Goal: Task Accomplishment & Management: Manage account settings

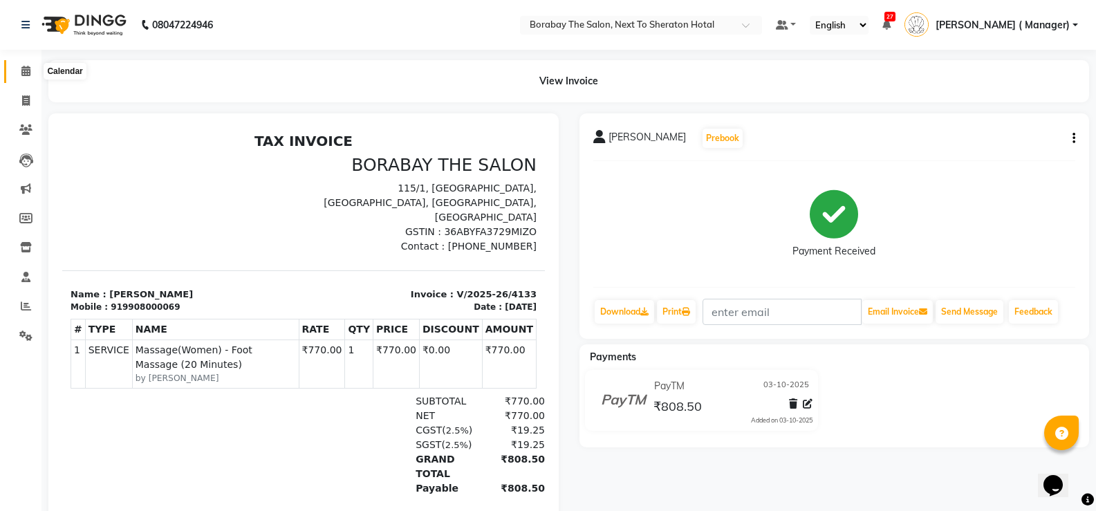
drag, startPoint x: 0, startPoint y: 0, endPoint x: 24, endPoint y: 75, distance: 79.2
click at [24, 75] on icon at bounding box center [25, 71] width 9 height 10
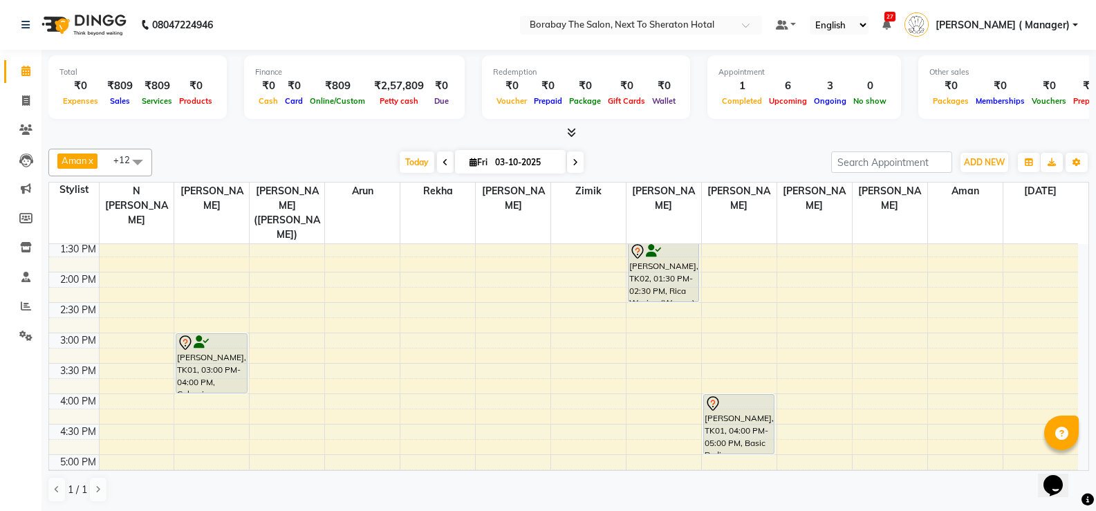
scroll to position [322, 0]
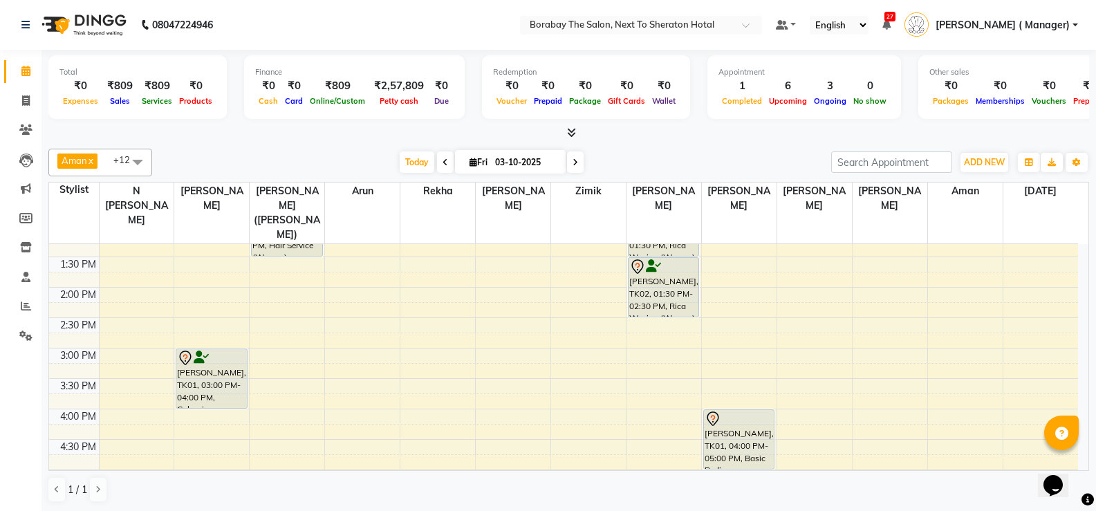
drag, startPoint x: 640, startPoint y: 439, endPoint x: 645, endPoint y: 293, distance: 146.1
click at [610, 142] on div "Total ₹0 Expenses ₹809 Sales ₹809 Services ₹0 Products Finance ₹0 Cash ₹0 Card …" at bounding box center [569, 281] width 1055 height 462
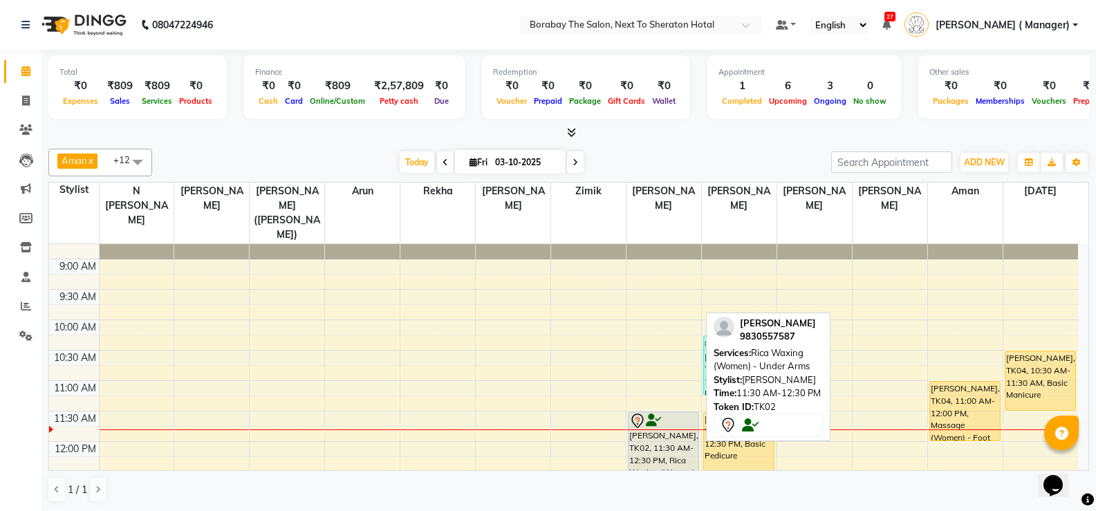
scroll to position [45, 0]
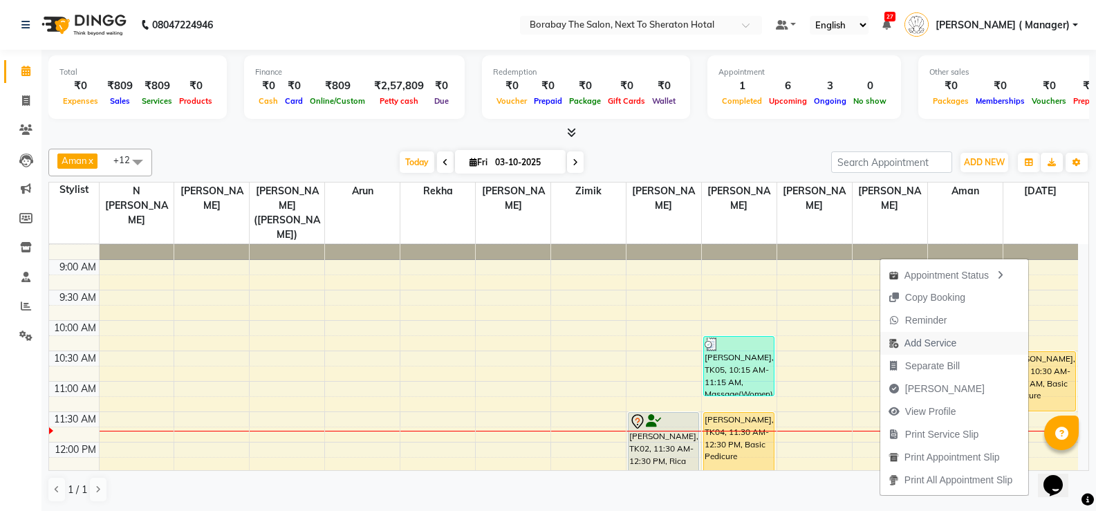
click at [920, 338] on span "Add Service" at bounding box center [931, 343] width 52 height 15
select select "89708"
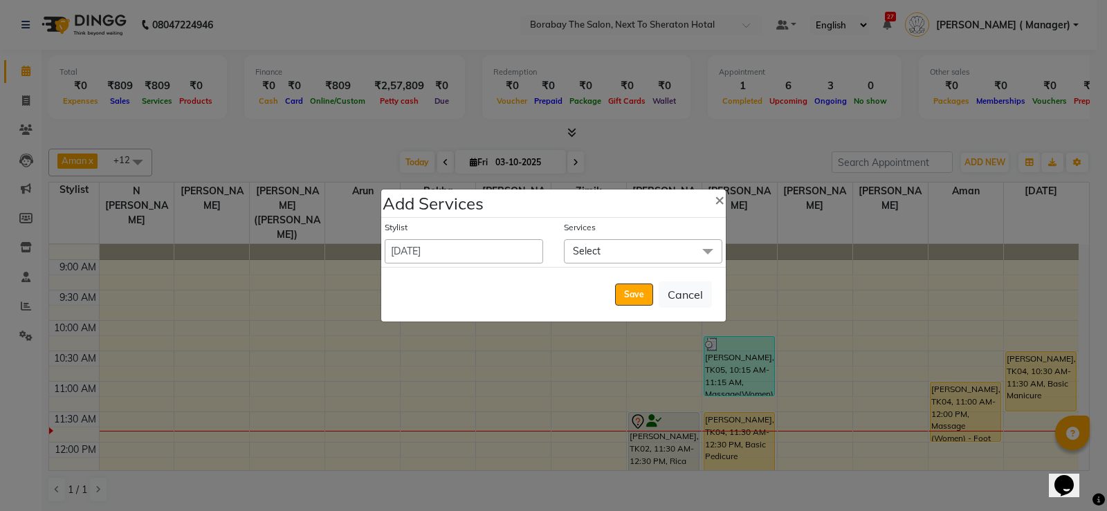
click at [628, 260] on span "Select" at bounding box center [643, 251] width 158 height 24
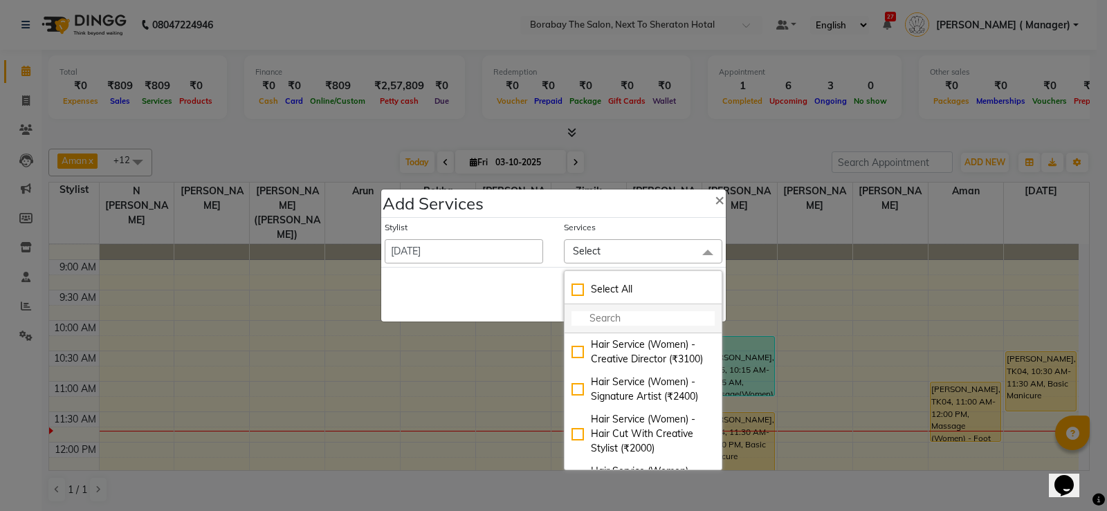
click at [622, 323] on input "multiselect-search" at bounding box center [642, 318] width 143 height 15
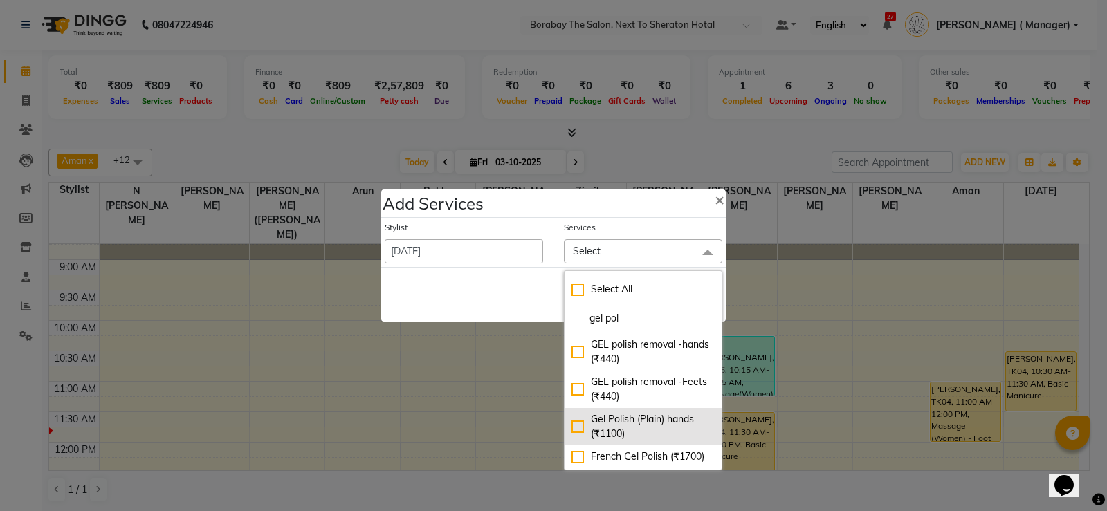
type input "gel pol"
click at [572, 425] on div "Gel Polish (Plain) hands (₹1100)" at bounding box center [642, 426] width 143 height 29
checkbox input "true"
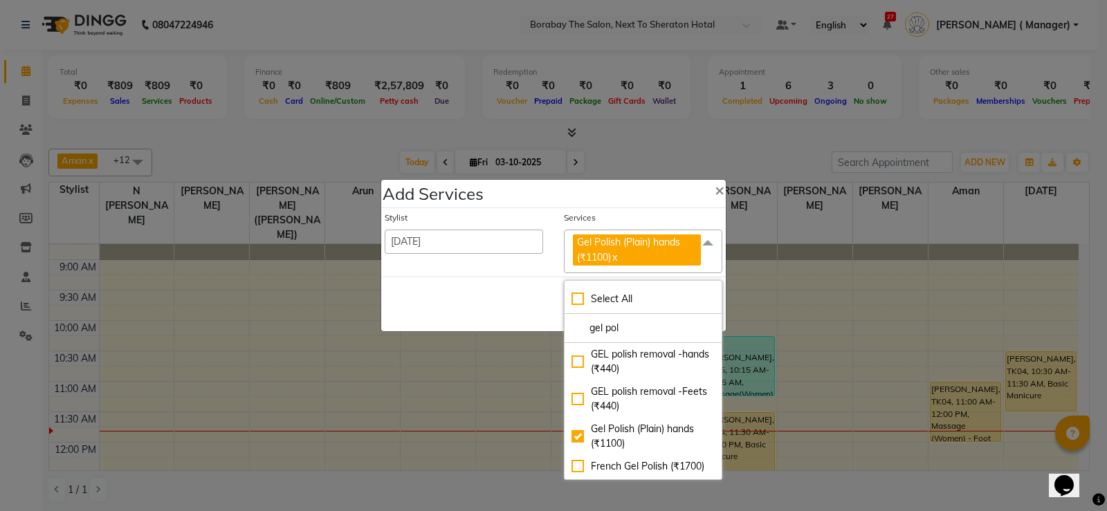
click at [515, 284] on div "Save Cancel" at bounding box center [553, 304] width 344 height 55
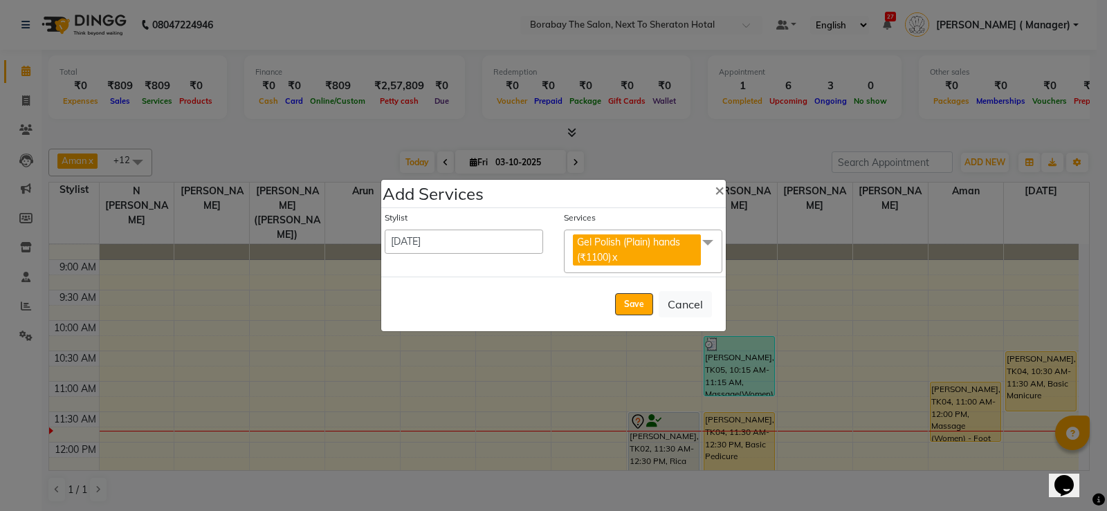
click at [654, 301] on div "Save Cancel" at bounding box center [553, 304] width 344 height 55
click at [646, 302] on button "Save" at bounding box center [634, 304] width 38 height 22
select select "83003"
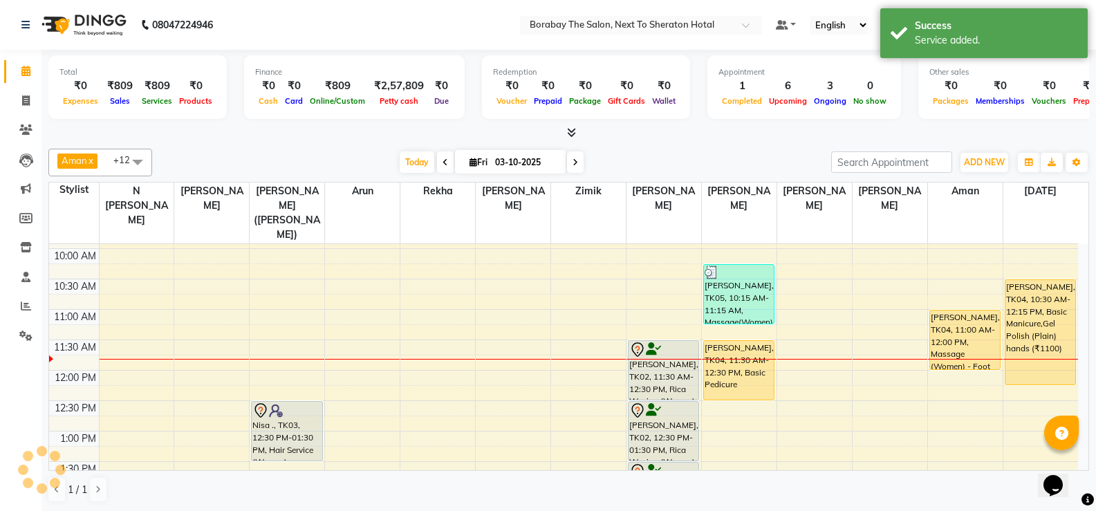
scroll to position [183, 0]
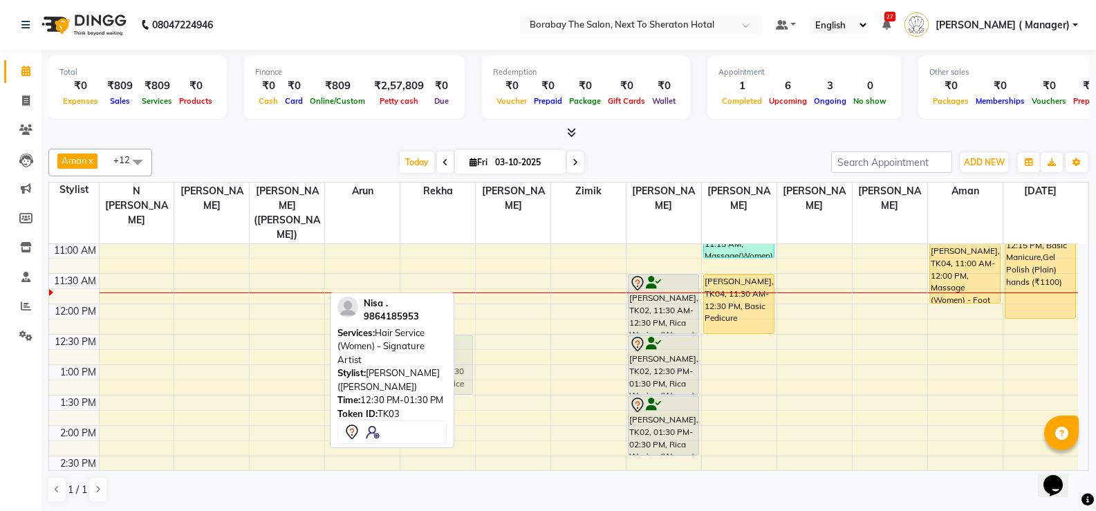
drag, startPoint x: 275, startPoint y: 343, endPoint x: 403, endPoint y: 342, distance: 127.3
click at [403, 342] on div "Aman x Arun x Bhasker x Dilnawaz Malik (Sameer) x Easter x Hannah Perri x N Bha…" at bounding box center [568, 325] width 1041 height 365
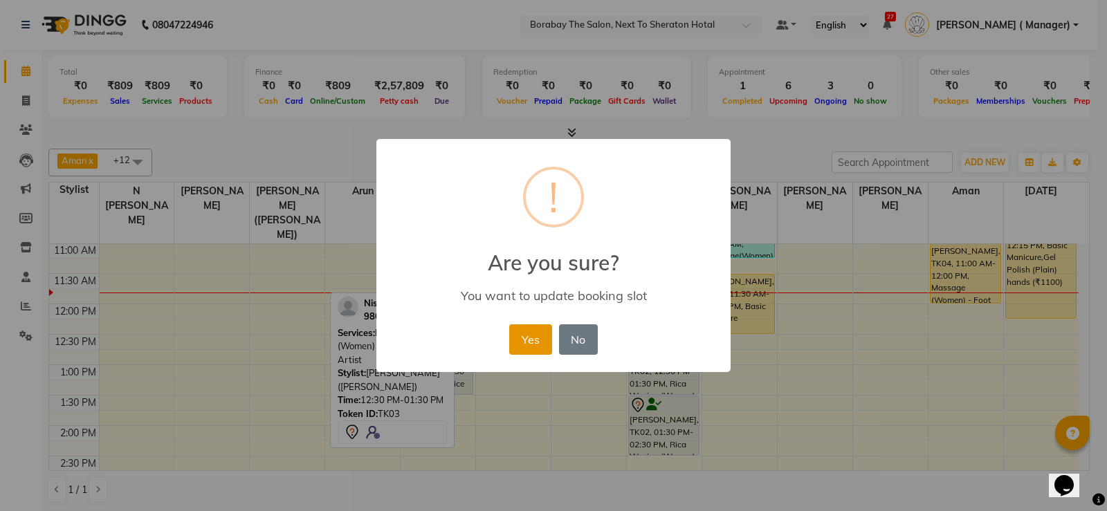
click at [536, 340] on button "Yes" at bounding box center [530, 339] width 42 height 30
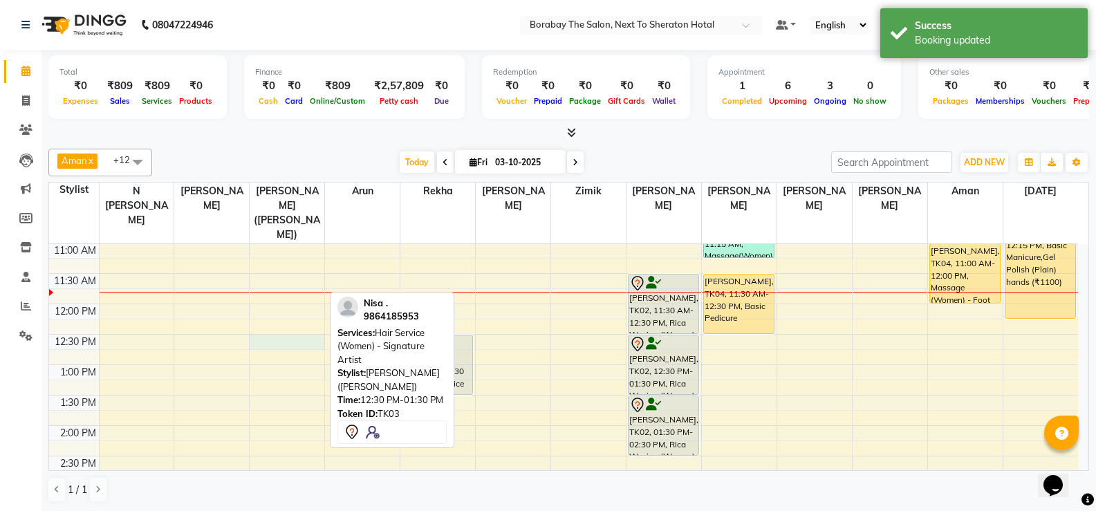
click at [276, 324] on div "8:00 AM 8:30 AM 9:00 AM 9:30 AM 10:00 AM 10:30 AM 11:00 AM 11:30 AM 12:00 PM 12…" at bounding box center [563, 456] width 1029 height 791
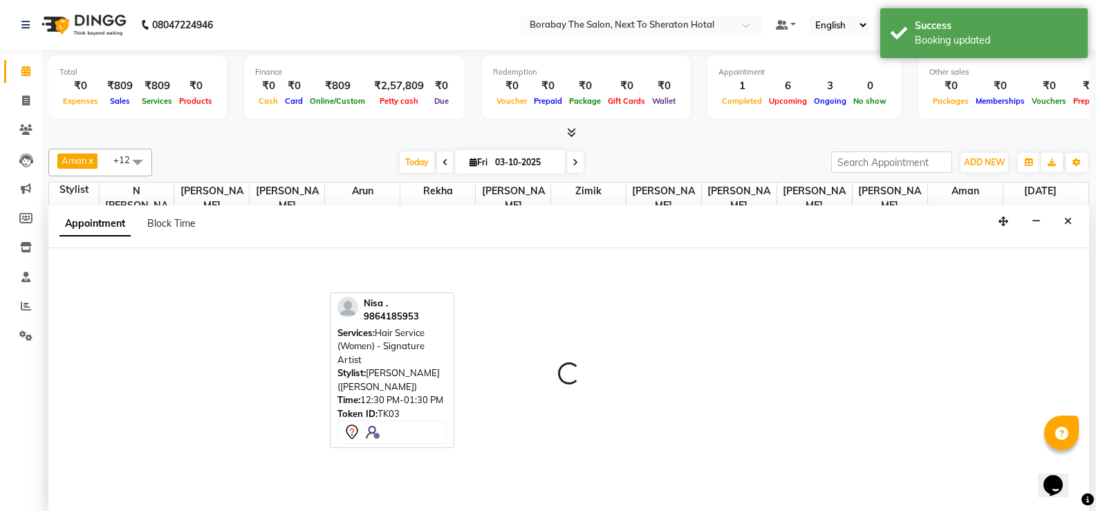
scroll to position [1, 0]
select select "31355"
select select "tentative"
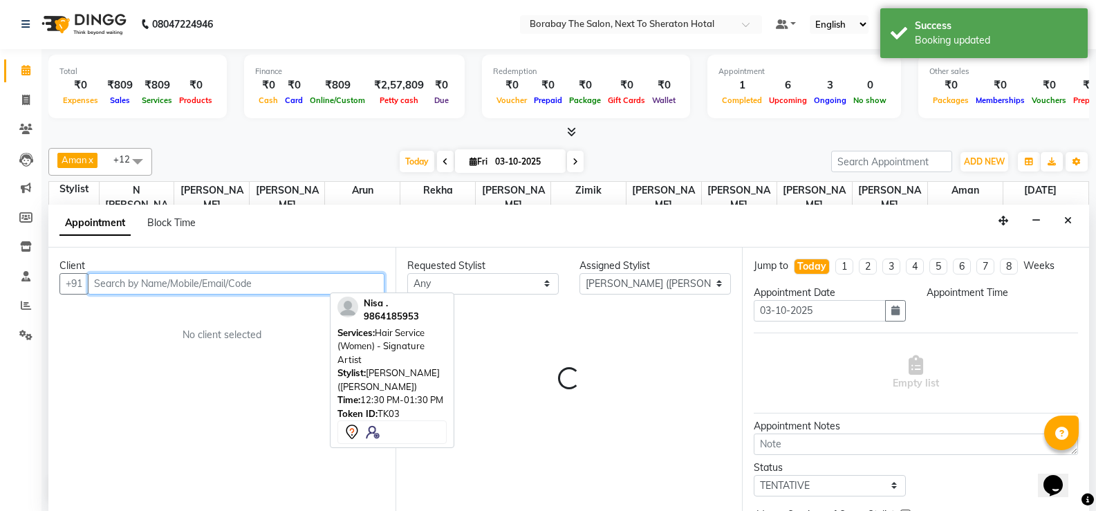
select select "750"
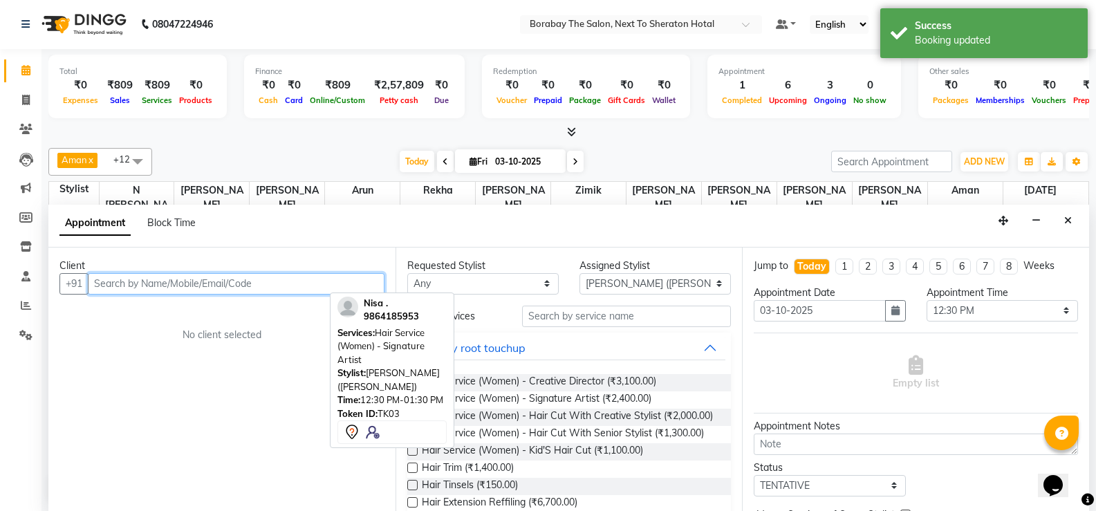
click at [196, 285] on input "text" at bounding box center [236, 283] width 297 height 21
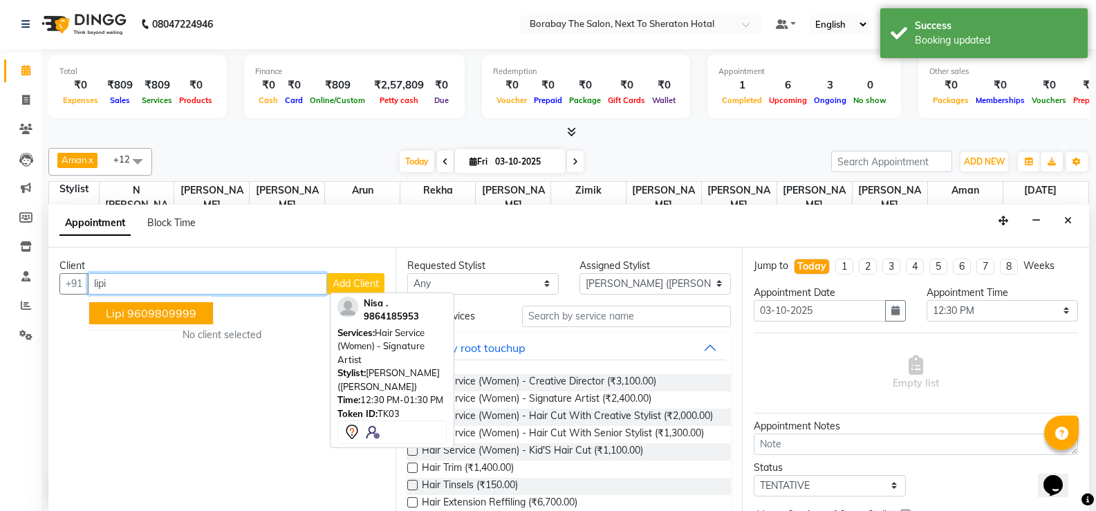
click at [172, 309] on ngb-highlight "9609809999" at bounding box center [161, 313] width 69 height 14
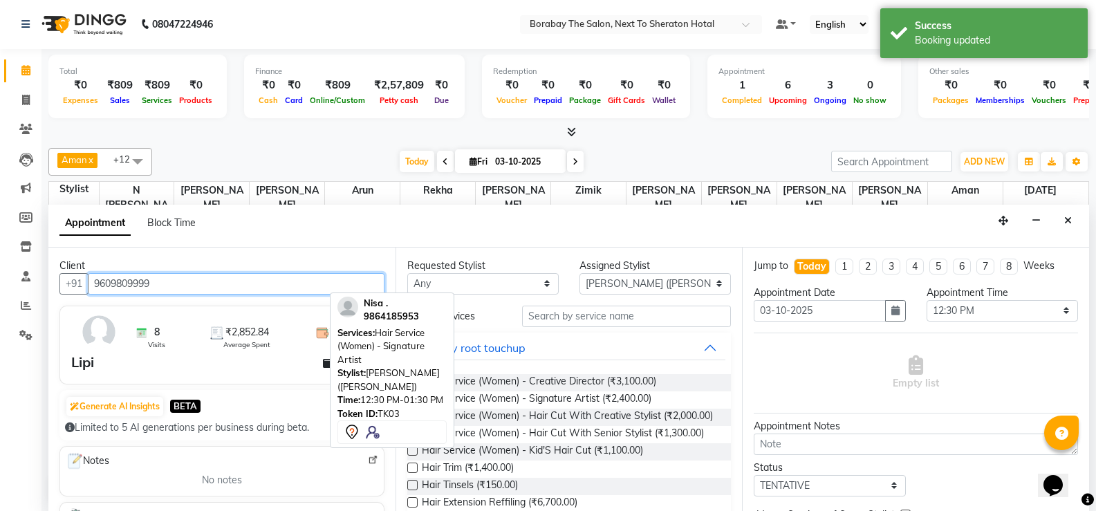
type input "9609809999"
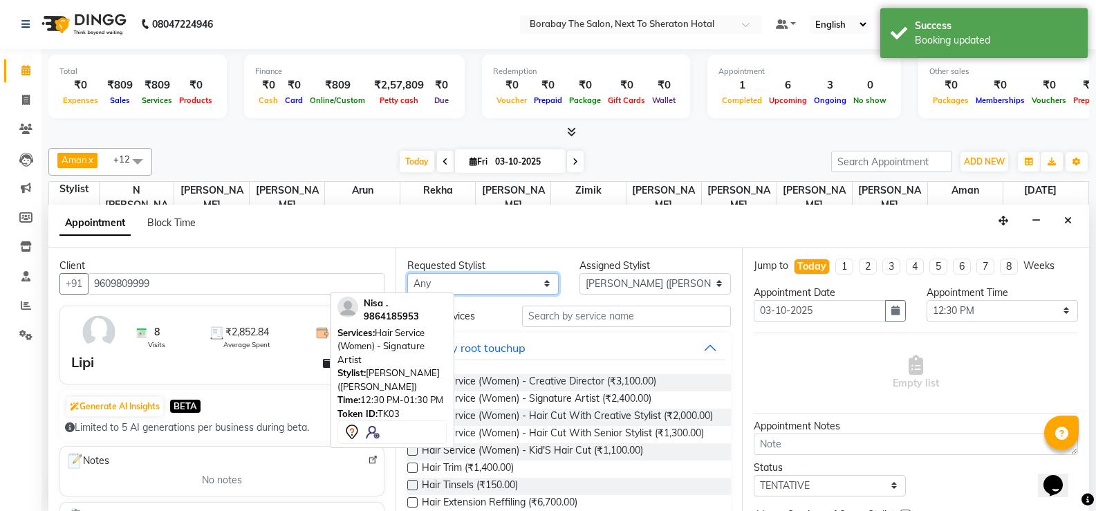
click at [530, 286] on select "Any Aman Arun Balu Bhasker Borabay Dilnawaz Malik (Sameer) Easter Hannah Perri …" at bounding box center [482, 283] width 151 height 21
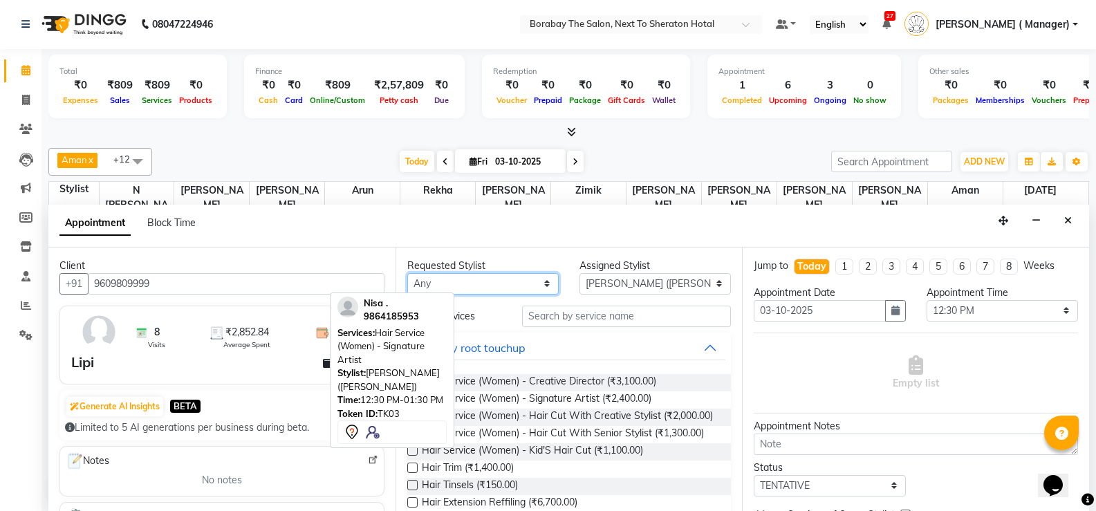
select select "31355"
click at [407, 273] on select "Any Aman Arun Balu Bhasker Borabay Dilnawaz Malik (Sameer) Easter Hannah Perri …" at bounding box center [482, 283] width 151 height 21
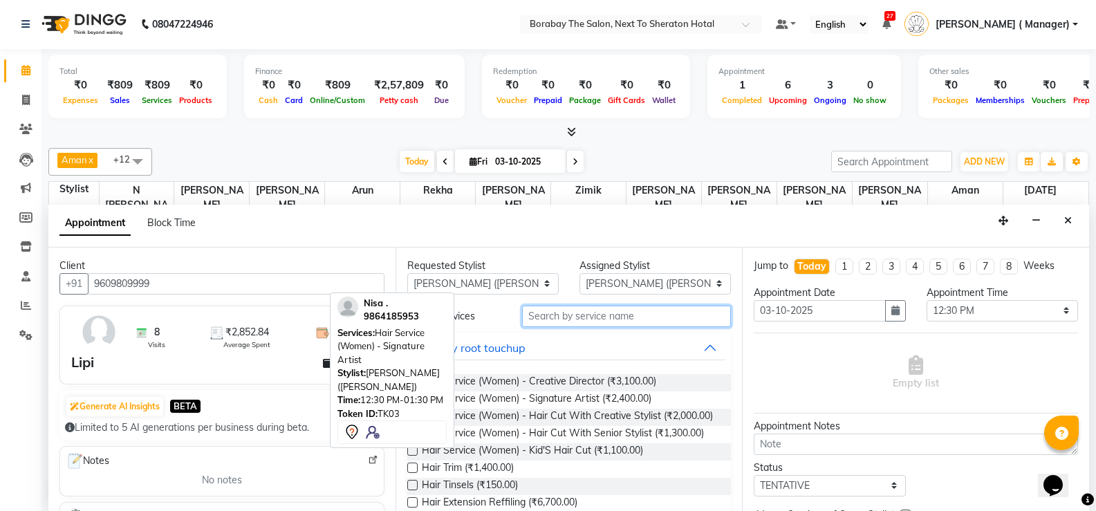
click at [564, 315] on input "text" at bounding box center [626, 316] width 209 height 21
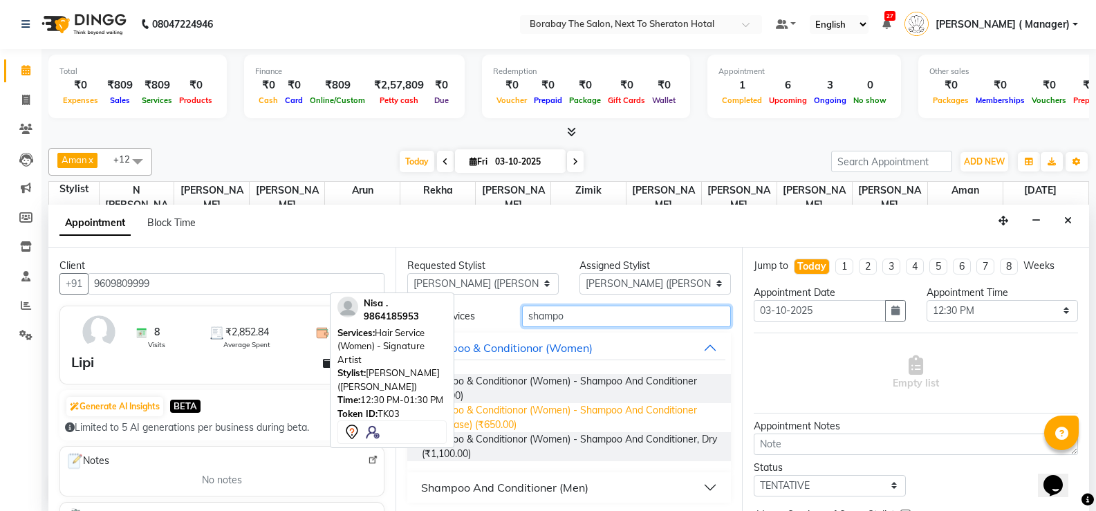
type input "shampo"
click at [537, 409] on span "Shampoo & Conditionor (Women) - Shampoo And Conditioner (Kerastase) (₹650.00)" at bounding box center [571, 417] width 299 height 29
checkbox input "false"
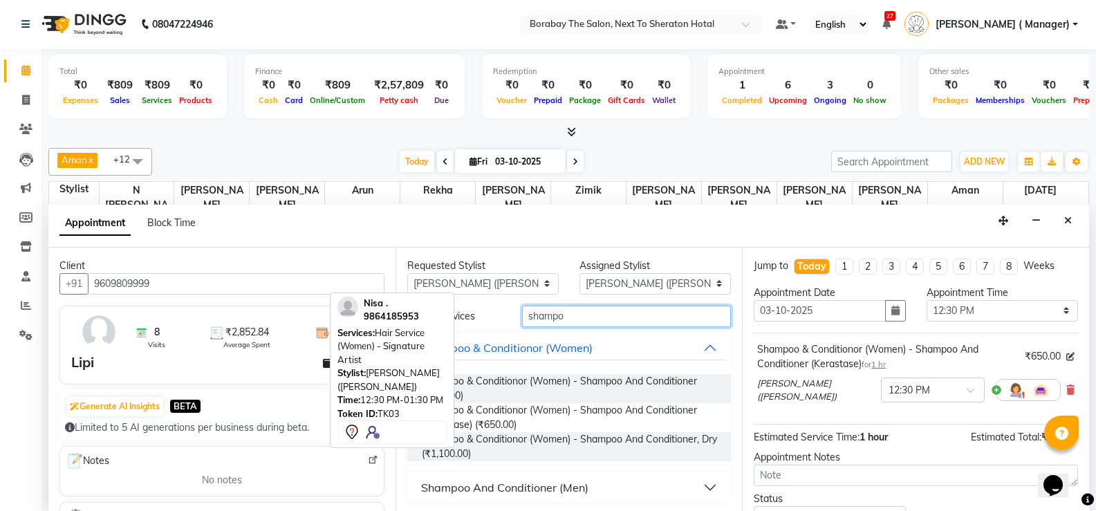
click at [577, 315] on input "shampo" at bounding box center [626, 316] width 209 height 21
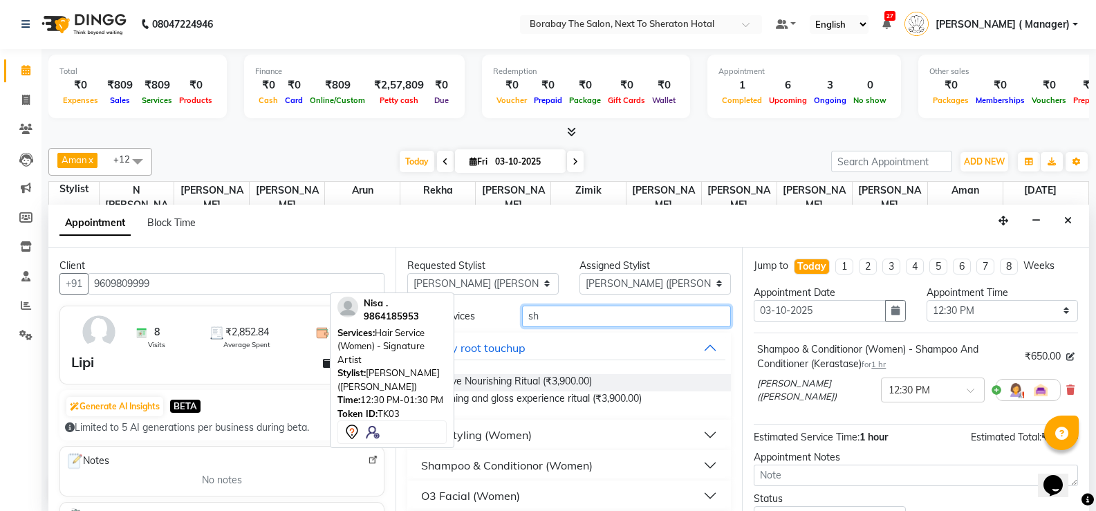
type input "s"
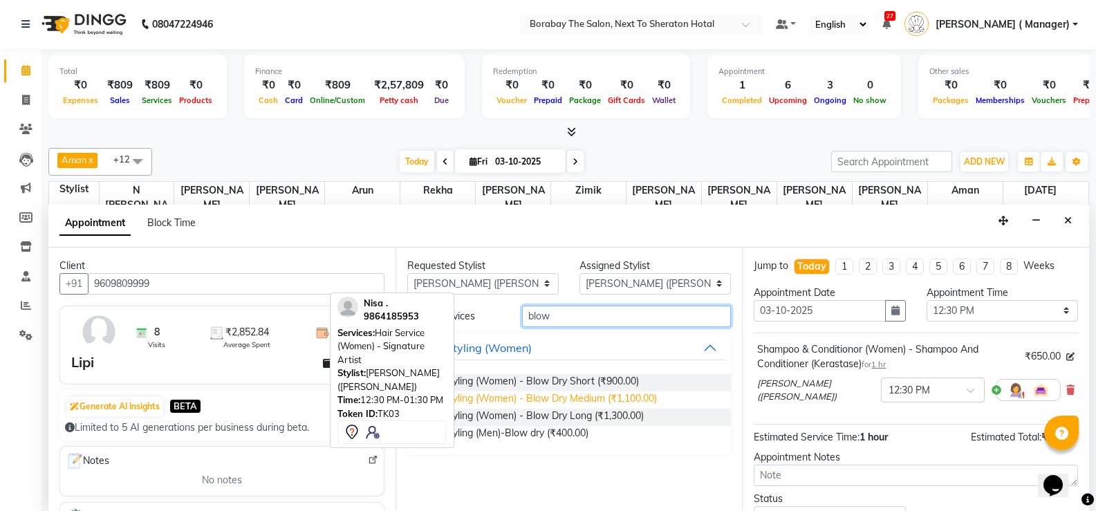
type input "blow"
click at [571, 393] on span "Hair Styling (Women) - Blow Dry Medium (₹1,100.00)" at bounding box center [539, 399] width 235 height 17
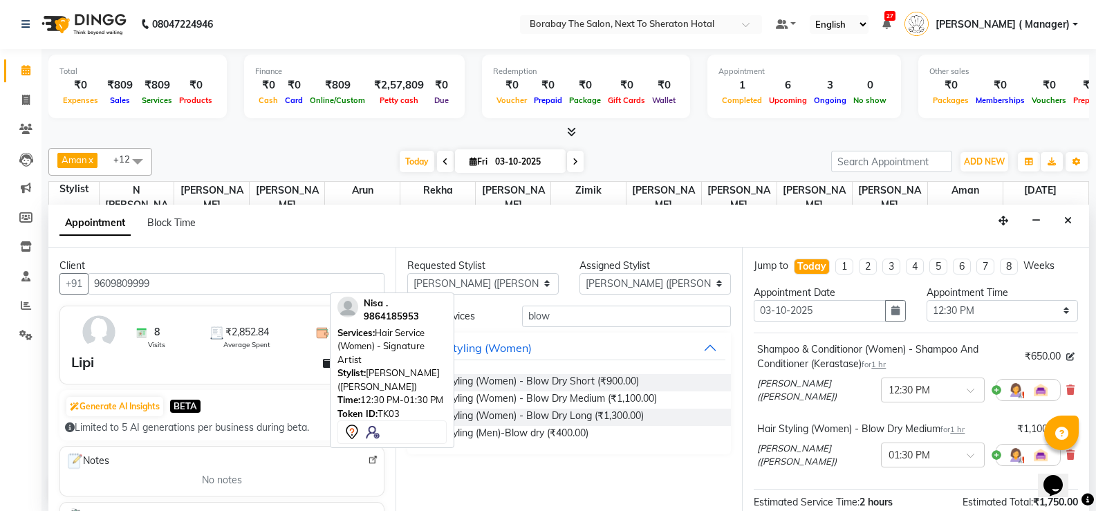
checkbox input "false"
click at [539, 288] on select "Any Aman Arun Balu Bhasker Borabay Dilnawaz Malik (Sameer) Easter Hannah Perri …" at bounding box center [482, 283] width 151 height 21
select select "89708"
click at [407, 273] on select "Any Aman Arun Balu Bhasker Borabay Dilnawaz Malik (Sameer) Easter Hannah Perri …" at bounding box center [482, 283] width 151 height 21
select select "89708"
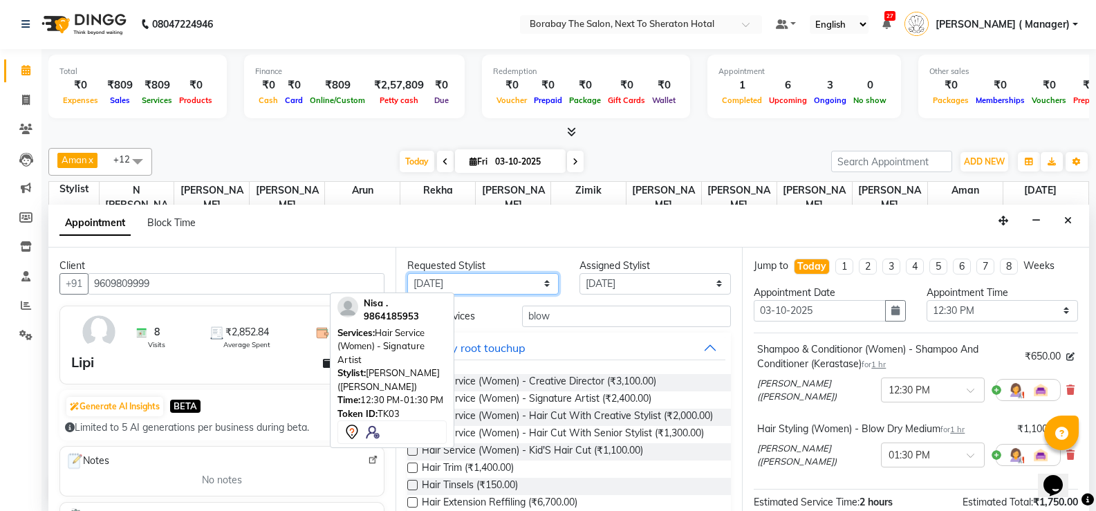
drag, startPoint x: 515, startPoint y: 286, endPoint x: 513, endPoint y: 277, distance: 9.8
click at [515, 286] on select "Any Aman Arun Balu Bhasker Borabay Dilnawaz Malik (Sameer) Easter Hannah Perri …" at bounding box center [482, 283] width 151 height 21
select select "null"
click at [407, 273] on select "Any Aman Arun Balu Bhasker Borabay Dilnawaz Malik (Sameer) Easter Hannah Perri …" at bounding box center [482, 283] width 151 height 21
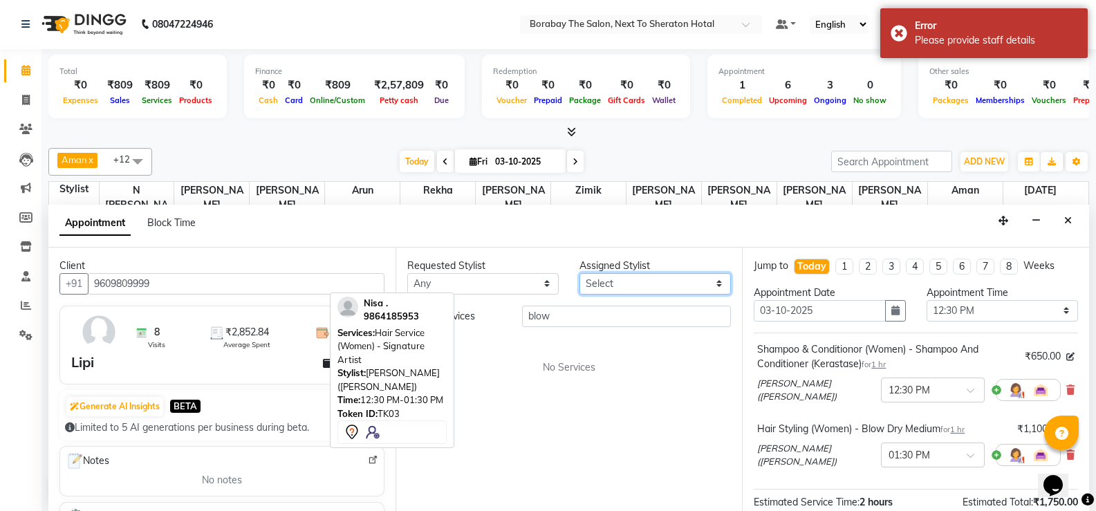
click at [596, 291] on select "Select Aman Arun Balu Bhasker Borabay Dilnawaz Malik (Sameer) Easter Hannah Per…" at bounding box center [655, 283] width 151 height 21
select select "89708"
click at [596, 291] on select "Select Aman Arun Balu Bhasker Borabay Dilnawaz Malik (Sameer) Easter Hannah Per…" at bounding box center [655, 283] width 151 height 21
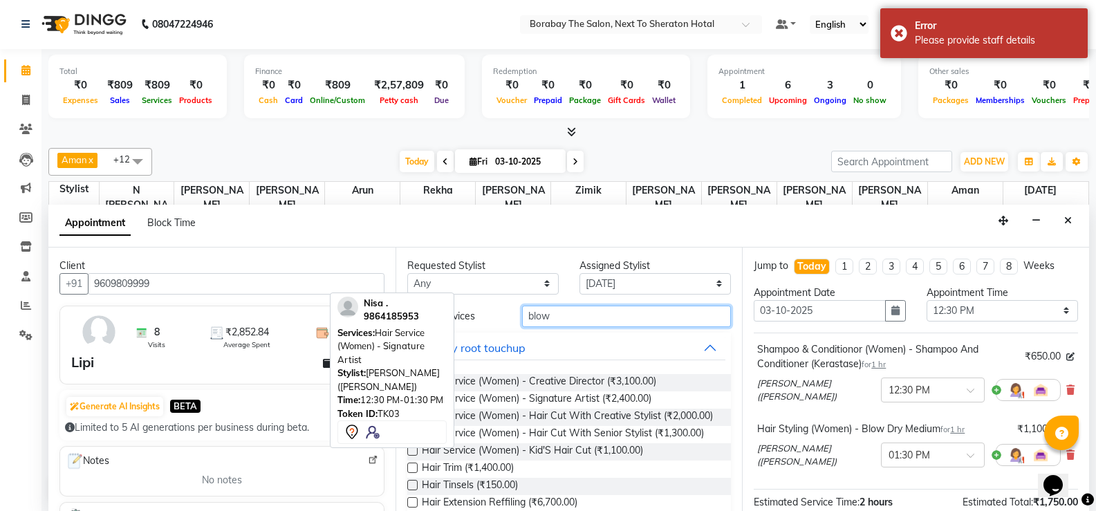
click at [564, 326] on input "blow" at bounding box center [626, 316] width 209 height 21
type input "b"
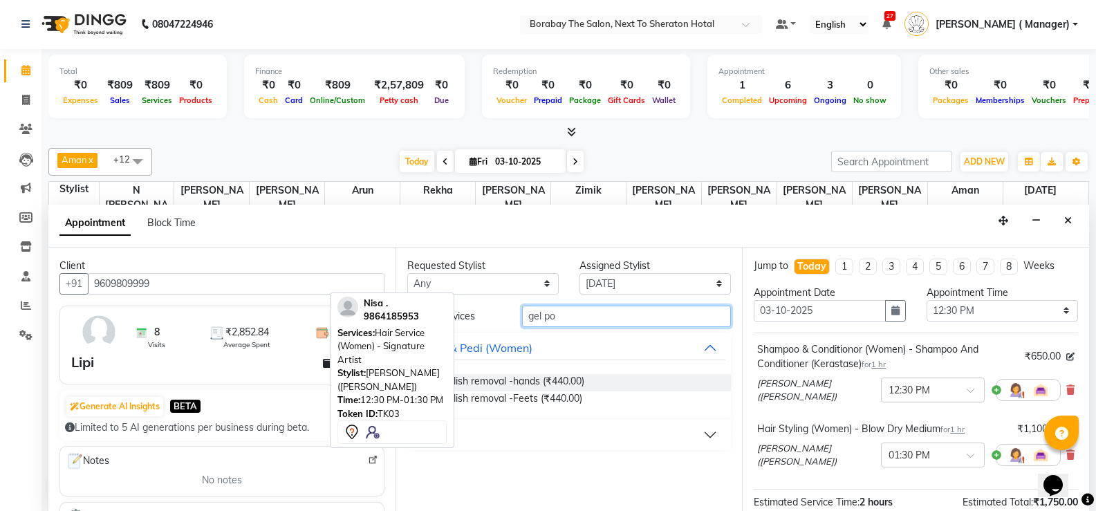
type input "gel po"
click at [706, 435] on button "Nails" at bounding box center [569, 435] width 313 height 25
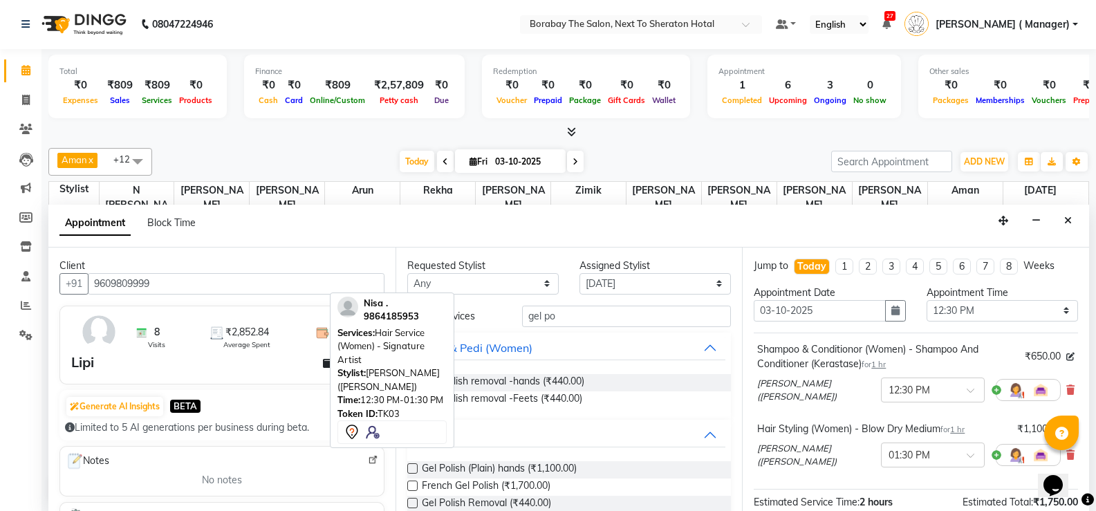
click at [407, 468] on label at bounding box center [412, 468] width 10 height 10
click at [407, 468] on input "checkbox" at bounding box center [411, 470] width 9 height 9
checkbox input "false"
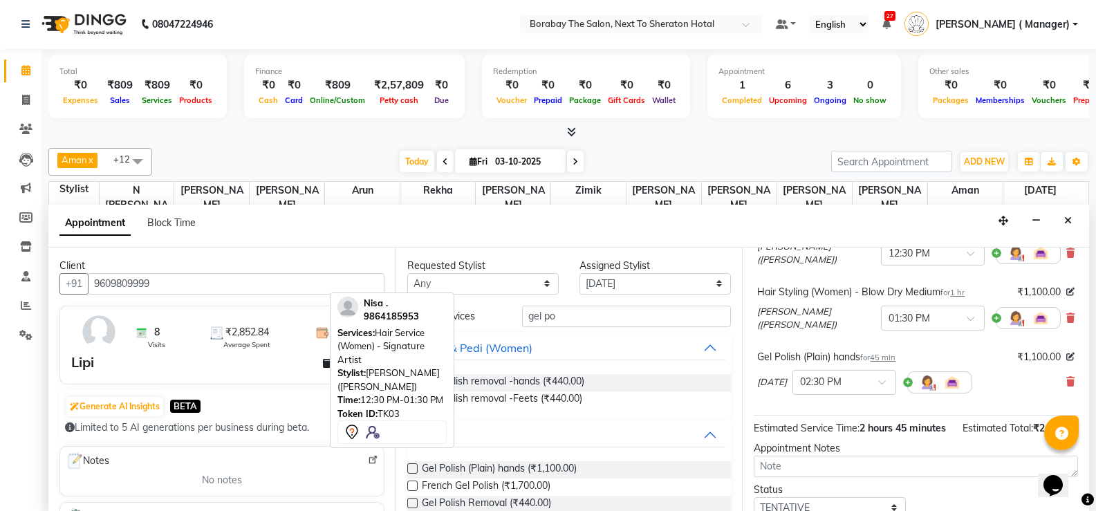
scroll to position [138, 0]
click at [883, 378] on span at bounding box center [886, 385] width 17 height 15
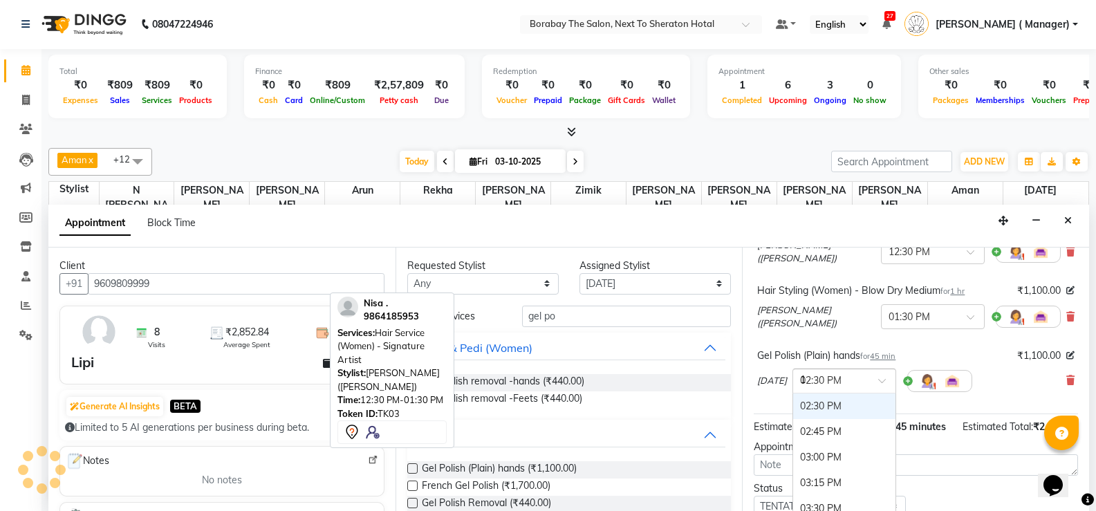
scroll to position [394, 0]
type input "12"
click at [842, 454] on div "12:30 PM" at bounding box center [844, 459] width 102 height 26
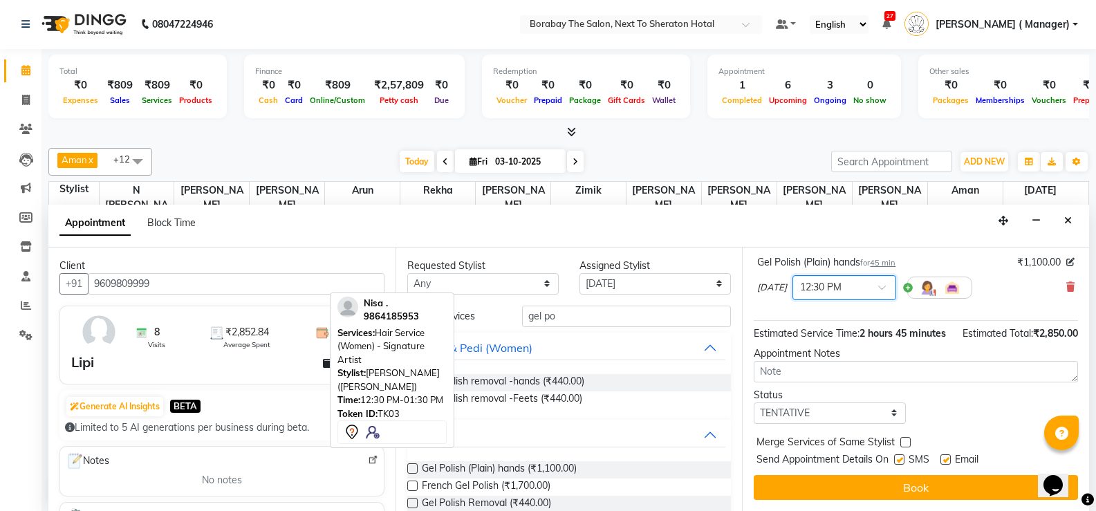
scroll to position [257, 0]
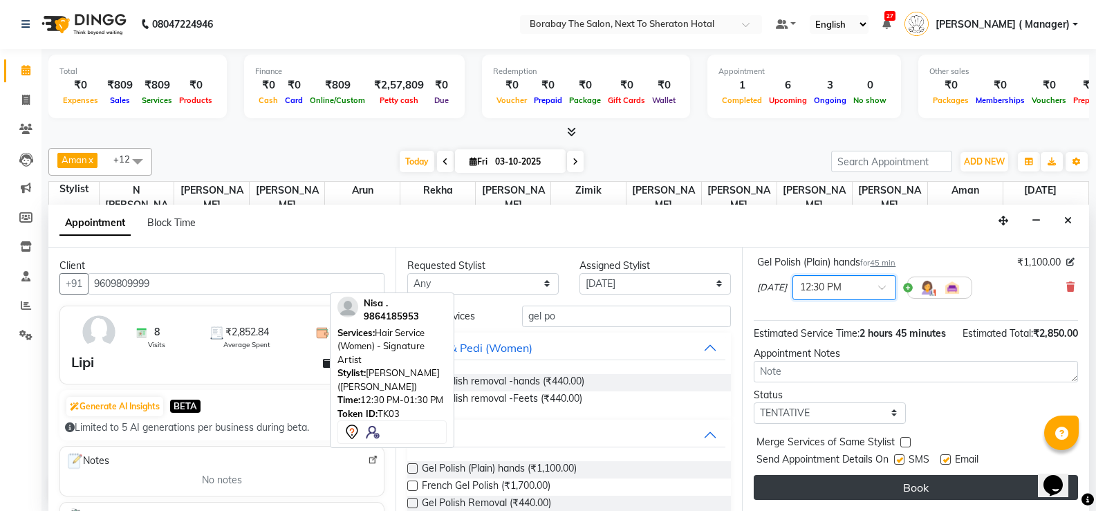
click at [892, 489] on button "Book" at bounding box center [916, 487] width 324 height 25
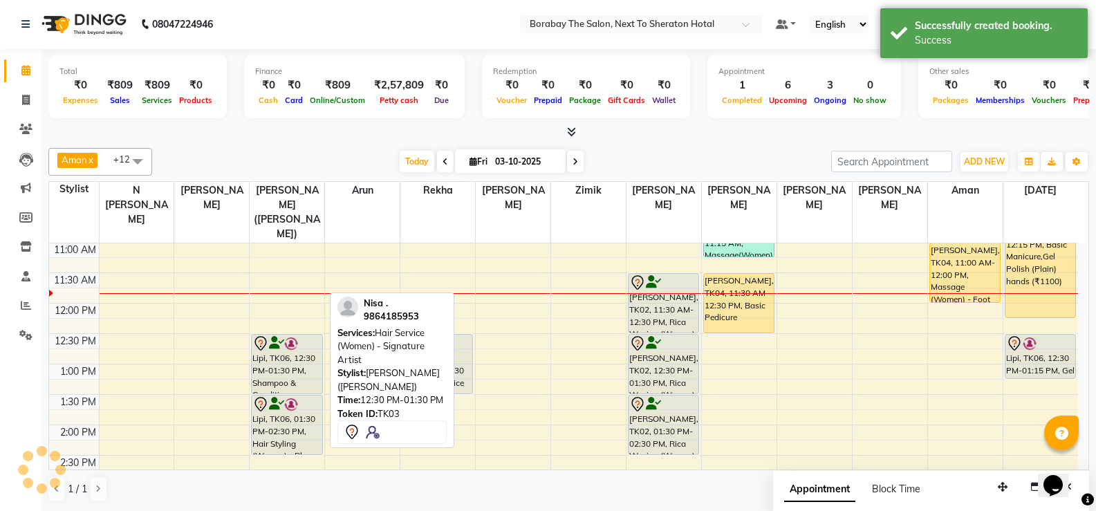
scroll to position [0, 0]
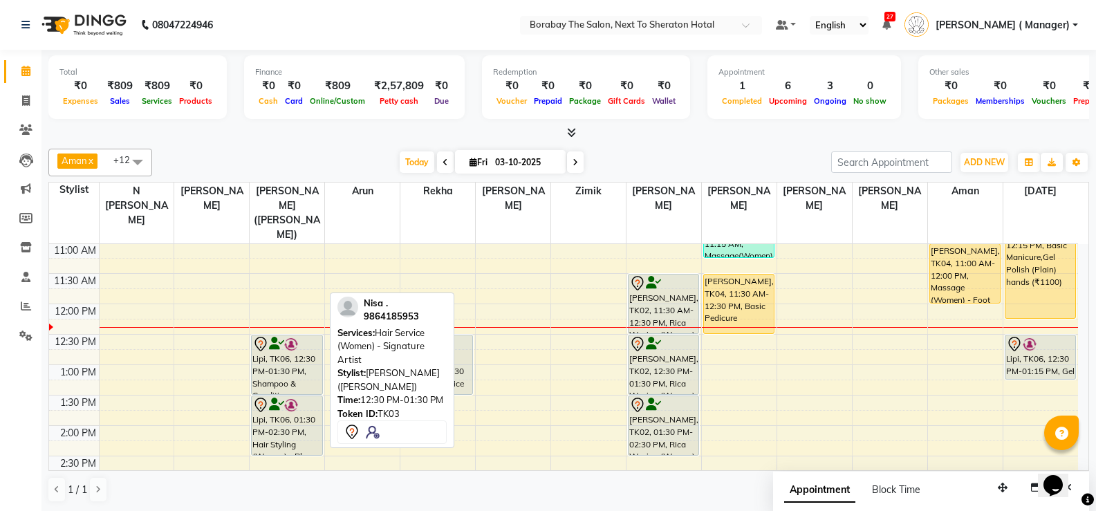
drag, startPoint x: 0, startPoint y: 29, endPoint x: 973, endPoint y: 262, distance: 1000.7
click at [973, 262] on div "[PERSON_NAME], TK04, 11:00 AM-12:00 PM, Massage (Women) - Foot Massage (30 Minu…" at bounding box center [965, 273] width 70 height 59
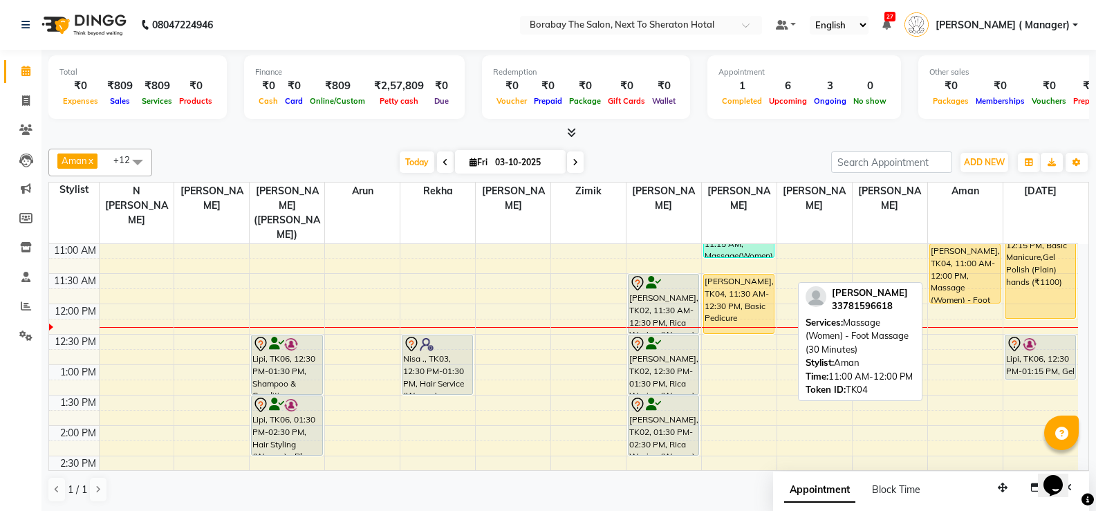
click at [968, 264] on div "[PERSON_NAME], TK04, 11:00 AM-12:00 PM, Massage (Women) - Foot Massage (30 Minu…" at bounding box center [965, 273] width 70 height 59
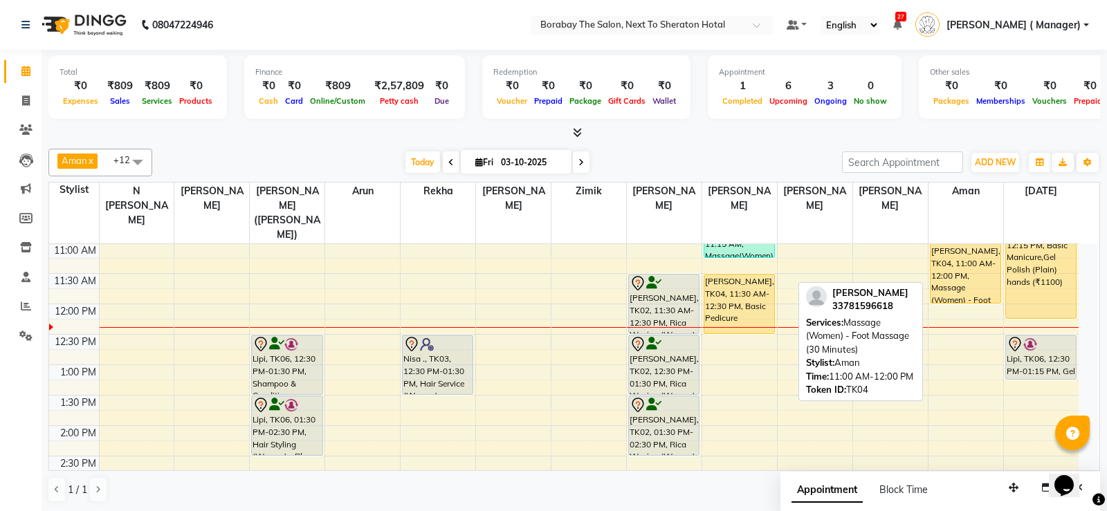
select select "1"
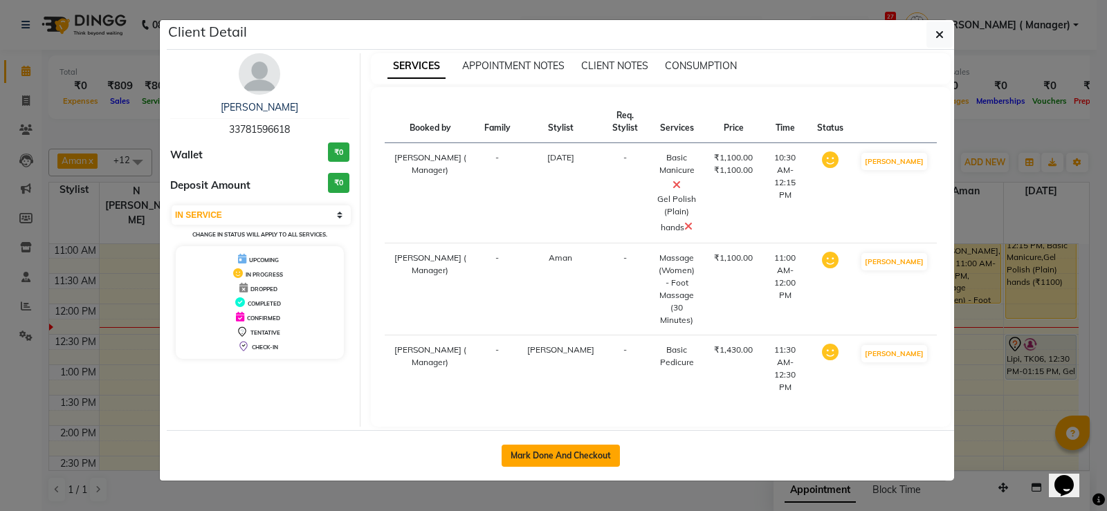
click at [561, 445] on button "Mark Done And Checkout" at bounding box center [560, 456] width 118 height 22
select select "service"
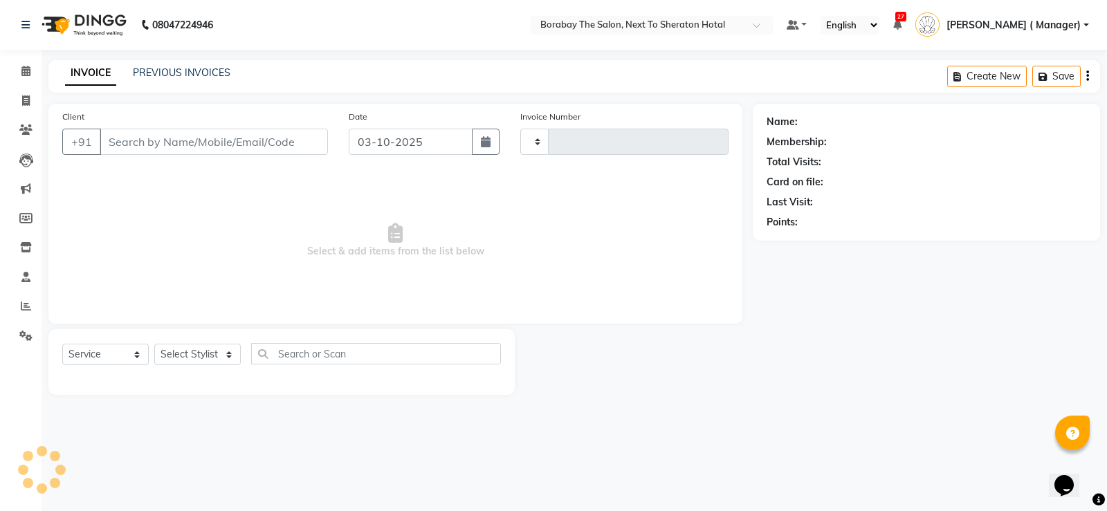
type input "4134"
select select "4945"
type input "33781596618"
select select "89708"
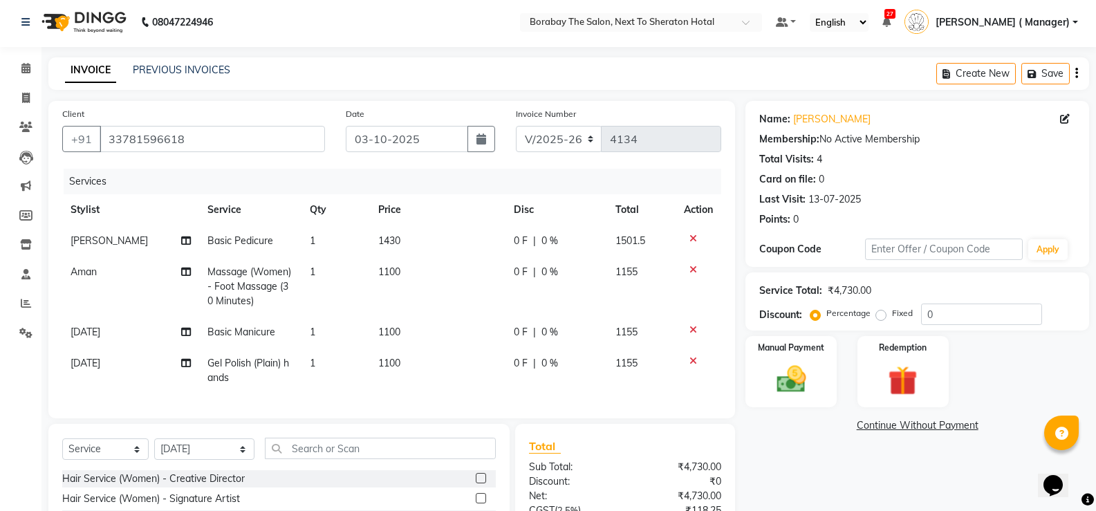
scroll to position [138, 0]
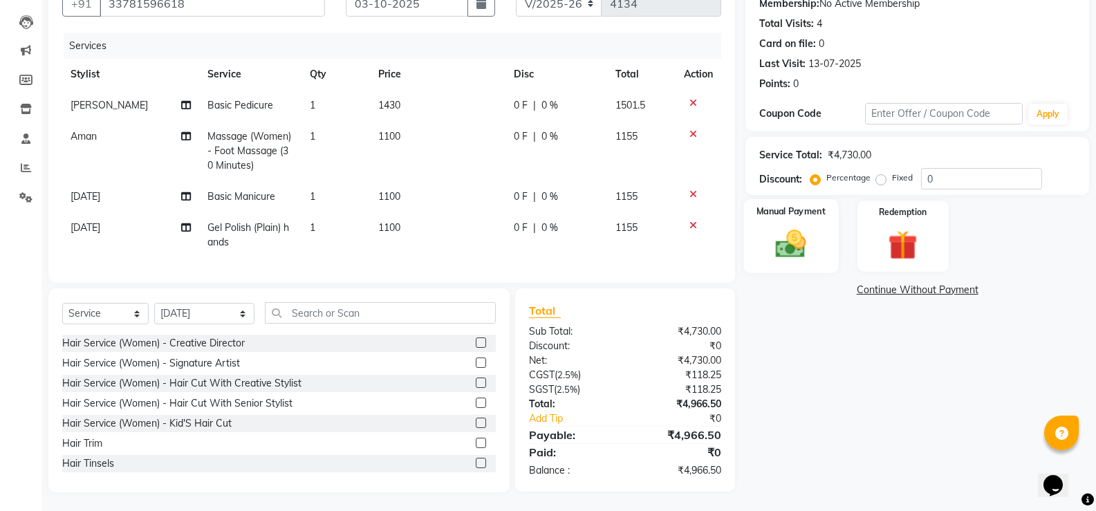
click at [818, 241] on div "Manual Payment" at bounding box center [791, 236] width 95 height 74
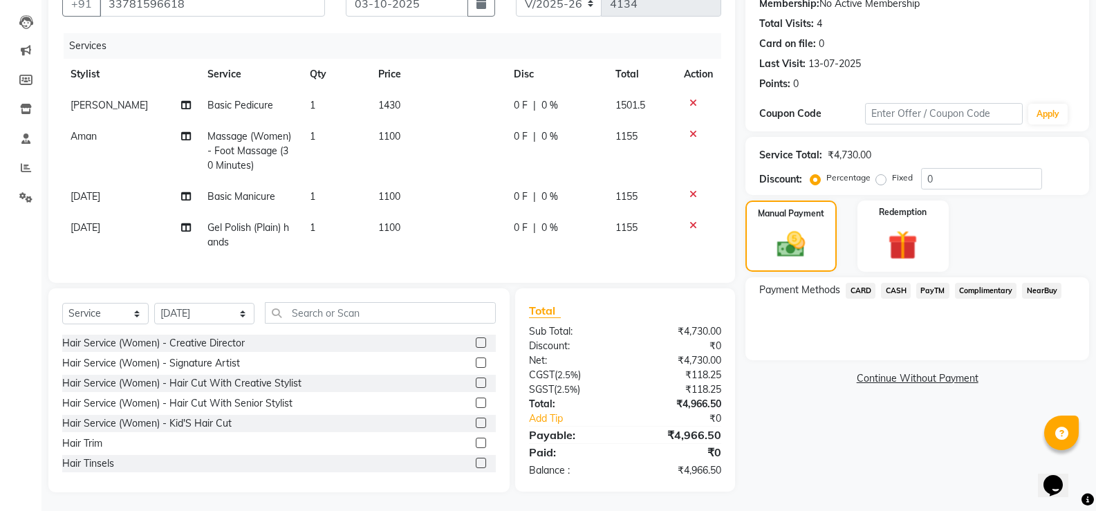
click at [934, 292] on span "PayTM" at bounding box center [932, 291] width 33 height 16
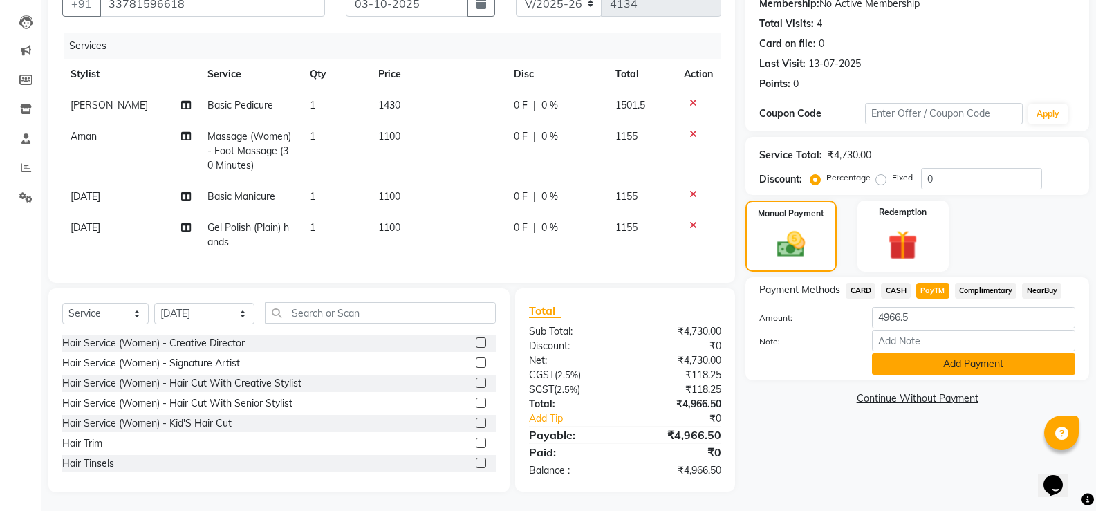
click at [961, 360] on button "Add Payment" at bounding box center [973, 363] width 203 height 21
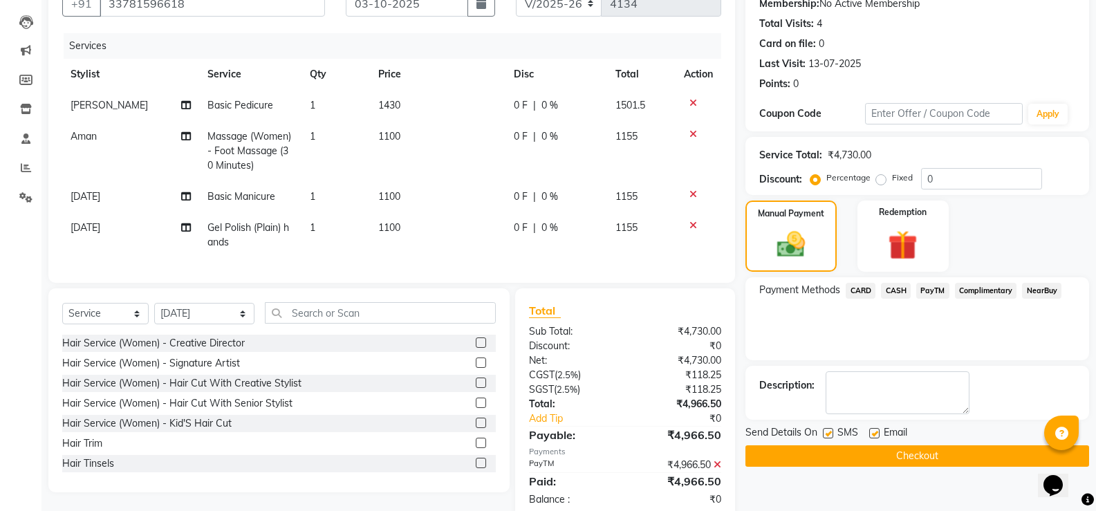
click at [715, 470] on icon at bounding box center [718, 465] width 8 height 10
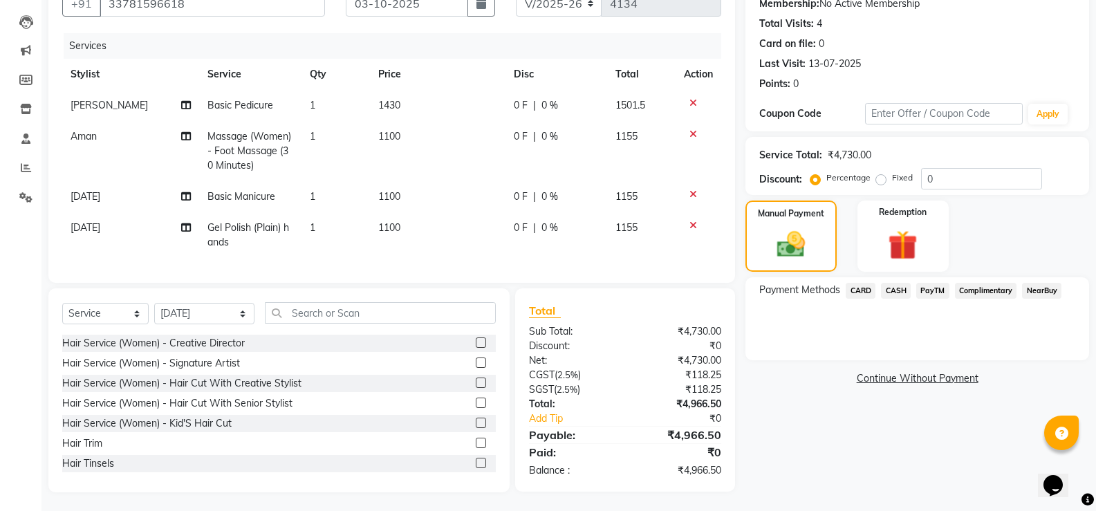
click at [925, 291] on span "PayTM" at bounding box center [932, 291] width 33 height 16
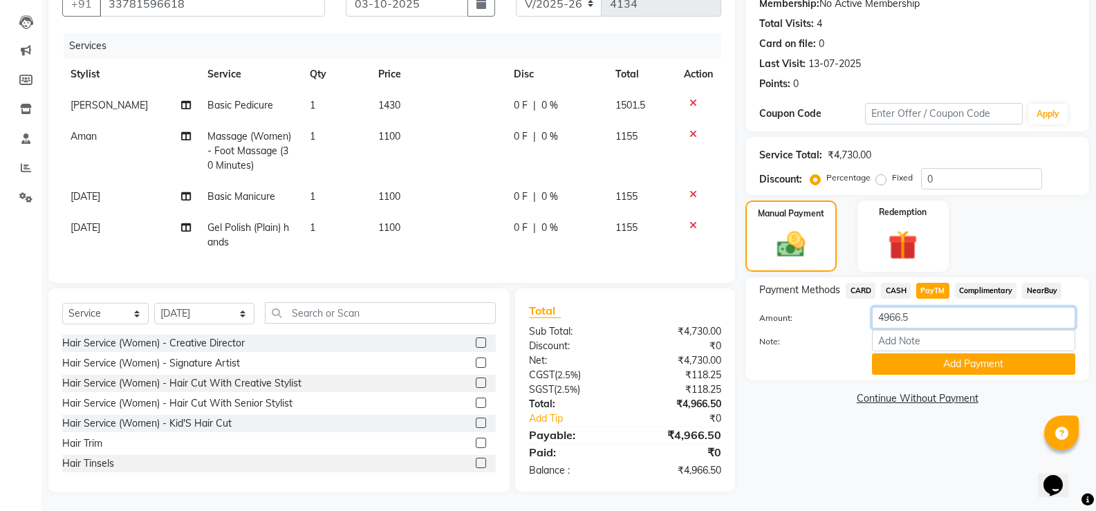
click at [895, 315] on input "4966.5" at bounding box center [973, 317] width 203 height 21
type input "1155"
click at [923, 369] on button "Add Payment" at bounding box center [973, 363] width 203 height 21
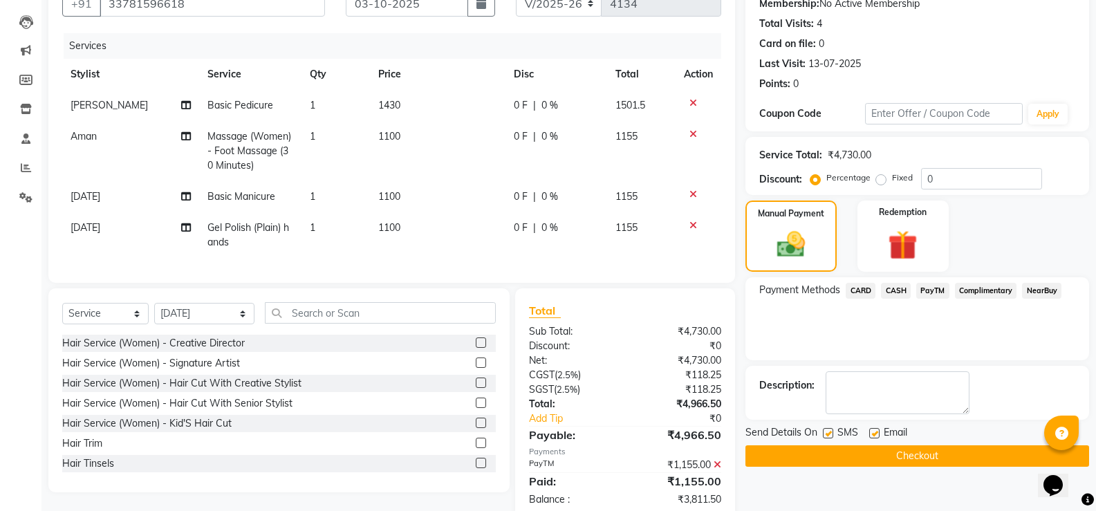
click at [889, 291] on span "CASH" at bounding box center [896, 291] width 30 height 16
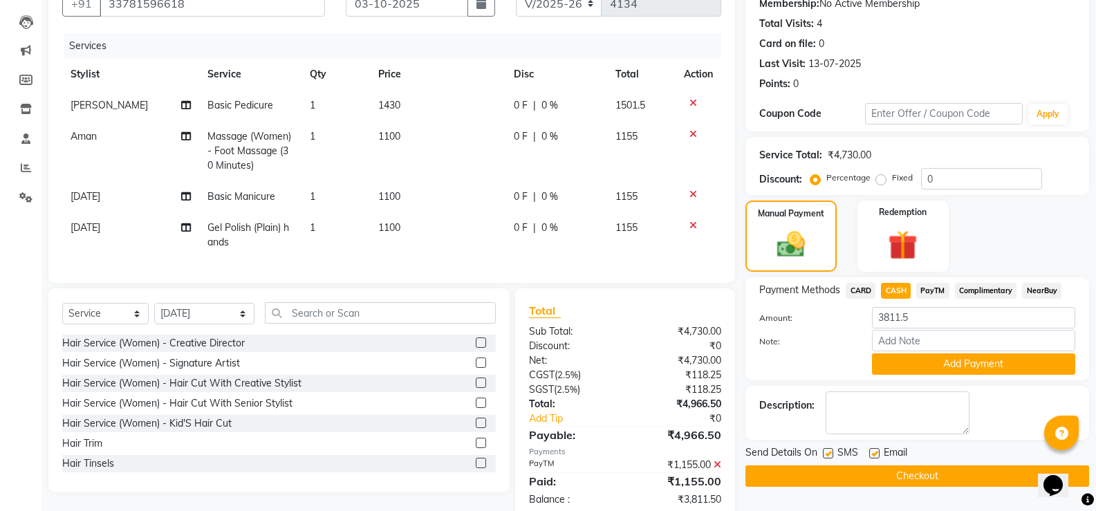
click at [868, 293] on span "CARD" at bounding box center [861, 291] width 30 height 16
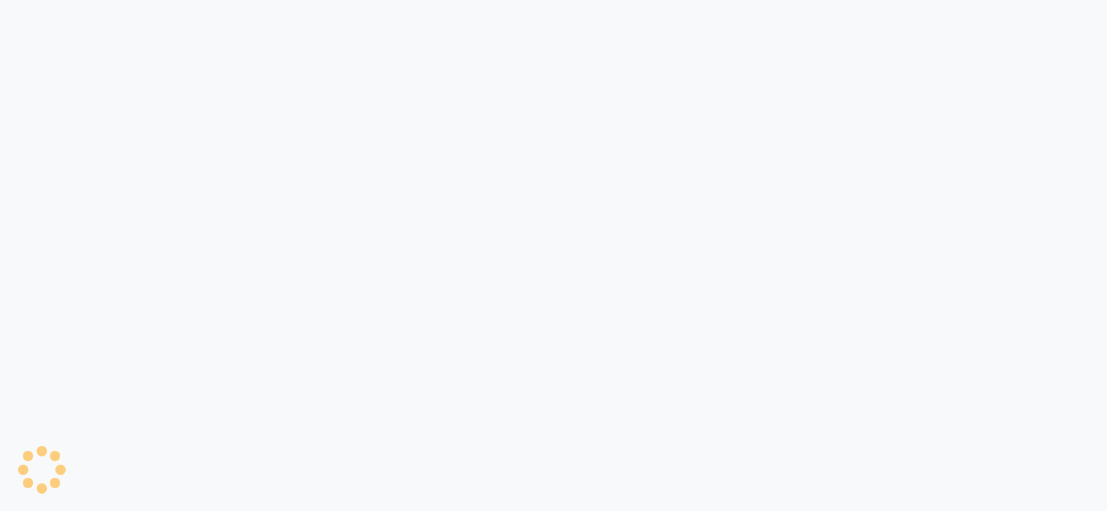
select select "service"
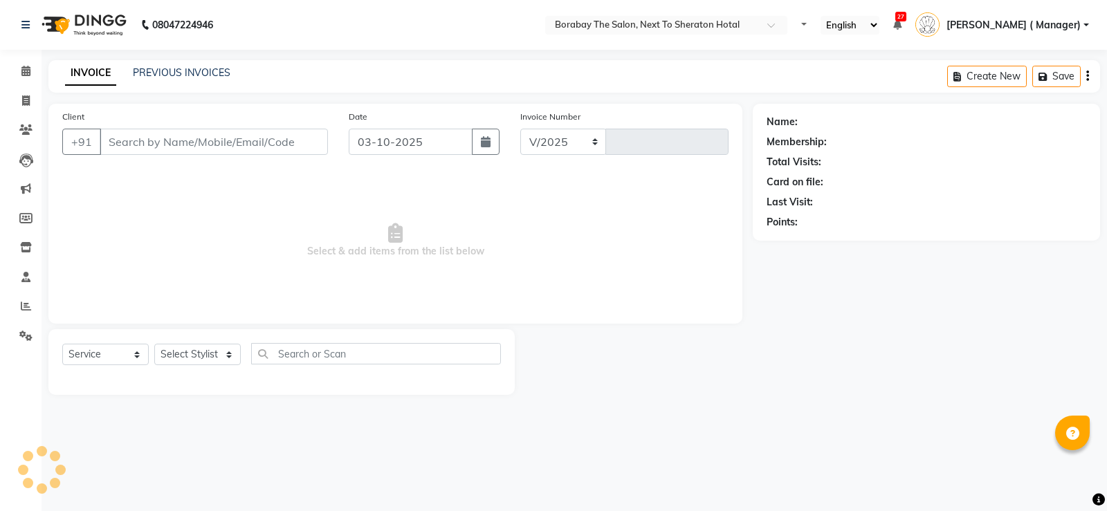
select select "en"
select select "4945"
type input "4134"
click at [27, 77] on span at bounding box center [26, 72] width 24 height 16
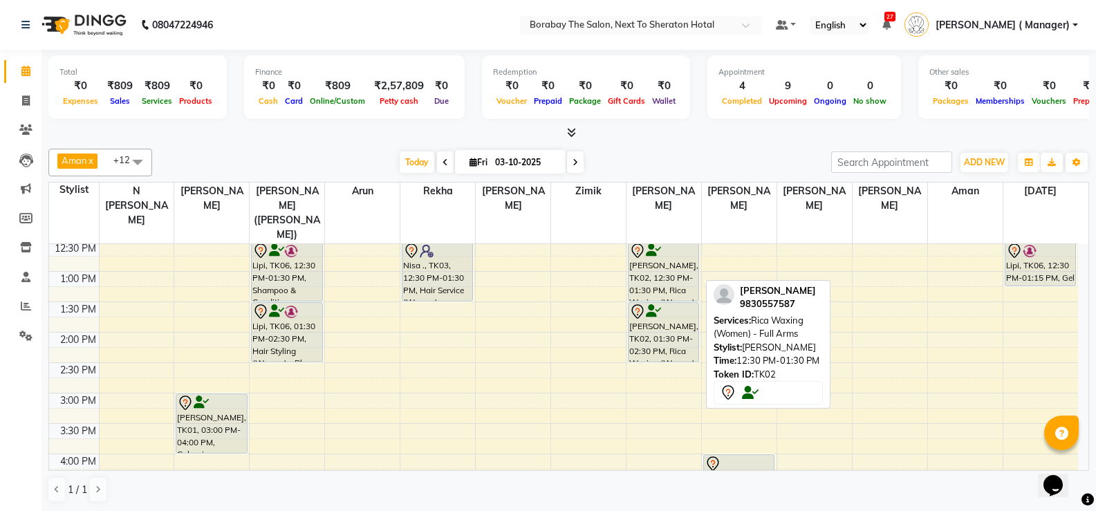
scroll to position [208, 0]
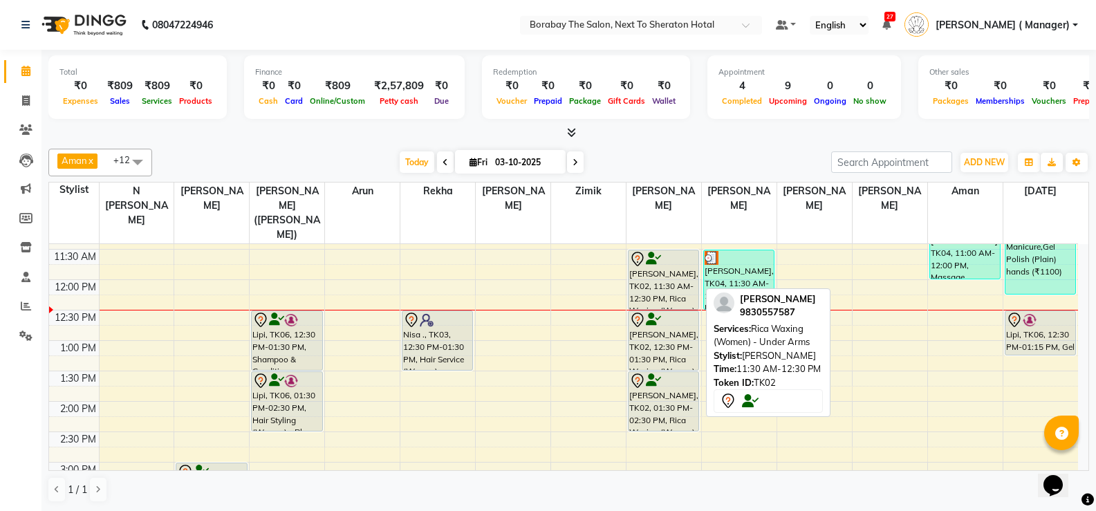
click at [658, 268] on div "[PERSON_NAME], TK02, 11:30 AM-12:30 PM, Rica Waxing (Women) - Under Arms" at bounding box center [664, 279] width 70 height 59
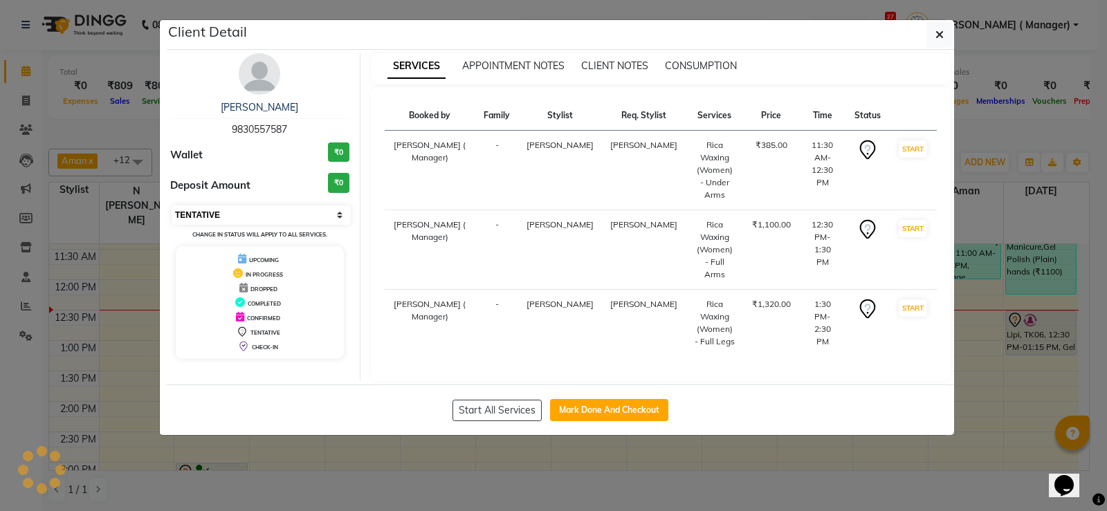
click at [247, 215] on select "Select IN SERVICE CONFIRMED TENTATIVE CHECK IN MARK DONE DROPPED UPCOMING" at bounding box center [261, 214] width 179 height 19
click at [172, 205] on select "Select IN SERVICE CONFIRMED TENTATIVE CHECK IN MARK DONE DROPPED UPCOMING" at bounding box center [261, 214] width 179 height 19
select select "select"
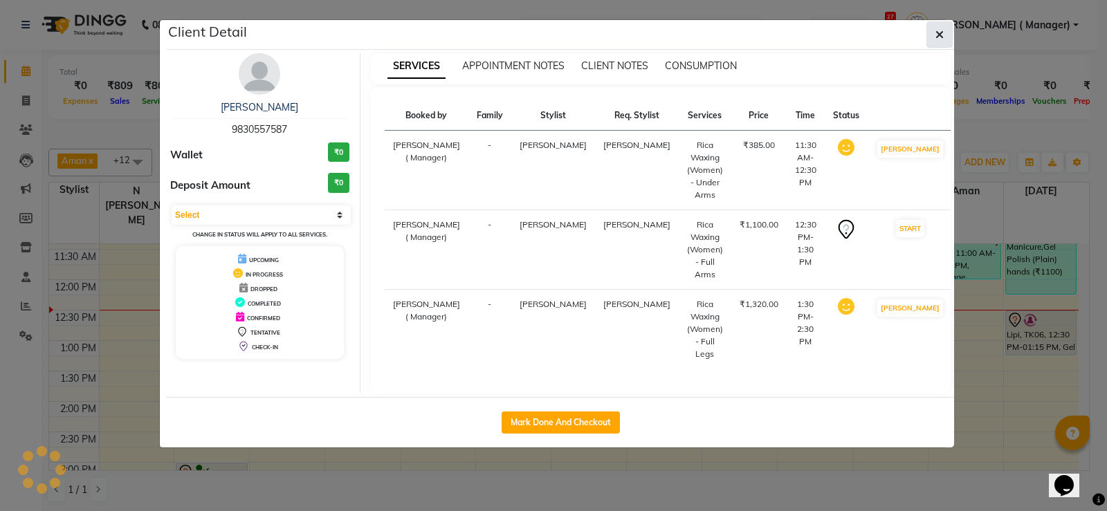
click at [946, 28] on button "button" at bounding box center [939, 34] width 26 height 26
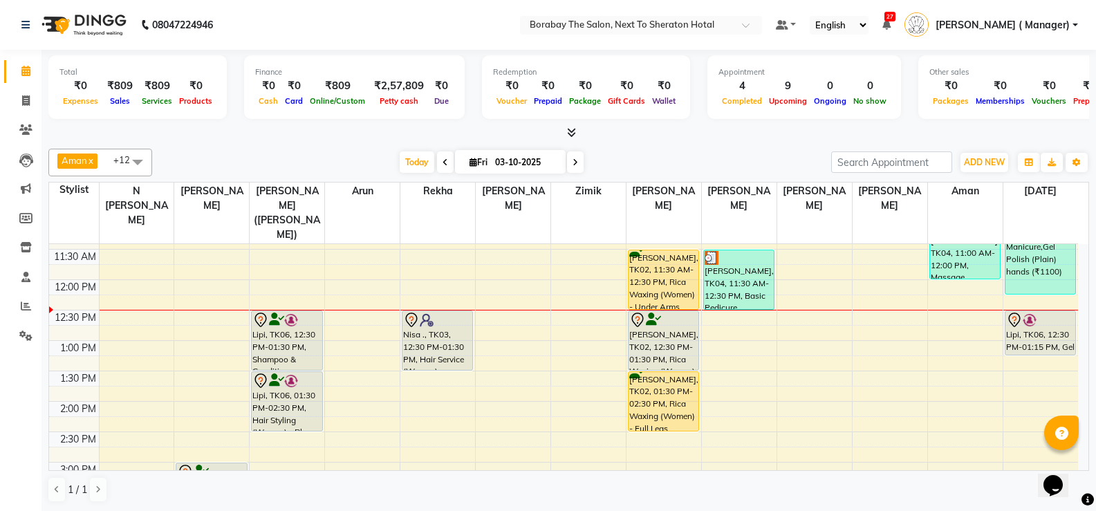
click at [820, 335] on div "8:00 AM 8:30 AM 9:00 AM 9:30 AM 10:00 AM 10:30 AM 11:00 AM 11:30 AM 12:00 PM 12…" at bounding box center [563, 432] width 1029 height 791
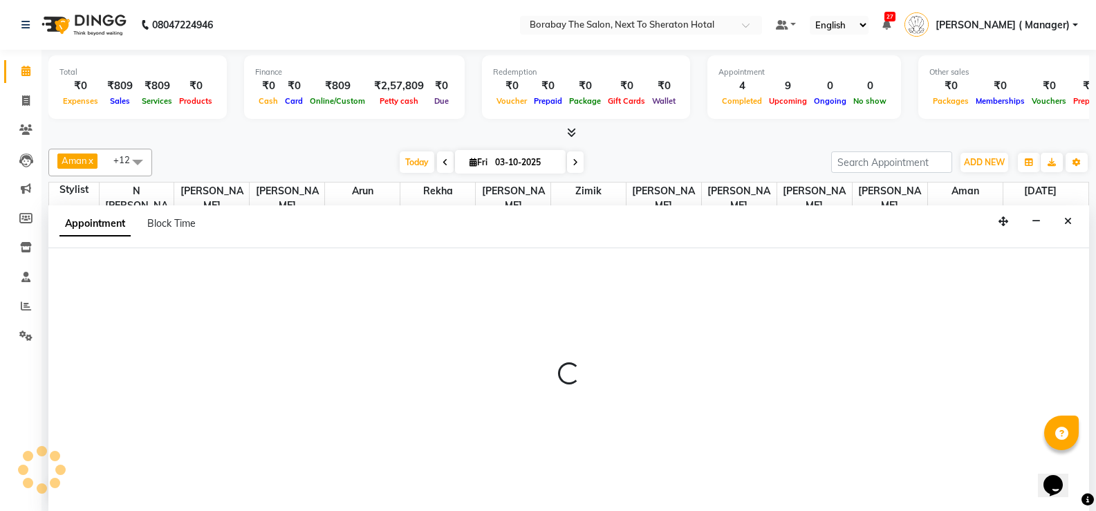
scroll to position [1, 0]
select select "72779"
select select "tentative"
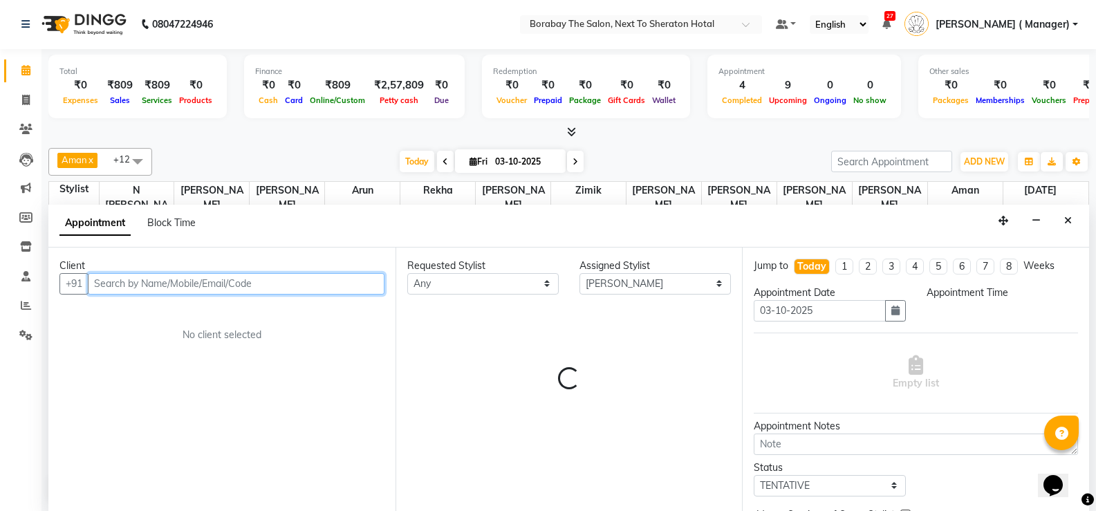
select select "780"
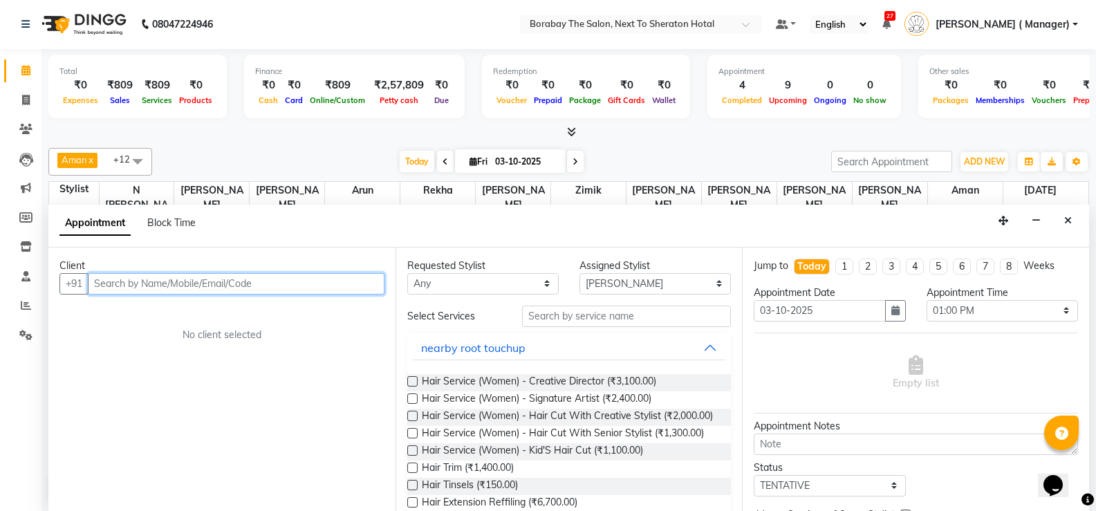
click at [172, 280] on input "text" at bounding box center [236, 283] width 297 height 21
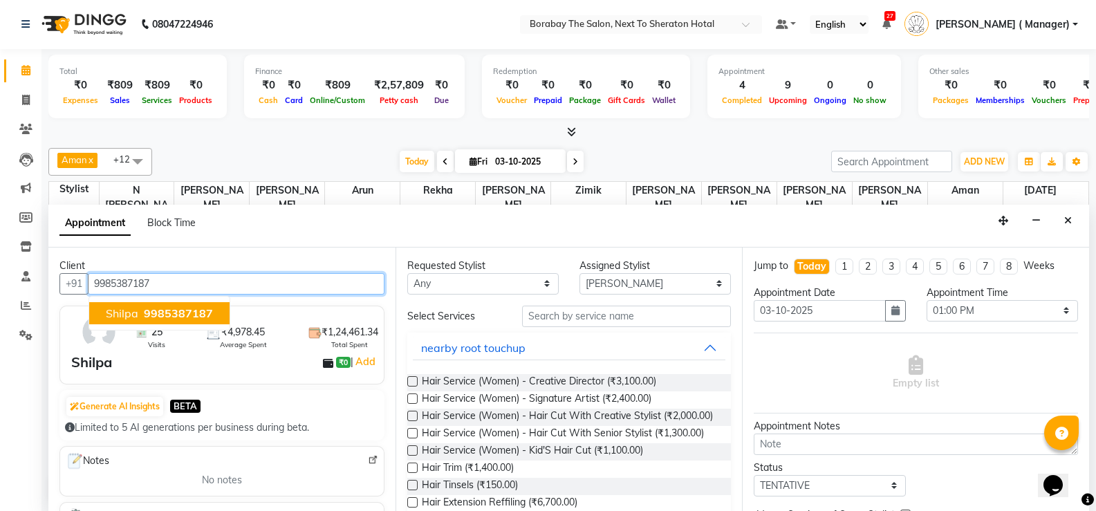
click at [147, 319] on span "9985387187" at bounding box center [178, 313] width 69 height 14
type input "9985387187"
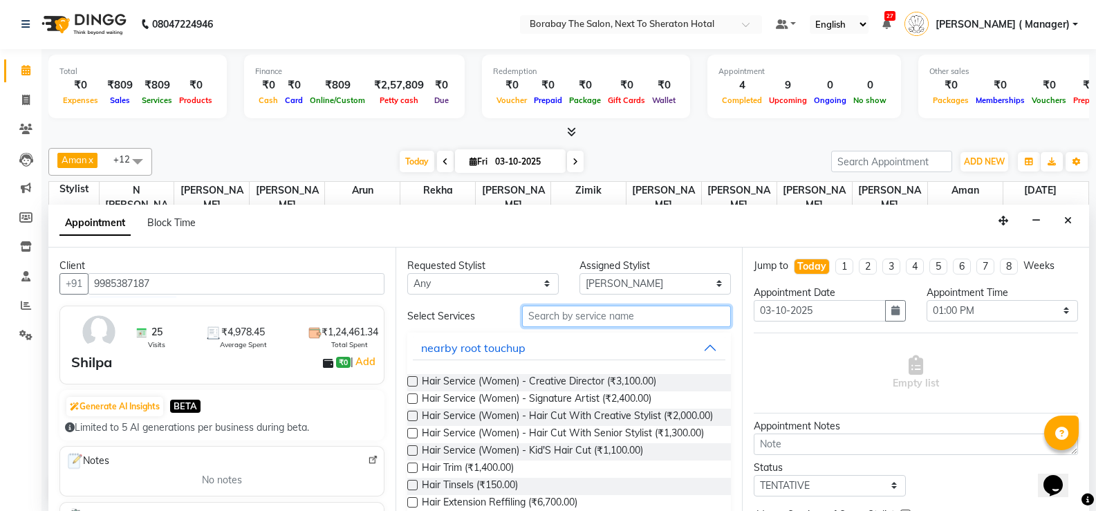
click at [588, 314] on input "text" at bounding box center [626, 316] width 209 height 21
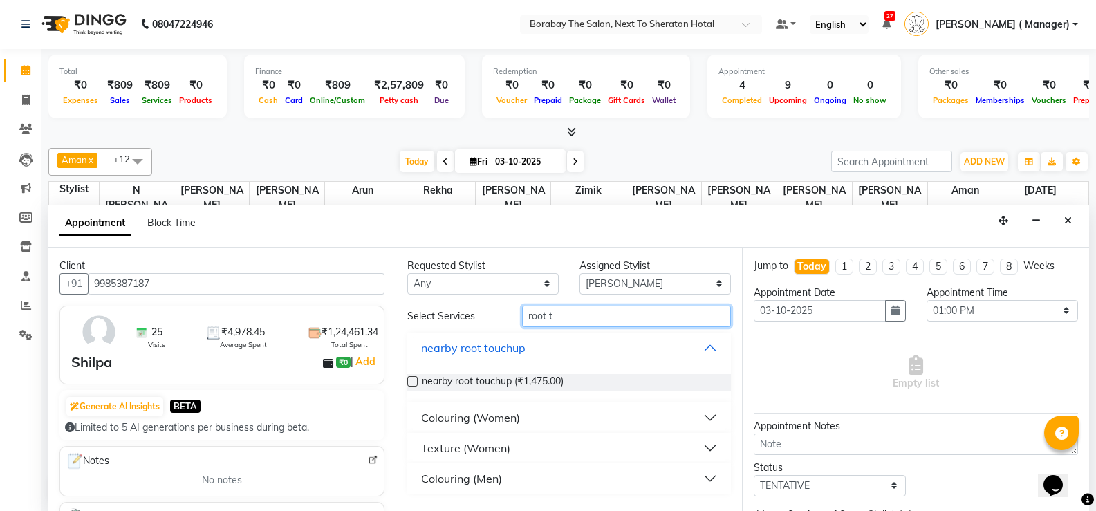
type input "root t"
click at [470, 414] on div "Colouring (Women)" at bounding box center [470, 417] width 99 height 17
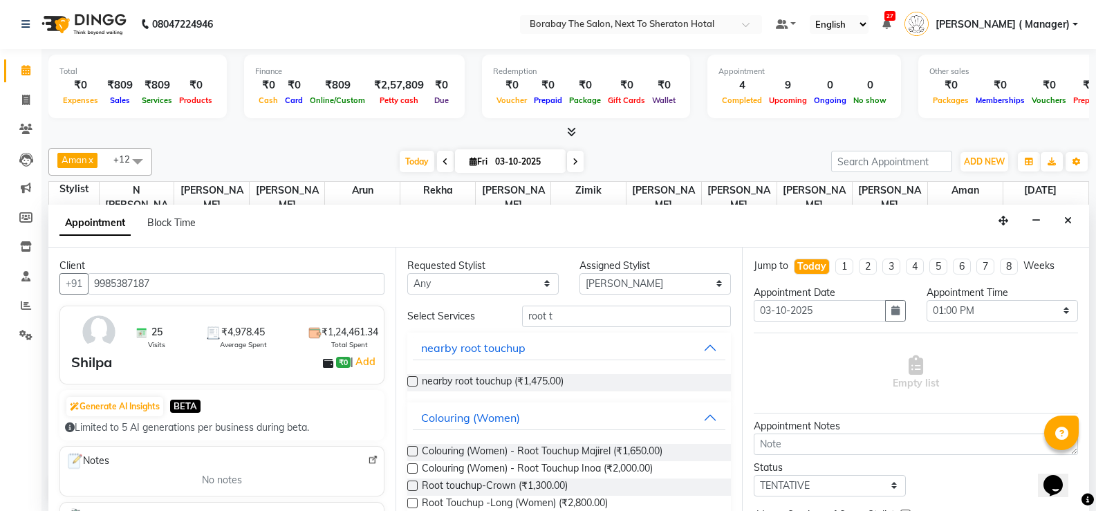
click at [409, 467] on label at bounding box center [412, 468] width 10 height 10
click at [409, 467] on input "checkbox" at bounding box center [411, 470] width 9 height 9
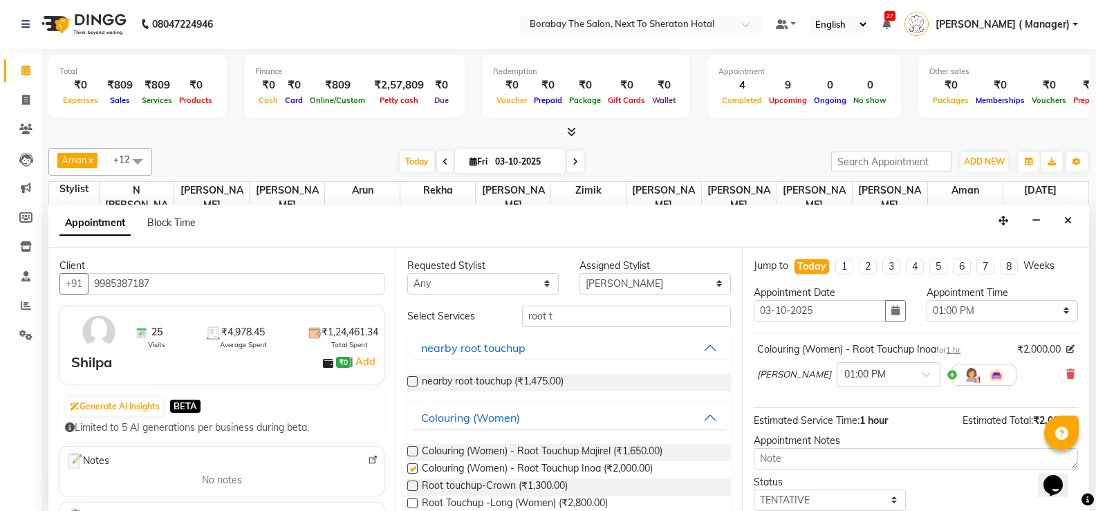
checkbox input "false"
click at [558, 322] on input "root t" at bounding box center [626, 316] width 209 height 21
type input "r"
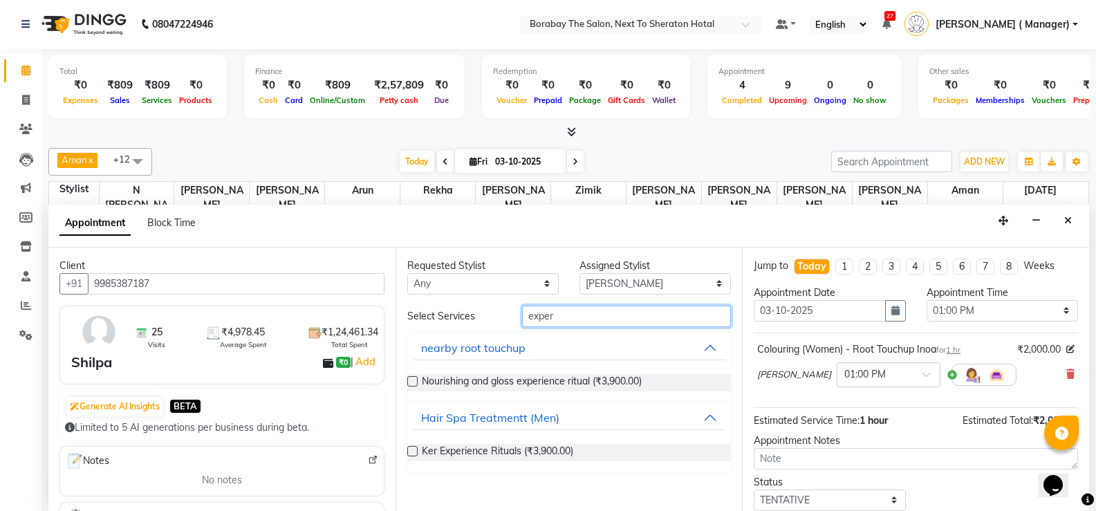
type input "exper"
click at [414, 446] on label at bounding box center [412, 451] width 10 height 10
click at [414, 448] on input "checkbox" at bounding box center [411, 452] width 9 height 9
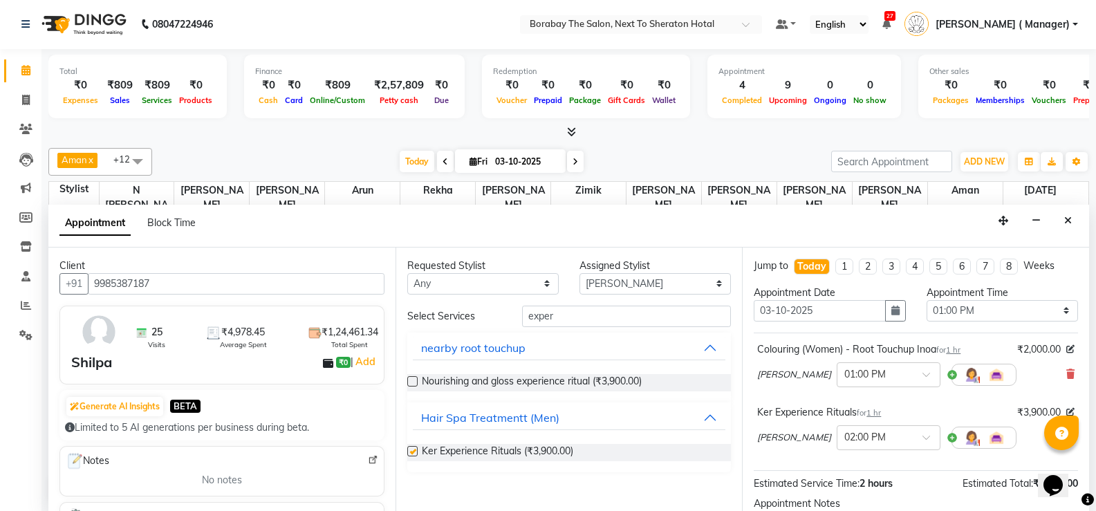
checkbox input "false"
click at [616, 285] on select "Select [PERSON_NAME] [PERSON_NAME] [PERSON_NAME] (Sameer) [DATE] [PERSON_NAME] …" at bounding box center [655, 283] width 151 height 21
select select "83003"
click at [580, 273] on select "Select [PERSON_NAME] [PERSON_NAME] [PERSON_NAME] (Sameer) [DATE] [PERSON_NAME] …" at bounding box center [655, 283] width 151 height 21
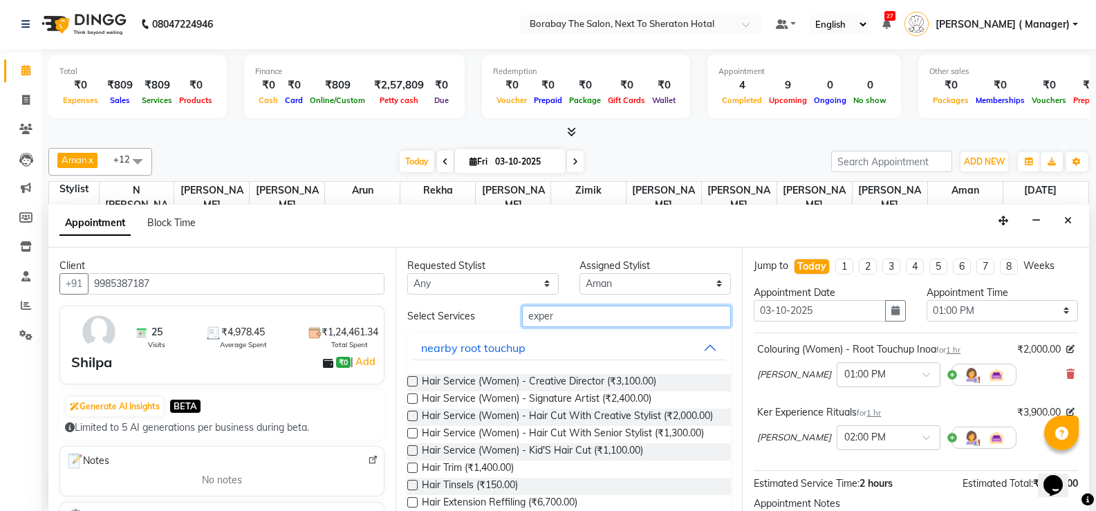
click at [547, 316] on input "exper" at bounding box center [626, 316] width 209 height 21
click at [560, 313] on input "exper" at bounding box center [626, 316] width 209 height 21
type input "e"
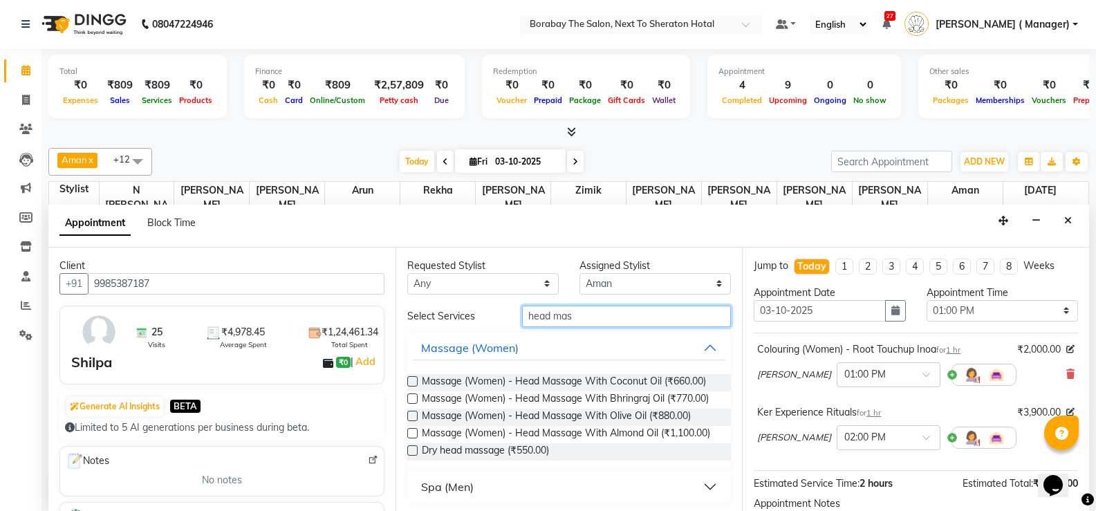
type input "head mas"
click at [409, 439] on label at bounding box center [412, 433] width 10 height 10
click at [409, 439] on input "checkbox" at bounding box center [411, 434] width 9 height 9
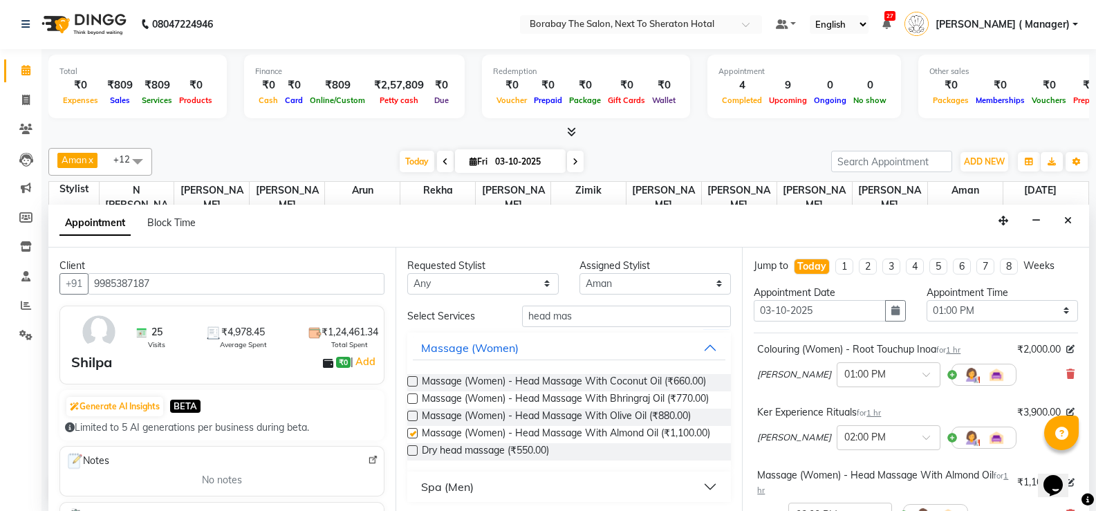
checkbox input "false"
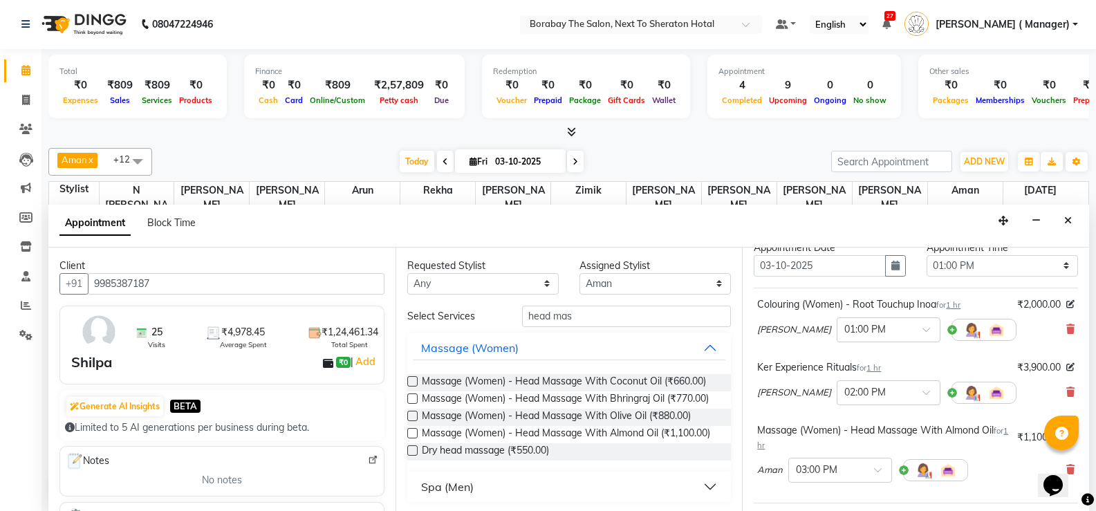
scroll to position [69, 0]
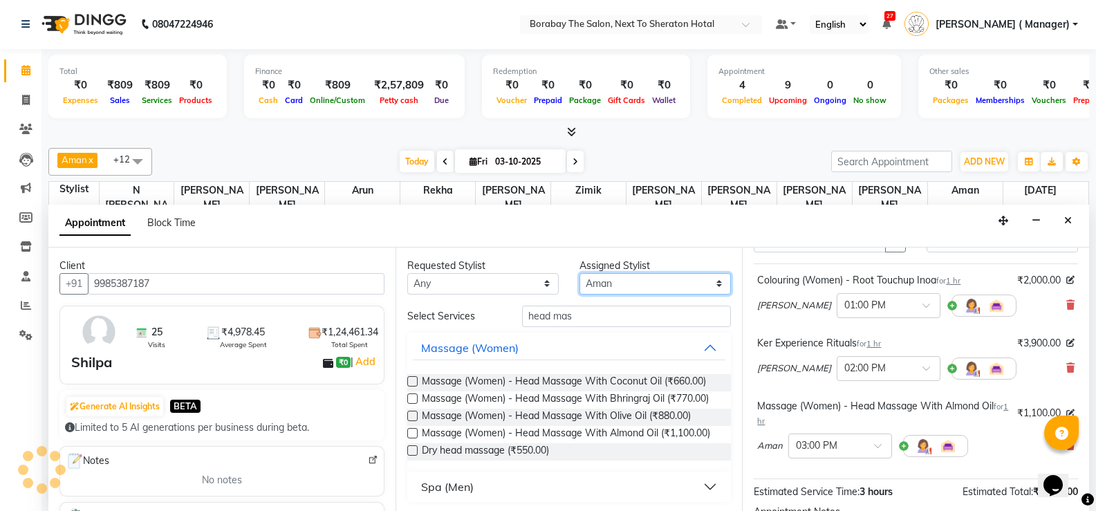
click at [624, 279] on select "Select [PERSON_NAME] [PERSON_NAME] [PERSON_NAME] (Sameer) [DATE] [PERSON_NAME] …" at bounding box center [655, 283] width 151 height 21
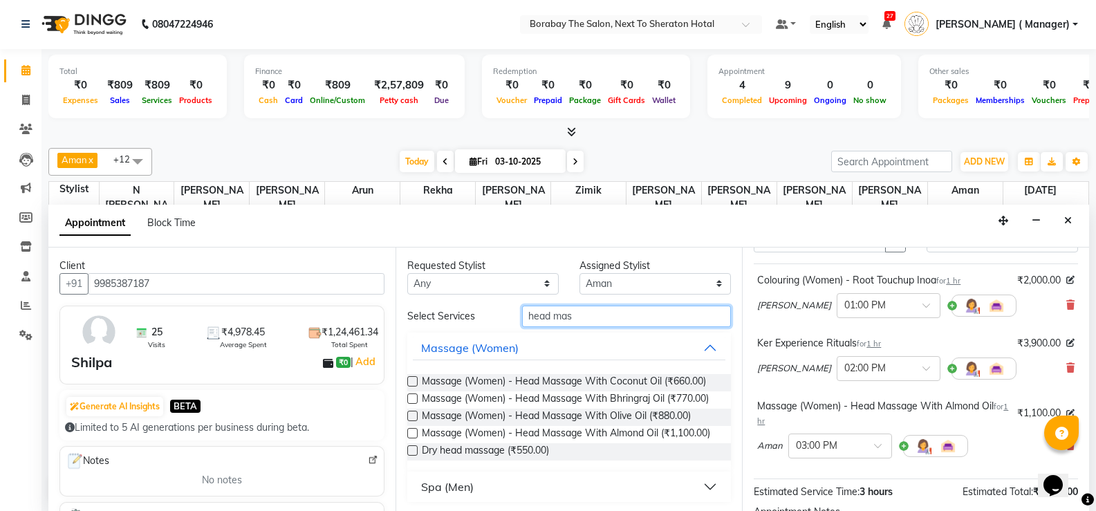
click at [575, 321] on input "head mas" at bounding box center [626, 316] width 209 height 21
type input "h"
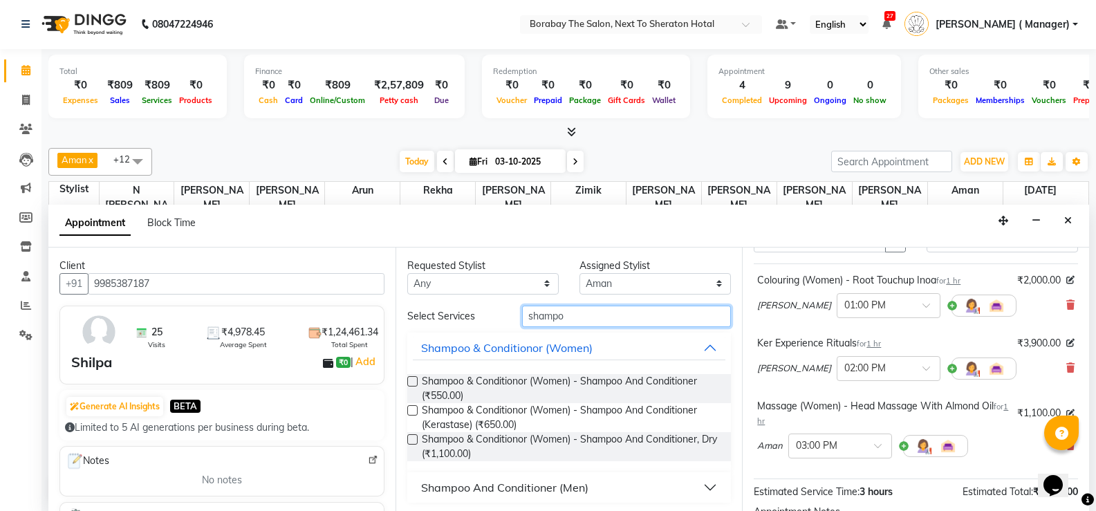
type input "shampo"
click at [413, 410] on label at bounding box center [412, 410] width 10 height 10
click at [413, 410] on input "checkbox" at bounding box center [411, 411] width 9 height 9
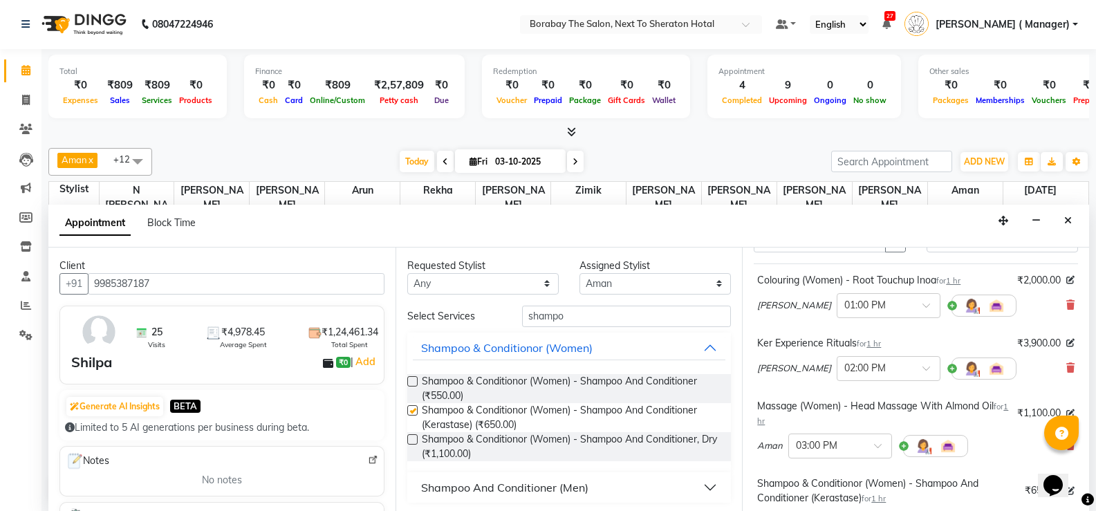
checkbox input "false"
click at [878, 450] on span at bounding box center [882, 450] width 17 height 15
type input "01"
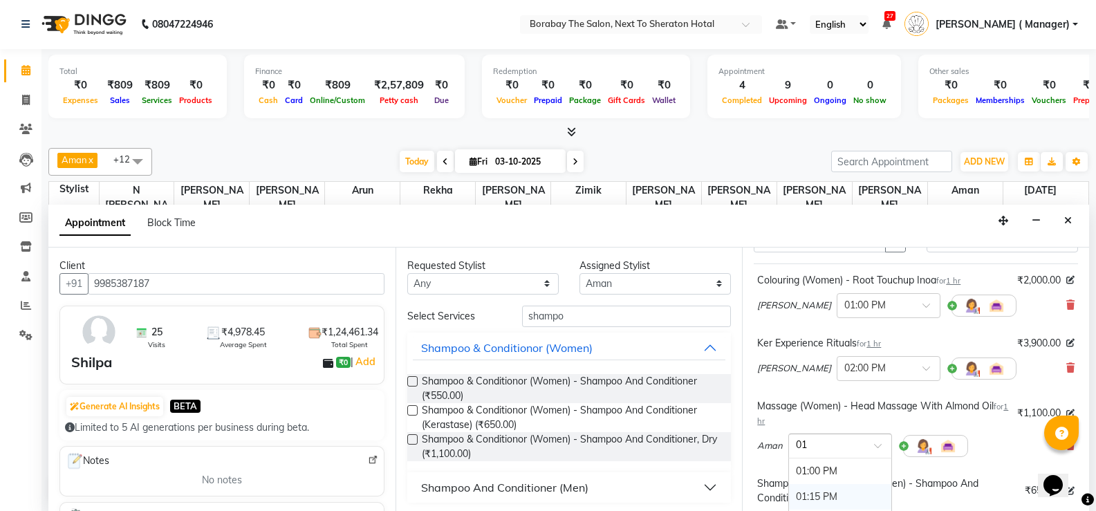
click at [850, 495] on div "01:15 PM" at bounding box center [840, 497] width 102 height 26
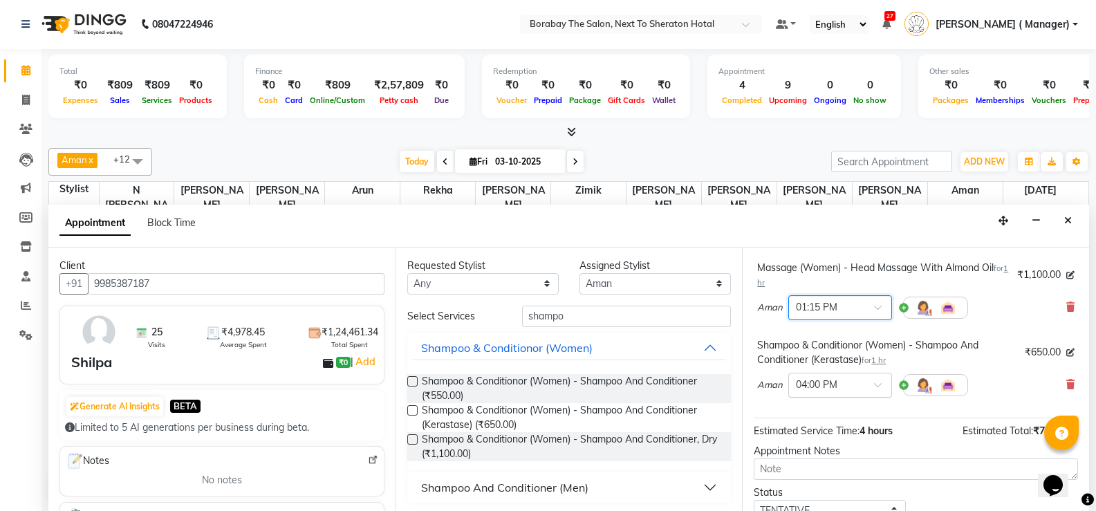
click at [881, 389] on span at bounding box center [882, 389] width 17 height 15
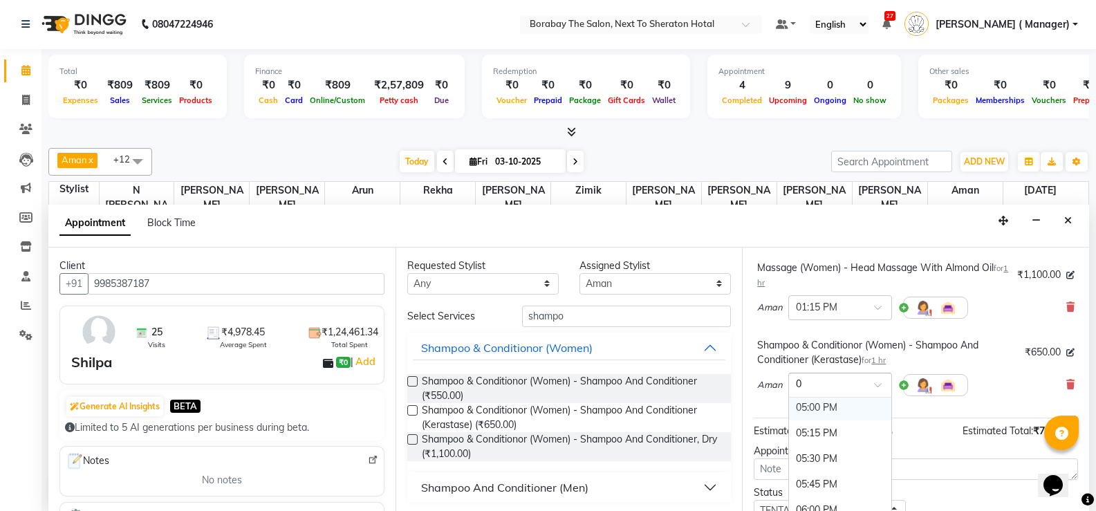
scroll to position [617, 0]
type input "02"
click at [857, 412] on div "02:00 PM" at bounding box center [840, 411] width 102 height 26
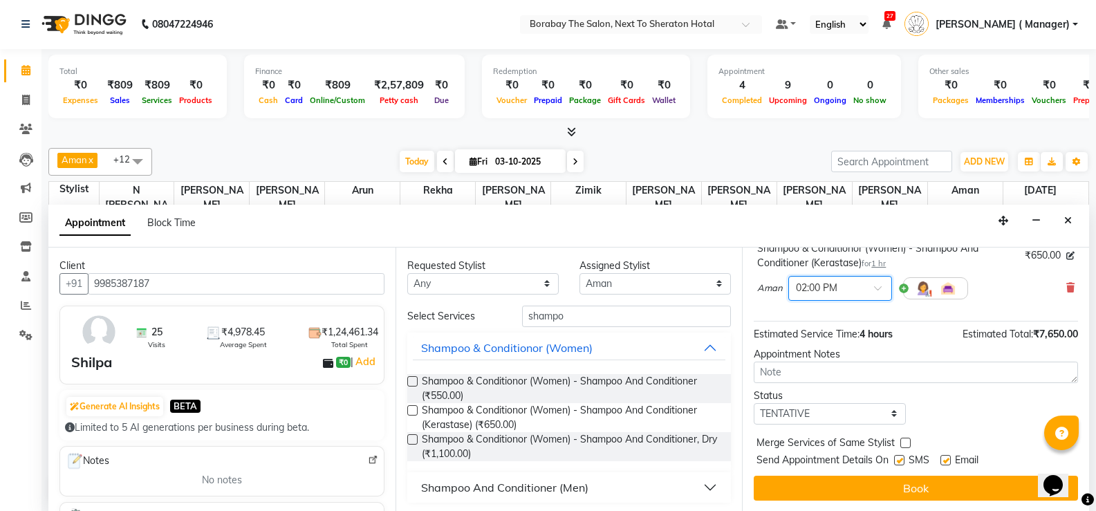
scroll to position [320, 0]
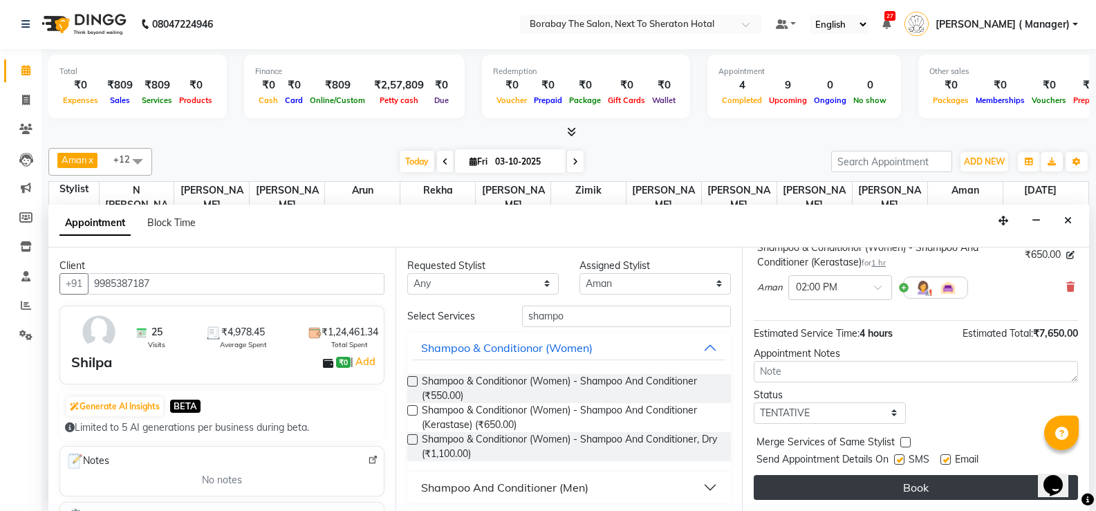
click at [896, 490] on button "Book" at bounding box center [916, 487] width 324 height 25
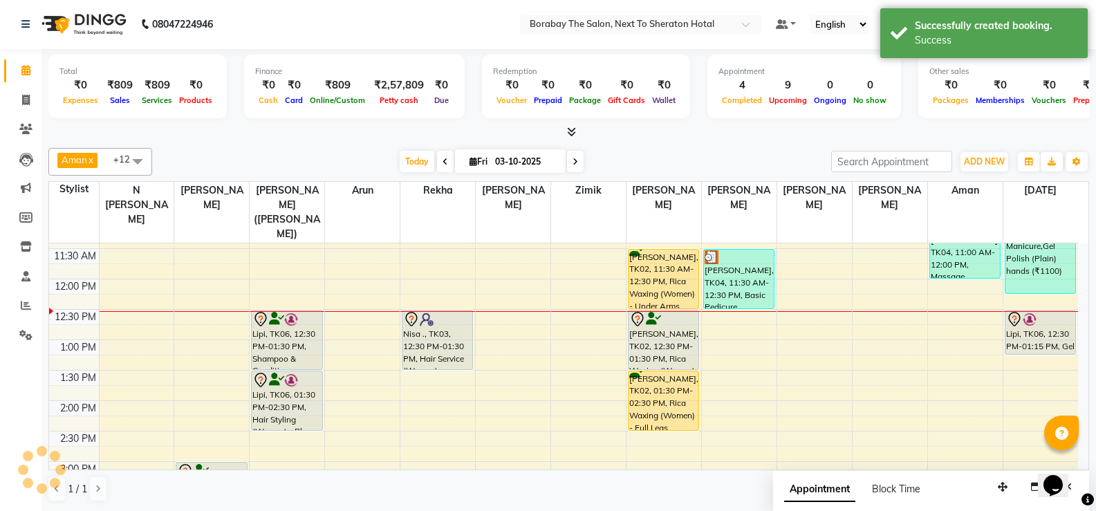
scroll to position [0, 0]
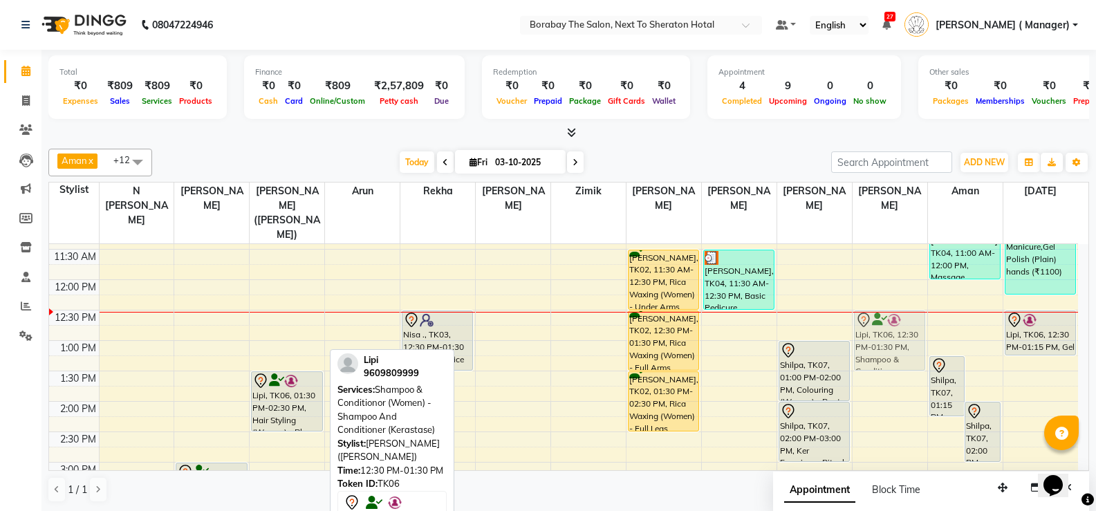
drag, startPoint x: 291, startPoint y: 334, endPoint x: 873, endPoint y: 329, distance: 582.4
click at [873, 329] on tr "Reshmi, TK01, 03:00 PM-04:00 PM, Colouring (Women) - Root Touchup Inoa Lipi, TK…" at bounding box center [563, 432] width 1029 height 791
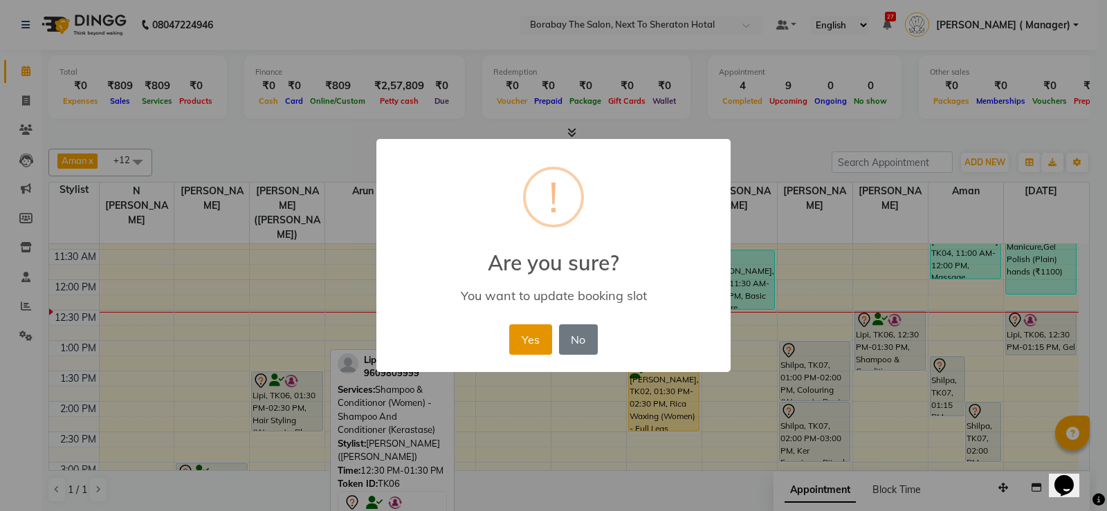
click at [518, 350] on button "Yes" at bounding box center [530, 339] width 42 height 30
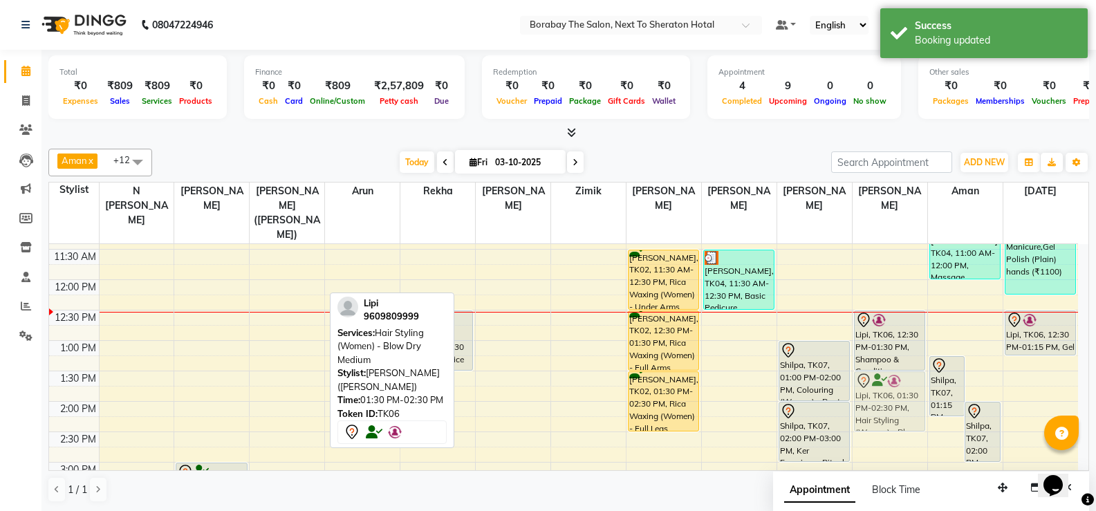
drag, startPoint x: 276, startPoint y: 383, endPoint x: 863, endPoint y: 378, distance: 586.6
click at [863, 378] on tr "Reshmi, TK01, 03:00 PM-04:00 PM, Colouring (Women) - Root Touchup Inoa Lipi, TK…" at bounding box center [563, 432] width 1029 height 791
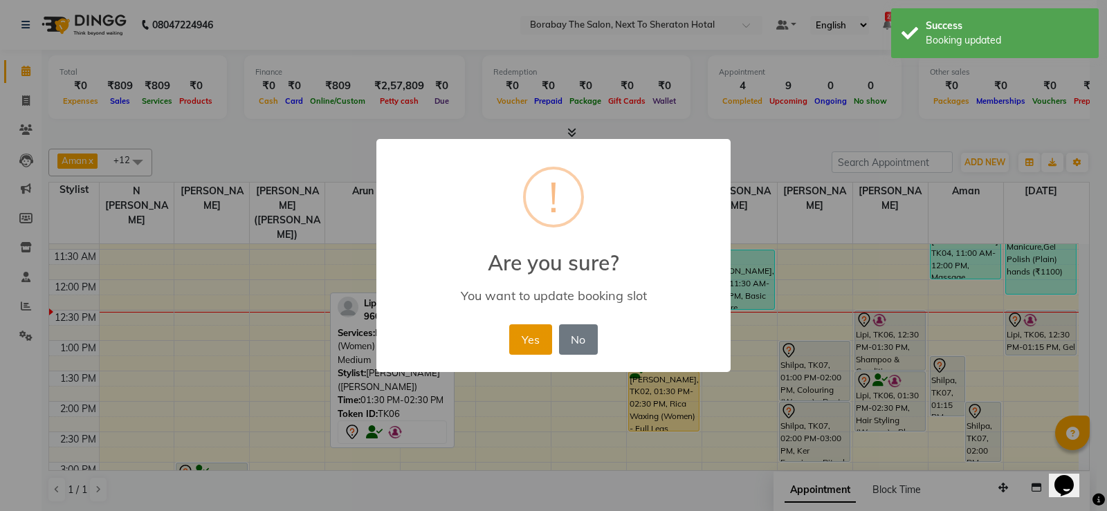
click at [534, 347] on button "Yes" at bounding box center [530, 339] width 42 height 30
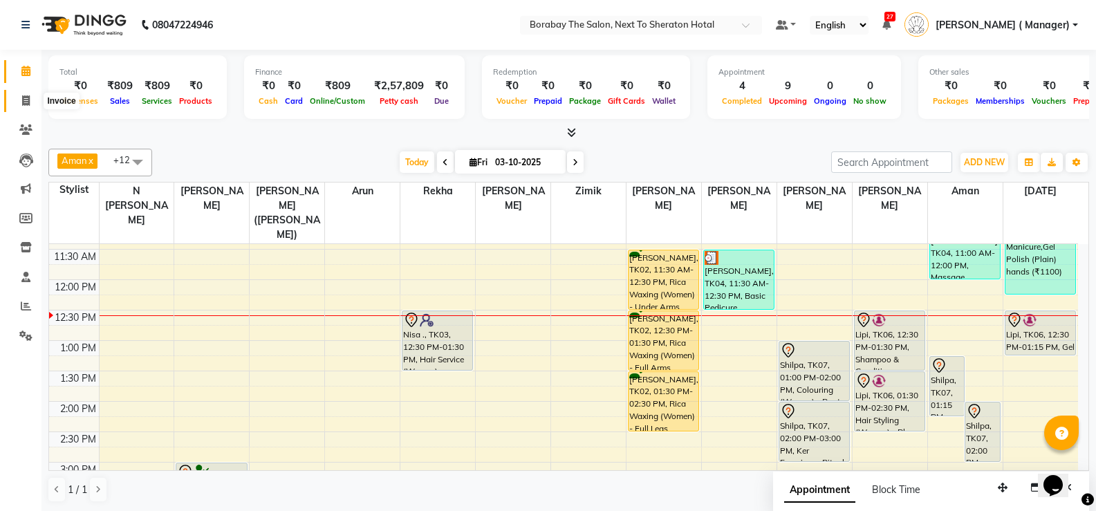
click at [24, 100] on icon at bounding box center [26, 100] width 8 height 10
select select "service"
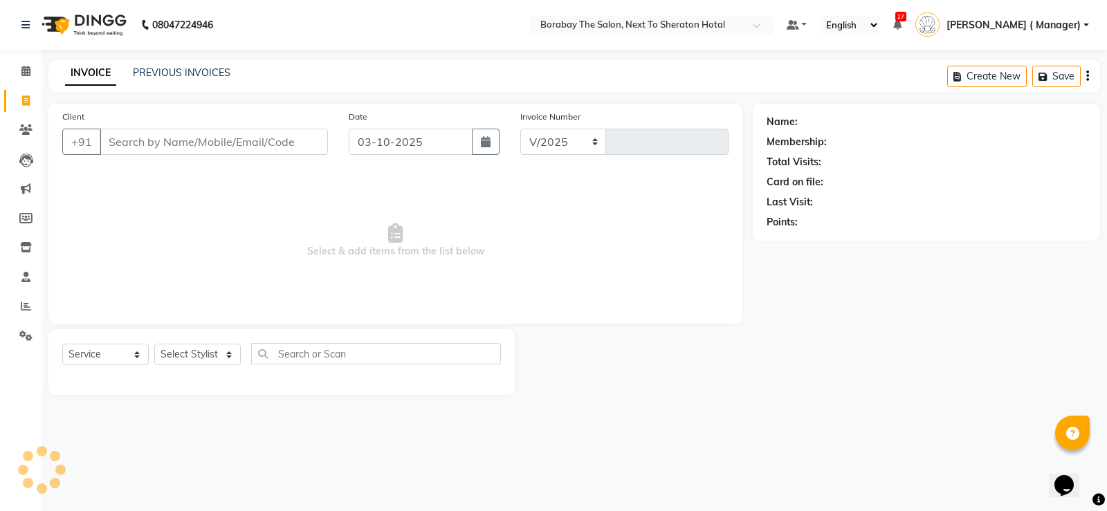
select select "4945"
type input "4134"
click at [167, 138] on input "Client" at bounding box center [214, 142] width 228 height 26
click at [29, 341] on span at bounding box center [26, 337] width 24 height 16
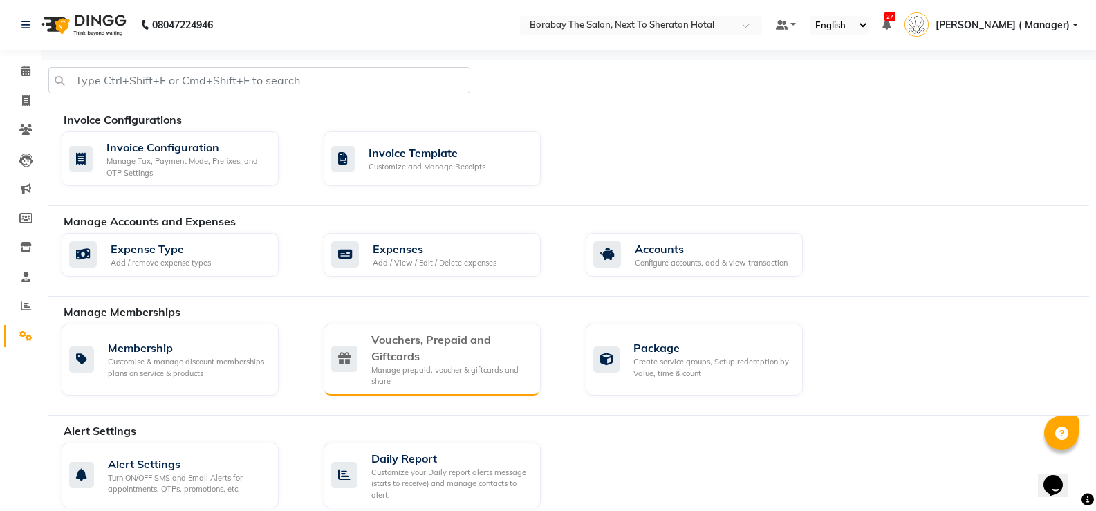
click at [392, 369] on div "Manage prepaid, voucher & giftcards and share" at bounding box center [450, 376] width 158 height 23
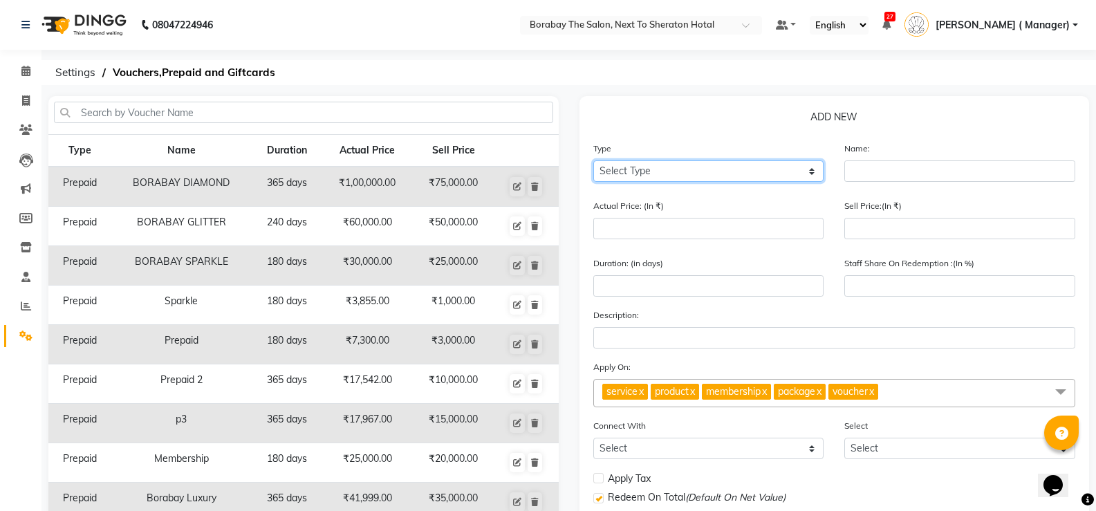
click at [681, 168] on select "Select Type Voucher Prepaid Gift Card" at bounding box center [708, 170] width 231 height 21
select select "G"
click at [593, 160] on select "Select Type Voucher Prepaid Gift Card" at bounding box center [708, 170] width 231 height 21
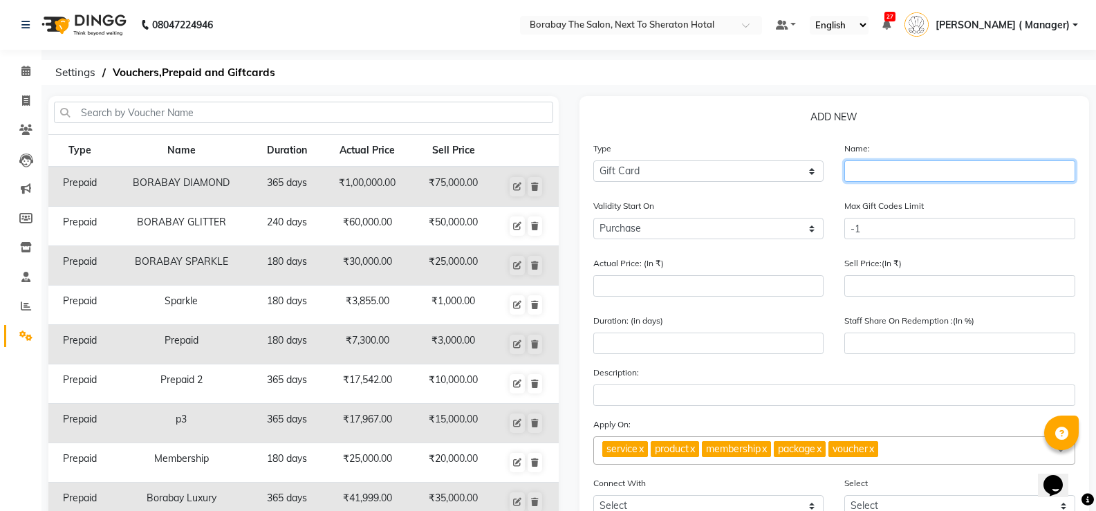
click at [885, 169] on input "text" at bounding box center [960, 170] width 231 height 21
type input ","
type input "madhavi"
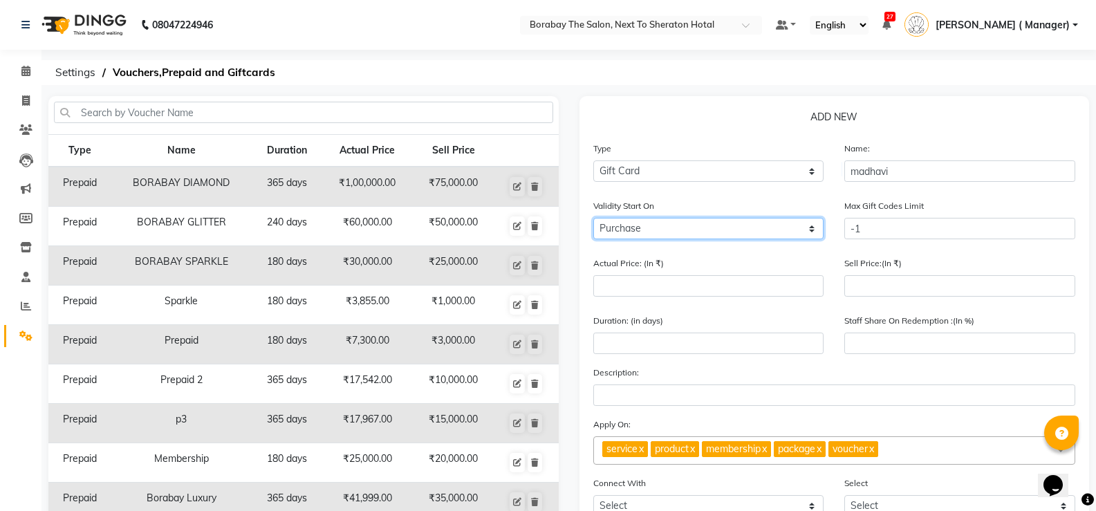
click at [754, 235] on select "Purchase Activate" at bounding box center [708, 228] width 231 height 21
click at [593, 218] on select "Purchase Activate" at bounding box center [708, 228] width 231 height 21
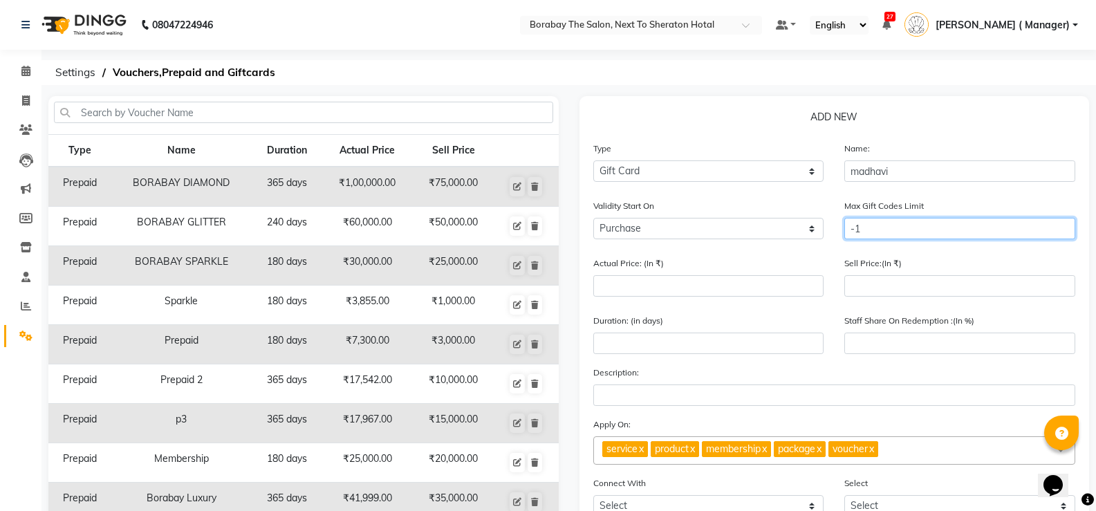
click at [905, 231] on input "-1" at bounding box center [960, 228] width 231 height 21
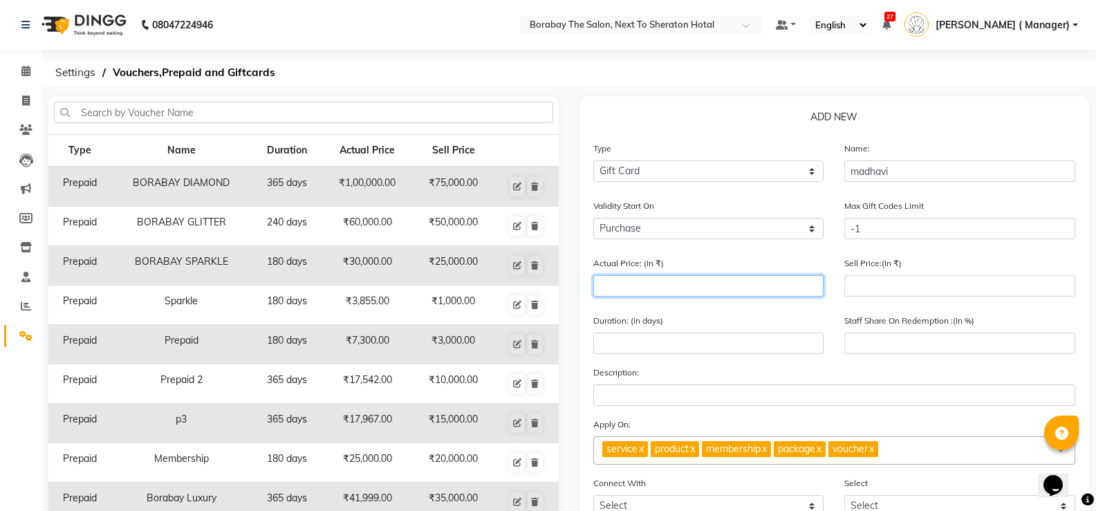
click at [659, 291] on input "number" at bounding box center [708, 285] width 231 height 21
type input "5"
type input "0"
type input "5000"
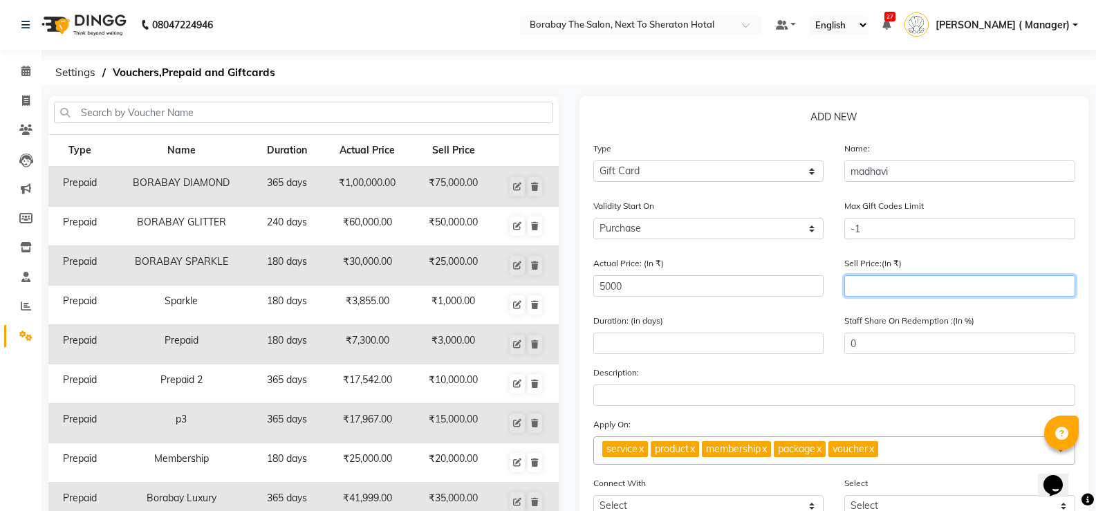
click at [930, 280] on input "number" at bounding box center [960, 285] width 231 height 21
type input "50"
type input "1"
type input "500"
type input "10"
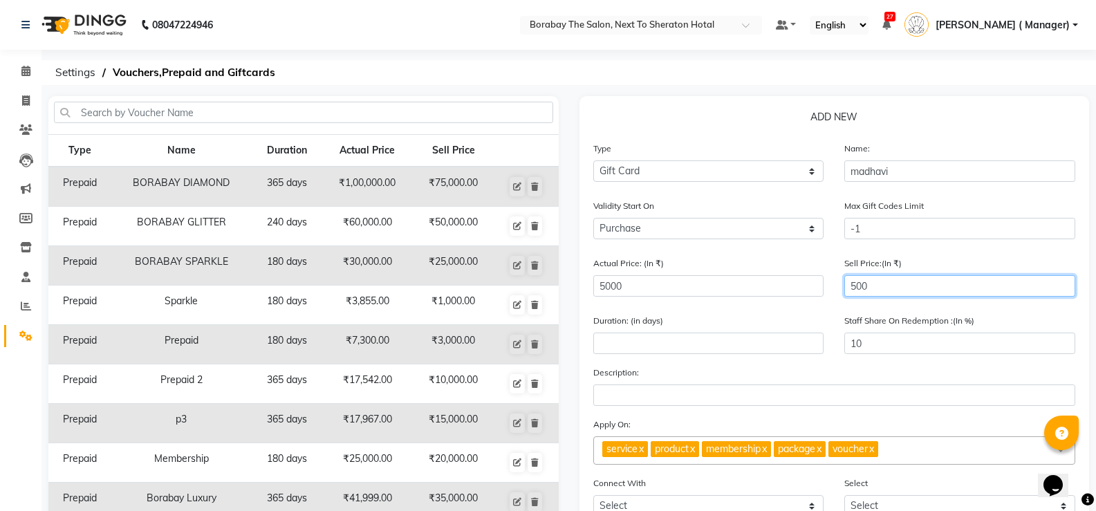
type input "5000"
type input "100"
type input "5000"
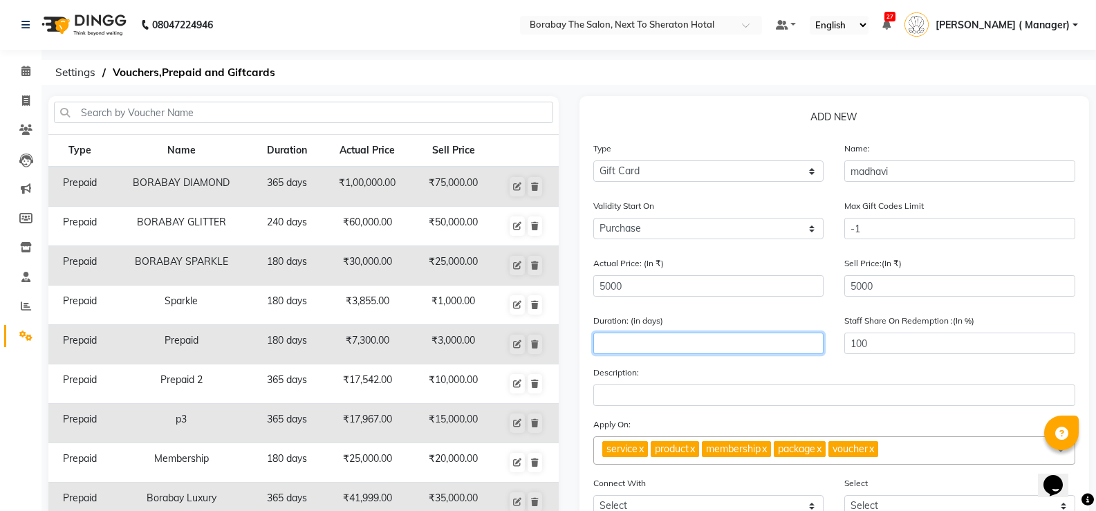
click at [744, 339] on input "number" at bounding box center [708, 343] width 231 height 21
click at [741, 341] on input "number" at bounding box center [708, 343] width 231 height 21
click at [22, 95] on icon at bounding box center [26, 100] width 8 height 10
select select "service"
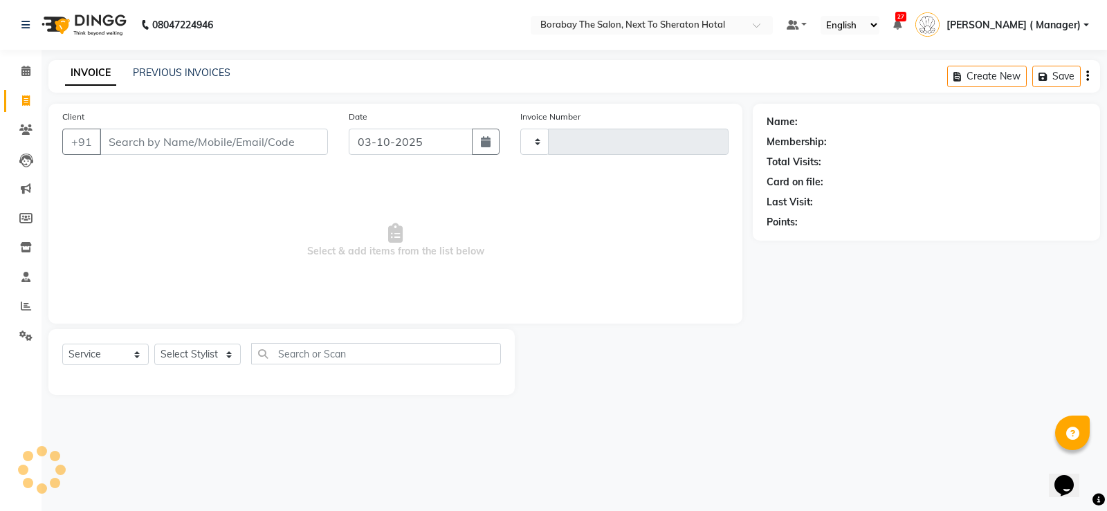
type input "4134"
select select "4945"
click at [180, 71] on link "PREVIOUS INVOICES" at bounding box center [182, 72] width 98 height 12
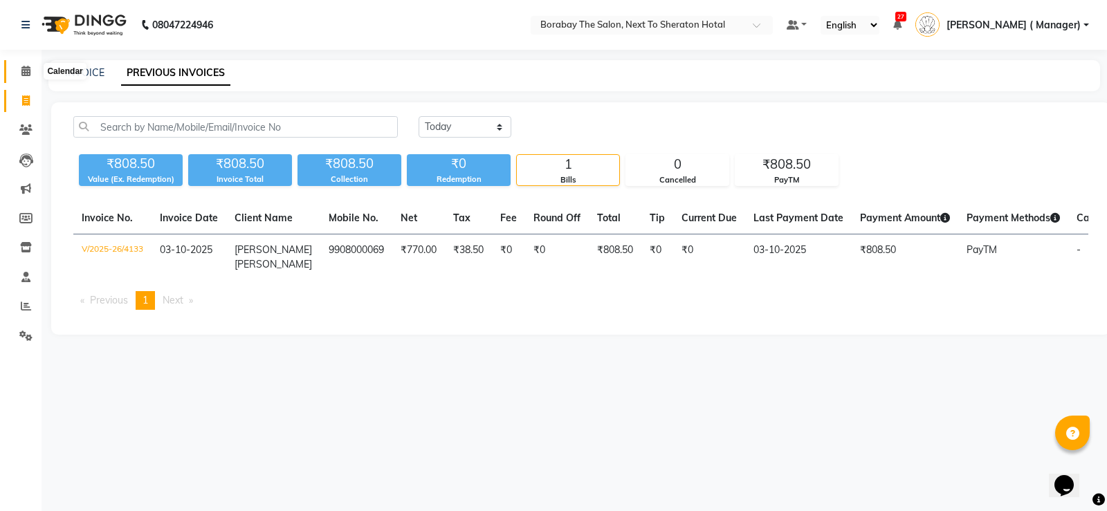
click at [26, 73] on icon at bounding box center [25, 71] width 9 height 10
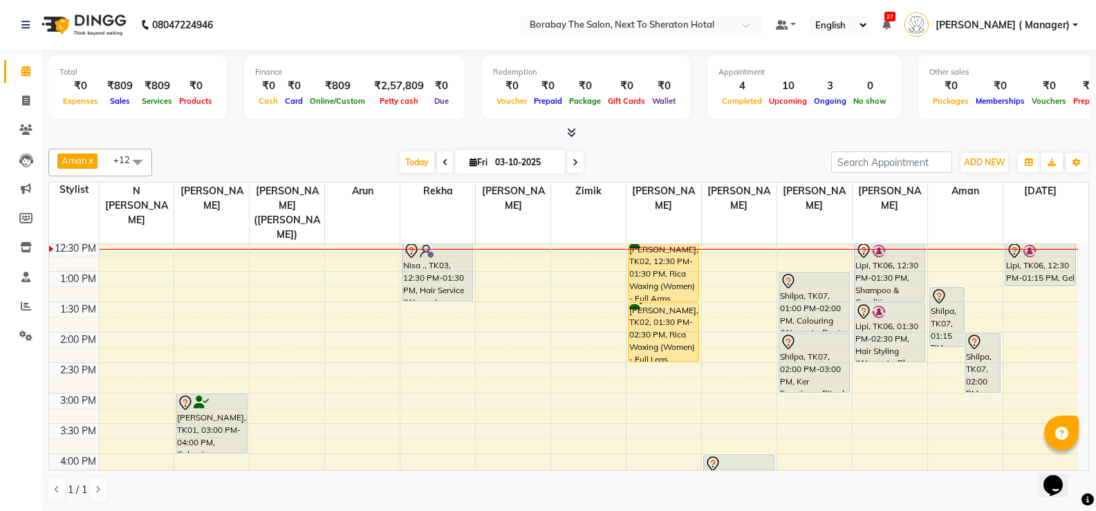
scroll to position [138, 0]
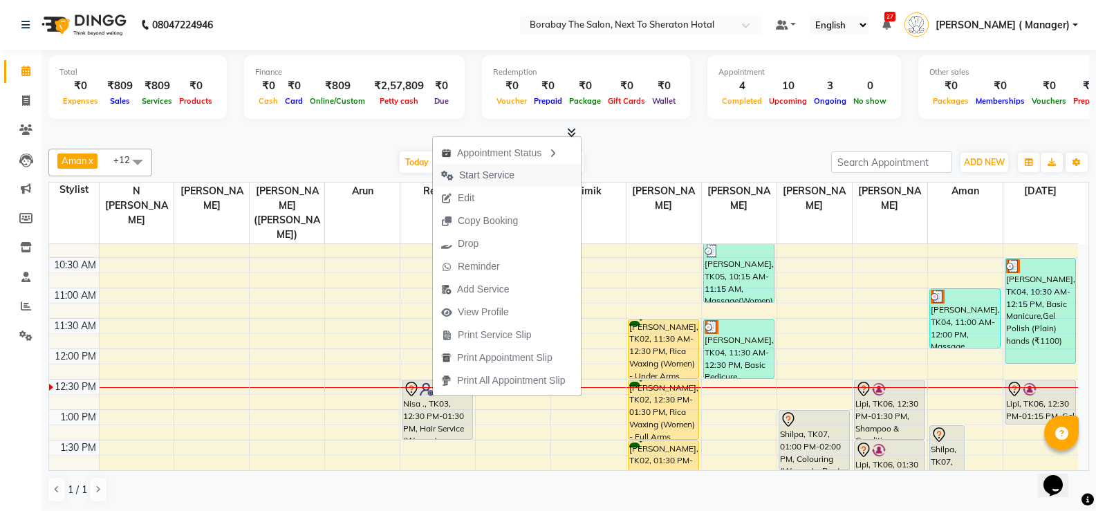
click at [481, 174] on span "Start Service" at bounding box center [486, 175] width 55 height 15
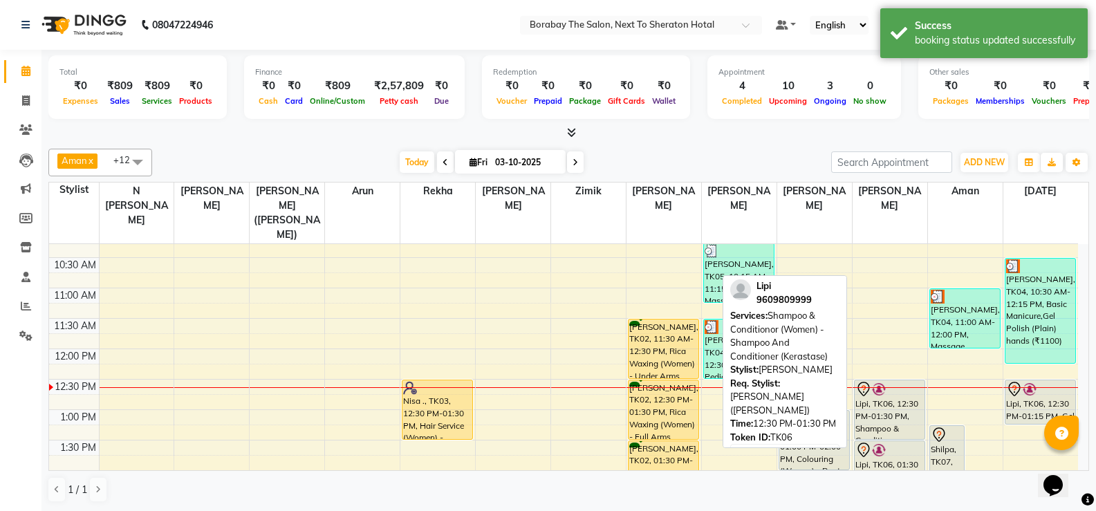
click at [894, 396] on div "Lipi, TK06, 12:30 PM-01:30 PM, Shampoo & Conditionor (Women) - Shampoo And Cond…" at bounding box center [890, 409] width 70 height 59
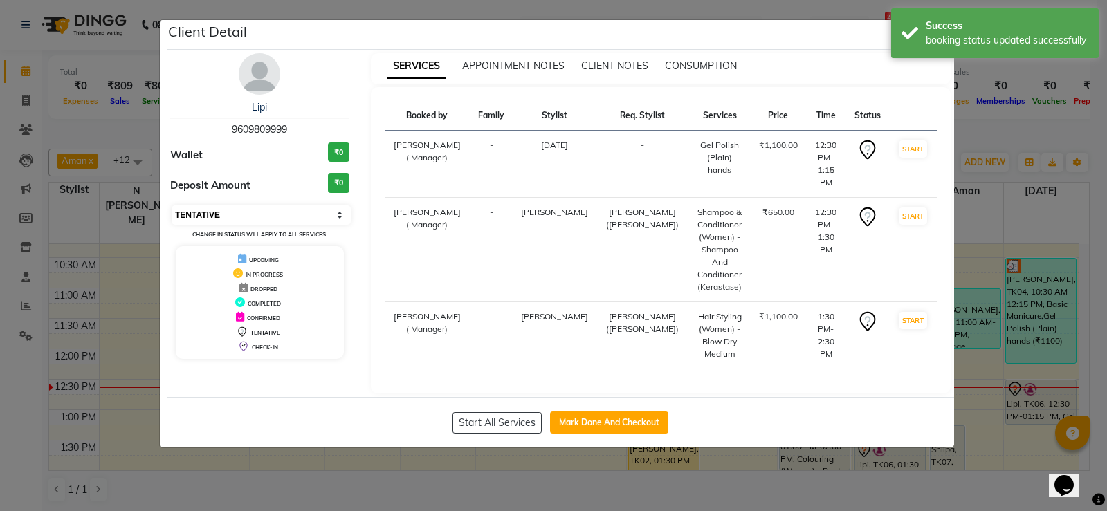
click at [232, 221] on select "Select IN SERVICE CONFIRMED TENTATIVE CHECK IN MARK DONE DROPPED UPCOMING" at bounding box center [261, 214] width 179 height 19
select select "1"
click at [172, 205] on select "Select IN SERVICE CONFIRMED TENTATIVE CHECK IN MARK DONE DROPPED UPCOMING" at bounding box center [261, 214] width 179 height 19
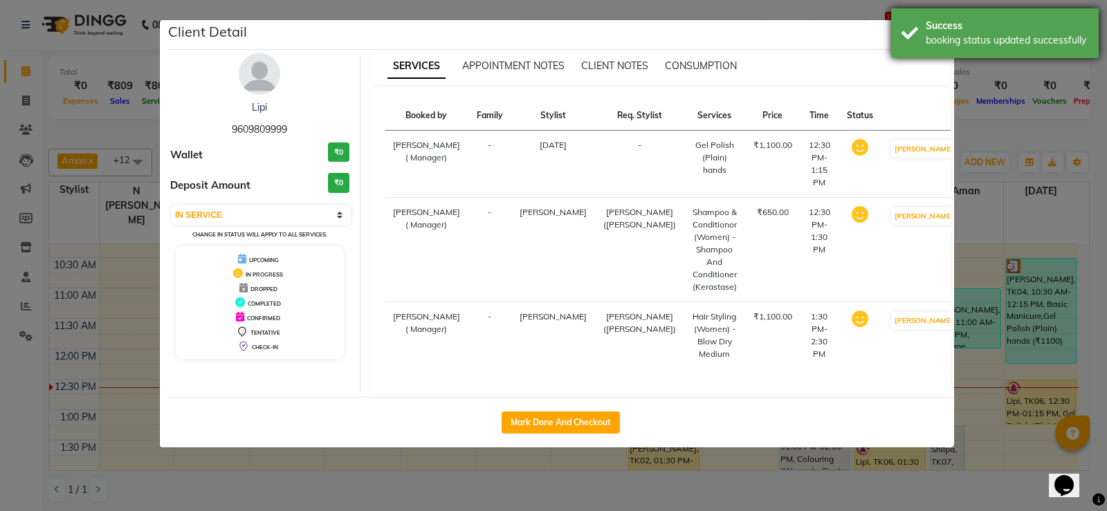
click at [956, 32] on div "Success" at bounding box center [1006, 26] width 163 height 15
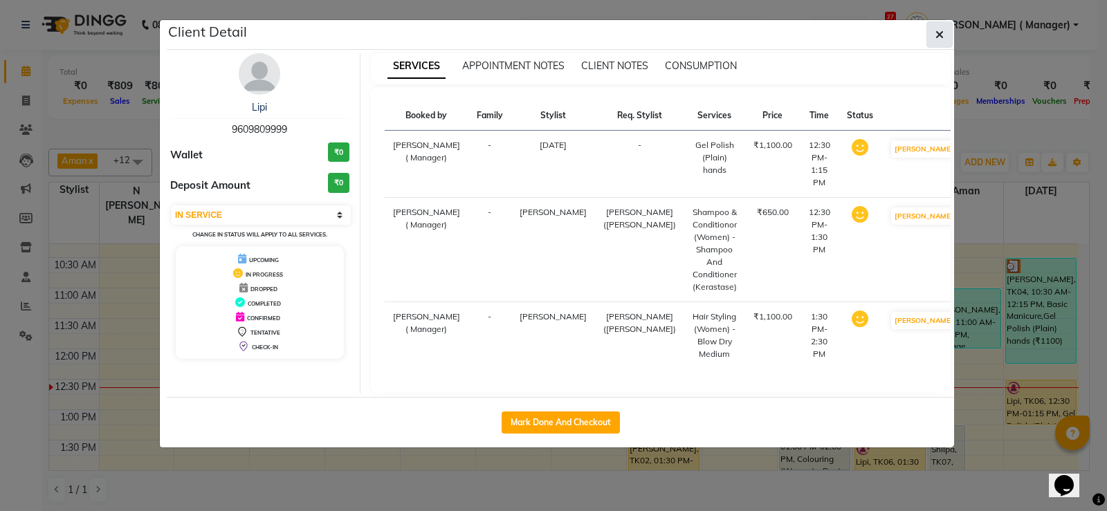
click at [946, 32] on button "button" at bounding box center [939, 34] width 26 height 26
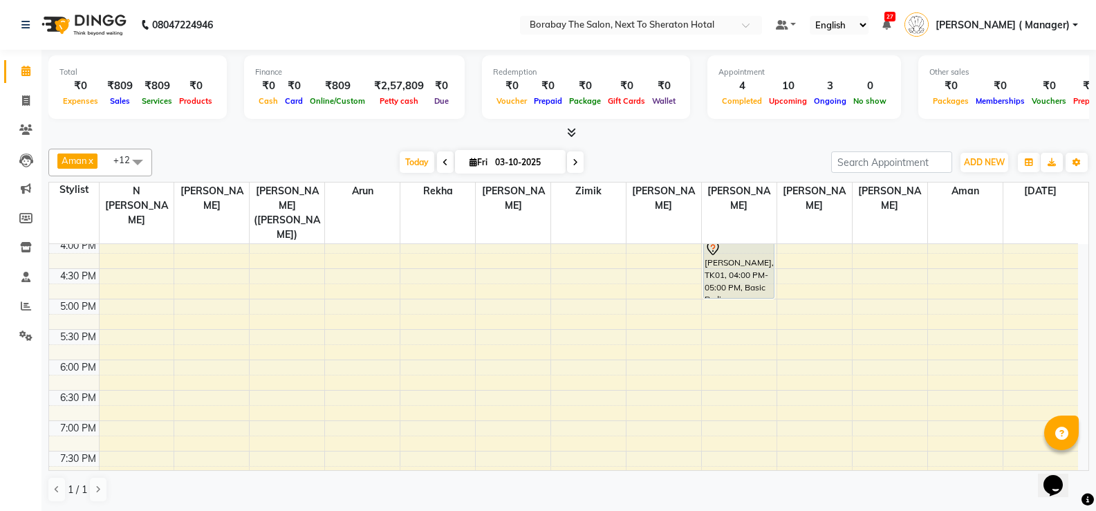
scroll to position [412, 0]
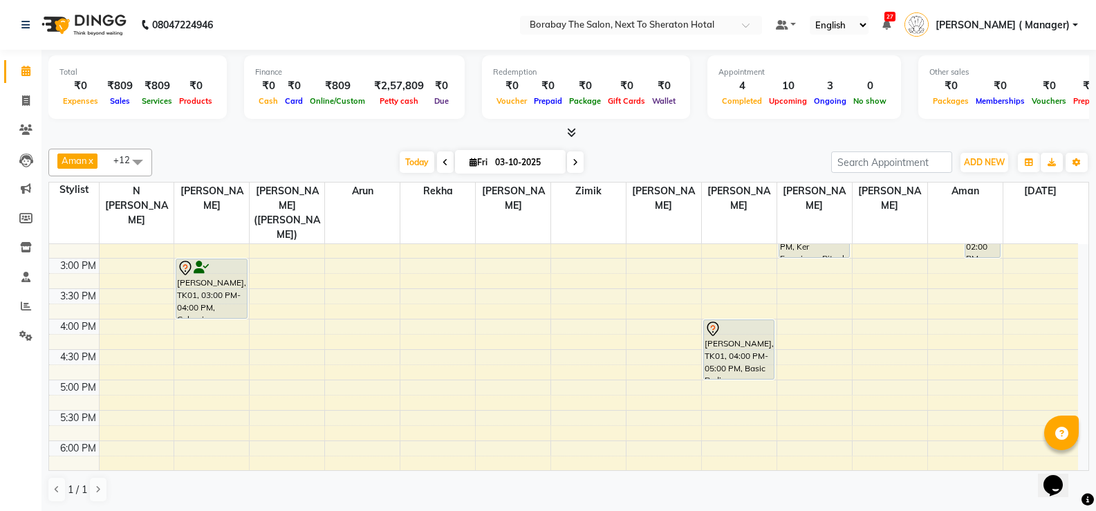
click at [833, 427] on div "8:00 AM 8:30 AM 9:00 AM 9:30 AM 10:00 AM 10:30 AM 11:00 AM 11:30 AM 12:00 PM 12…" at bounding box center [563, 228] width 1029 height 791
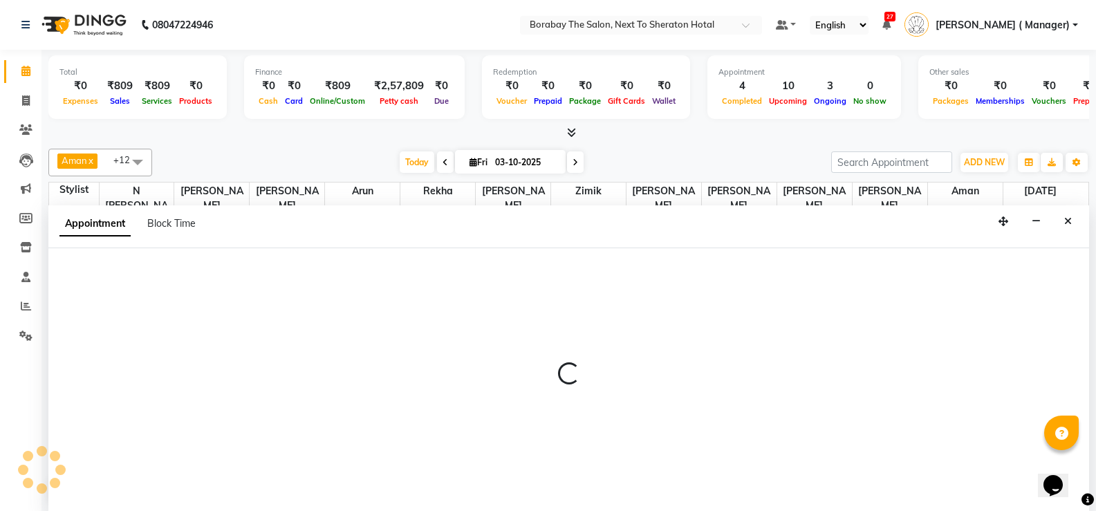
scroll to position [1, 0]
select select "72779"
select select "1080"
select select "tentative"
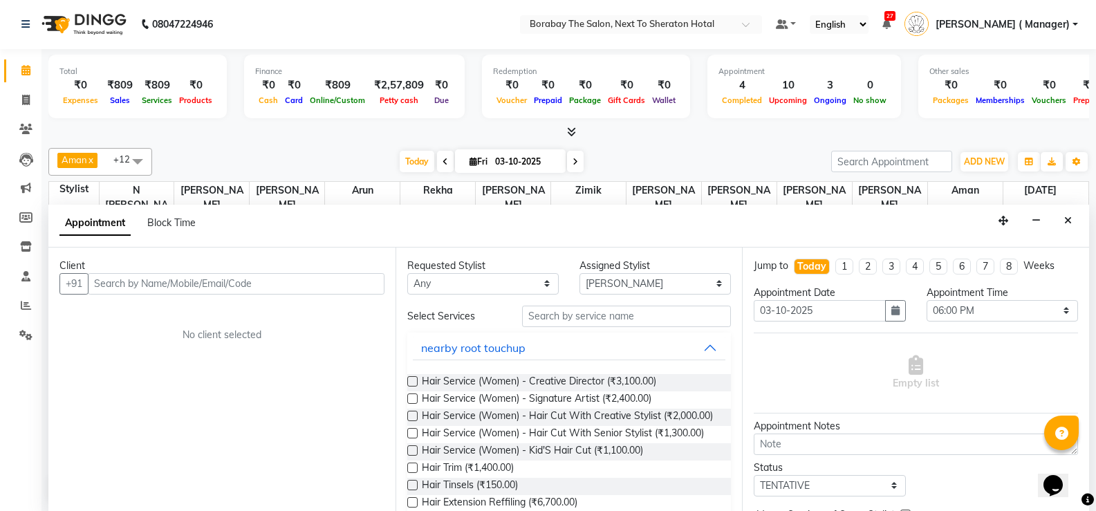
click at [196, 288] on input "text" at bounding box center [236, 283] width 297 height 21
click at [308, 278] on input "text" at bounding box center [236, 283] width 297 height 21
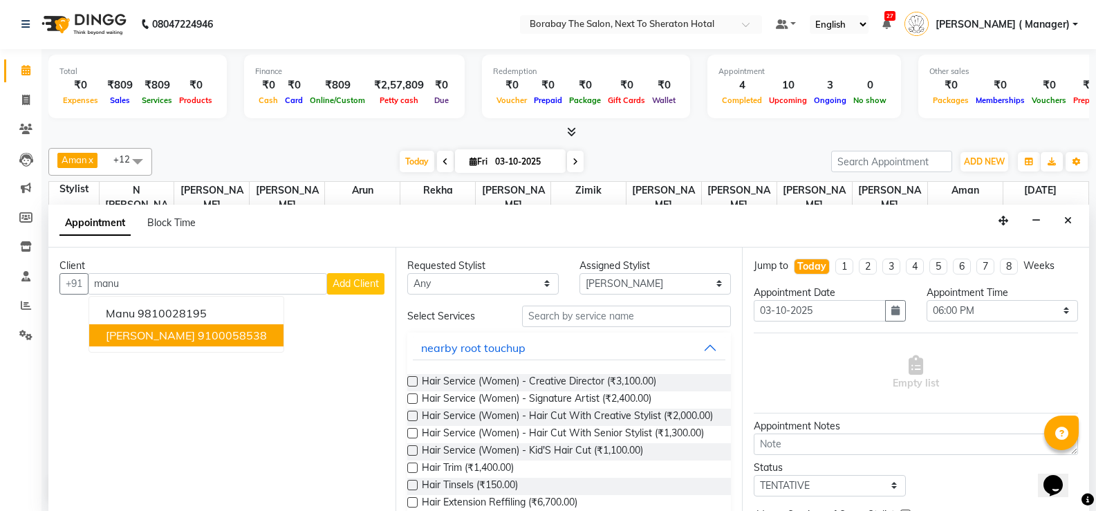
click at [228, 340] on ngb-highlight "9100058538" at bounding box center [232, 336] width 69 height 14
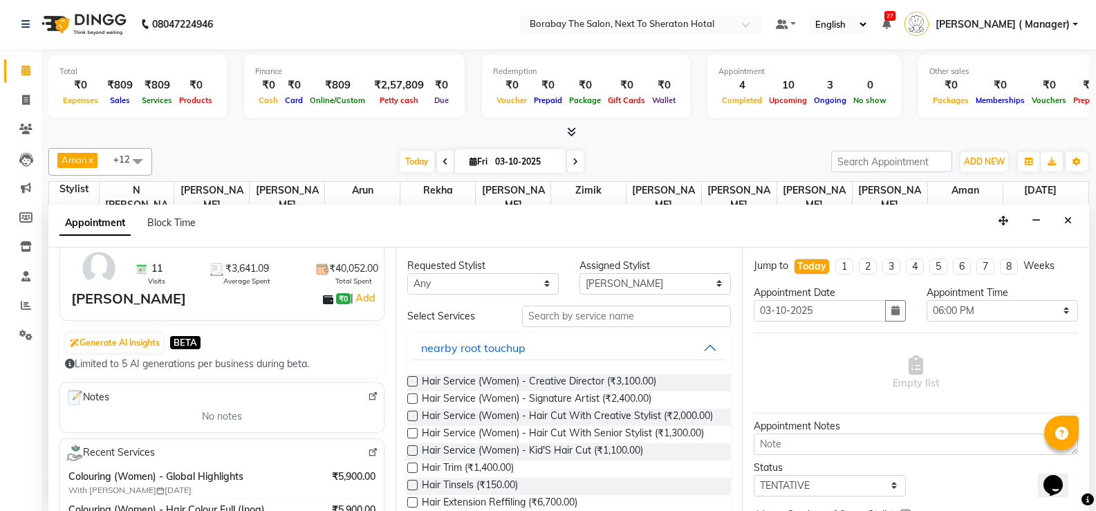
scroll to position [138, 0]
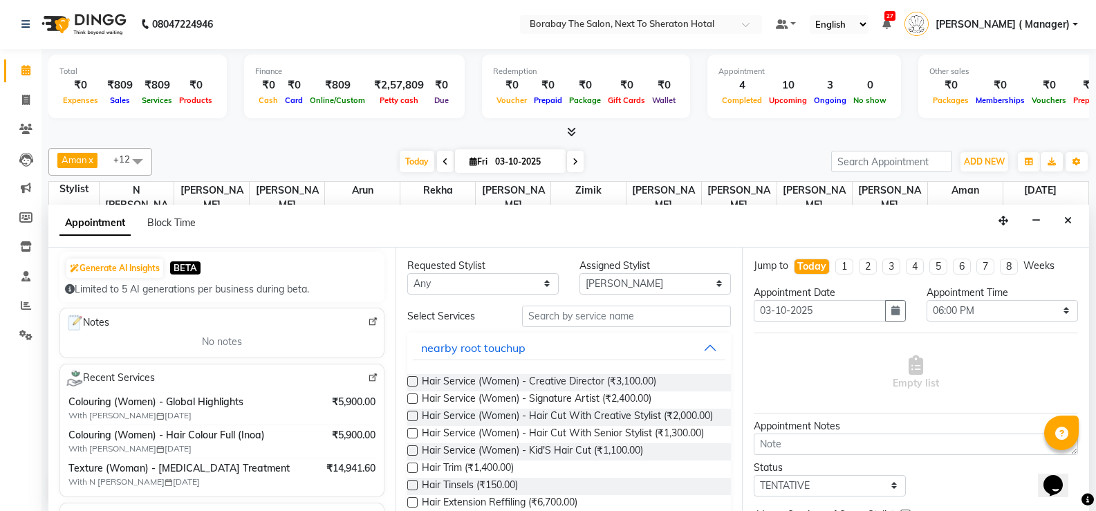
type input "9100058538"
click at [537, 286] on select "Any Aman Arun Balu Bhasker Borabay Dilnawaz Malik (Sameer) Easter Hannah Perri …" at bounding box center [482, 283] width 151 height 21
select select "72779"
click at [407, 273] on select "Any Aman Arun Balu Bhasker Borabay Dilnawaz Malik (Sameer) Easter Hannah Perri …" at bounding box center [482, 283] width 151 height 21
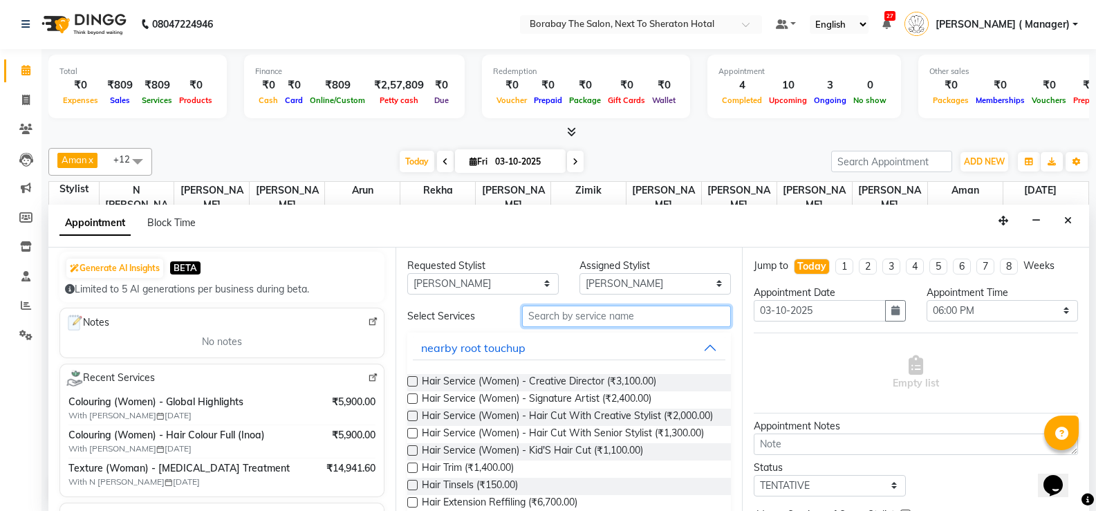
click at [575, 311] on input "text" at bounding box center [626, 316] width 209 height 21
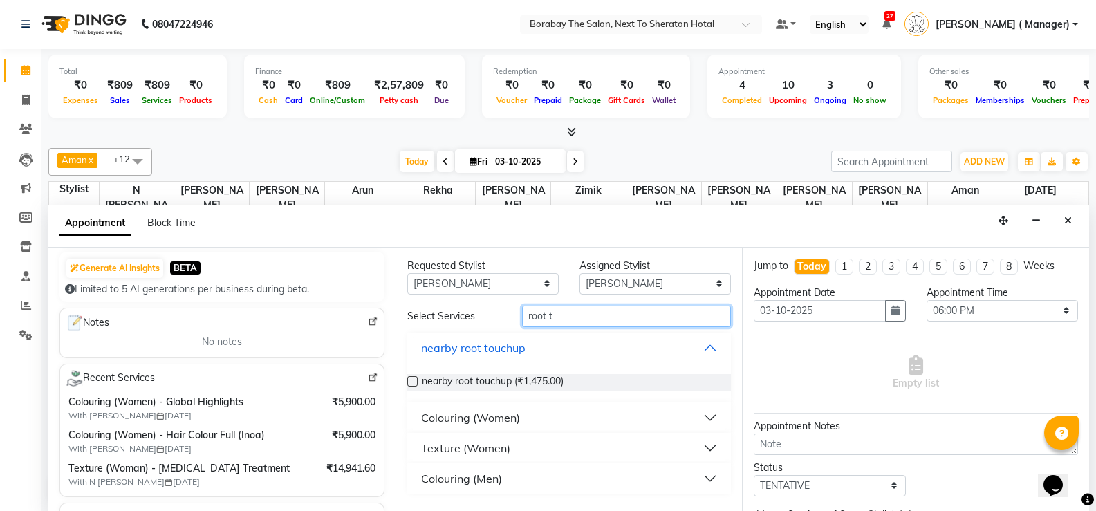
type input "root t"
click at [479, 425] on div "Colouring (Women)" at bounding box center [470, 417] width 99 height 17
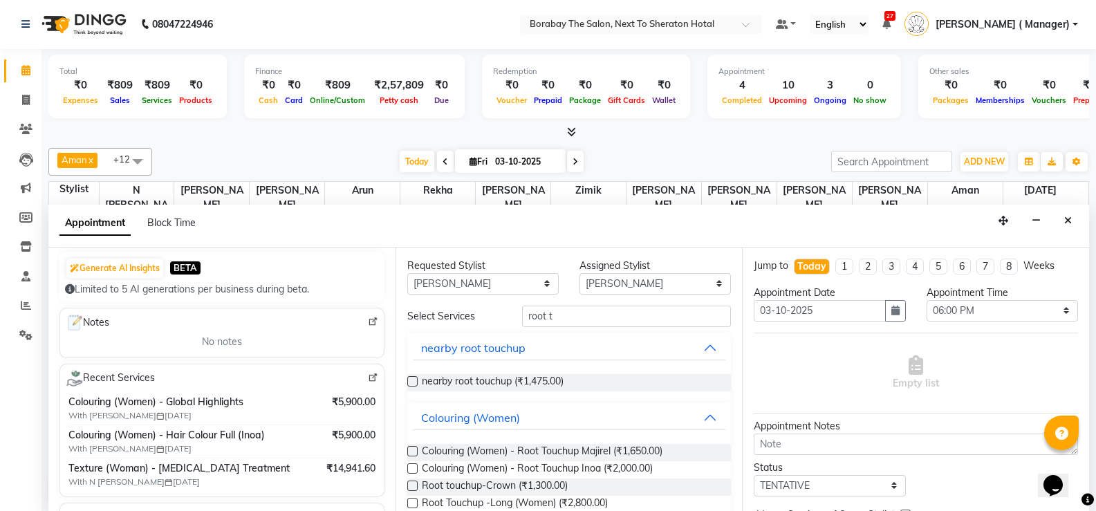
click at [414, 464] on label at bounding box center [412, 468] width 10 height 10
click at [414, 466] on input "checkbox" at bounding box center [411, 470] width 9 height 9
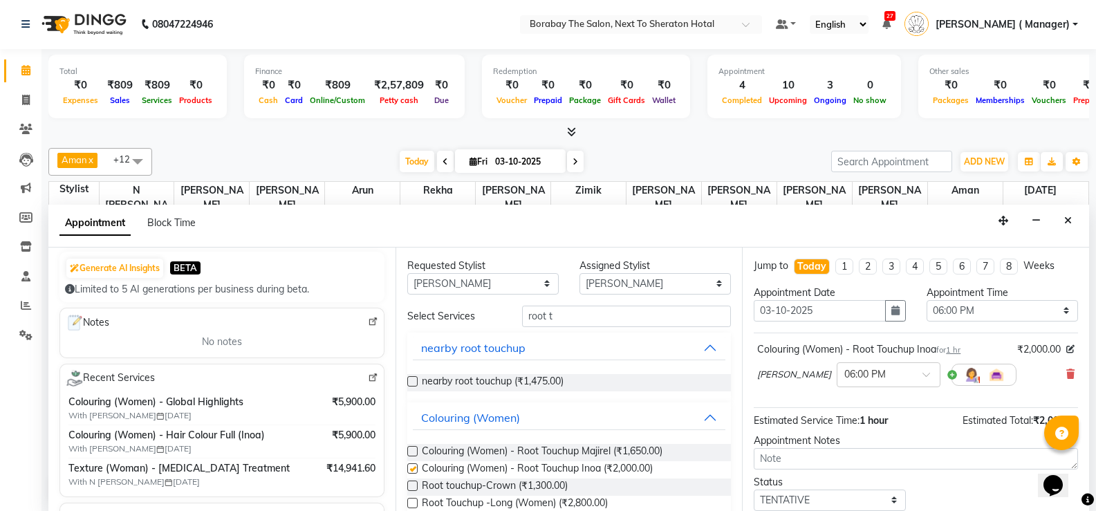
checkbox input "false"
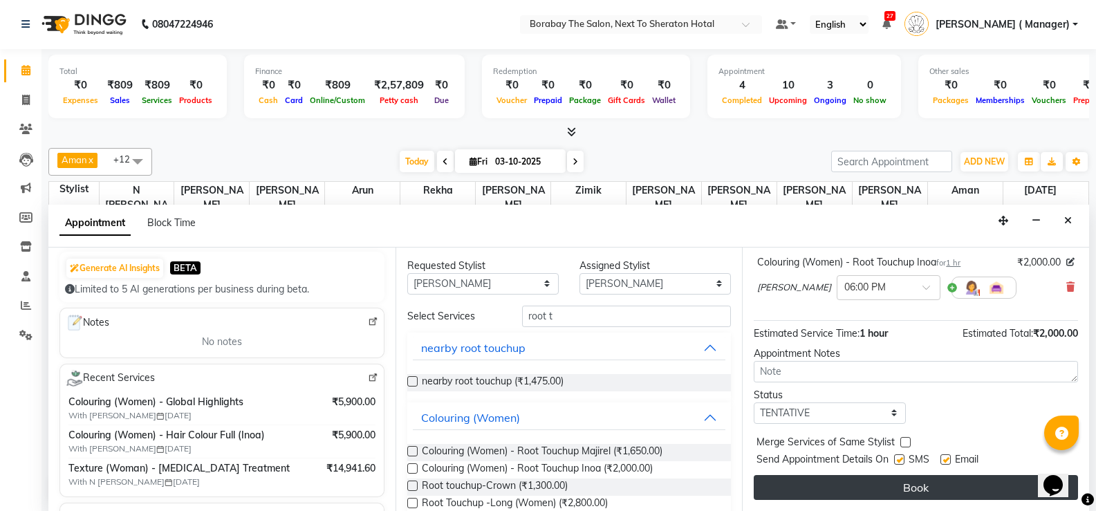
click at [901, 487] on button "Book" at bounding box center [916, 487] width 324 height 25
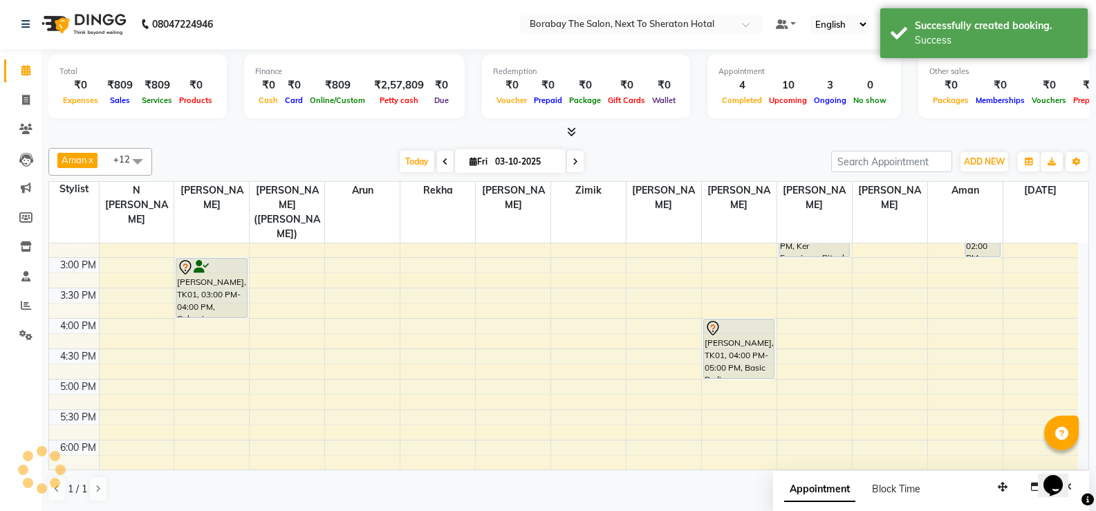
scroll to position [0, 0]
click at [414, 166] on span "Today" at bounding box center [417, 161] width 35 height 21
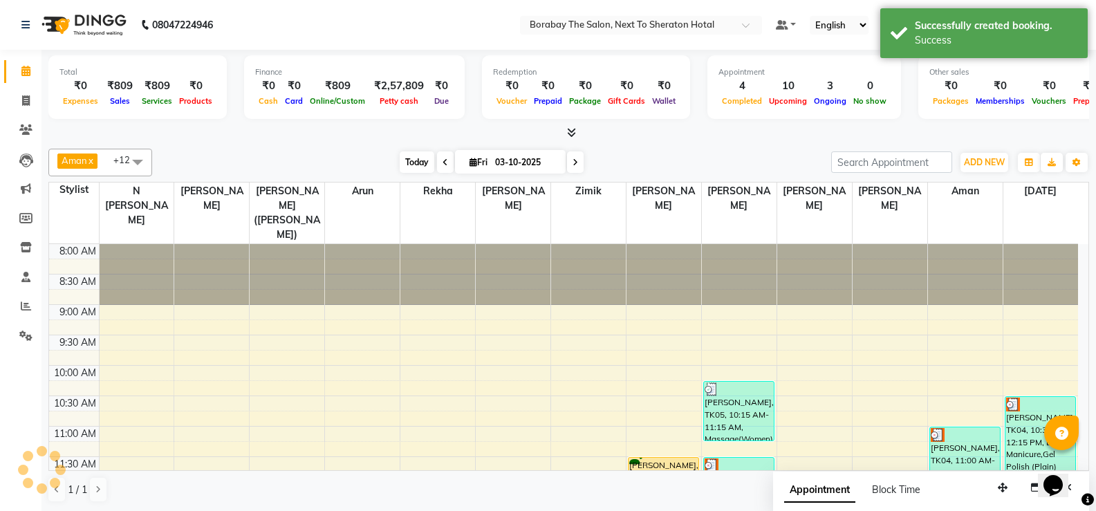
scroll to position [244, 0]
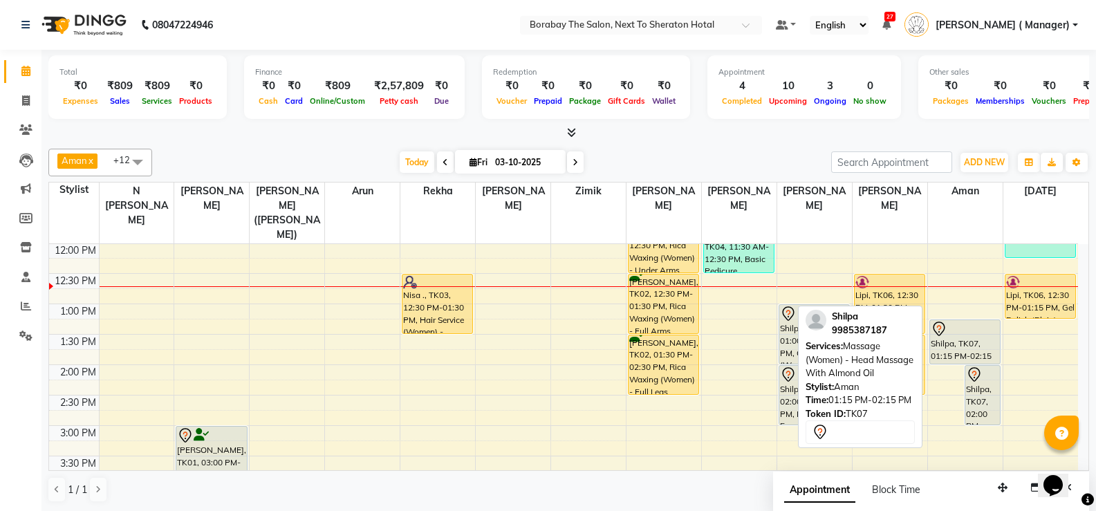
drag, startPoint x: 953, startPoint y: 362, endPoint x: 952, endPoint y: 345, distance: 17.3
click at [952, 345] on div "Shilpa, TK07, 01:15 PM-02:15 PM, Massage (Women) - Head Massage With Almond Oil…" at bounding box center [965, 395] width 75 height 791
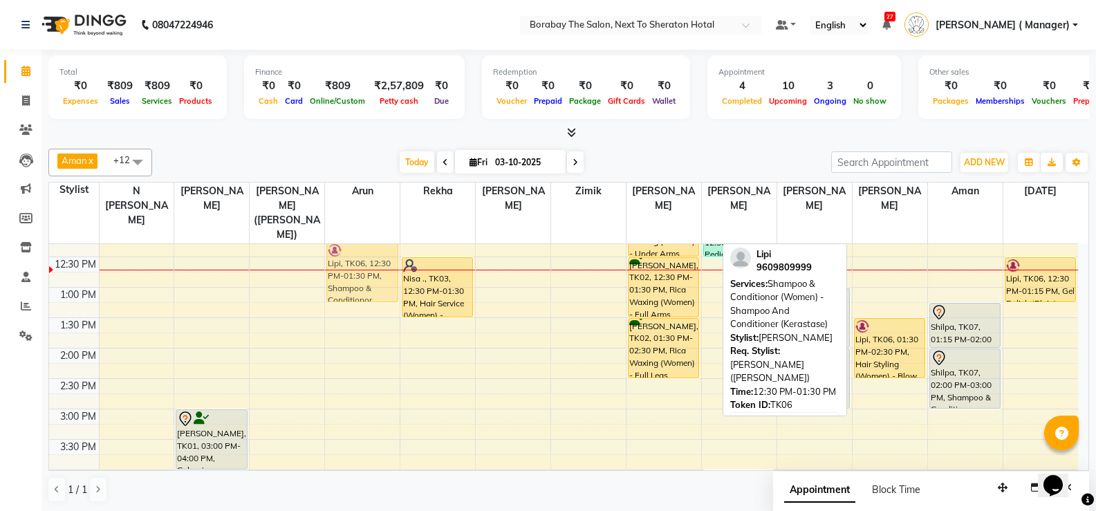
scroll to position [257, 0]
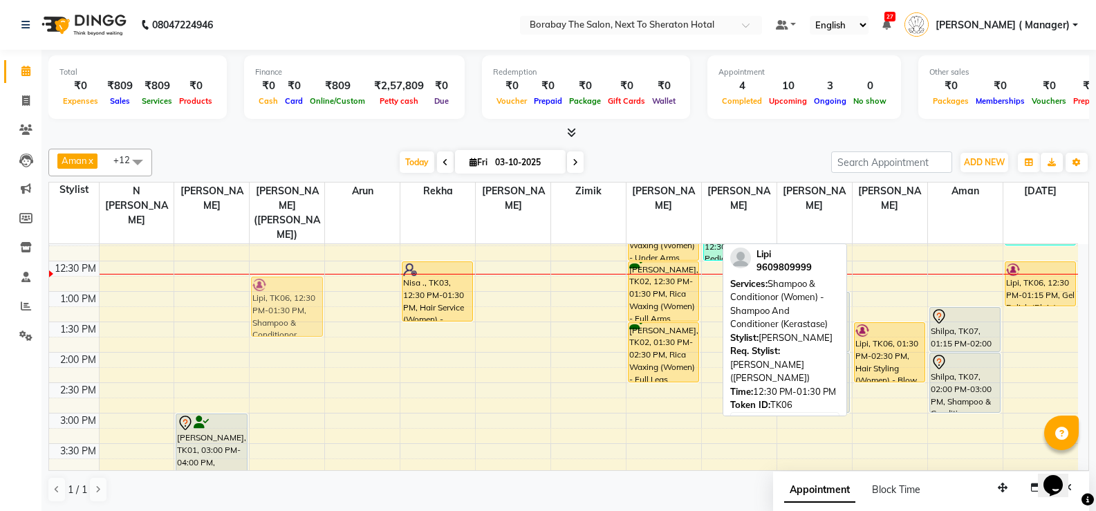
drag, startPoint x: 879, startPoint y: 239, endPoint x: 299, endPoint y: 306, distance: 584.2
click at [299, 306] on tr "Reshmi, TK01, 03:00 PM-04:00 PM, Colouring (Women) - Root Touchup Inoa Lipi, TK…" at bounding box center [563, 383] width 1029 height 791
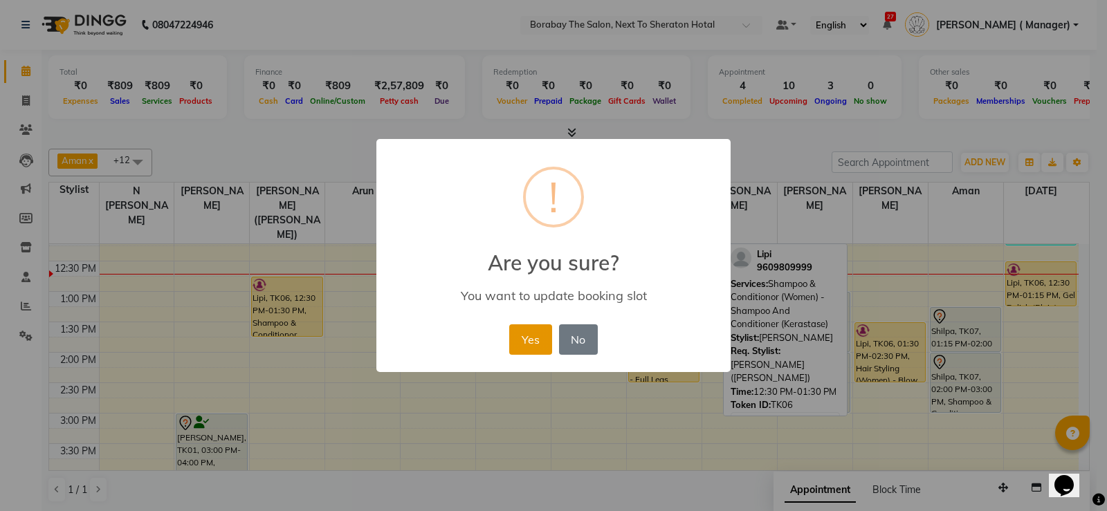
click at [537, 343] on button "Yes" at bounding box center [530, 339] width 42 height 30
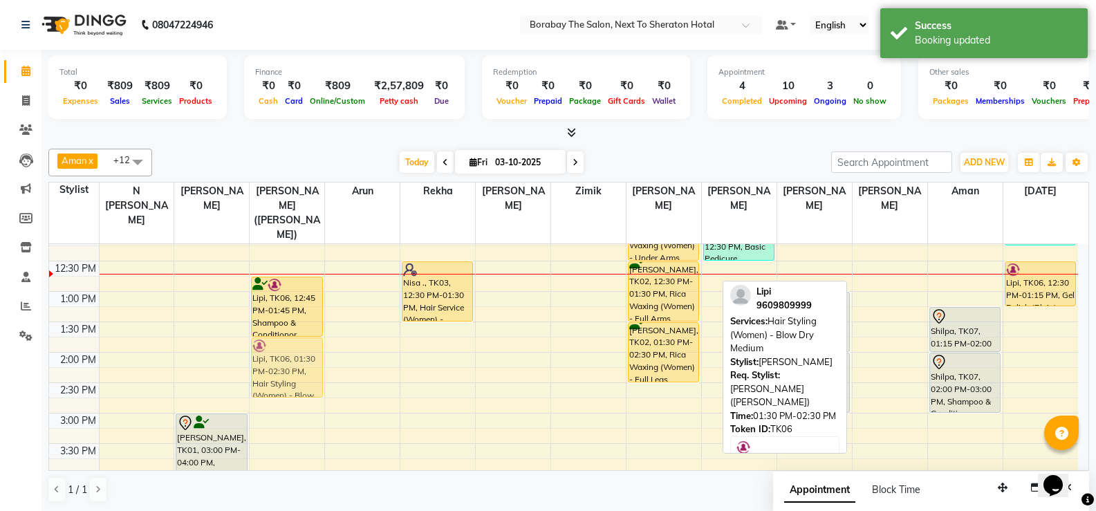
drag, startPoint x: 885, startPoint y: 338, endPoint x: 308, endPoint y: 358, distance: 577.2
click at [310, 358] on tr "Reshmi, TK01, 03:00 PM-04:00 PM, Colouring (Women) - Root Touchup Inoa Lipi, TK…" at bounding box center [563, 383] width 1029 height 791
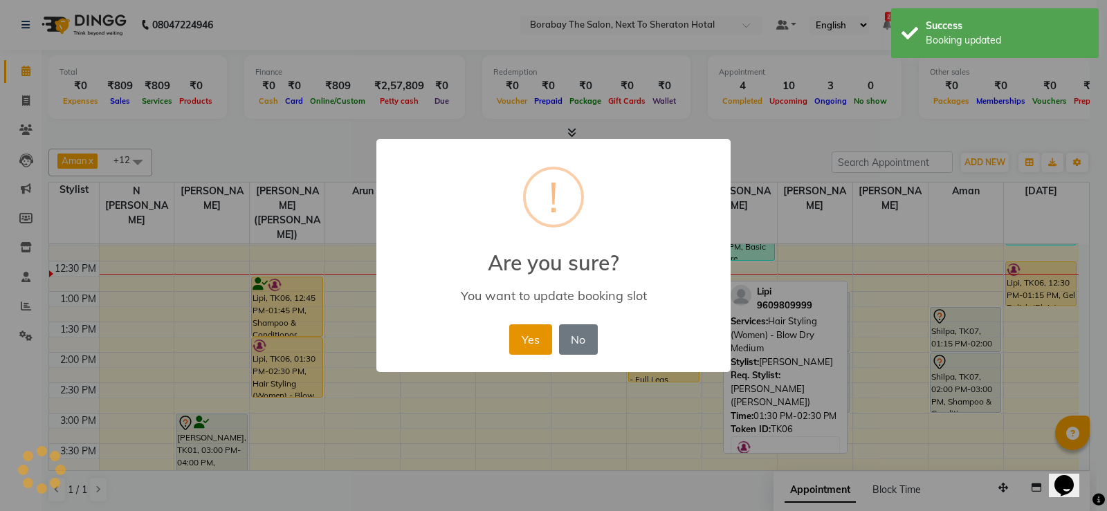
click at [531, 347] on button "Yes" at bounding box center [530, 339] width 42 height 30
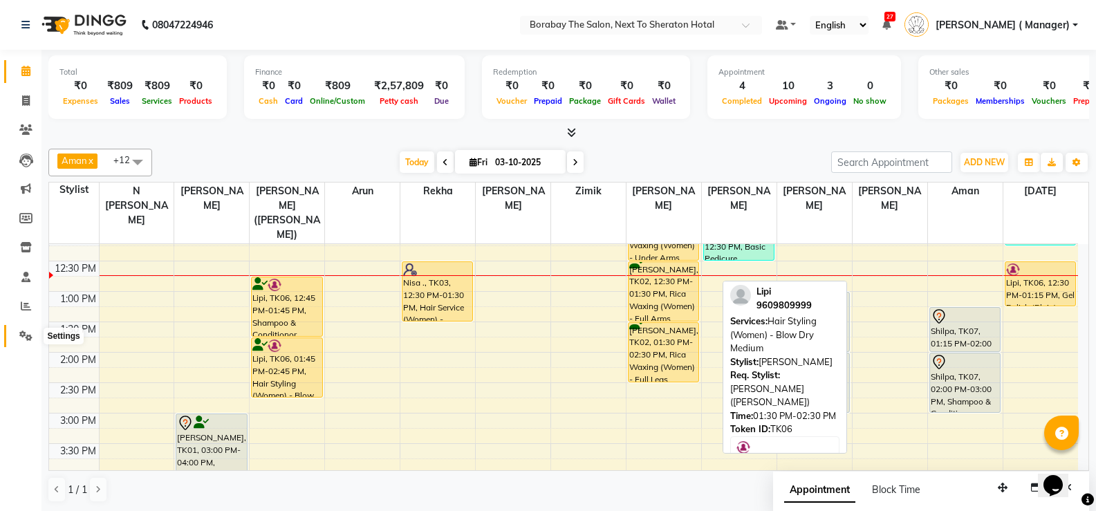
click at [26, 338] on icon at bounding box center [25, 336] width 13 height 10
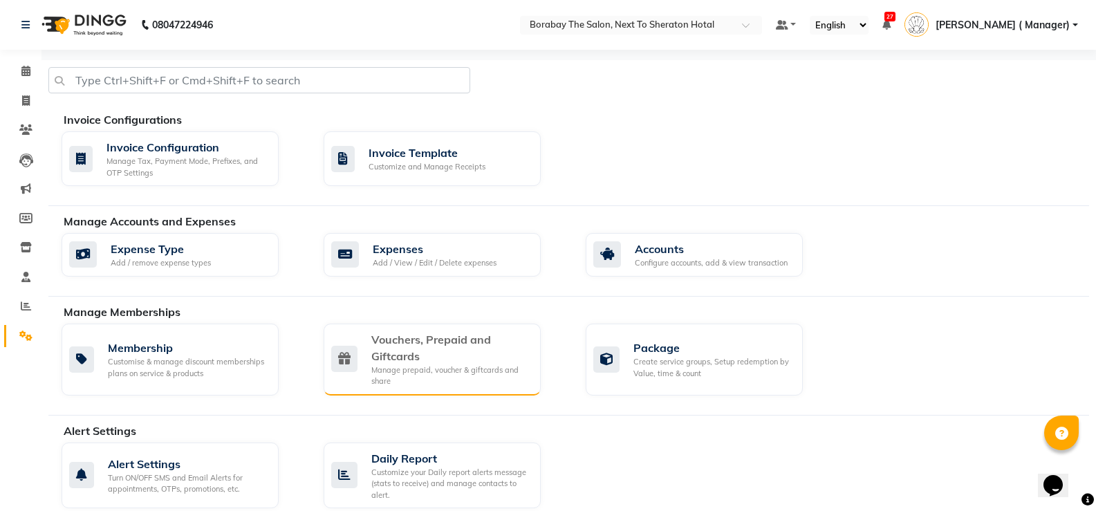
click at [483, 354] on div "Vouchers, Prepaid and Giftcards" at bounding box center [450, 347] width 158 height 33
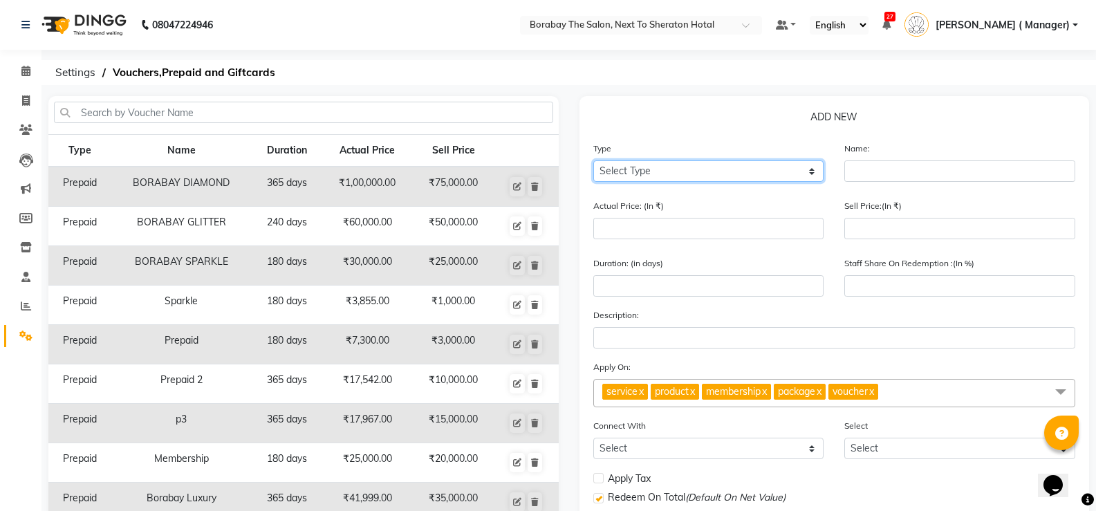
click at [713, 177] on select "Select Type Voucher Prepaid Gift Card" at bounding box center [708, 170] width 231 height 21
select select "G"
click at [593, 160] on select "Select Type Voucher Prepaid Gift Card" at bounding box center [708, 170] width 231 height 21
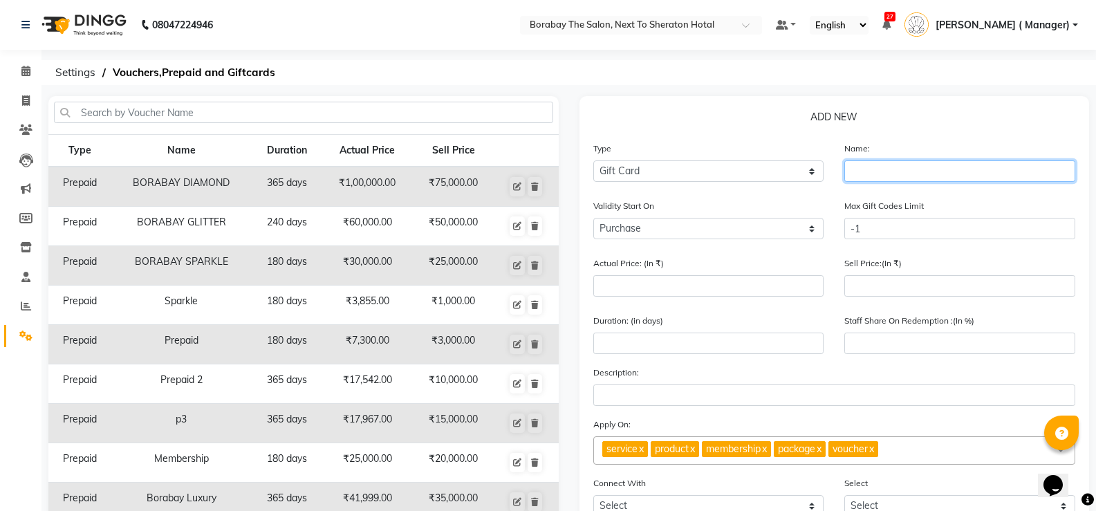
click at [949, 164] on input "text" at bounding box center [960, 170] width 231 height 21
type input "Madhavi"
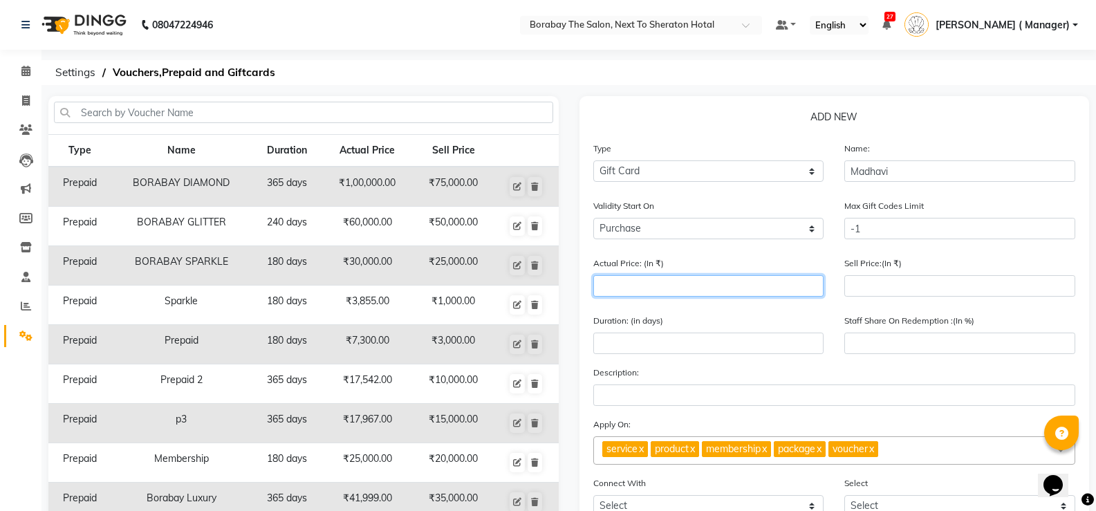
click at [727, 293] on input "number" at bounding box center [708, 285] width 231 height 21
type input "5"
type input "0"
type input "5000"
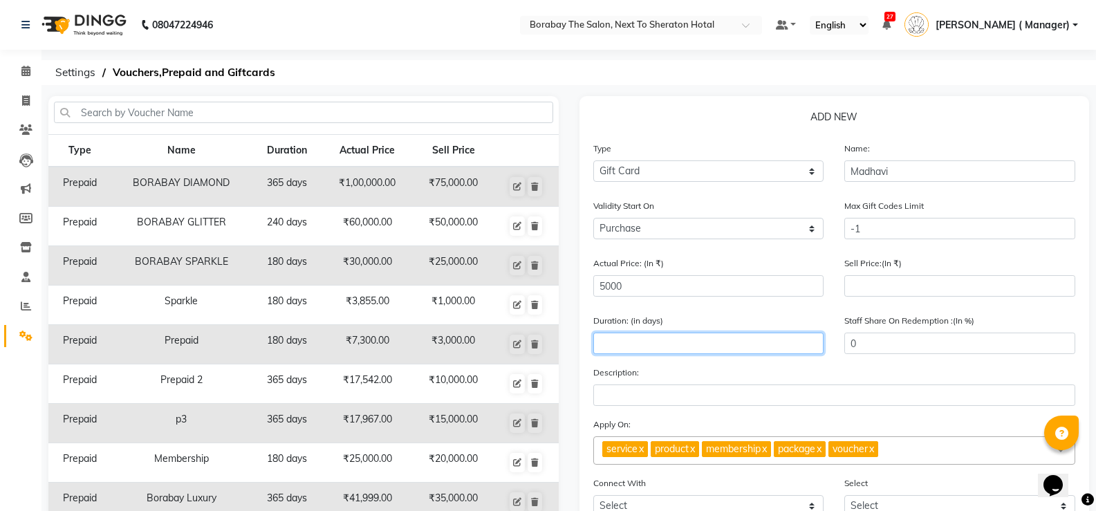
click at [703, 349] on input "number" at bounding box center [708, 343] width 231 height 21
type input "90"
click at [874, 447] on link "x" at bounding box center [871, 449] width 6 height 12
click at [822, 450] on link "x" at bounding box center [819, 449] width 6 height 12
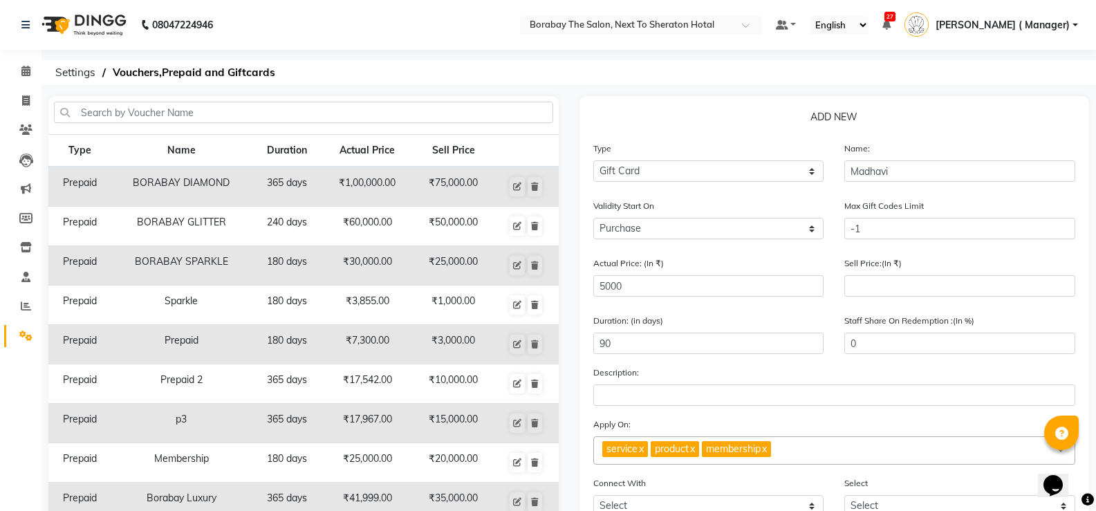
click at [767, 451] on link "x" at bounding box center [764, 449] width 6 height 12
click at [695, 450] on link "x" at bounding box center [692, 449] width 6 height 12
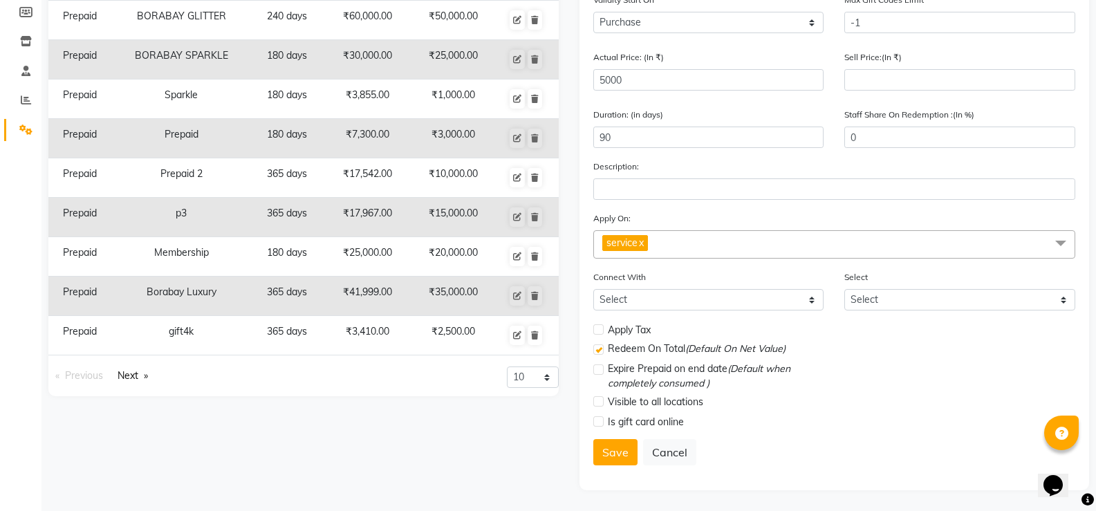
click at [781, 288] on div "Connect With Select Membership Package" at bounding box center [709, 290] width 252 height 41
click at [781, 291] on select "Select Membership Package" at bounding box center [708, 299] width 231 height 21
select select "2: PK"
click at [593, 289] on select "Select Membership Package" at bounding box center [708, 299] width 231 height 21
click at [928, 293] on select "Select Premium package Gold" at bounding box center [960, 299] width 231 height 21
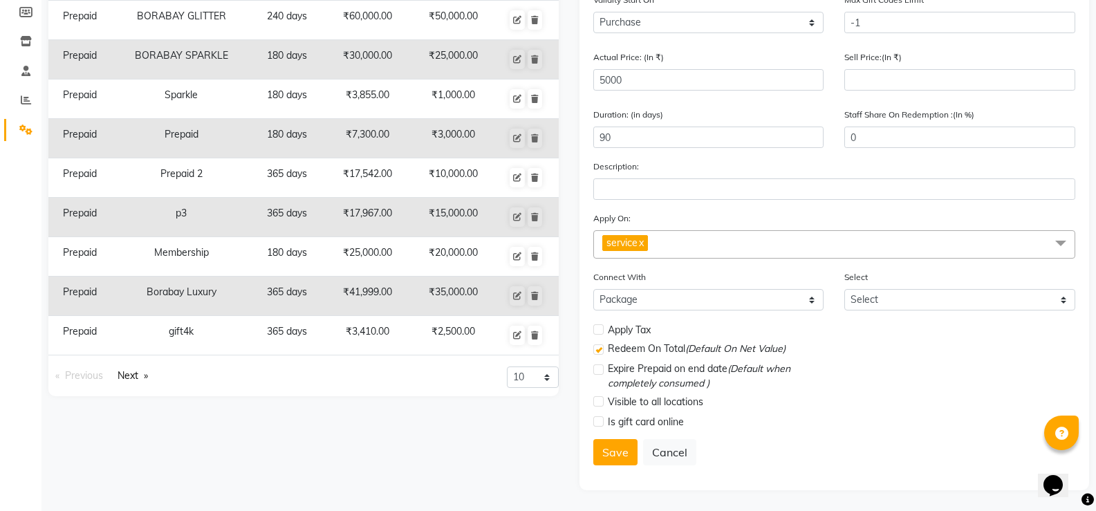
click at [598, 331] on label at bounding box center [598, 329] width 10 height 10
click at [598, 331] on input "checkbox" at bounding box center [597, 330] width 9 height 9
checkbox input "true"
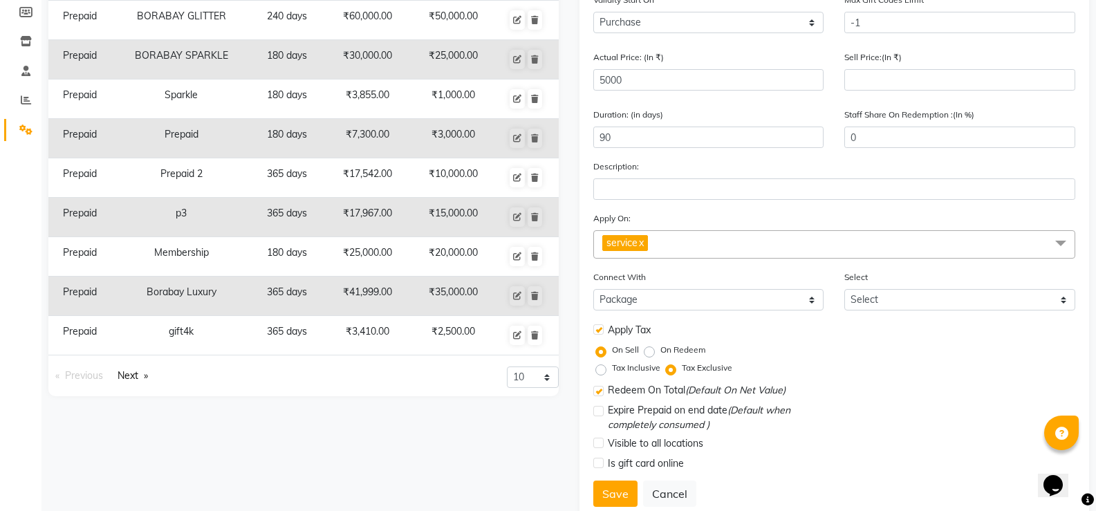
click at [661, 353] on label "On Redeem" at bounding box center [684, 350] width 46 height 12
click at [652, 353] on input "On Redeem" at bounding box center [652, 350] width 10 height 10
radio input "true"
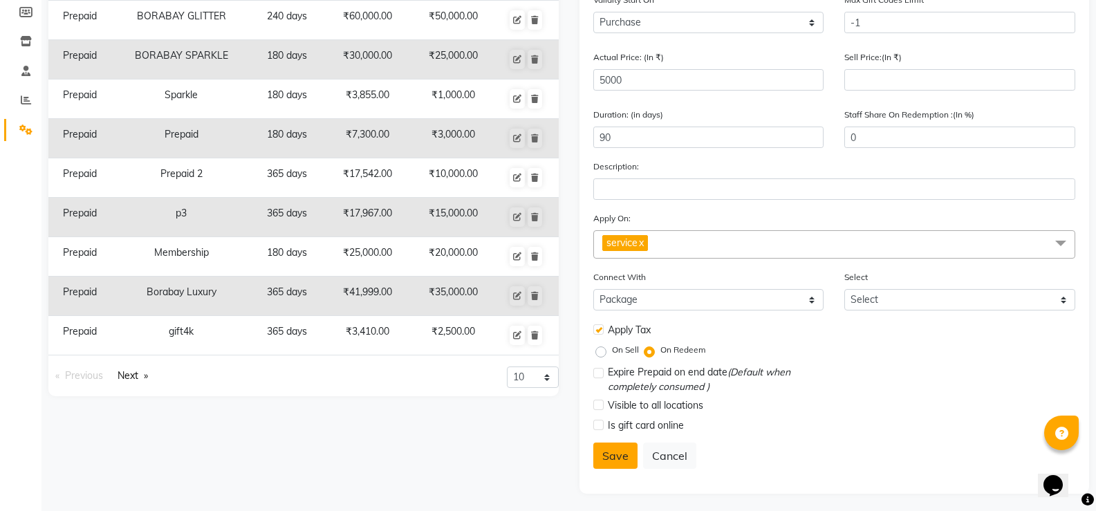
click at [611, 454] on button "Save" at bounding box center [615, 456] width 44 height 26
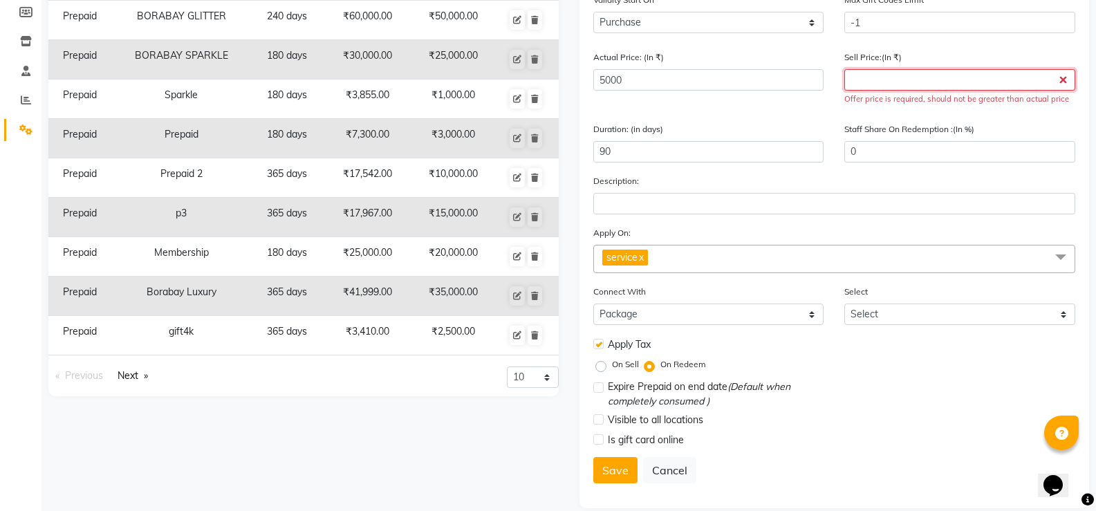
click at [924, 81] on input "number" at bounding box center [960, 79] width 231 height 21
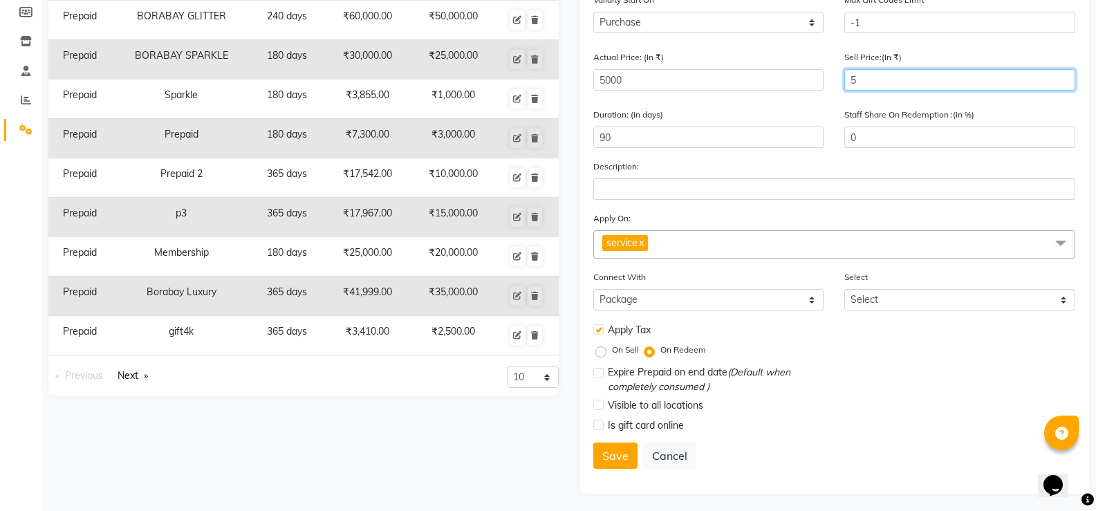
type input "50"
type input "1"
type input "500"
type input "10"
type input "5000"
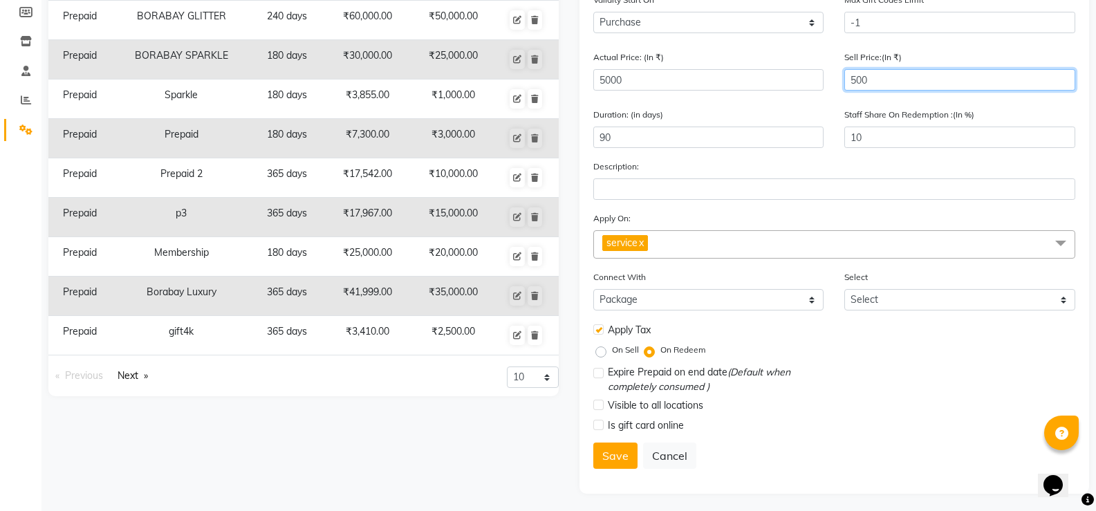
type input "100"
type input "5000"
click at [618, 460] on button "Save" at bounding box center [615, 456] width 44 height 26
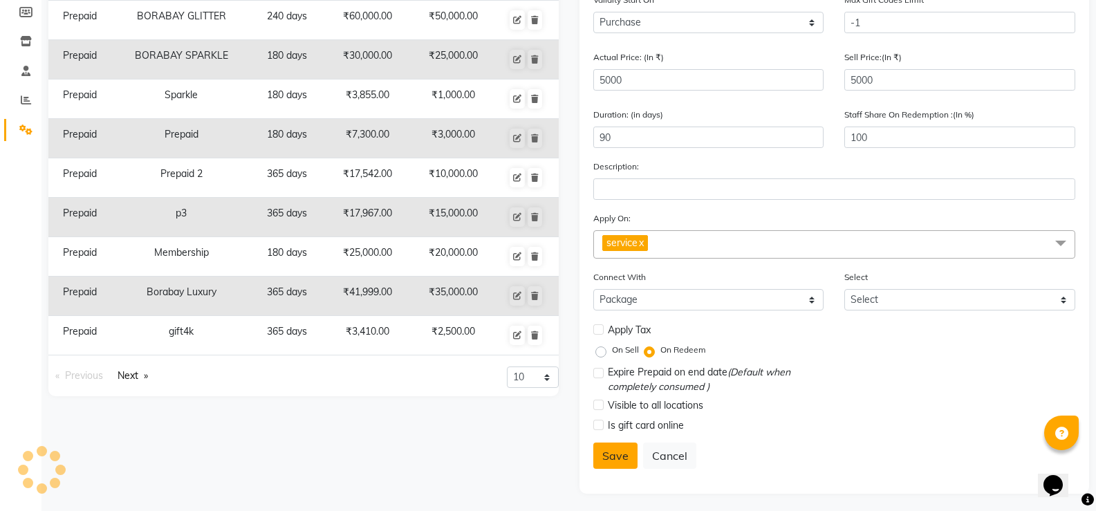
select select
checkbox input "false"
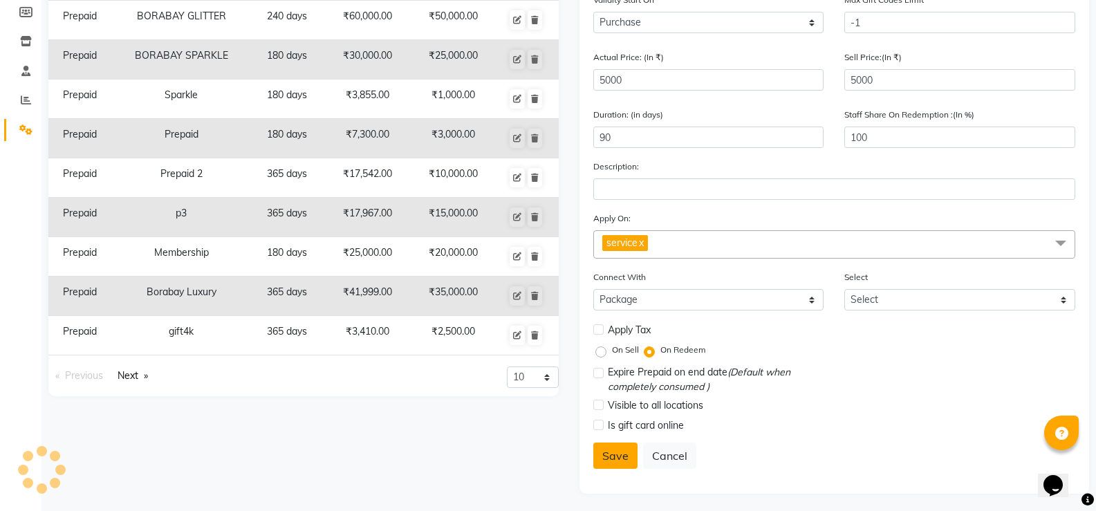
checkbox input "false"
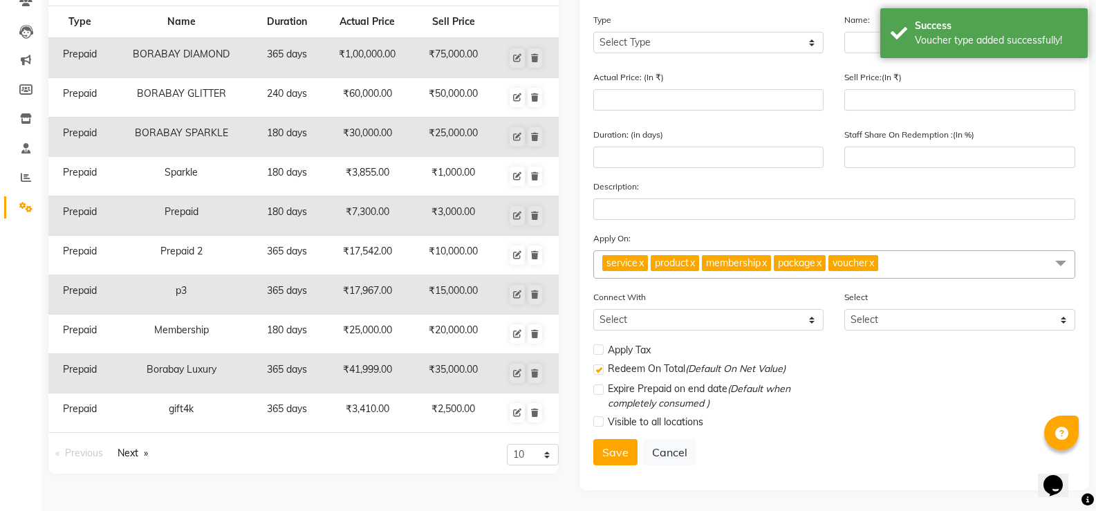
scroll to position [0, 0]
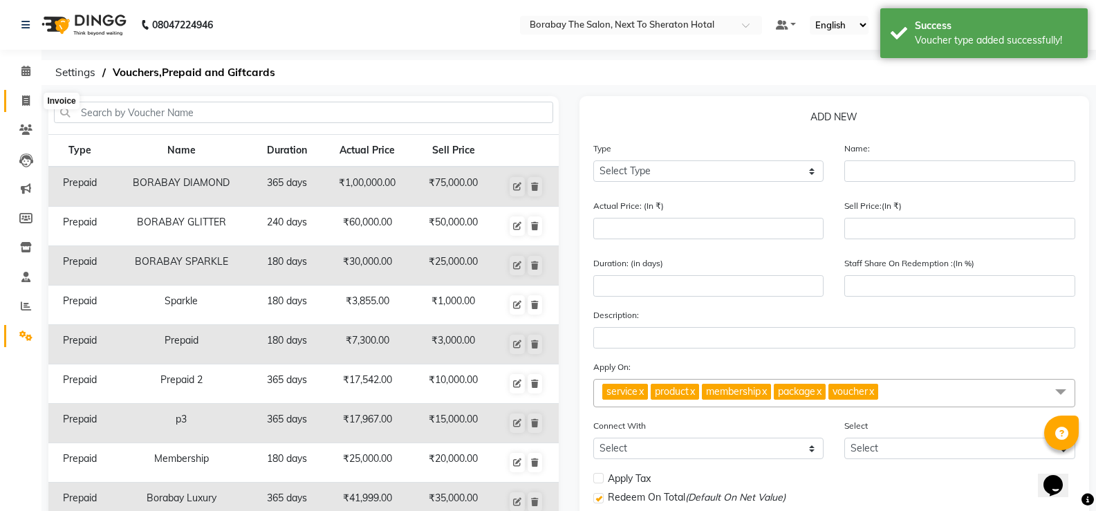
click at [16, 102] on span at bounding box center [26, 101] width 24 height 16
select select "service"
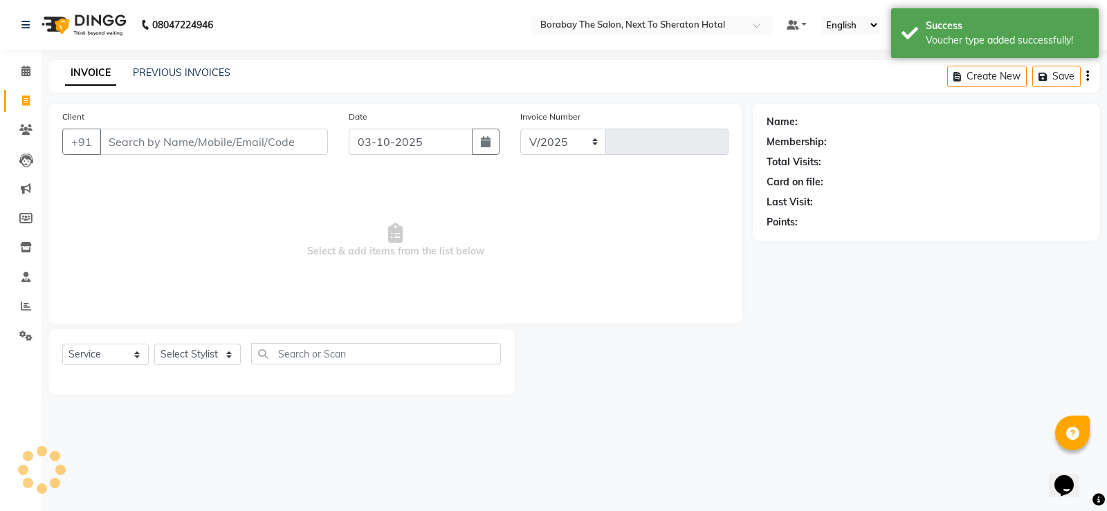
select select "4945"
type input "4134"
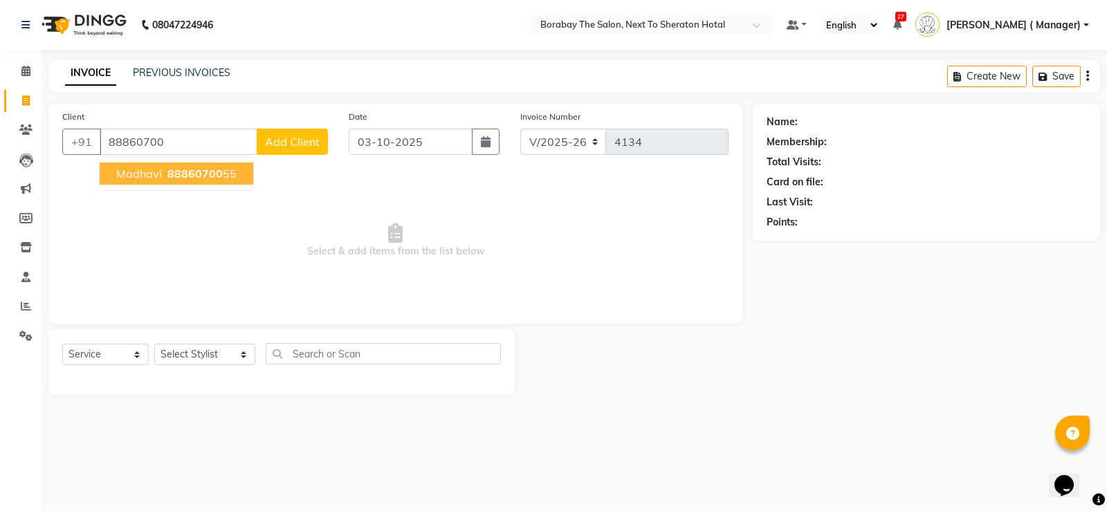
click at [192, 179] on span "88860700" at bounding box center [194, 174] width 55 height 14
type input "8886070055"
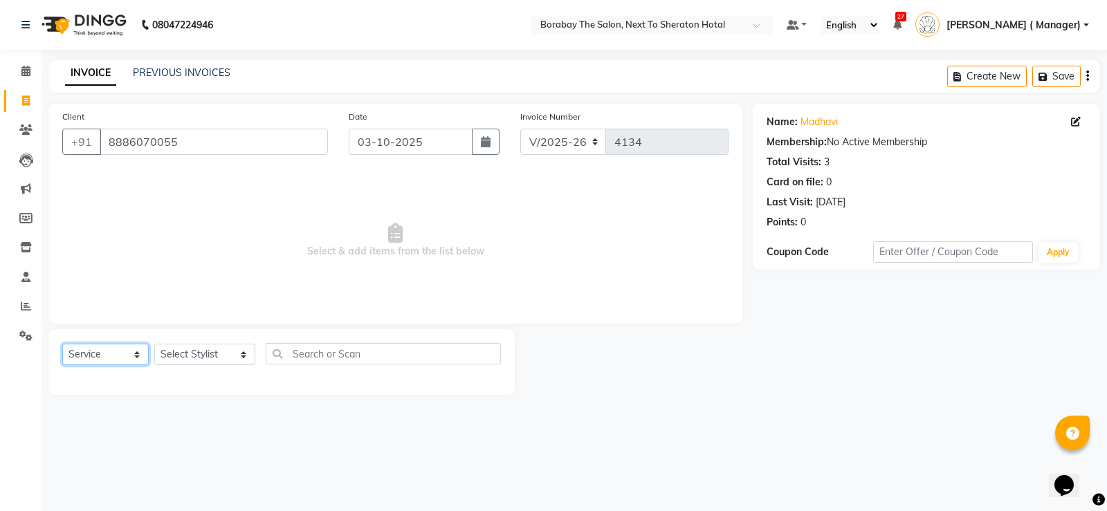
click at [137, 360] on select "Select Service Product Membership Package Voucher Prepaid Gift Card" at bounding box center [105, 354] width 86 height 21
select select "G"
click at [62, 344] on select "Select Service Product Membership Package Voucher Prepaid Gift Card" at bounding box center [105, 354] width 86 height 21
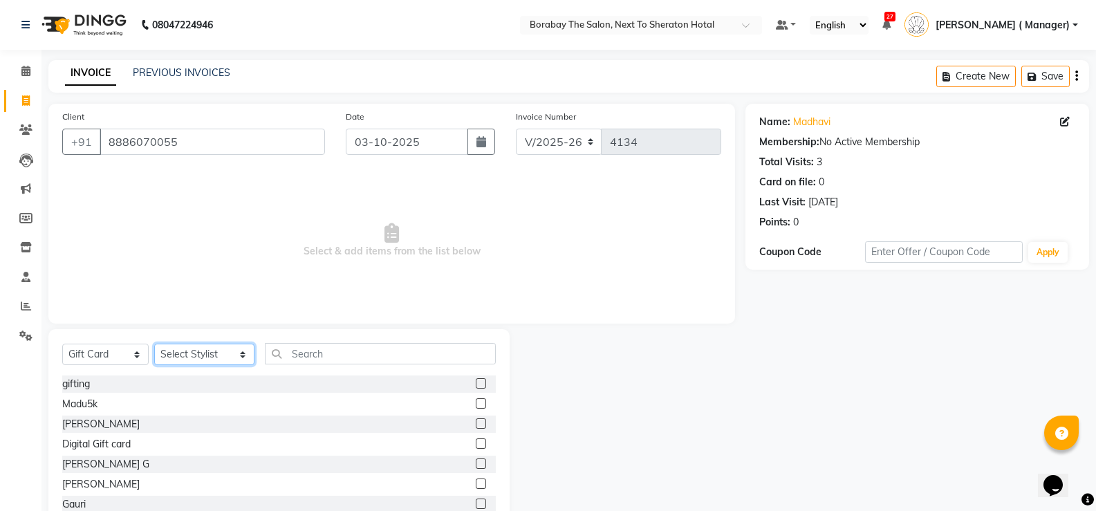
click at [204, 347] on select "Select Stylist Aman Arun Balu Bhasker Borabay Counter Borabay Dilnawaz Malik (S…" at bounding box center [204, 354] width 100 height 21
select select "90999"
click at [154, 344] on select "Select Stylist Aman Arun Balu Bhasker Borabay Counter Borabay Dilnawaz Malik (S…" at bounding box center [204, 354] width 100 height 21
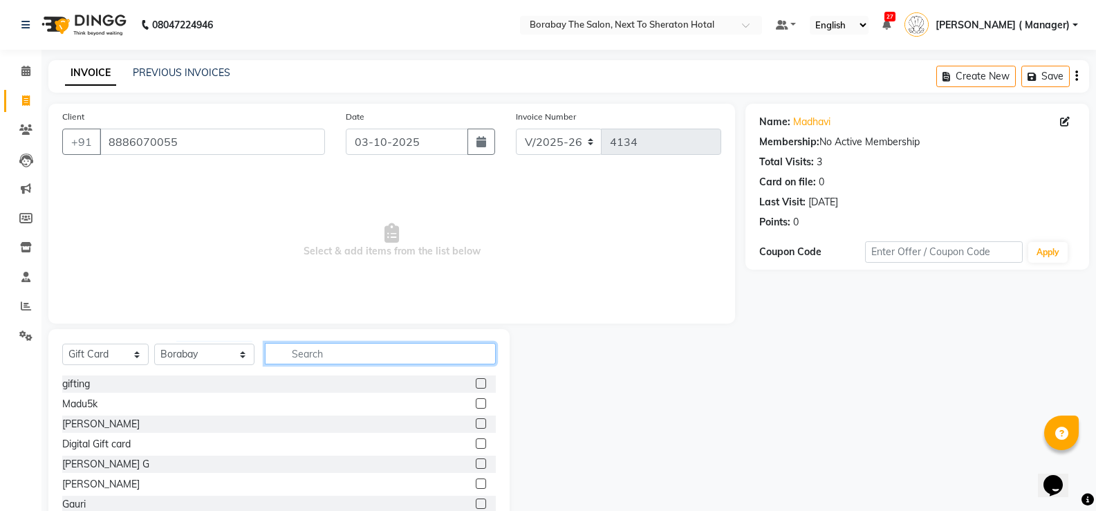
click at [327, 358] on input "text" at bounding box center [380, 353] width 231 height 21
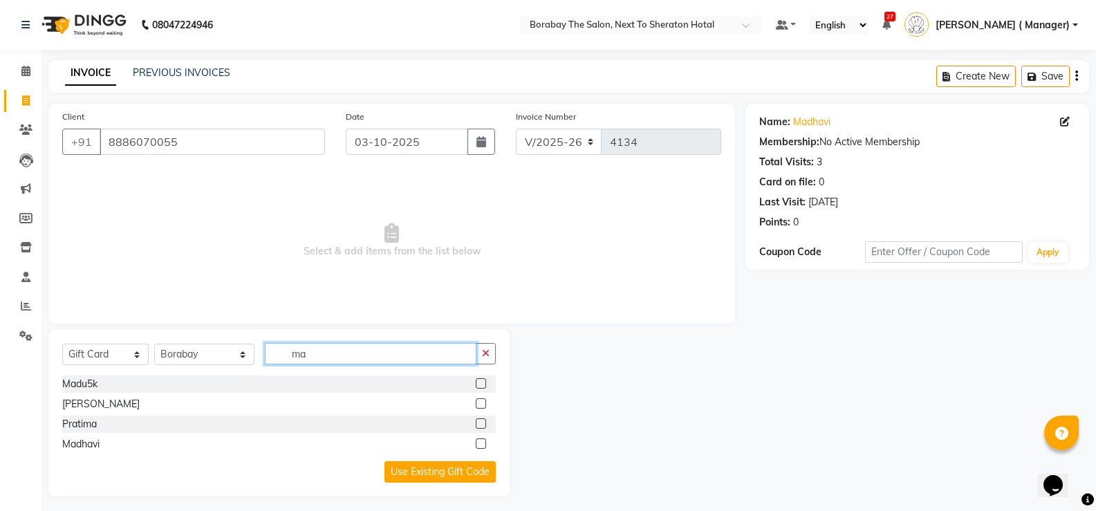
type input "ma"
click at [482, 444] on label at bounding box center [481, 444] width 10 height 10
click at [482, 444] on input "checkbox" at bounding box center [480, 444] width 9 height 9
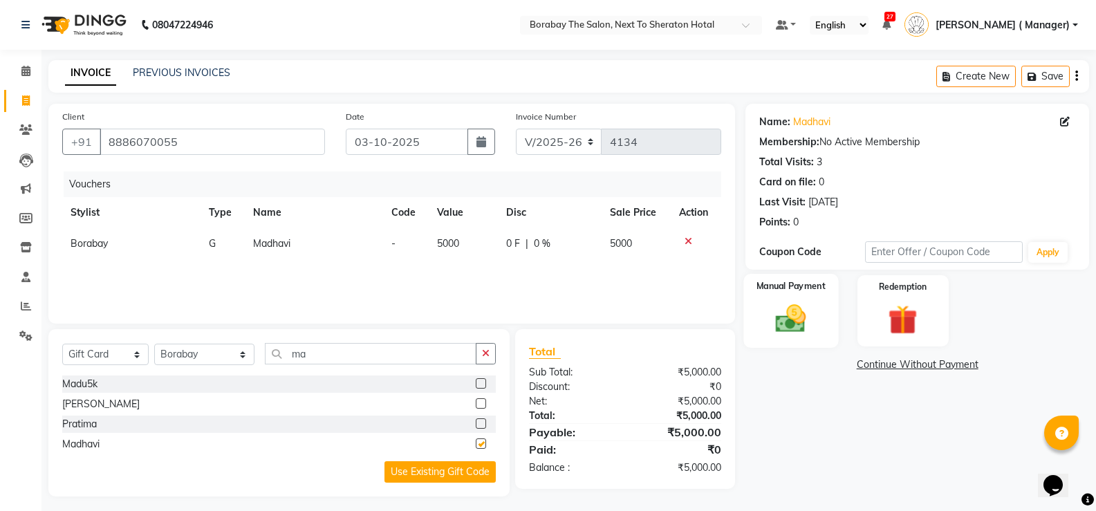
checkbox input "false"
click at [793, 324] on img at bounding box center [790, 318] width 49 height 35
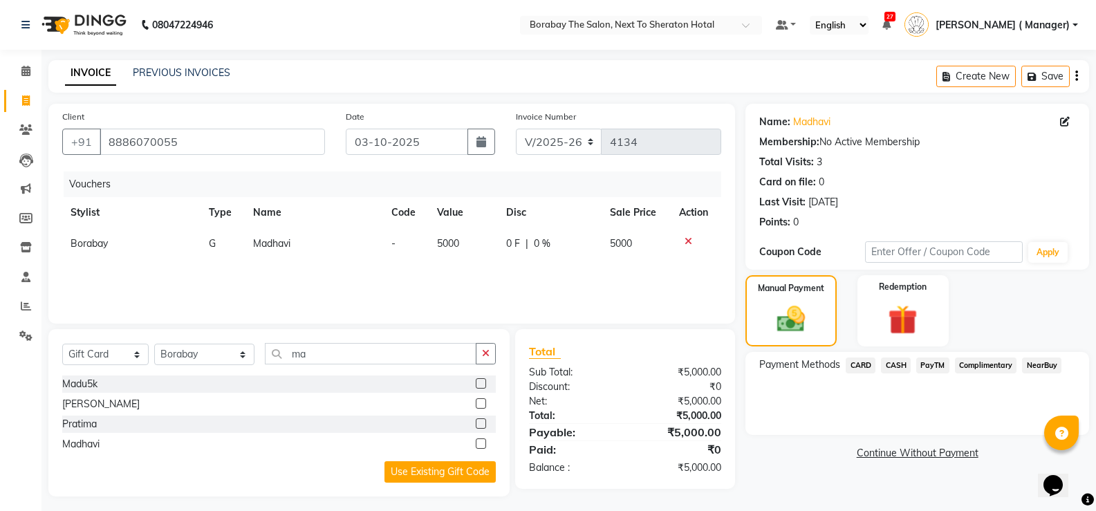
click at [934, 362] on span "PayTM" at bounding box center [932, 366] width 33 height 16
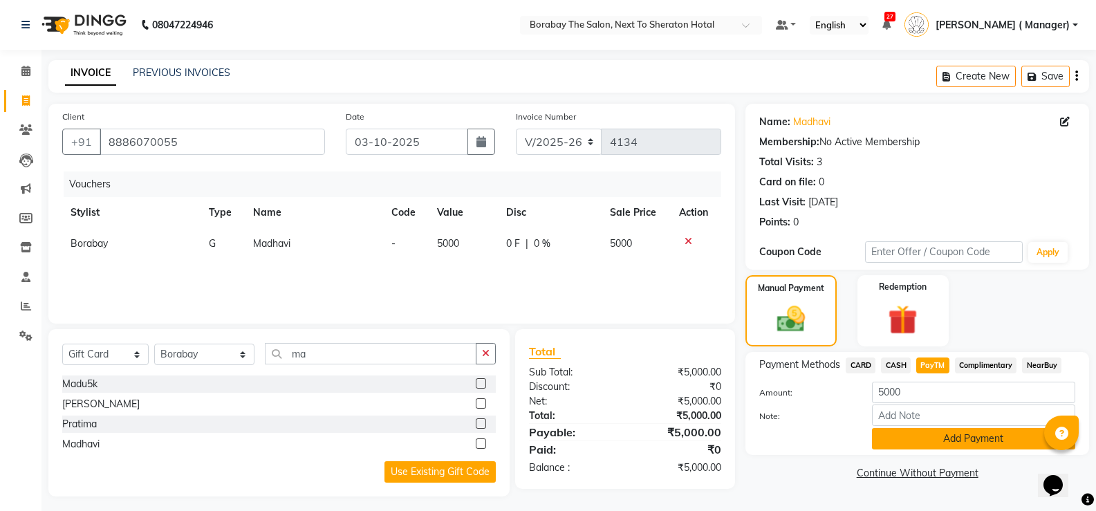
click at [985, 440] on button "Add Payment" at bounding box center [973, 438] width 203 height 21
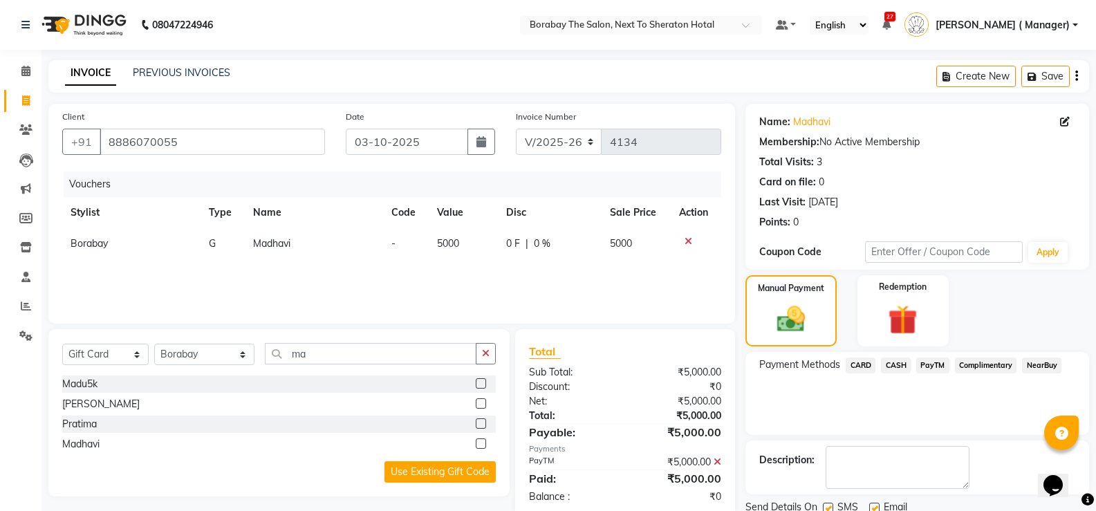
scroll to position [51, 0]
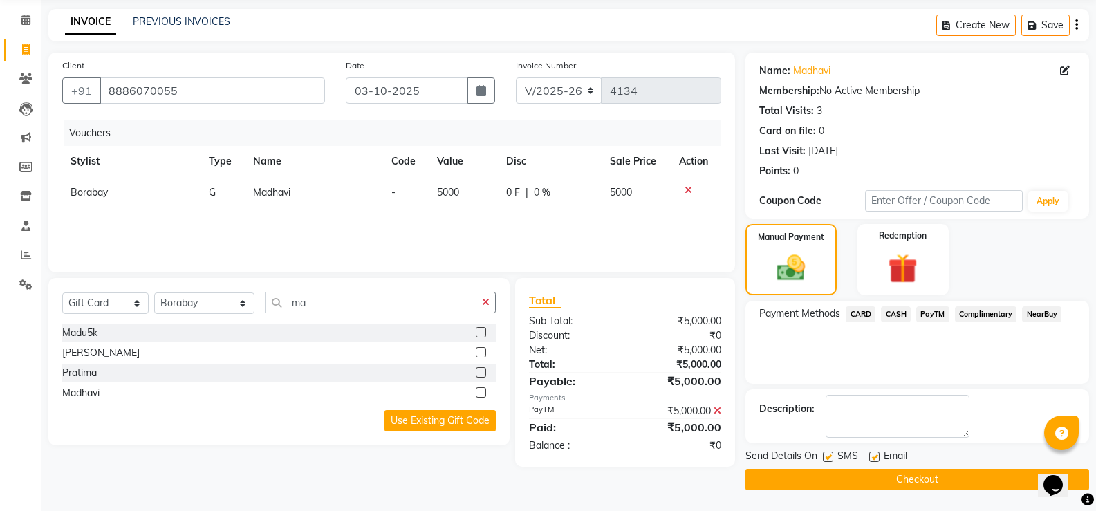
click at [932, 476] on button "Checkout" at bounding box center [918, 479] width 344 height 21
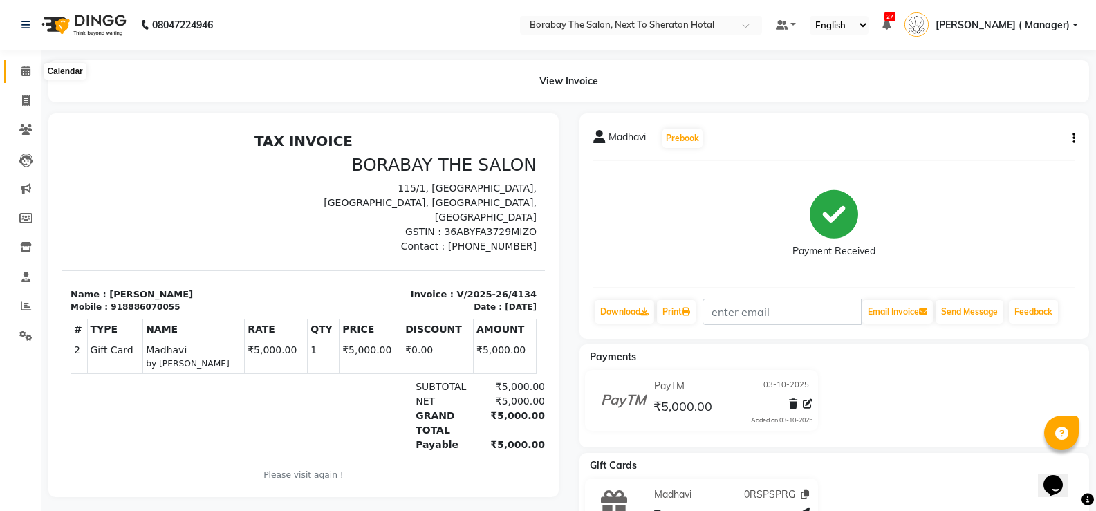
click at [26, 68] on icon at bounding box center [25, 71] width 9 height 10
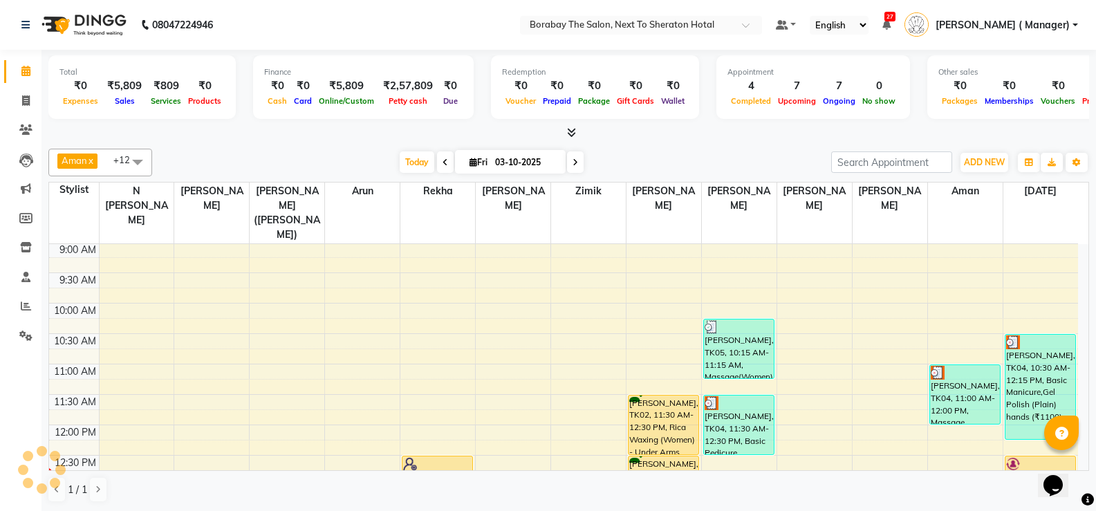
scroll to position [69, 0]
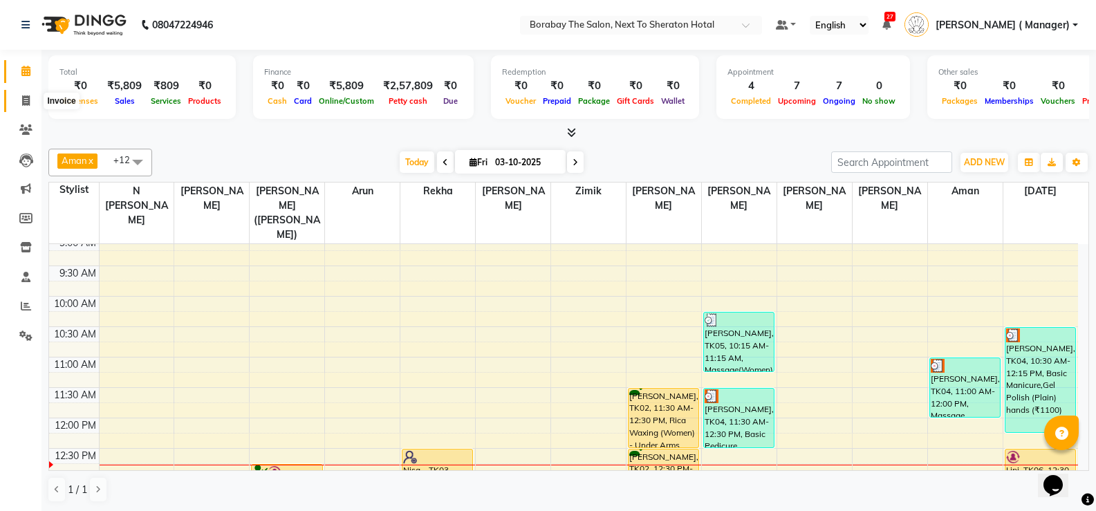
click at [20, 105] on span at bounding box center [26, 101] width 24 height 16
select select "service"
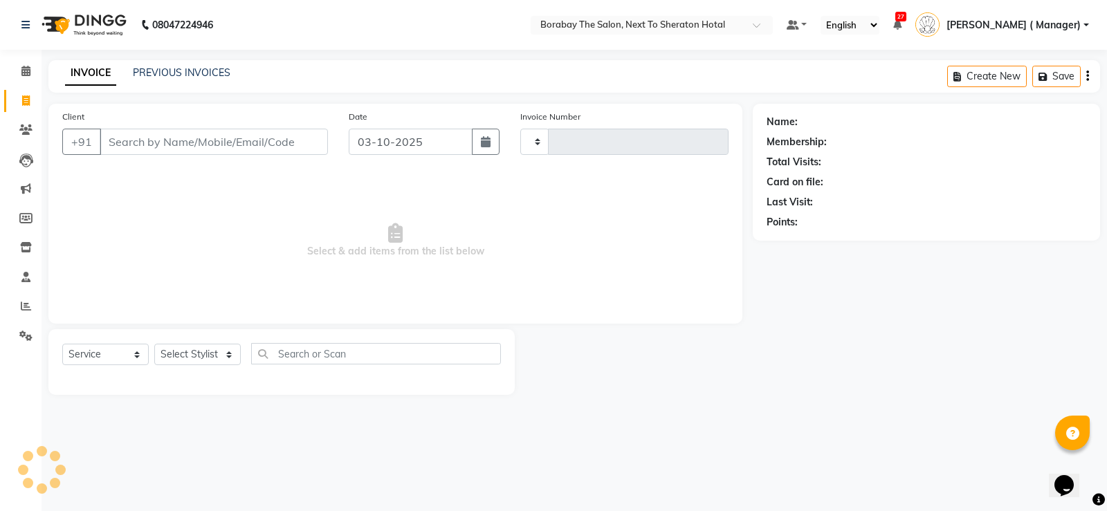
click at [198, 60] on div "INVOICE PREVIOUS INVOICES Create New Save" at bounding box center [573, 76] width 1051 height 33
click at [199, 73] on link "PREVIOUS INVOICES" at bounding box center [182, 72] width 98 height 12
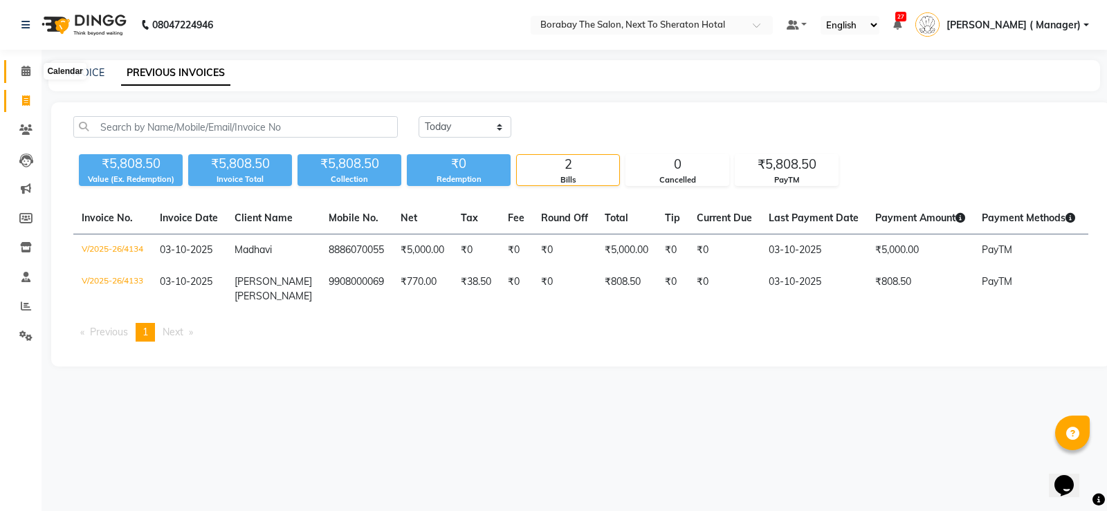
click at [16, 71] on span at bounding box center [26, 72] width 24 height 16
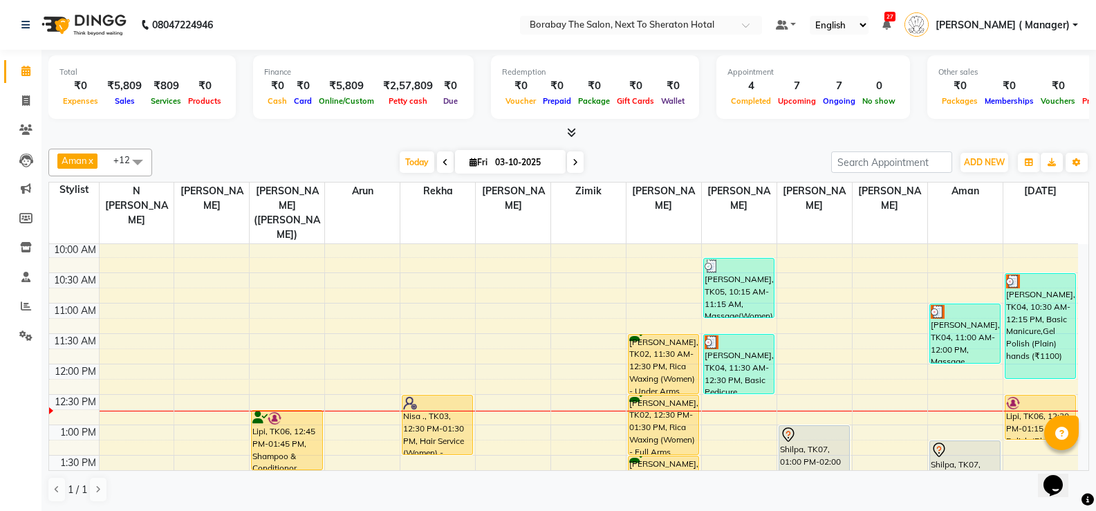
scroll to position [138, 0]
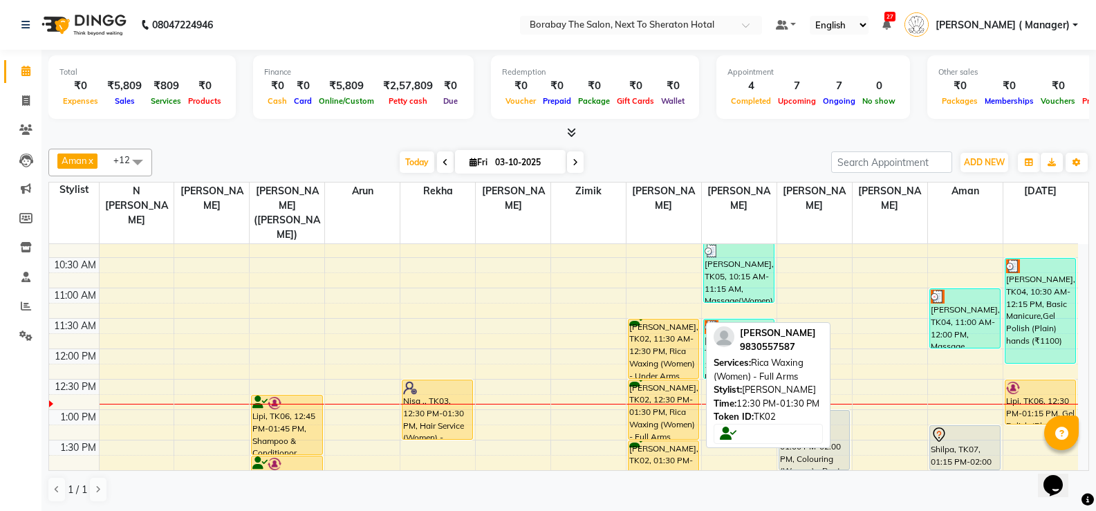
click at [658, 415] on div "Simran Shaw, TK02, 12:30 PM-01:30 PM, Rica Waxing (Women) - Full Arms" at bounding box center [664, 409] width 70 height 59
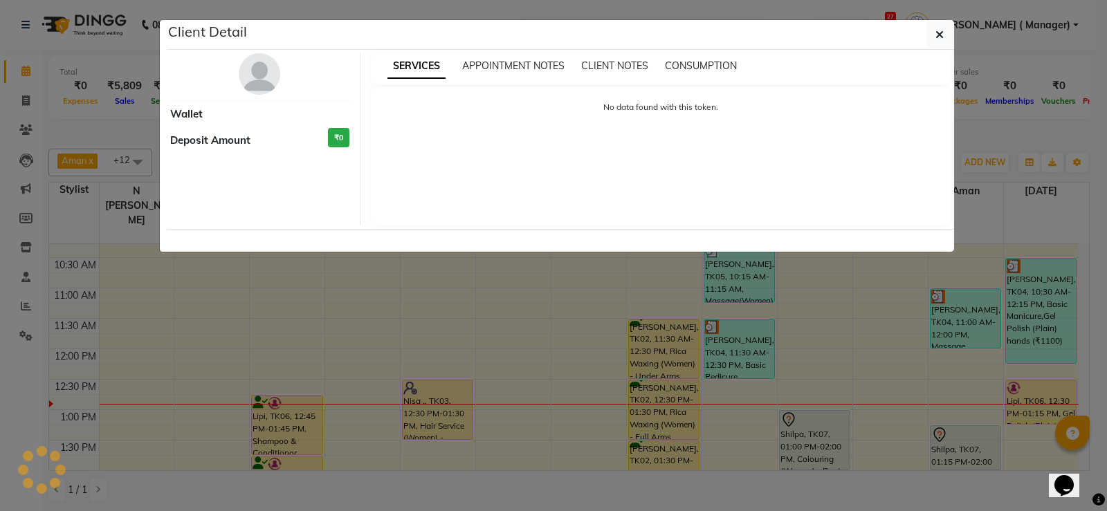
select select "1"
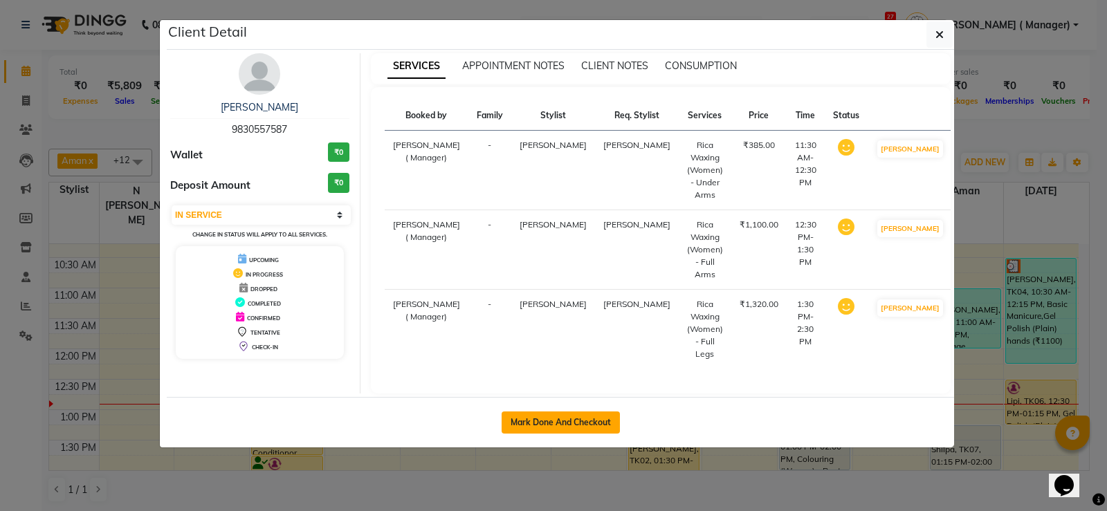
click at [525, 412] on button "Mark Done And Checkout" at bounding box center [560, 423] width 118 height 22
select select "service"
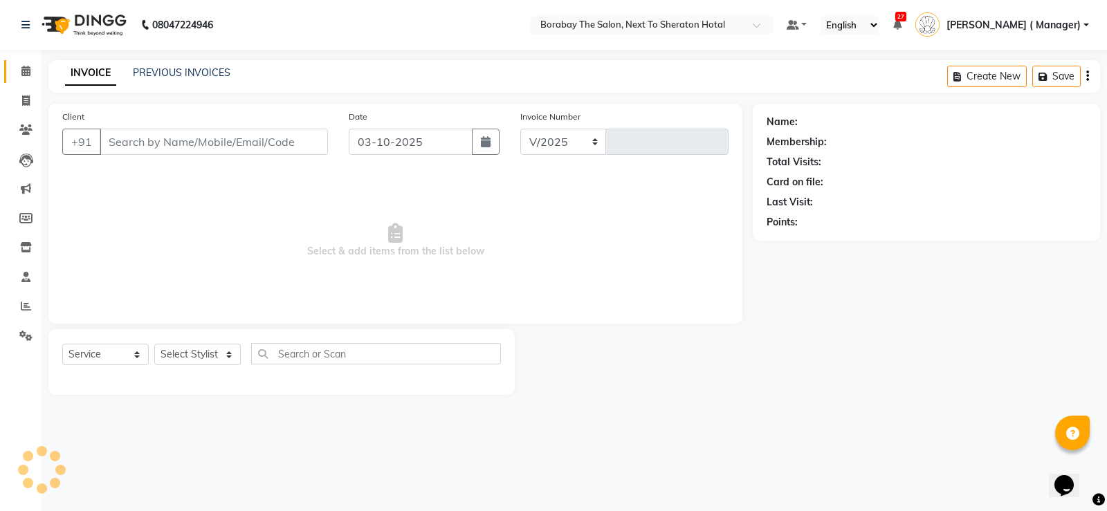
select select "4945"
type input "4135"
type input "9830557587"
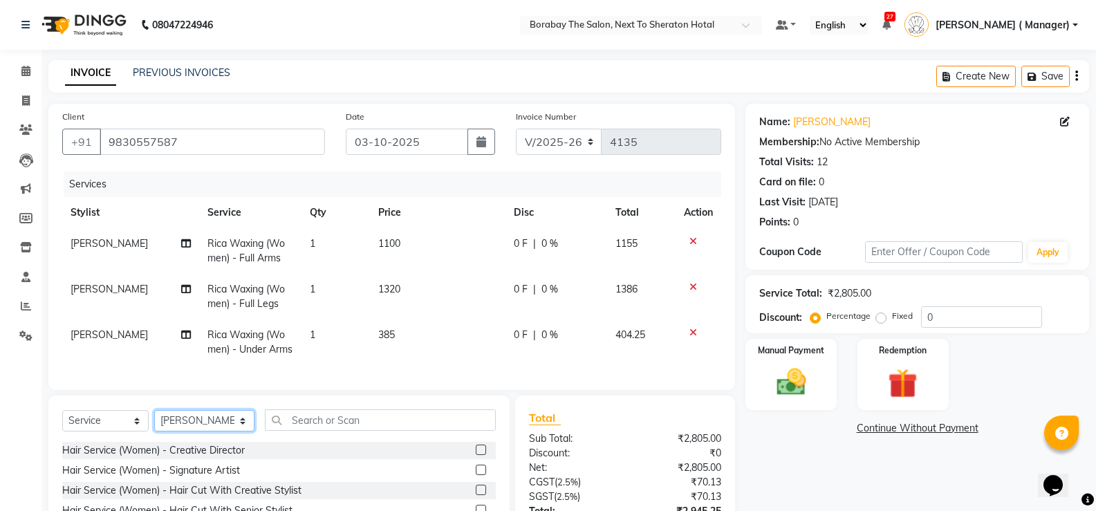
click at [205, 427] on select "Select Stylist Aman Arun Balu Bhasker Borabay Counter Borabay Dilnawaz Malik (S…" at bounding box center [204, 420] width 100 height 21
select select "31361"
click at [154, 421] on select "Select Stylist Aman Arun Balu Bhasker Borabay Counter Borabay Dilnawaz Malik (S…" at bounding box center [204, 420] width 100 height 21
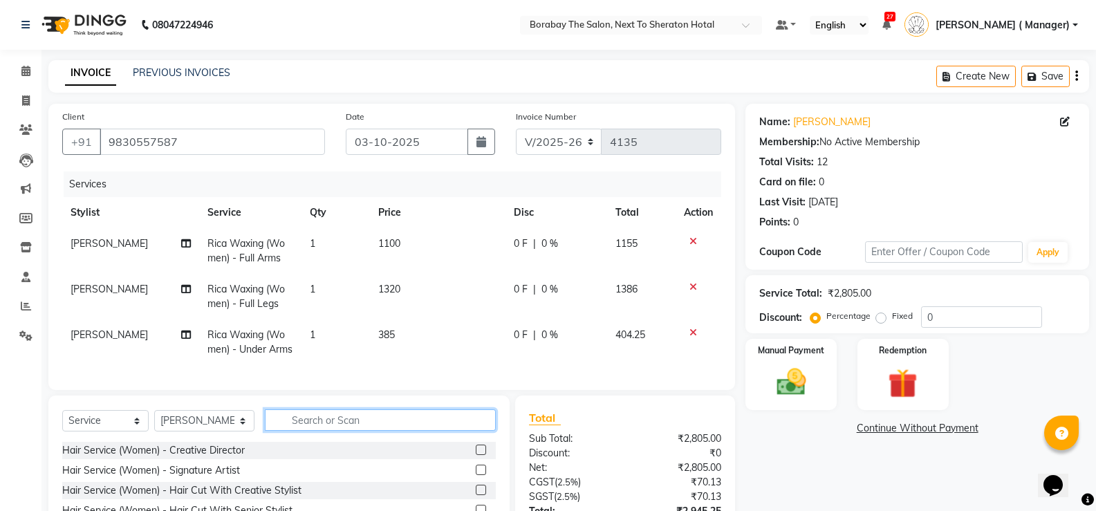
click at [344, 428] on input "text" at bounding box center [380, 419] width 231 height 21
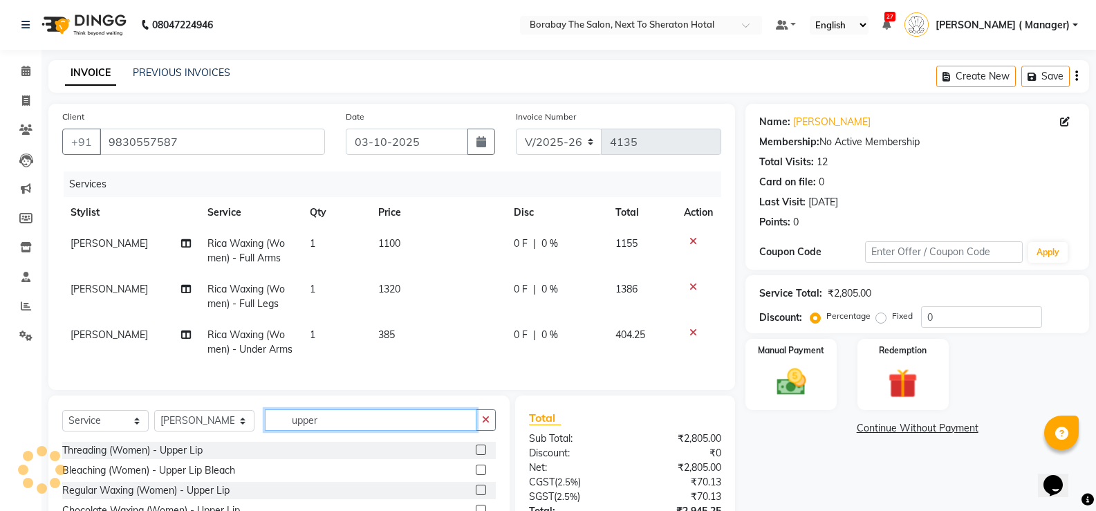
type input "upper"
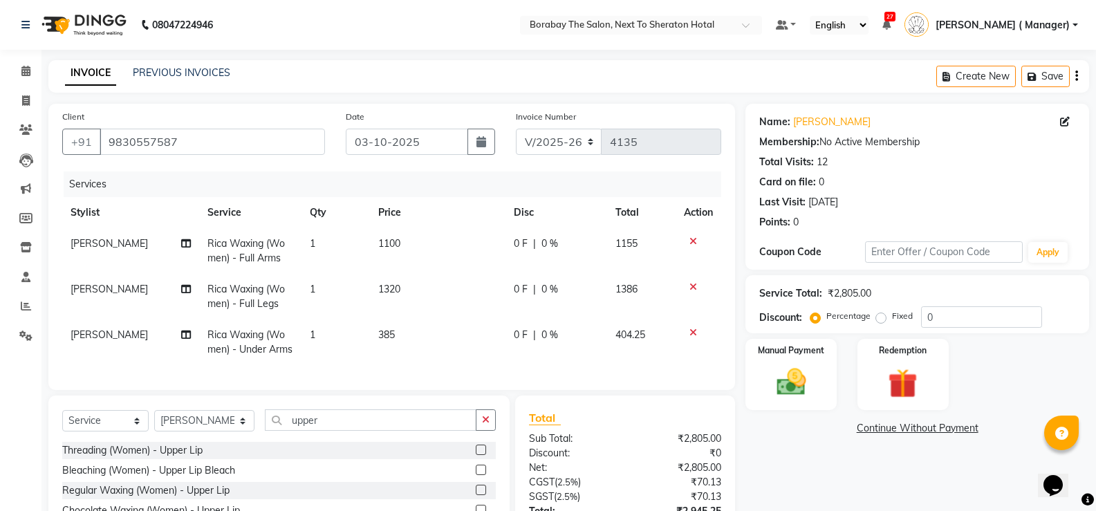
click at [477, 455] on label at bounding box center [481, 450] width 10 height 10
click at [477, 455] on input "checkbox" at bounding box center [480, 450] width 9 height 9
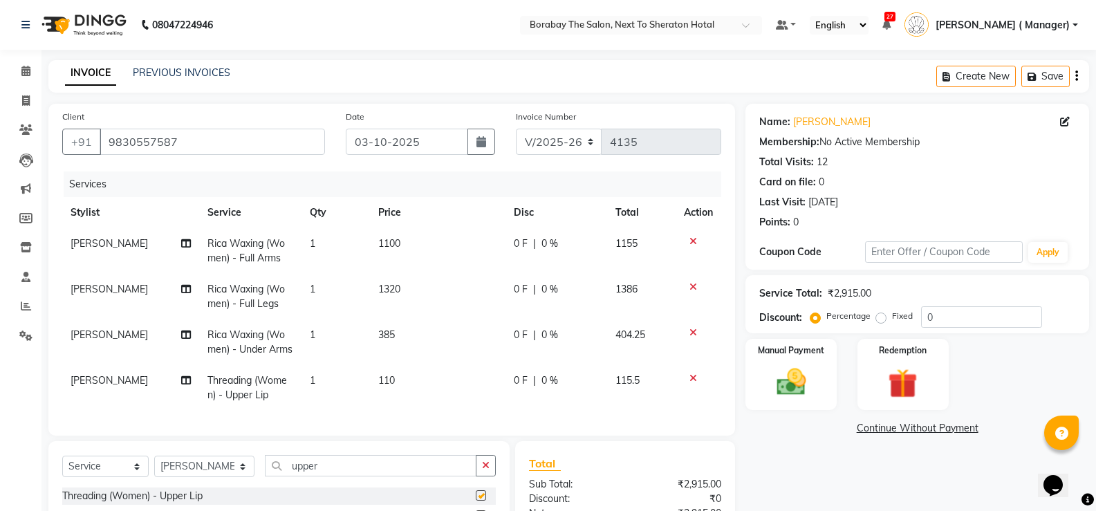
checkbox input "false"
click at [280, 380] on span "Threading (Women) - Upper Lip" at bounding box center [248, 387] width 80 height 27
select select "31361"
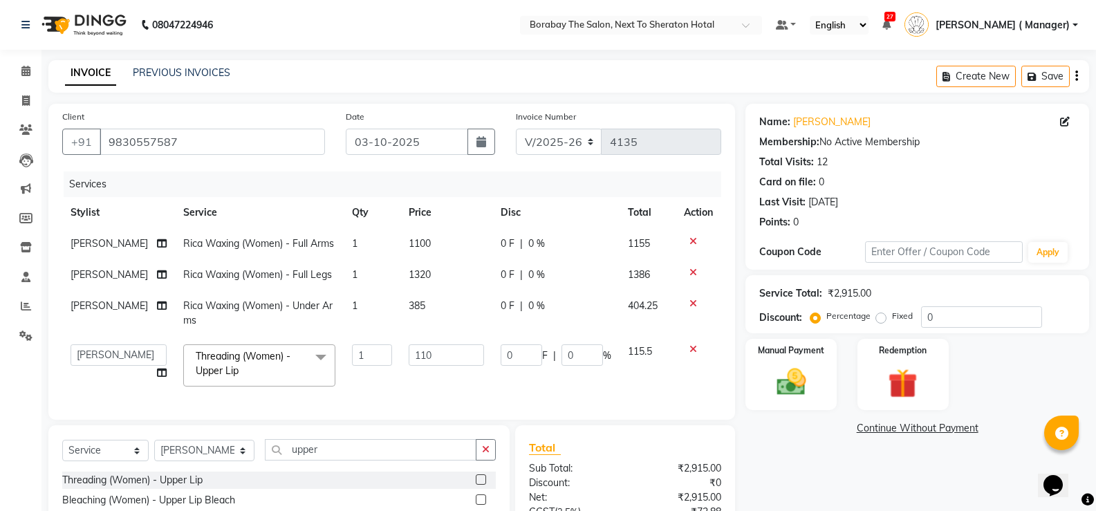
click at [282, 379] on span "Threading (Women) - Upper Lip x" at bounding box center [253, 364] width 122 height 30
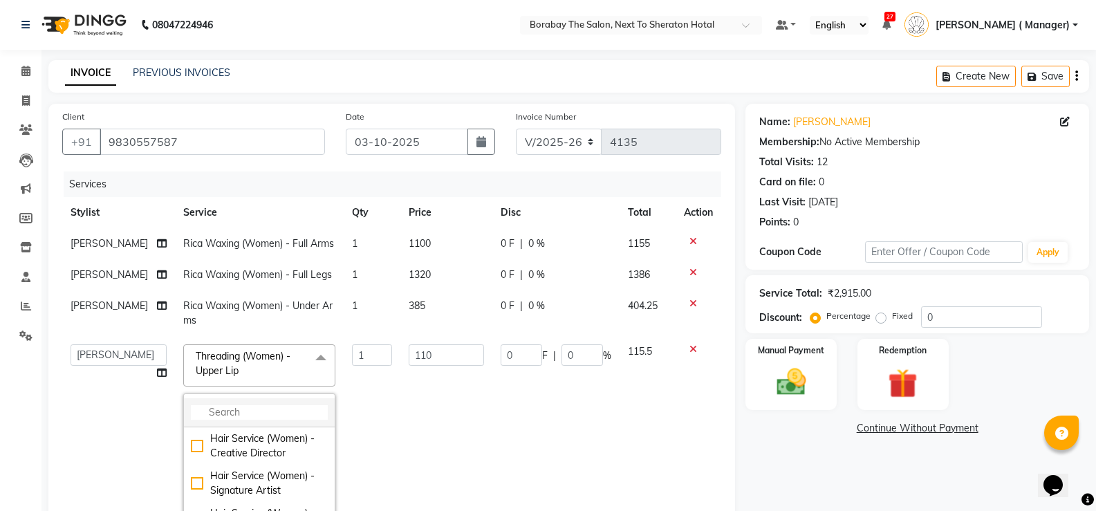
click at [257, 417] on li at bounding box center [259, 412] width 151 height 29
click at [244, 420] on input "multiselect-search" at bounding box center [259, 412] width 137 height 15
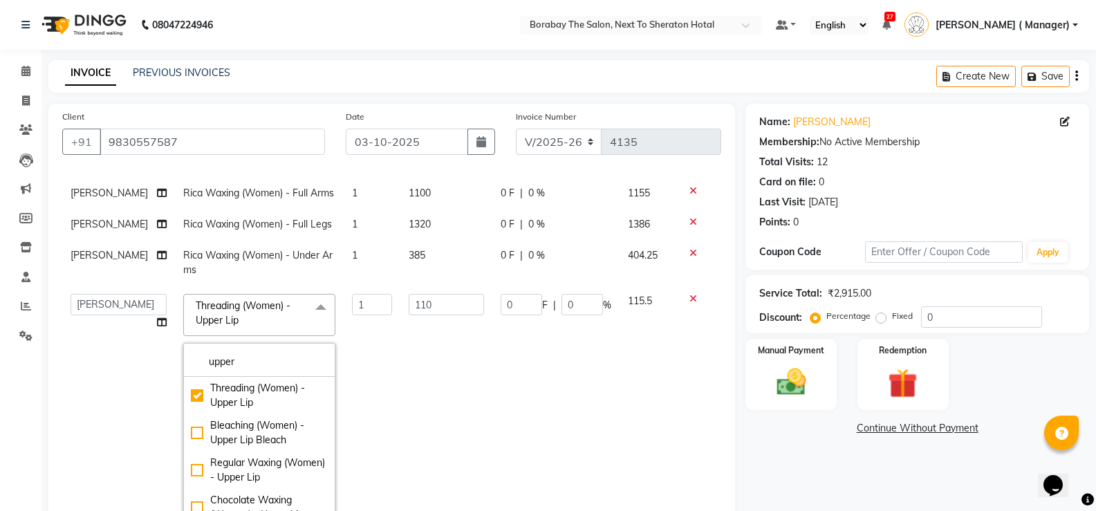
scroll to position [91, 0]
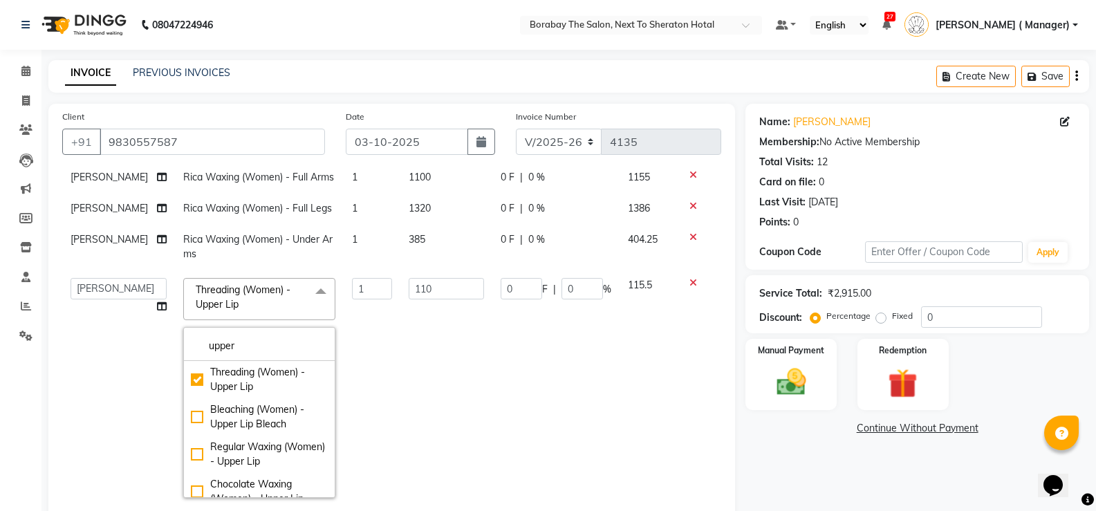
type input "upper"
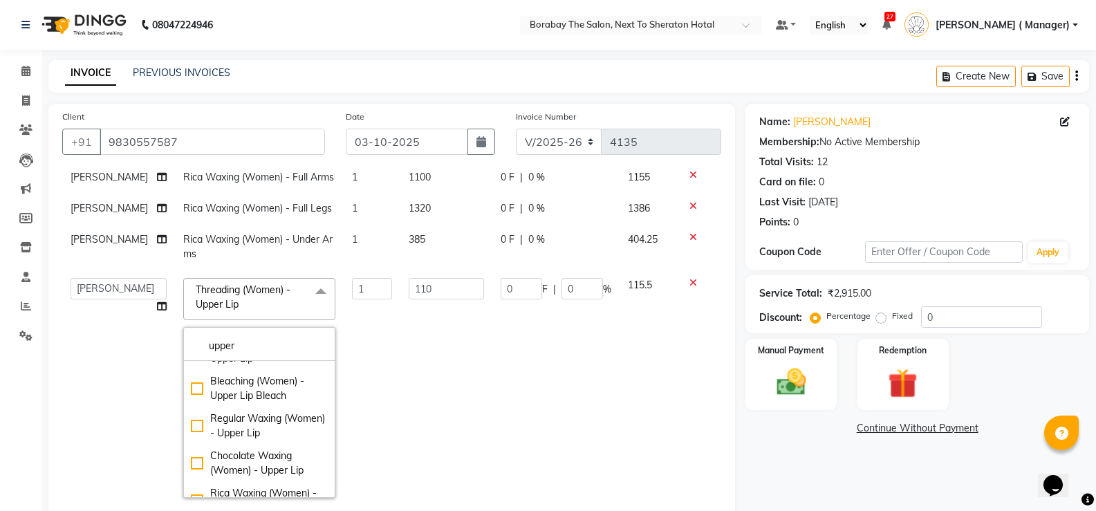
scroll to position [50, 0]
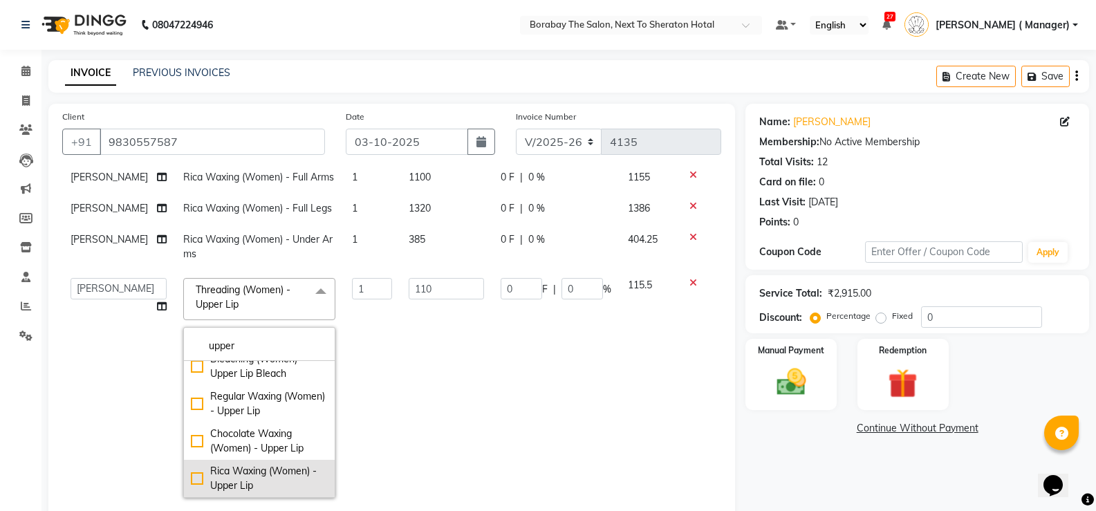
click at [191, 470] on div "Rica Waxing (Women) - Upper Lip" at bounding box center [259, 478] width 137 height 29
checkbox input "false"
checkbox input "true"
type input "290"
click at [492, 479] on td "0 F | 0 %" at bounding box center [555, 388] width 127 height 237
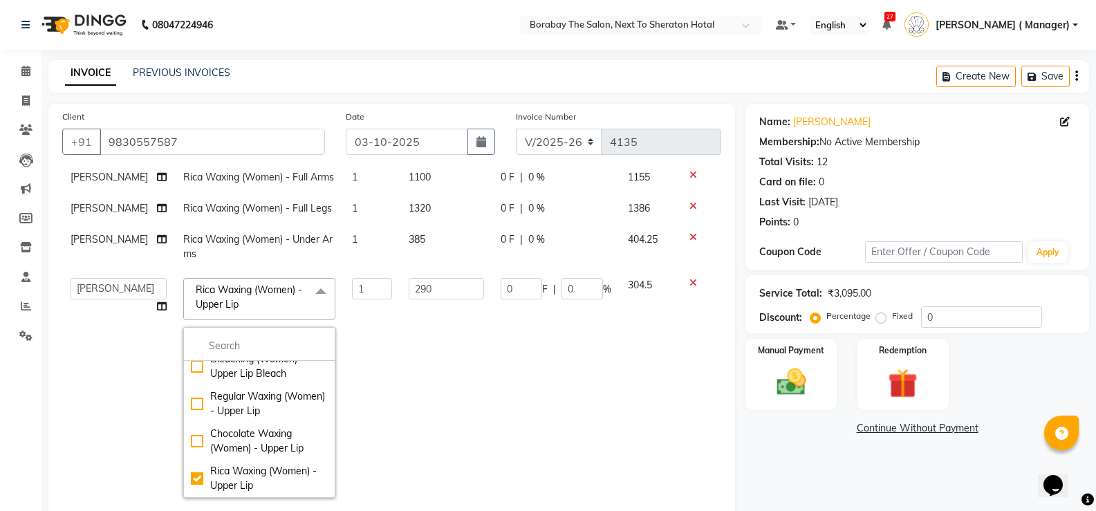
scroll to position [0, 0]
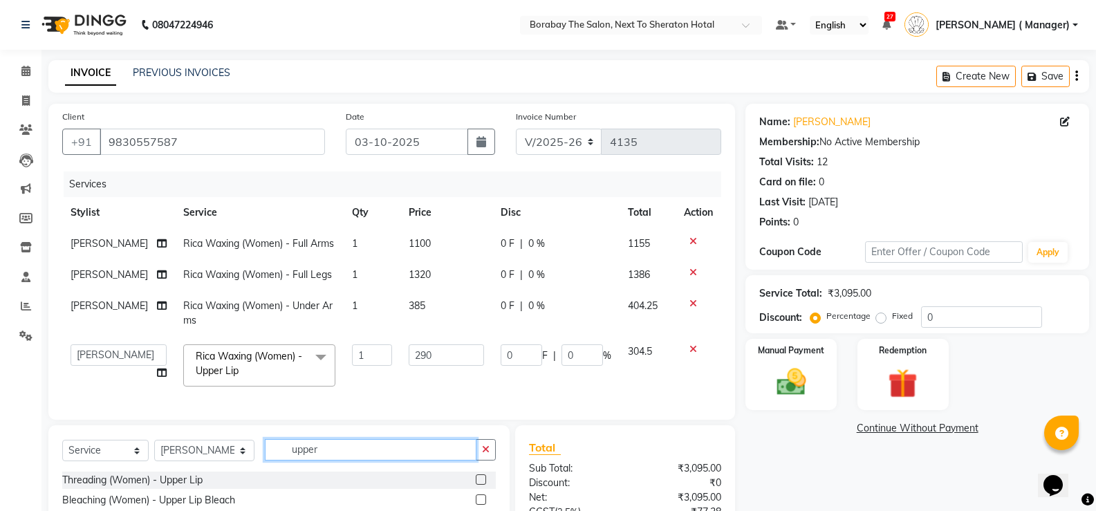
click at [344, 461] on input "upper" at bounding box center [371, 449] width 212 height 21
type input "u"
type input "eye"
click at [476, 485] on label at bounding box center [481, 479] width 10 height 10
click at [476, 485] on input "checkbox" at bounding box center [480, 480] width 9 height 9
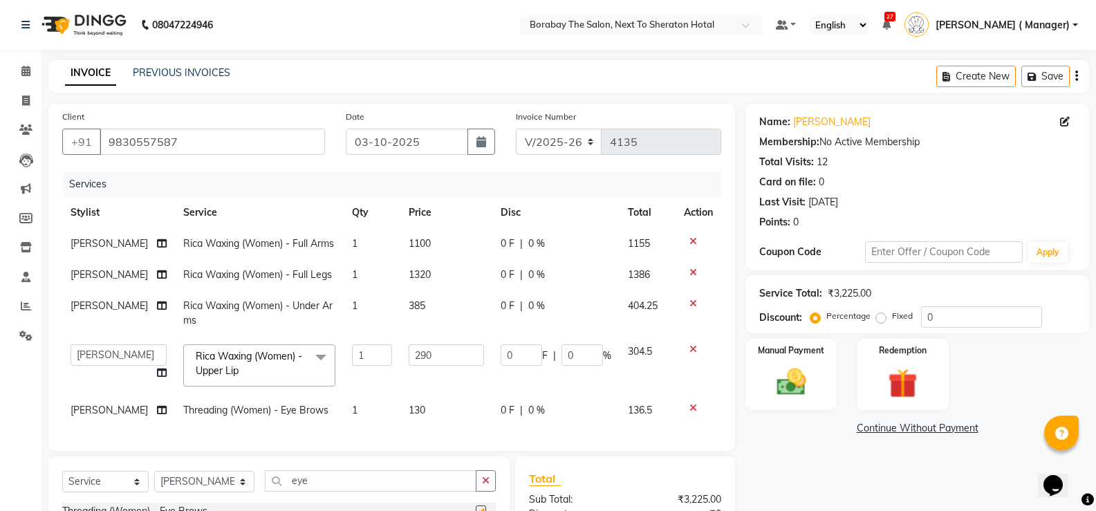
checkbox input "false"
click at [111, 241] on span "[PERSON_NAME]" at bounding box center [109, 243] width 77 height 12
select select "32380"
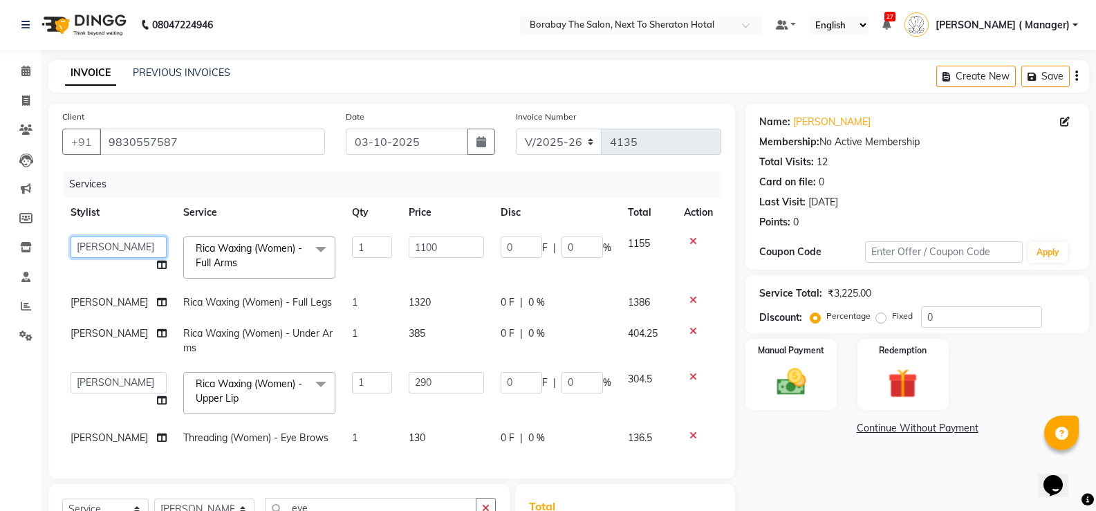
click at [118, 243] on select "Aman Arun Balu Bhasker Borabay Counter Borabay Dilnawaz Malik (Sameer) Easter H…" at bounding box center [119, 247] width 96 height 21
select select "31361"
click at [116, 295] on td "[PERSON_NAME]" at bounding box center [118, 302] width 113 height 31
select select "32380"
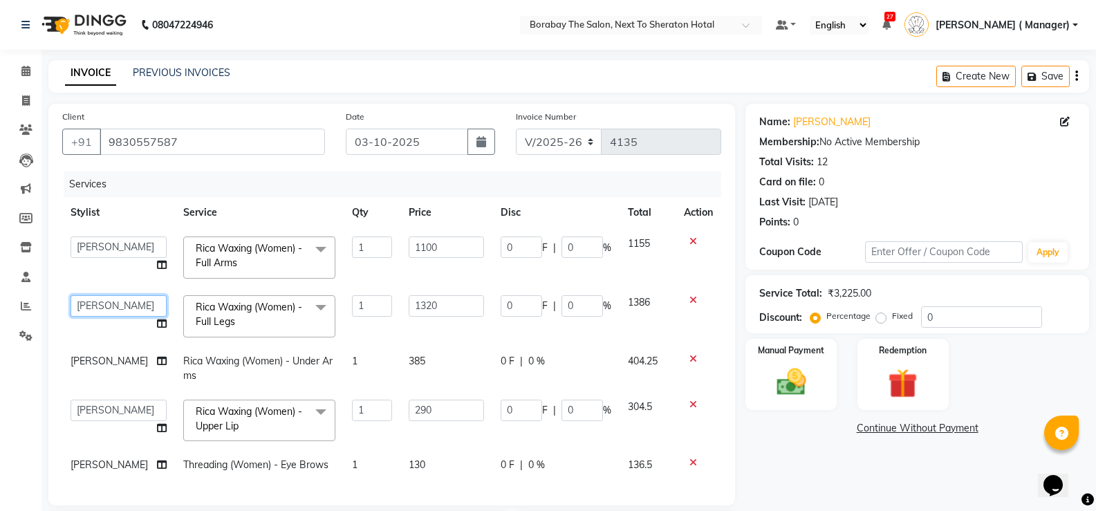
click at [120, 309] on select "Aman Arun Balu Bhasker Borabay Counter Borabay Dilnawaz Malik (Sameer) Easter H…" at bounding box center [119, 305] width 96 height 21
select select "31361"
click at [120, 351] on td "[PERSON_NAME]" at bounding box center [118, 369] width 113 height 46
select select "32380"
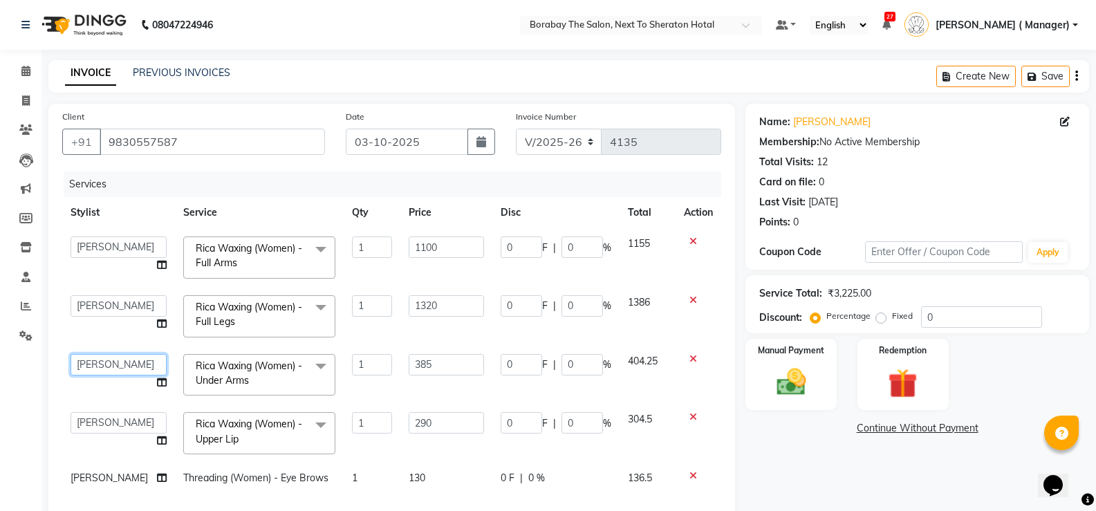
click at [124, 360] on select "Aman Arun Balu Bhasker Borabay Counter Borabay Dilnawaz Malik (Sameer) Easter H…" at bounding box center [119, 364] width 96 height 21
select select "31361"
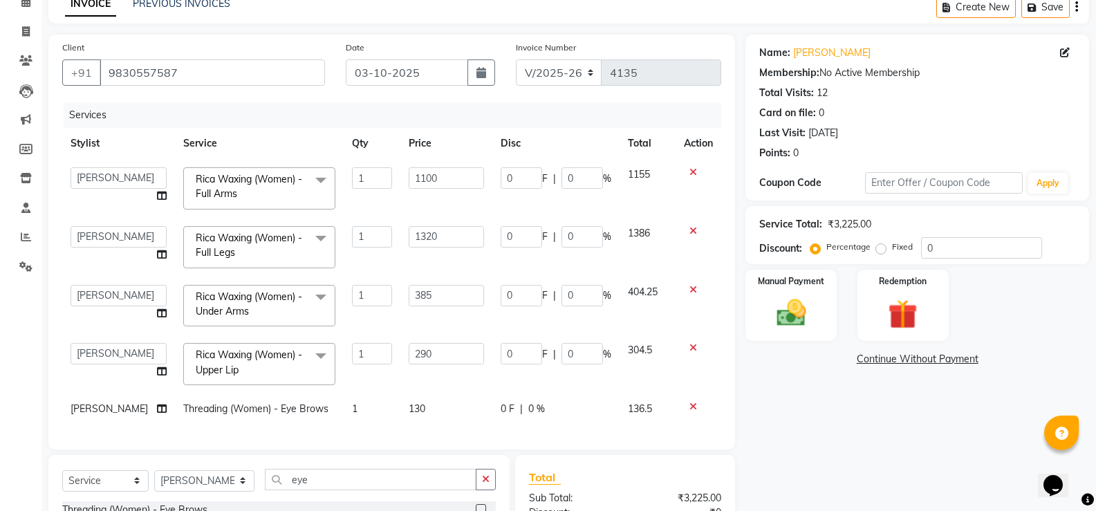
click at [454, 422] on td "130" at bounding box center [446, 409] width 92 height 31
select select "31361"
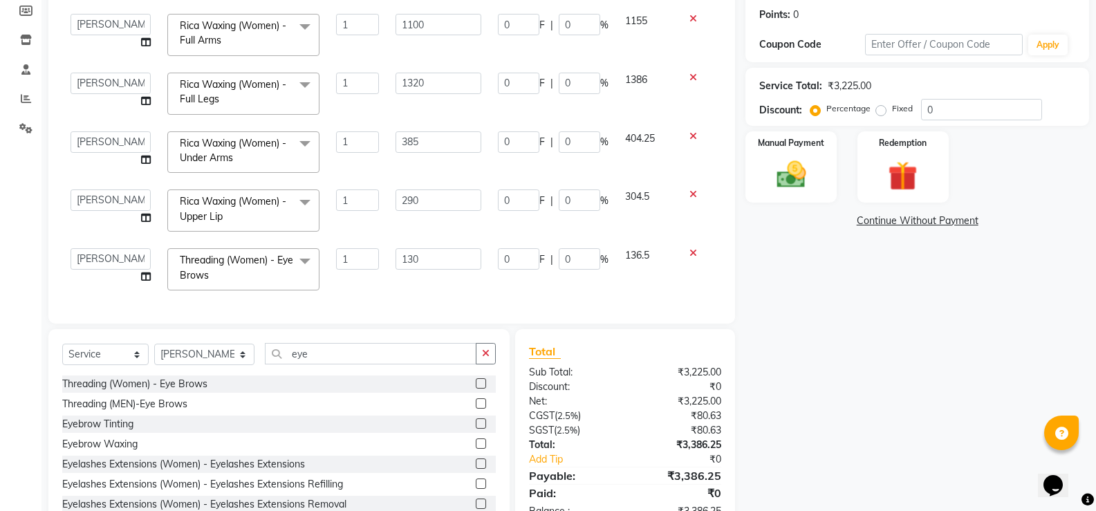
scroll to position [250, 0]
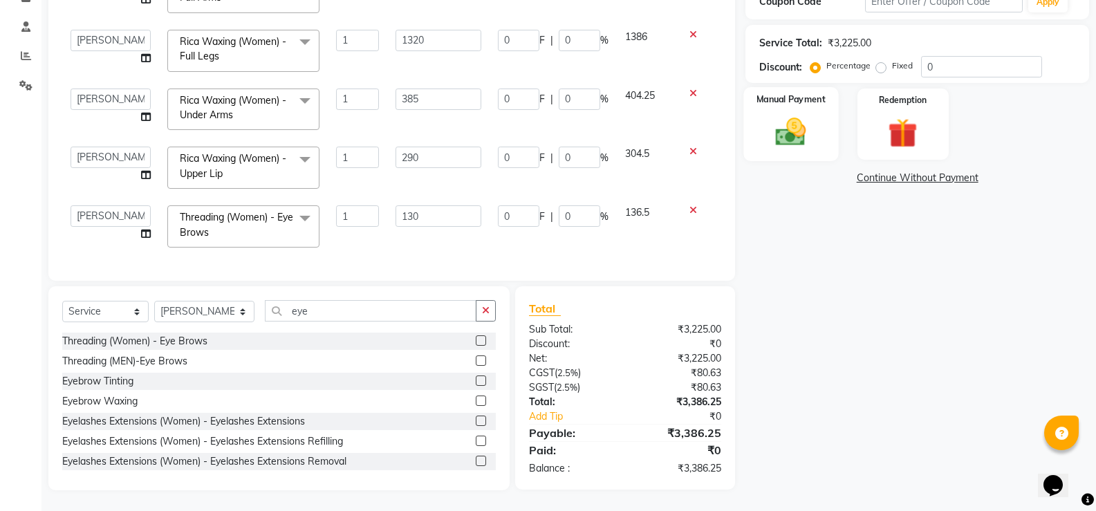
click at [801, 109] on div "Manual Payment" at bounding box center [791, 124] width 95 height 74
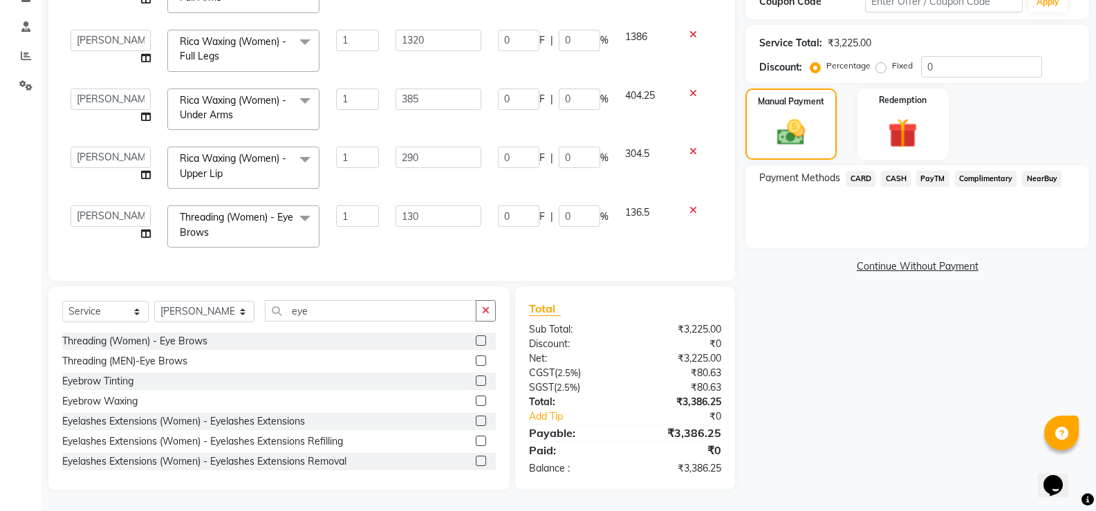
click at [894, 174] on span "CASH" at bounding box center [896, 179] width 30 height 16
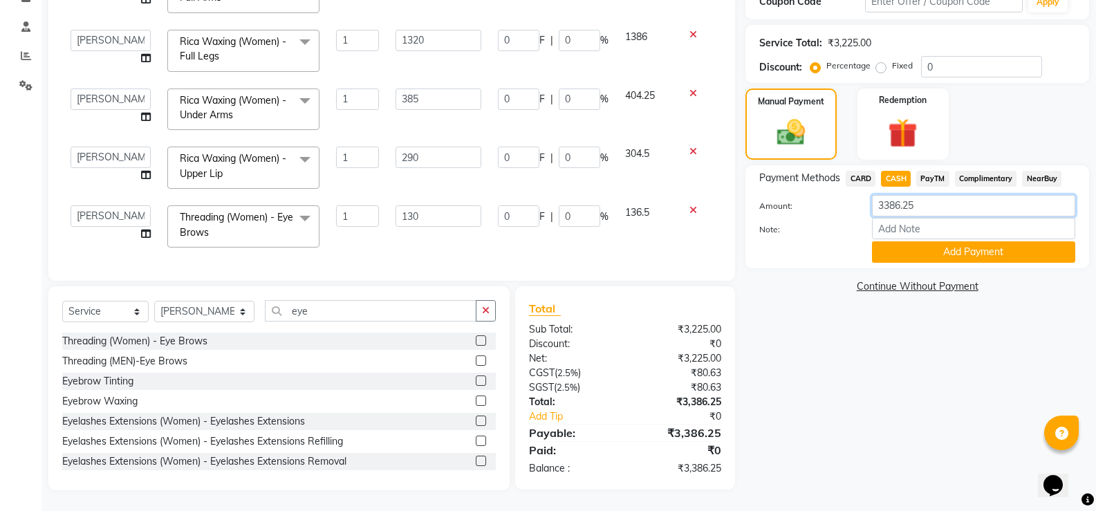
click at [912, 211] on input "3386.25" at bounding box center [973, 205] width 203 height 21
type input "3000"
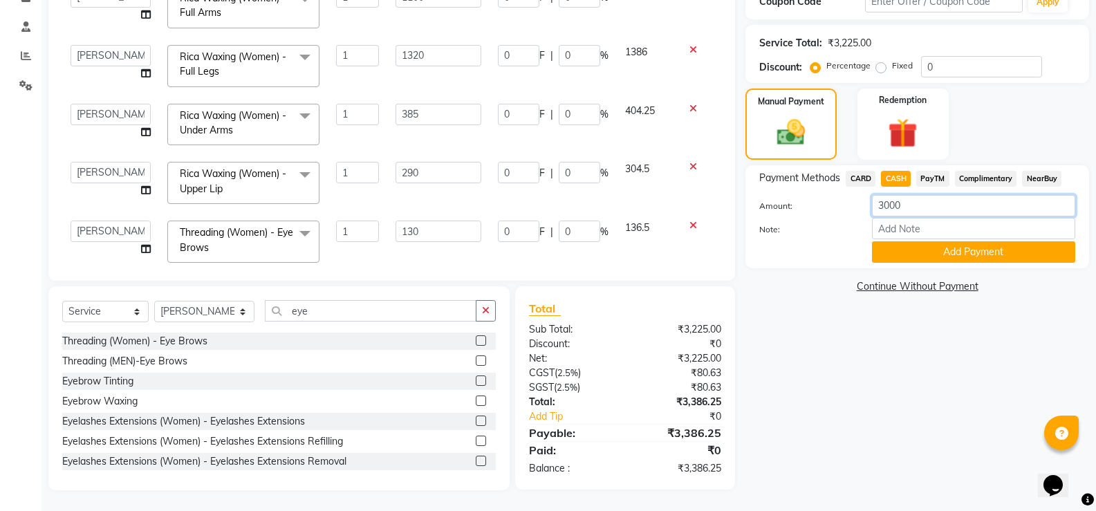
scroll to position [0, 0]
click at [977, 63] on input "0" at bounding box center [981, 66] width 121 height 21
type input "1"
type input "2.9"
type input "1"
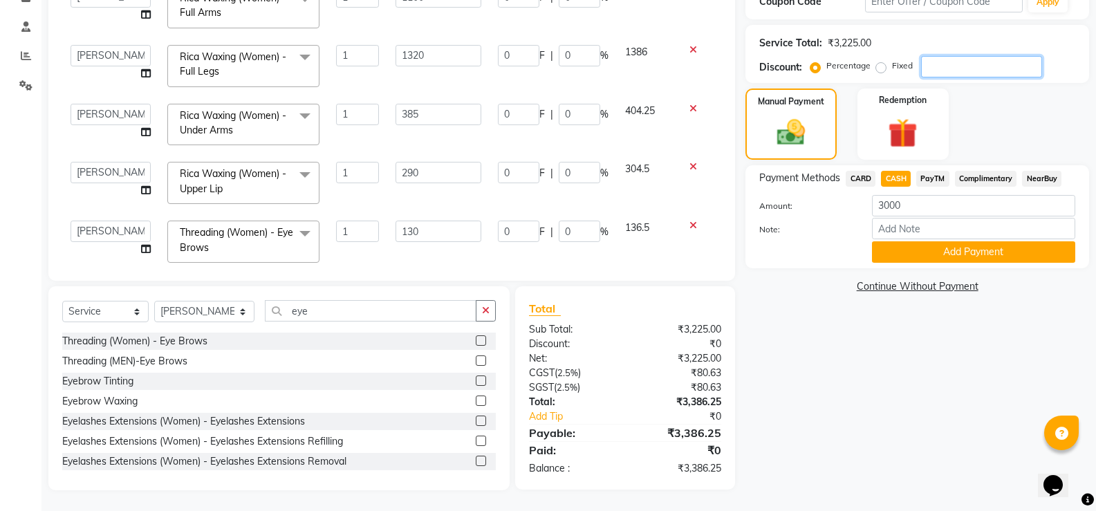
type input "11"
type input "1"
type input "13.2"
type input "1"
type input "3.85"
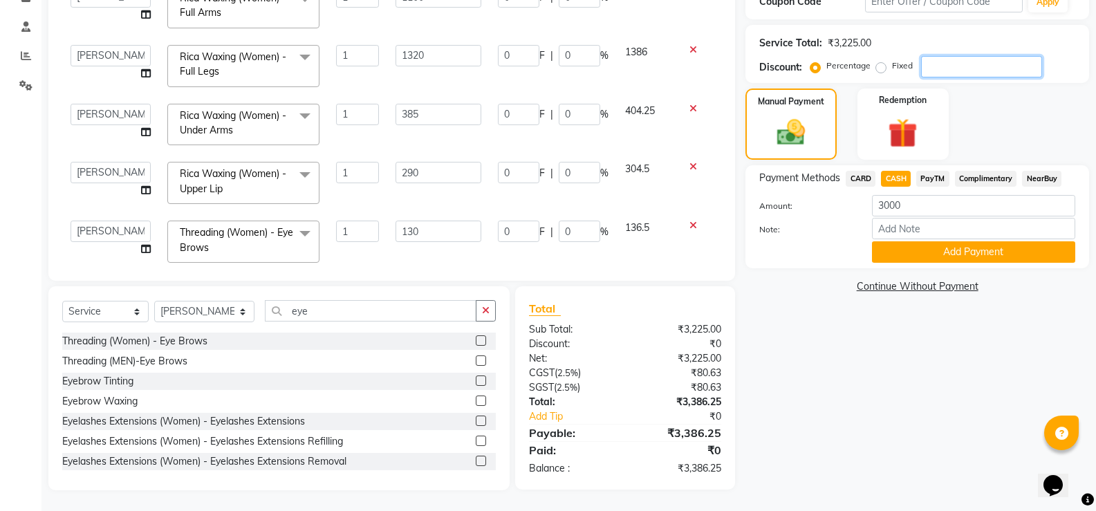
type input "1"
type input "1.3"
type input "1"
type input "10"
type input "29"
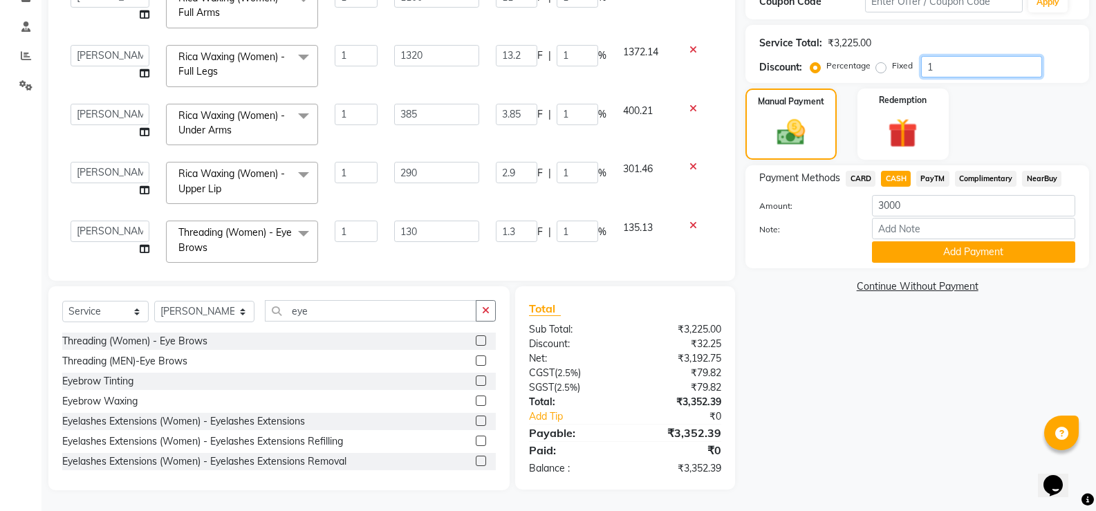
type input "10"
type input "110"
type input "10"
type input "132"
type input "10"
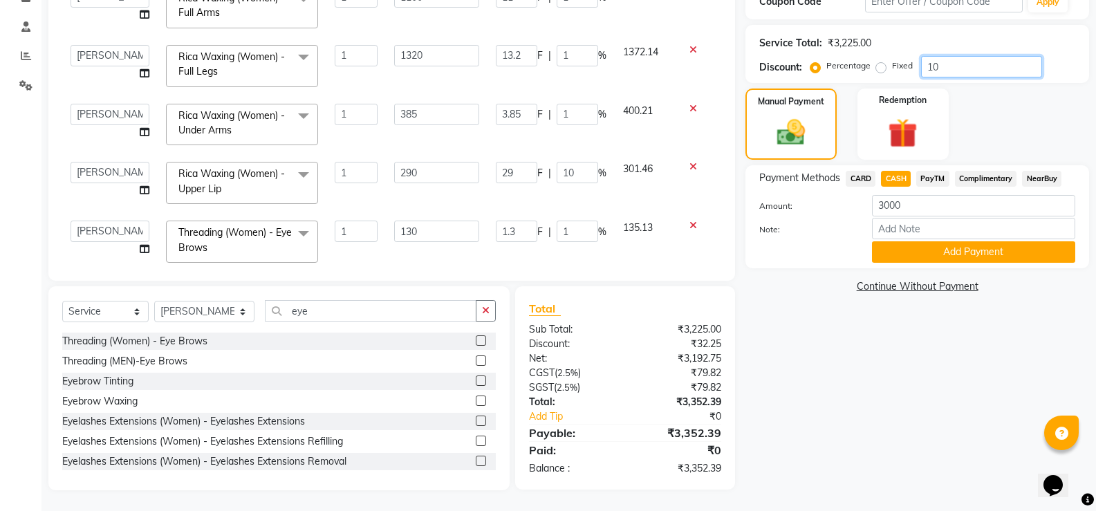
type input "38.5"
type input "10"
type input "13"
type input "10"
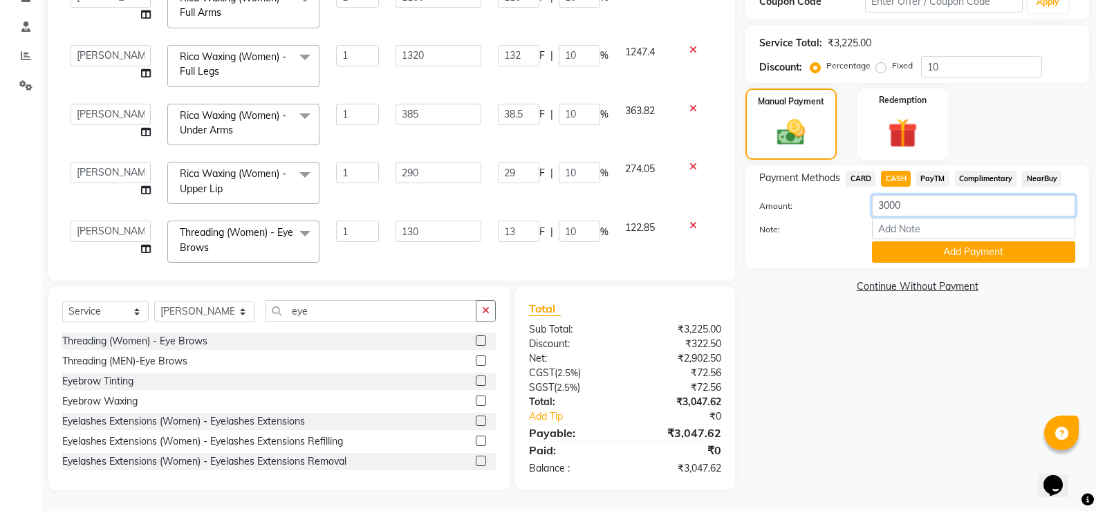
click at [895, 203] on input "3000" at bounding box center [973, 205] width 203 height 21
click at [926, 181] on span "PayTM" at bounding box center [932, 179] width 33 height 16
click at [895, 210] on input "3047.62" at bounding box center [973, 205] width 203 height 21
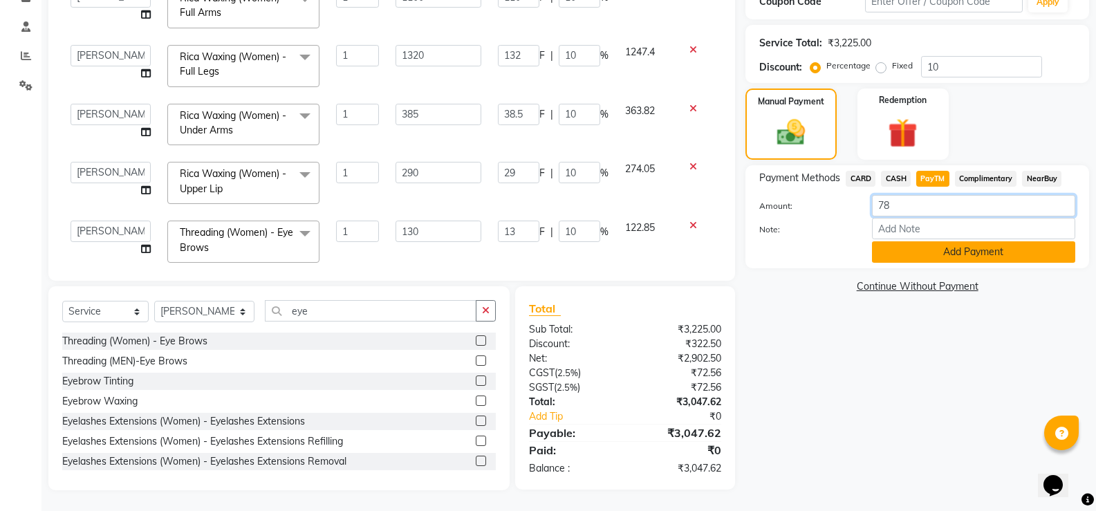
type input "78"
click at [961, 258] on button "Add Payment" at bounding box center [973, 251] width 203 height 21
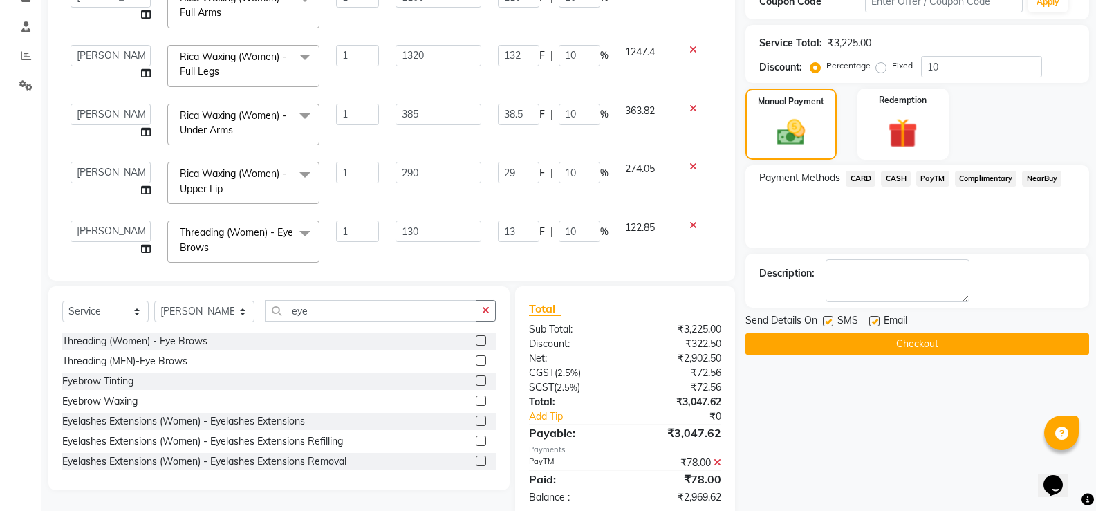
click at [904, 176] on span "CASH" at bounding box center [896, 179] width 30 height 16
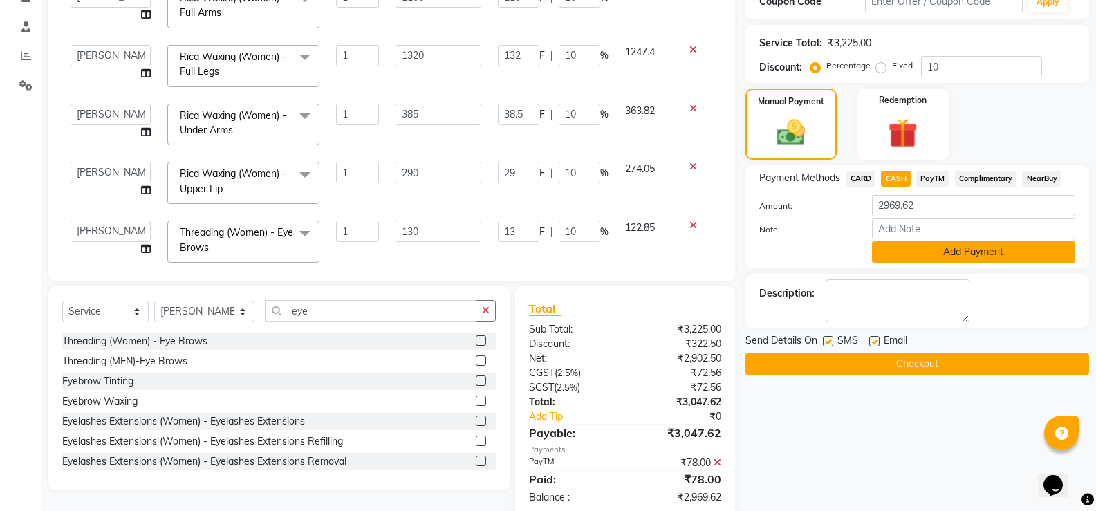
click at [933, 249] on button "Add Payment" at bounding box center [973, 251] width 203 height 21
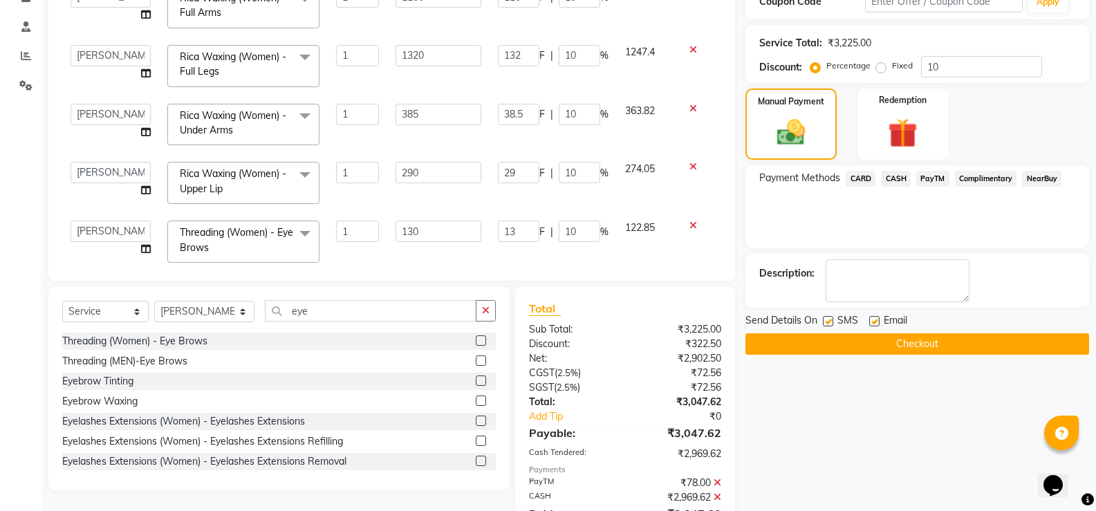
click at [929, 345] on button "Checkout" at bounding box center [918, 343] width 344 height 21
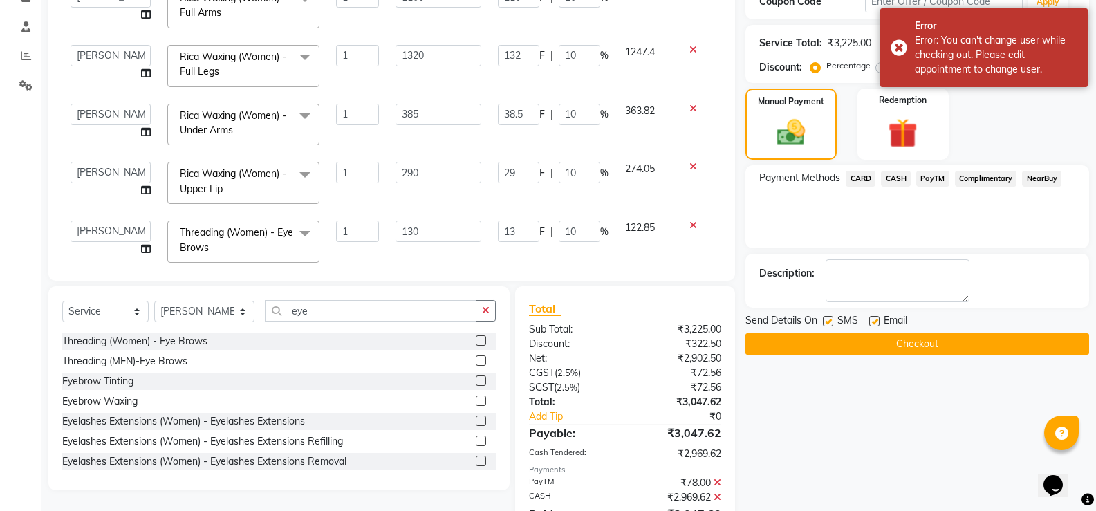
click at [907, 340] on button "Checkout" at bounding box center [918, 343] width 344 height 21
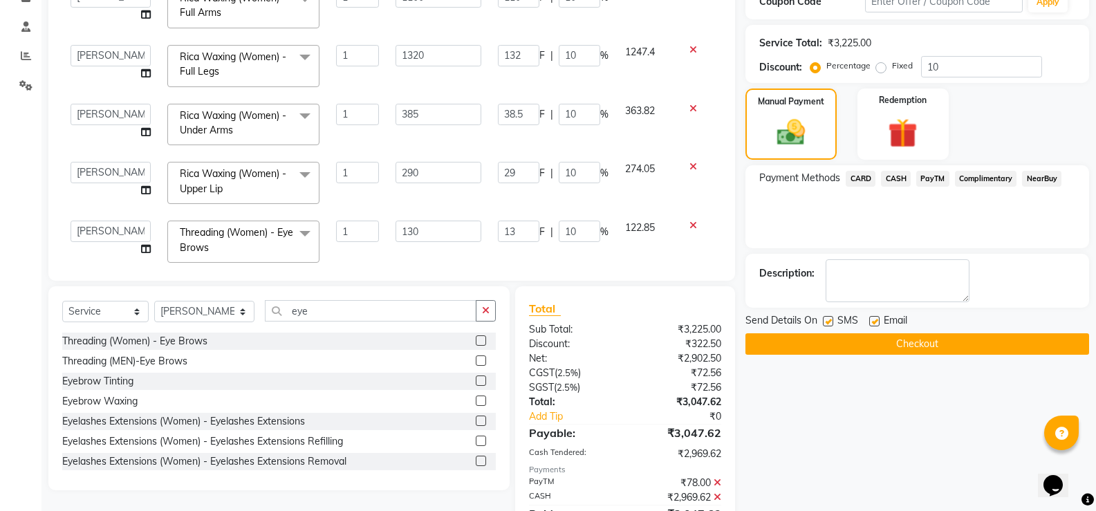
click at [903, 343] on button "Checkout" at bounding box center [918, 343] width 344 height 21
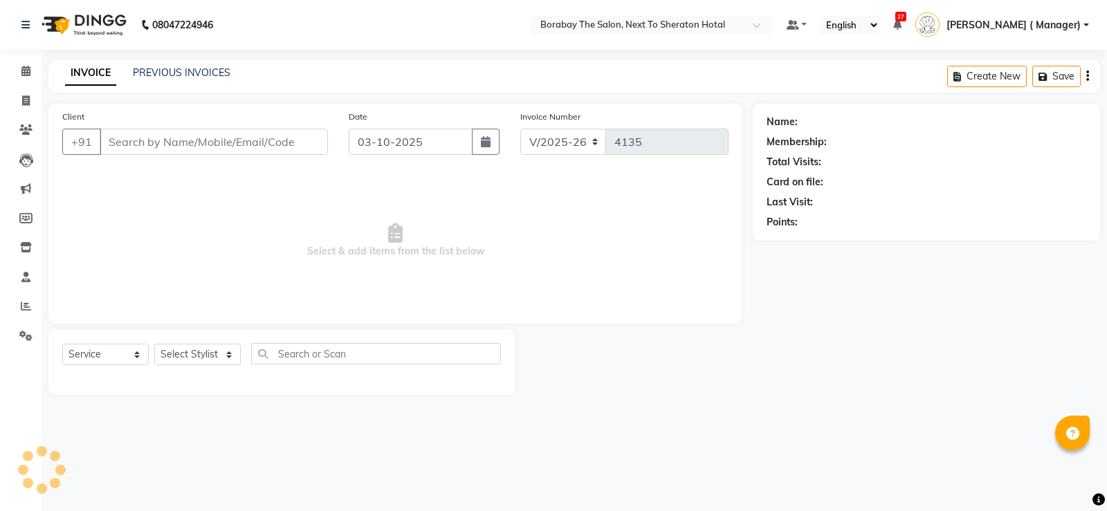
select select "4945"
select select "service"
click at [27, 80] on link "Calendar" at bounding box center [20, 71] width 33 height 23
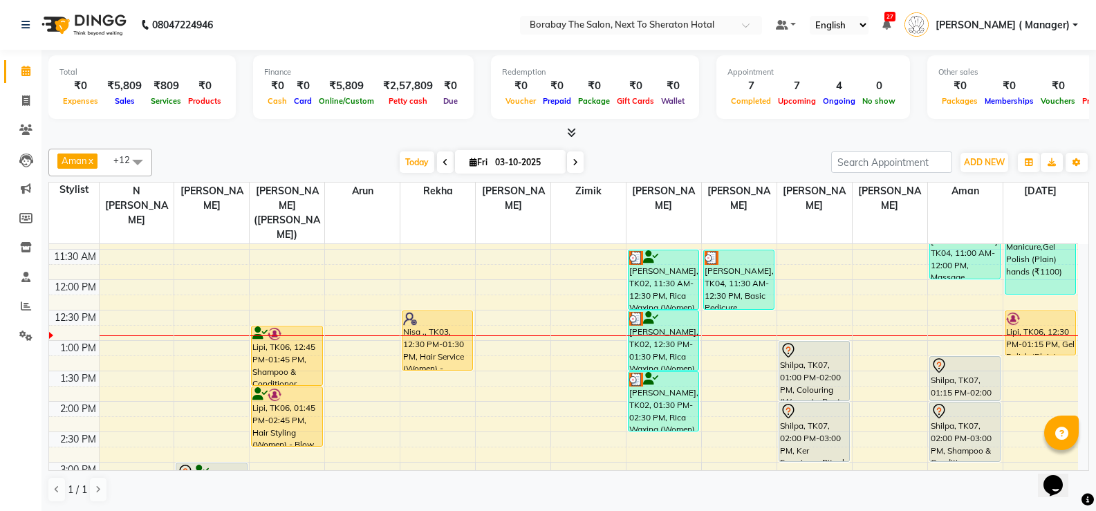
click at [339, 389] on div "8:00 AM 8:30 AM 9:00 AM 9:30 AM 10:00 AM 10:30 AM 11:00 AM 11:30 AM 12:00 PM 12…" at bounding box center [563, 432] width 1029 height 791
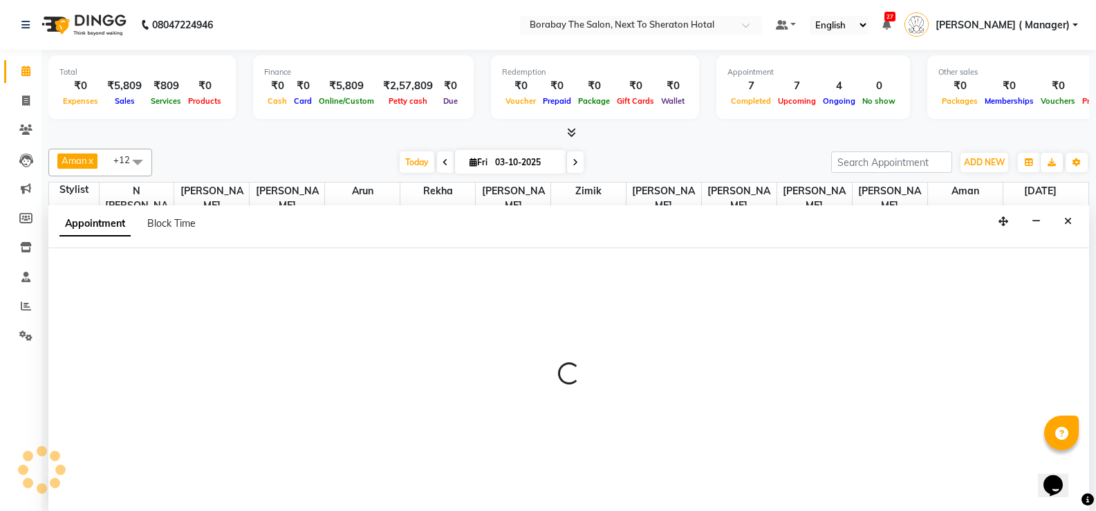
scroll to position [1, 0]
select select "31359"
select select "tentative"
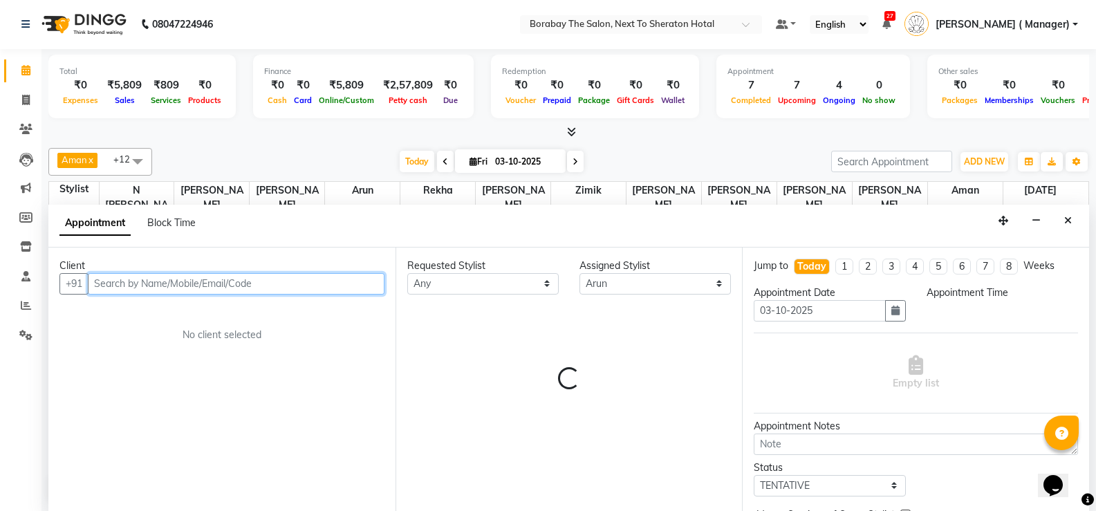
select select "840"
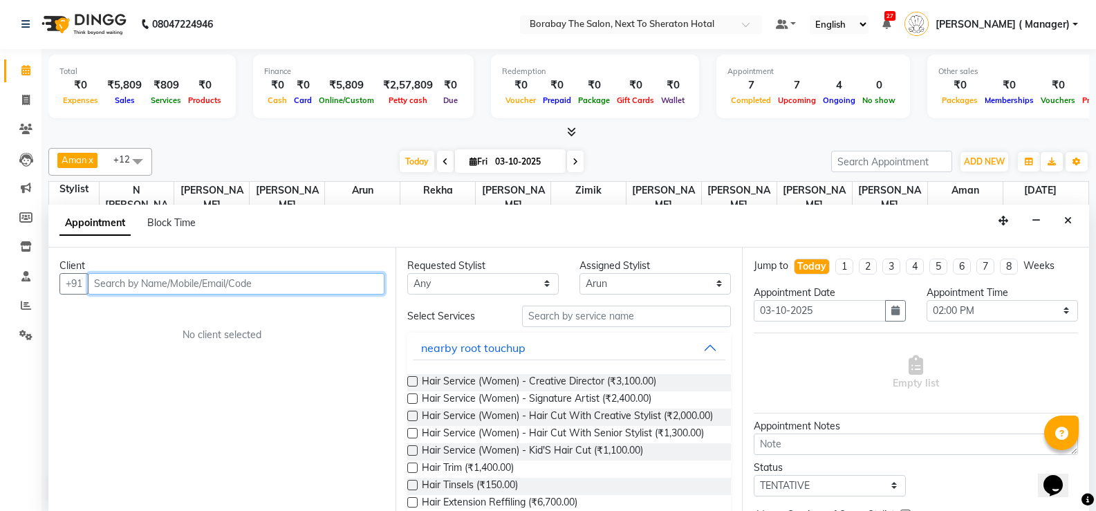
click at [212, 282] on input "text" at bounding box center [236, 283] width 297 height 21
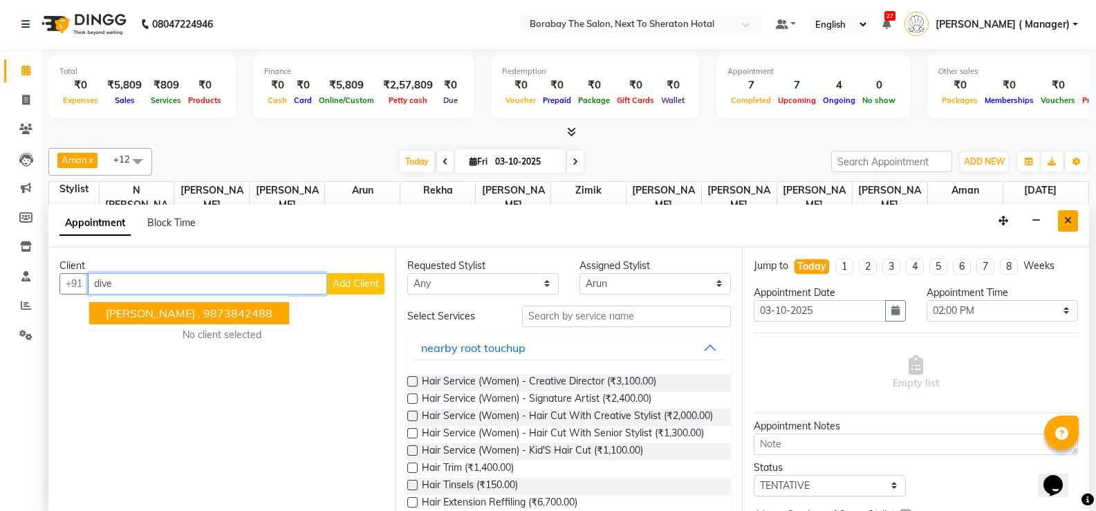
type input "dive"
click at [1069, 227] on button "Close" at bounding box center [1068, 220] width 20 height 21
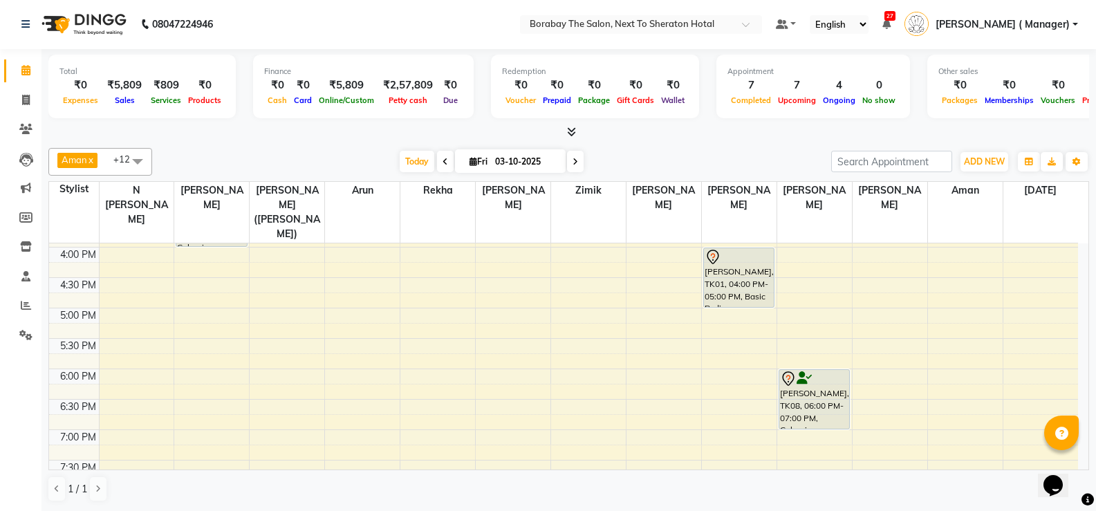
scroll to position [484, 0]
click at [353, 266] on div "8:00 AM 8:30 AM 9:00 AM 9:30 AM 10:00 AM 10:30 AM 11:00 AM 11:30 AM 12:00 PM 12…" at bounding box center [563, 154] width 1029 height 791
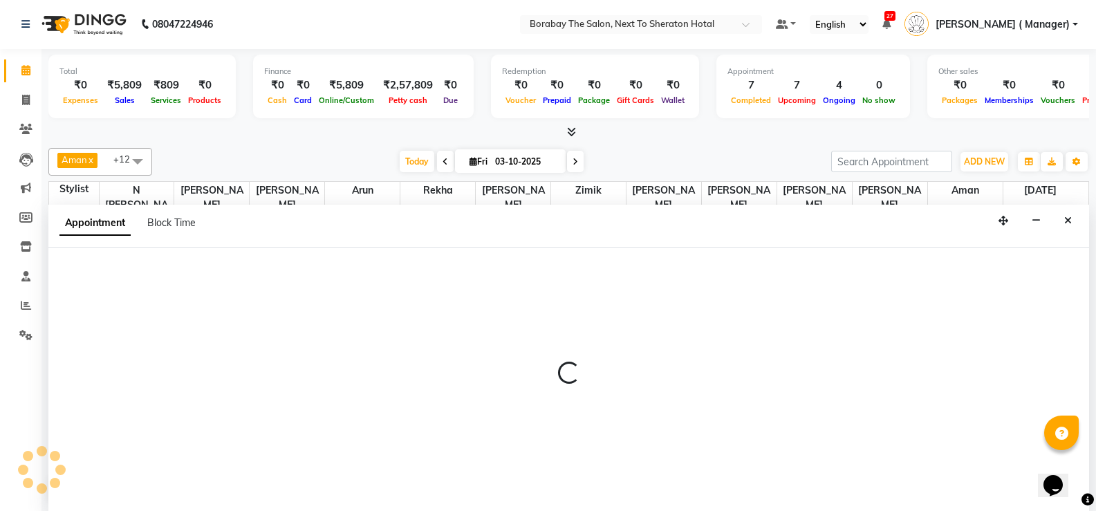
select select "31359"
select select "990"
select select "tentative"
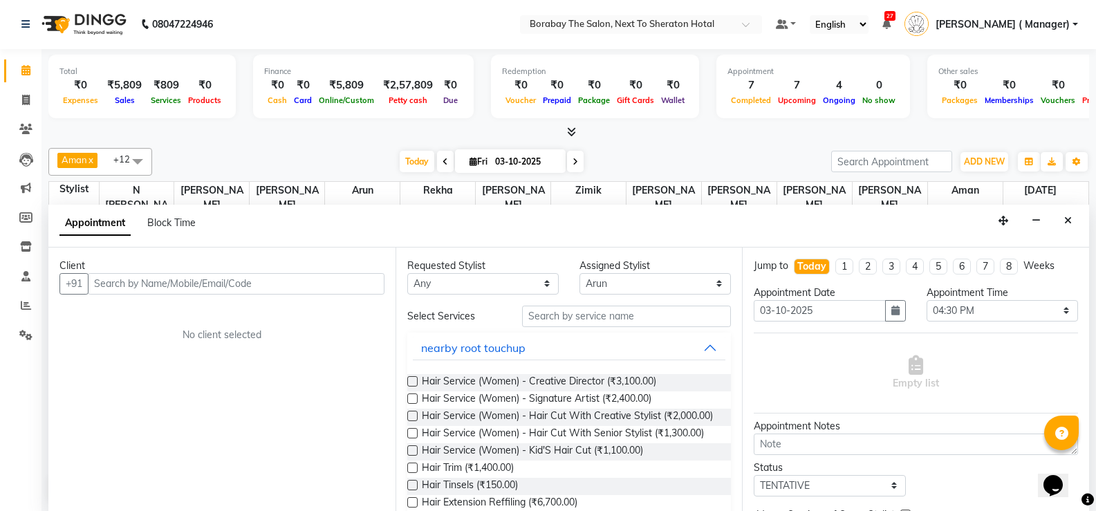
click at [189, 284] on input "text" at bounding box center [236, 283] width 297 height 21
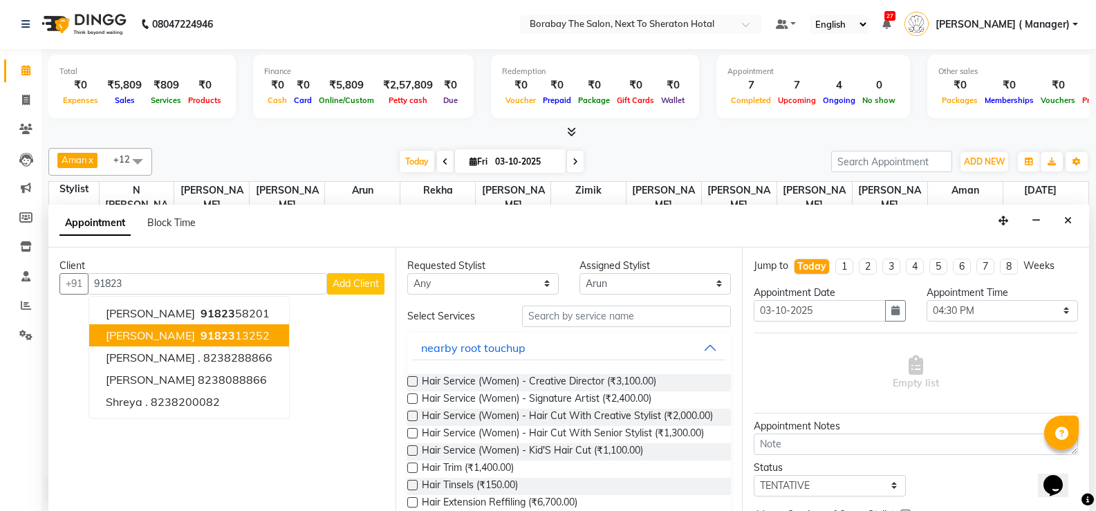
click at [201, 329] on span "91823" at bounding box center [218, 336] width 35 height 14
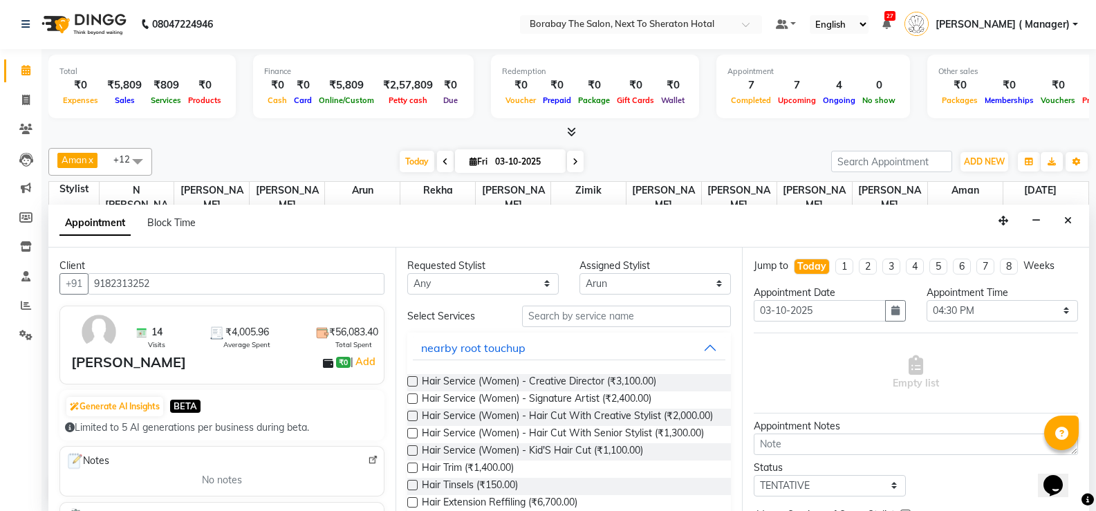
type input "9182313252"
click at [542, 285] on select "Any [PERSON_NAME] [PERSON_NAME] [PERSON_NAME] (Sameer) [DATE] [PERSON_NAME] ( M…" at bounding box center [482, 283] width 151 height 21
select select "31359"
click at [407, 273] on select "Any [PERSON_NAME] [PERSON_NAME] [PERSON_NAME] (Sameer) [DATE] [PERSON_NAME] ( M…" at bounding box center [482, 283] width 151 height 21
click at [608, 314] on input "text" at bounding box center [626, 316] width 209 height 21
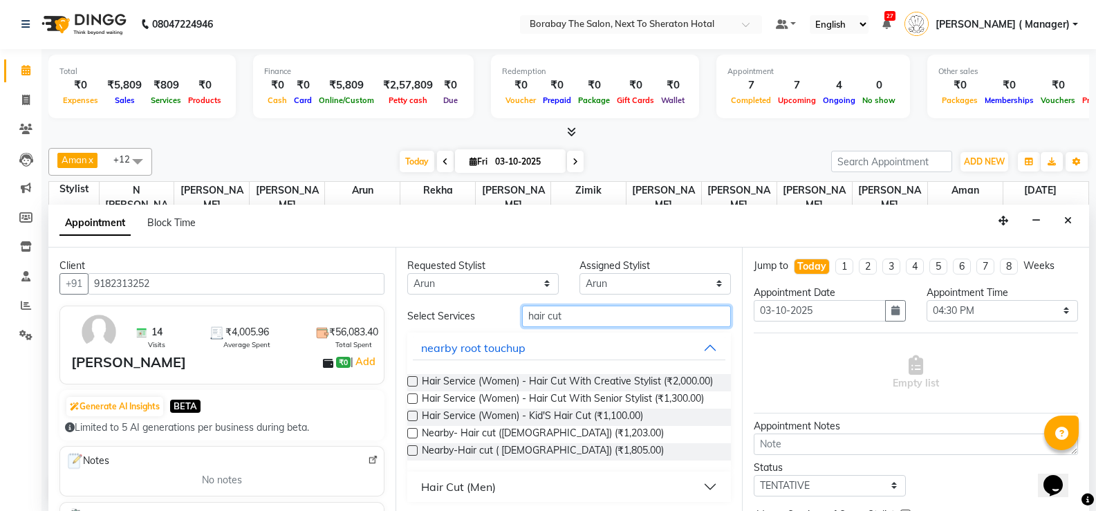
type input "hair cut"
click at [489, 495] on div "Hair Cut (Men)" at bounding box center [458, 487] width 75 height 17
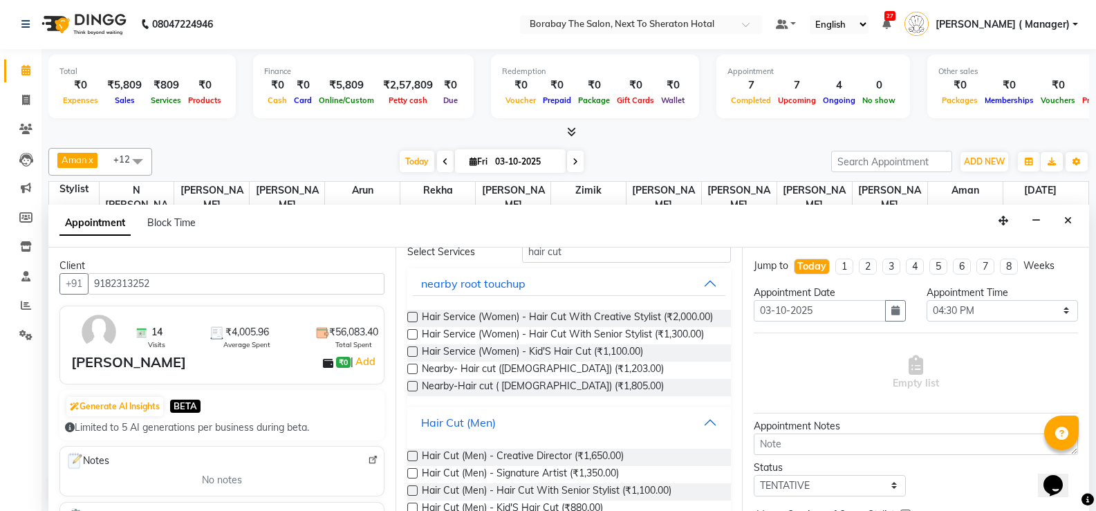
scroll to position [69, 0]
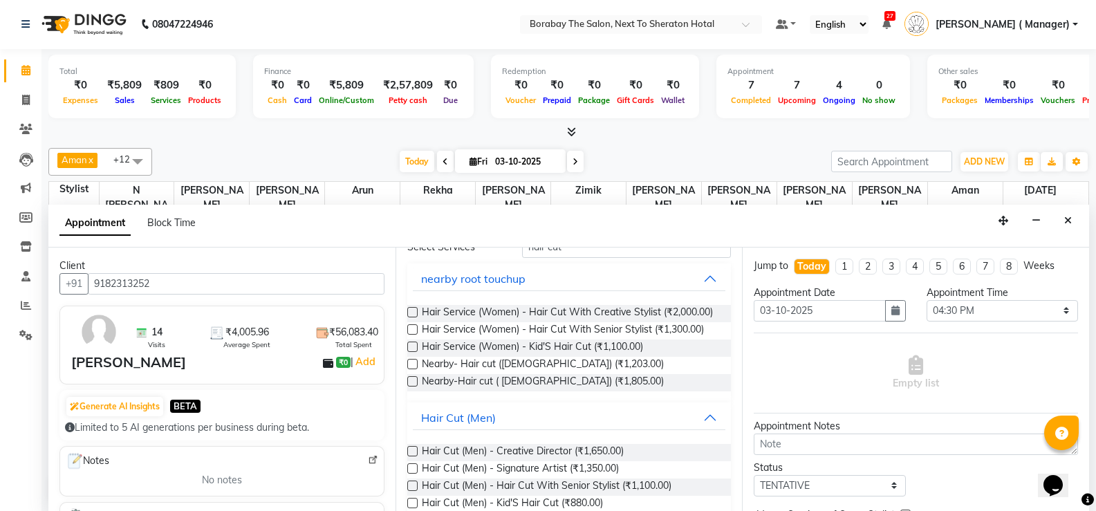
click at [412, 474] on label at bounding box center [412, 468] width 10 height 10
click at [412, 474] on input "checkbox" at bounding box center [411, 470] width 9 height 9
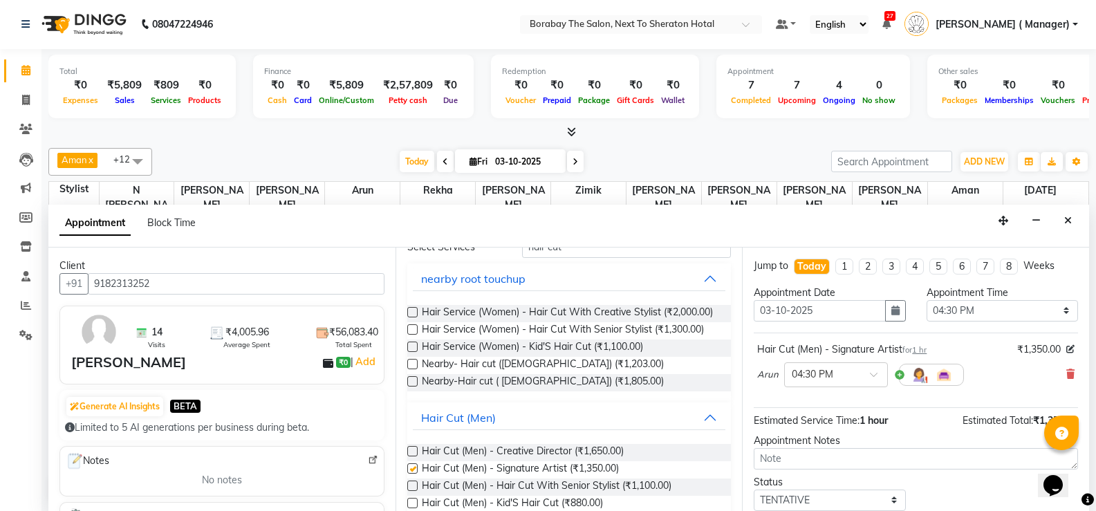
checkbox input "false"
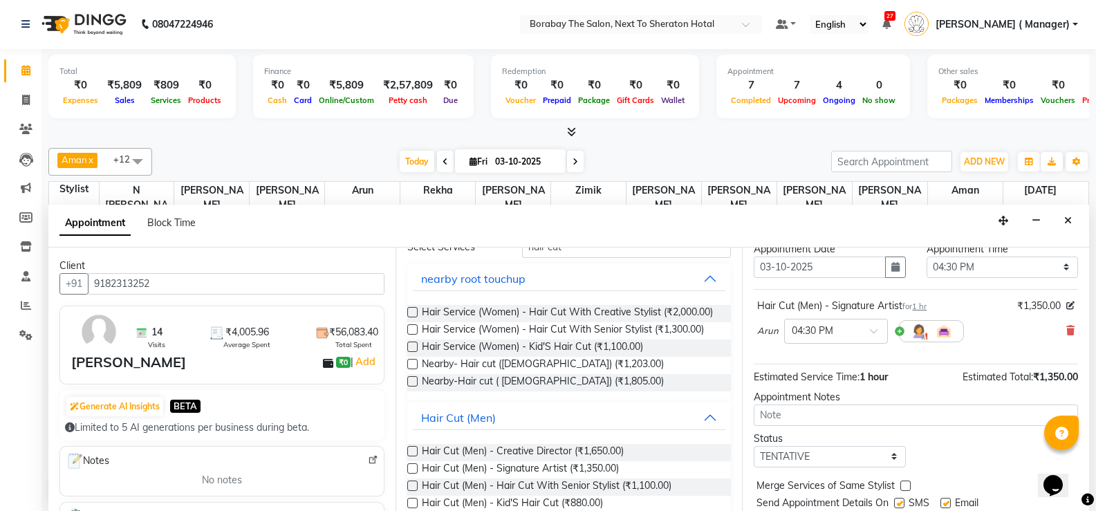
scroll to position [87, 0]
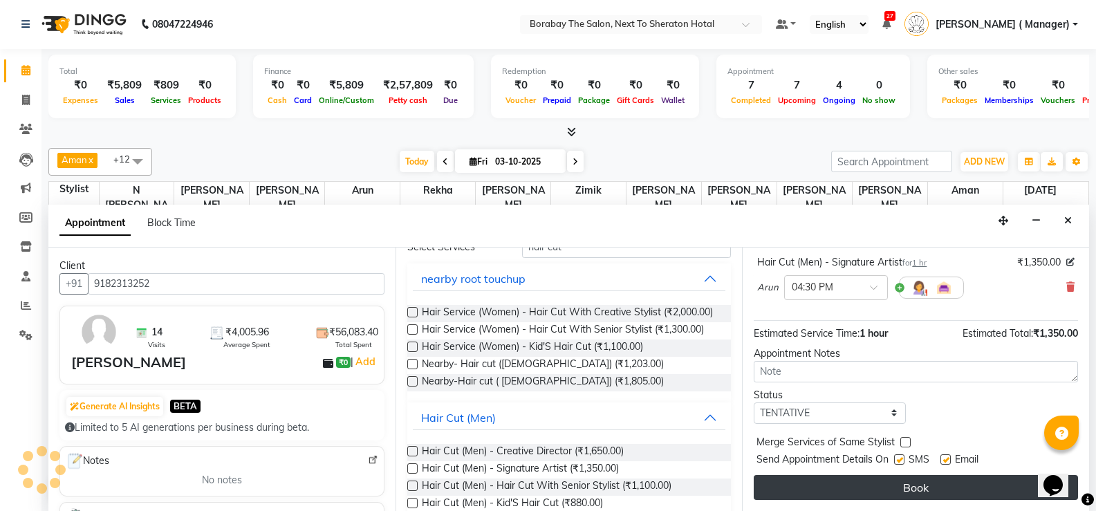
click at [919, 479] on button "Book" at bounding box center [916, 487] width 324 height 25
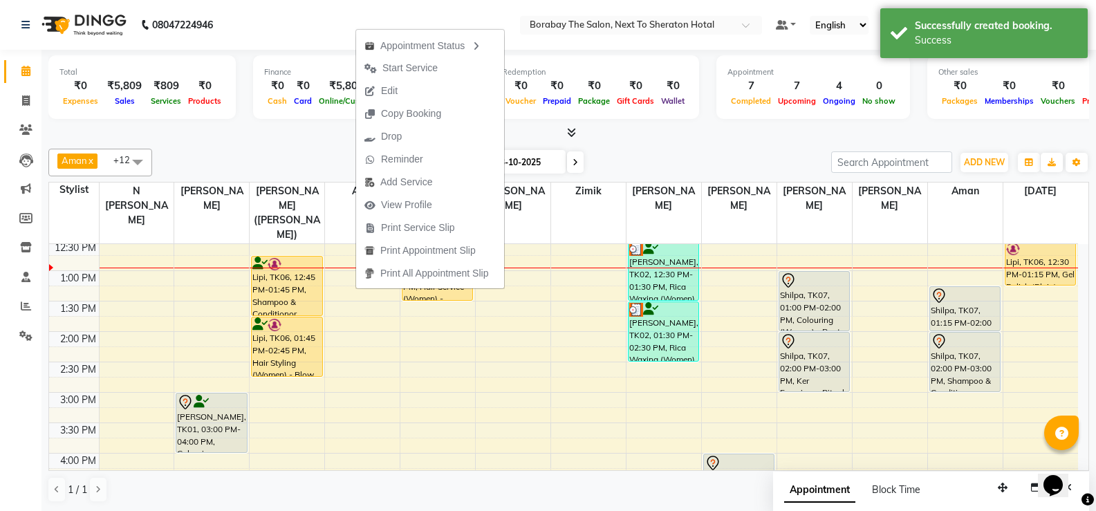
scroll to position [277, 0]
click at [358, 322] on div "8:00 AM 8:30 AM 9:00 AM 9:30 AM 10:00 AM 10:30 AM 11:00 AM 11:30 AM 12:00 PM 12…" at bounding box center [563, 362] width 1029 height 791
select select "31359"
select select "tentative"
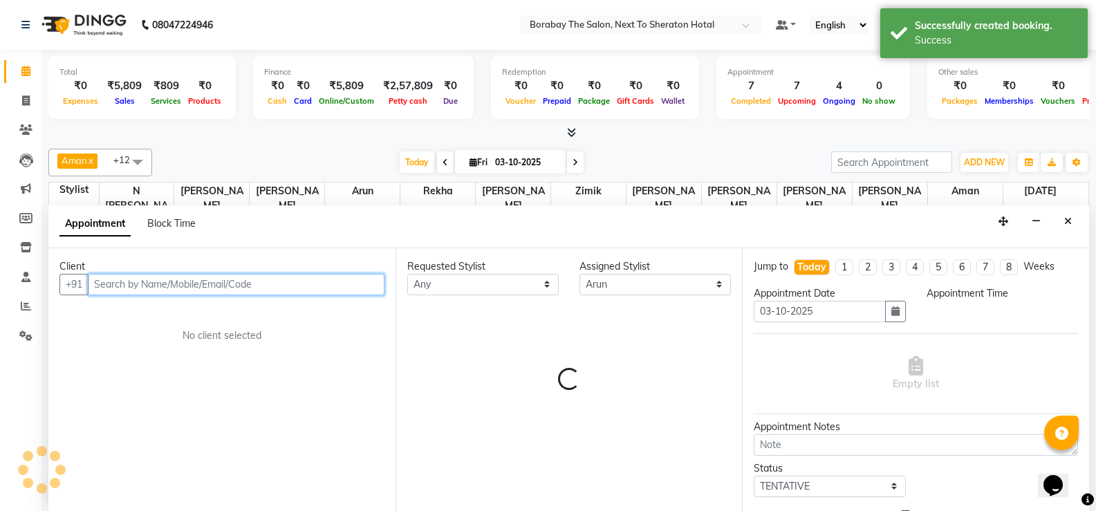
select select "840"
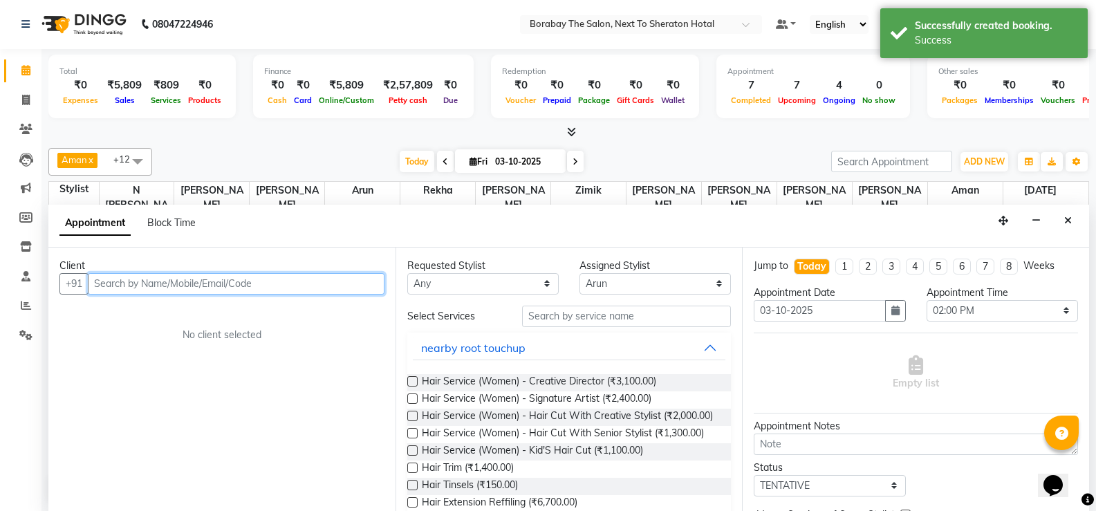
click at [163, 279] on input "text" at bounding box center [236, 283] width 297 height 21
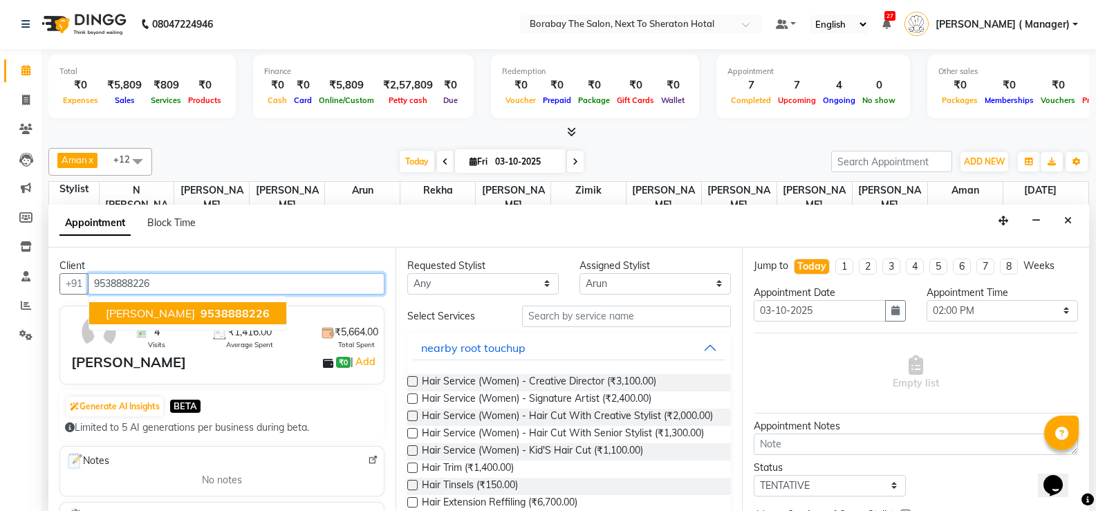
click at [201, 310] on span "9538888226" at bounding box center [235, 313] width 69 height 14
type input "9538888226"
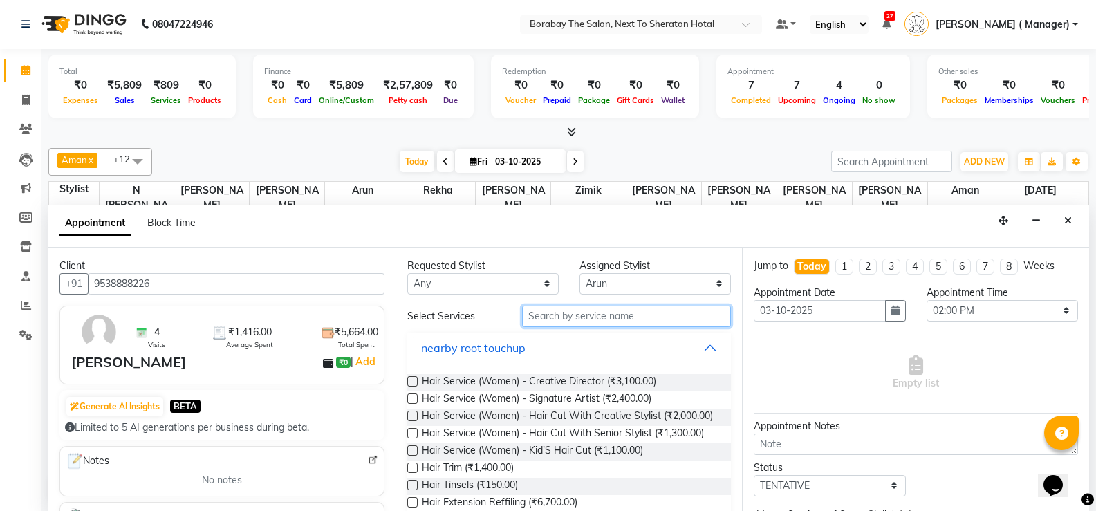
click at [574, 322] on input "text" at bounding box center [626, 316] width 209 height 21
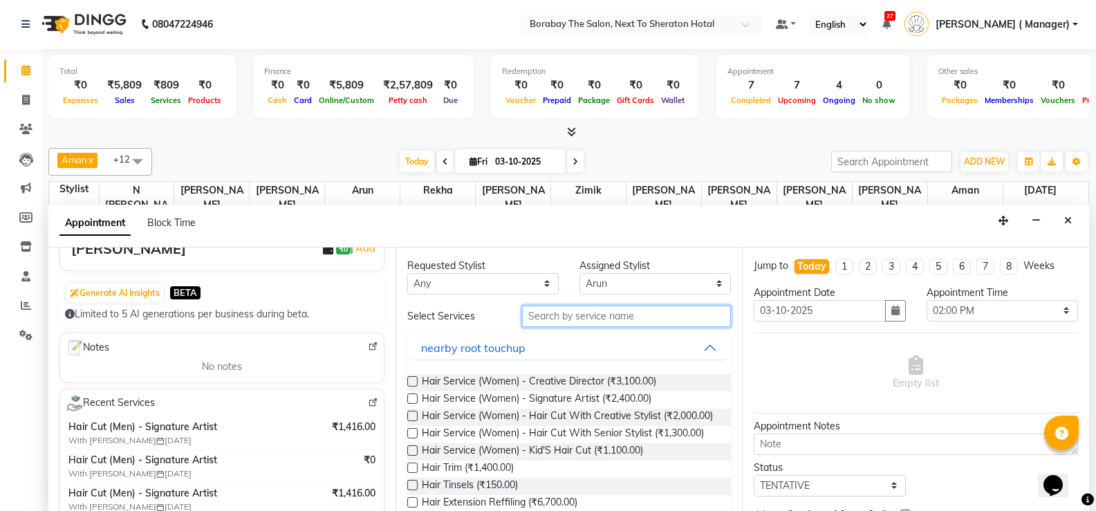
scroll to position [208, 0]
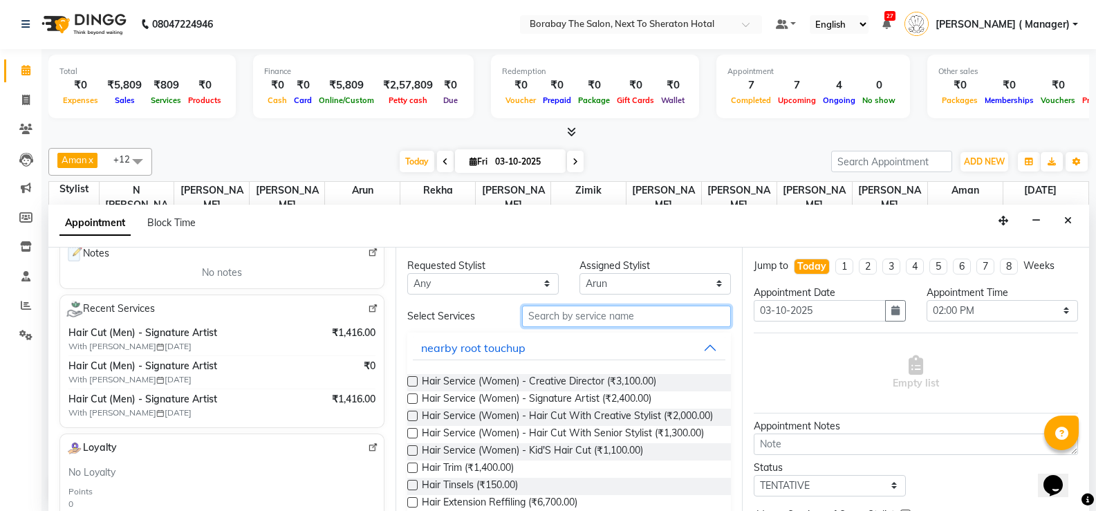
click at [625, 320] on input "text" at bounding box center [626, 316] width 209 height 21
type input "b"
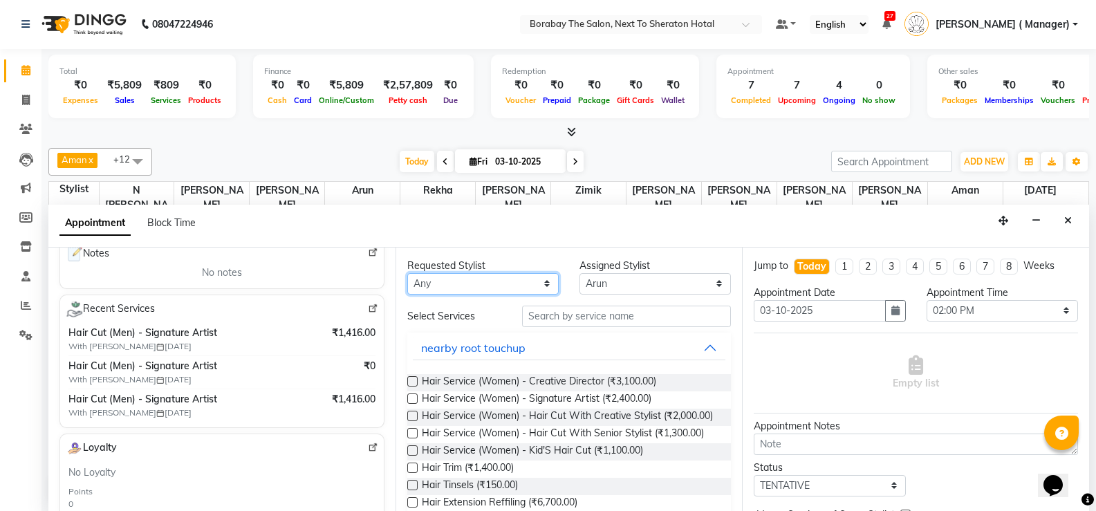
click at [495, 289] on select "Any [PERSON_NAME] [PERSON_NAME] [PERSON_NAME] (Sameer) [DATE] [PERSON_NAME] ( M…" at bounding box center [482, 283] width 151 height 21
select select "31359"
click at [407, 273] on select "Any [PERSON_NAME] [PERSON_NAME] [PERSON_NAME] (Sameer) [DATE] [PERSON_NAME] ( M…" at bounding box center [482, 283] width 151 height 21
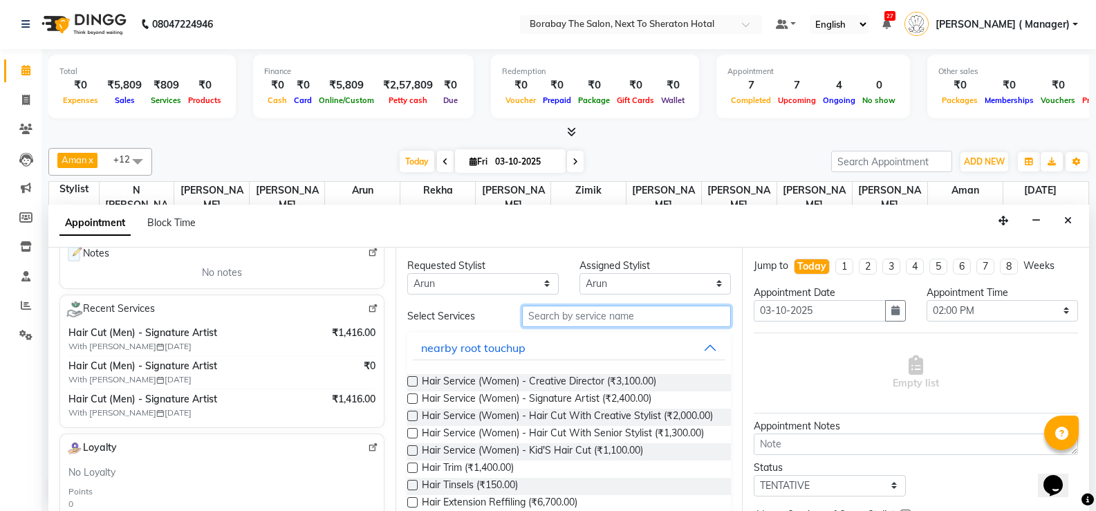
click at [562, 322] on input "text" at bounding box center [626, 316] width 209 height 21
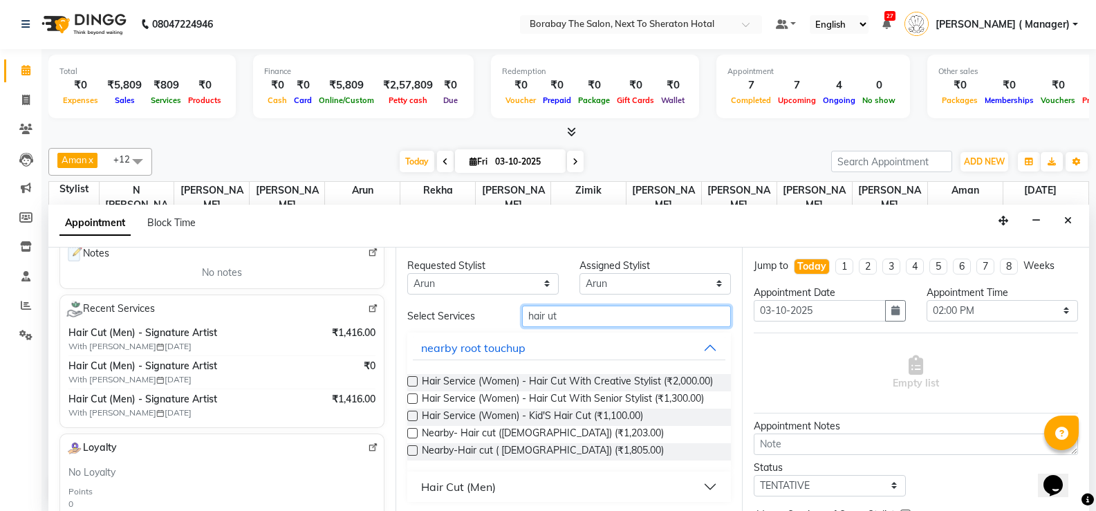
type input "hair ut"
click at [451, 495] on div "Hair Cut (Men)" at bounding box center [458, 487] width 75 height 17
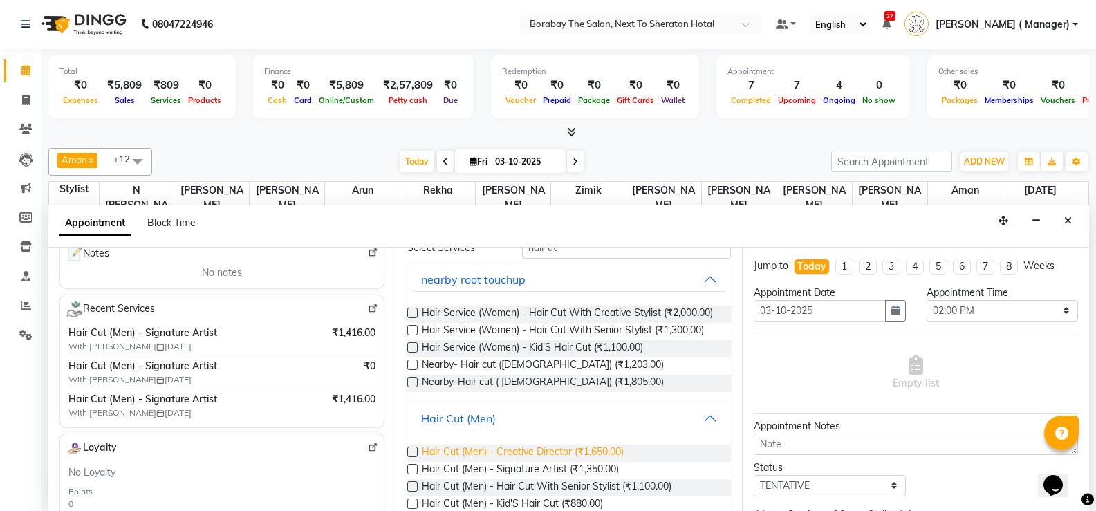
scroll to position [69, 0]
click at [415, 474] on label at bounding box center [412, 468] width 10 height 10
click at [415, 474] on input "checkbox" at bounding box center [411, 470] width 9 height 9
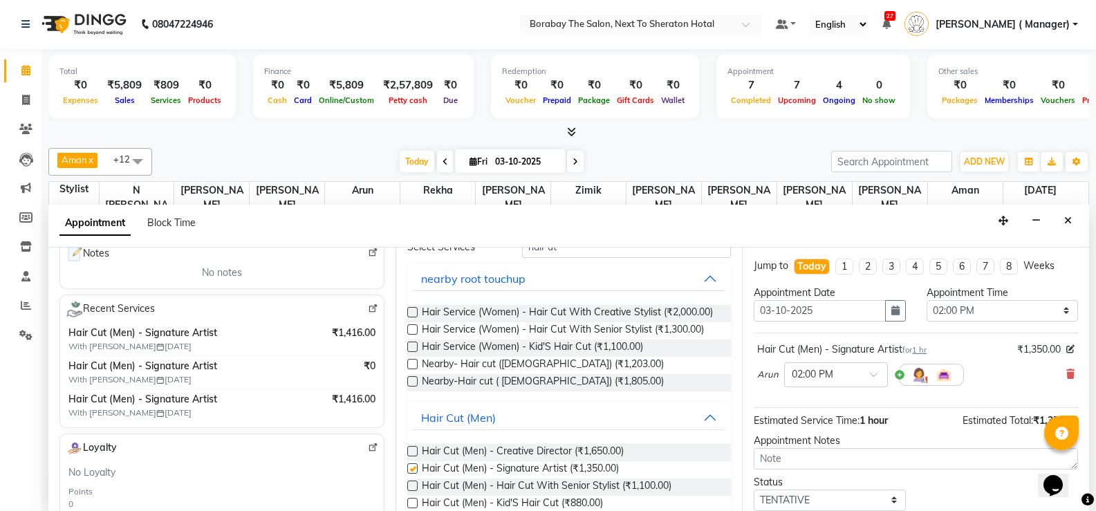
checkbox input "false"
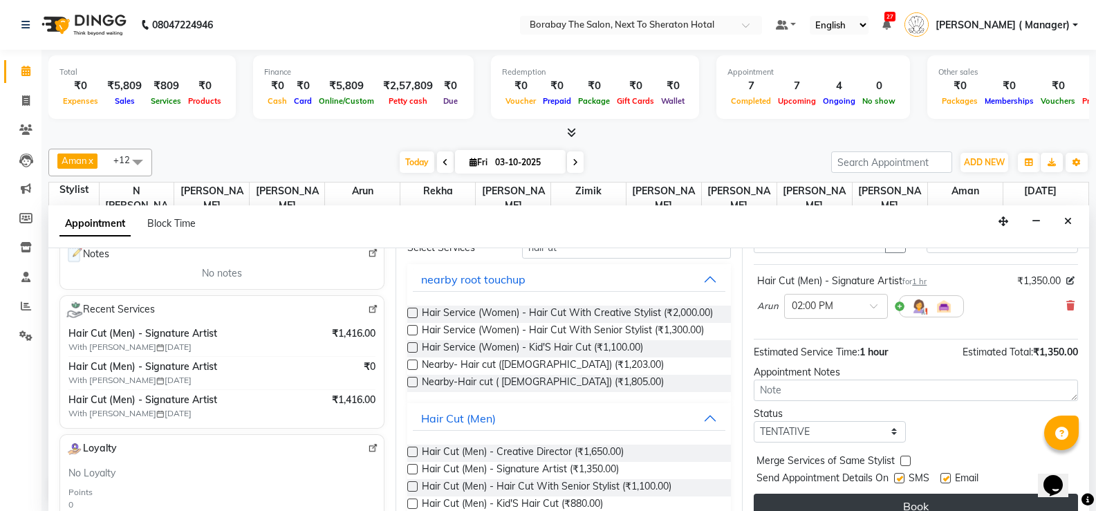
click at [918, 498] on button "Book" at bounding box center [916, 506] width 324 height 25
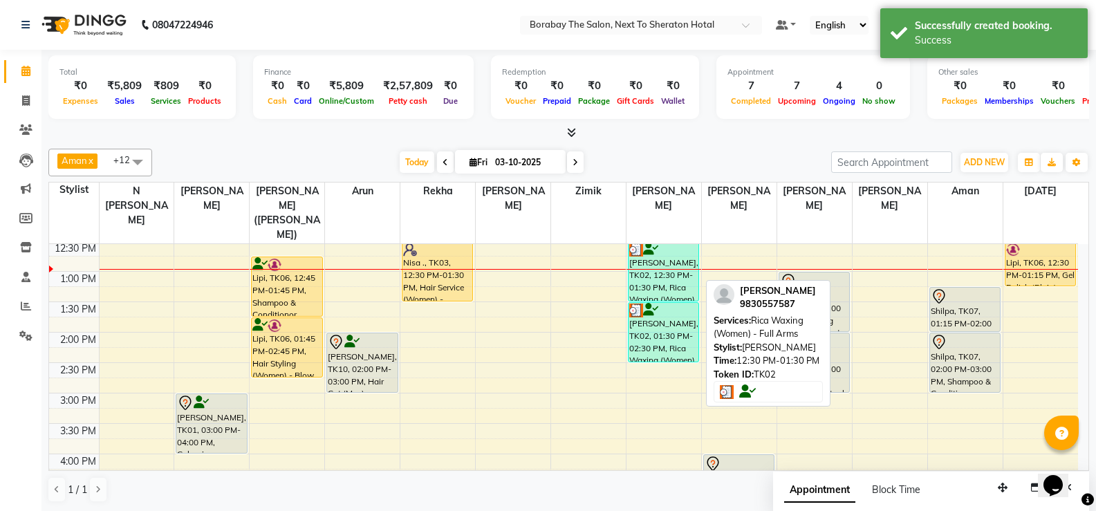
click at [653, 278] on div "[PERSON_NAME], TK02, 12:30 PM-01:30 PM, Rica Waxing (Women) - Full Arms" at bounding box center [664, 271] width 70 height 59
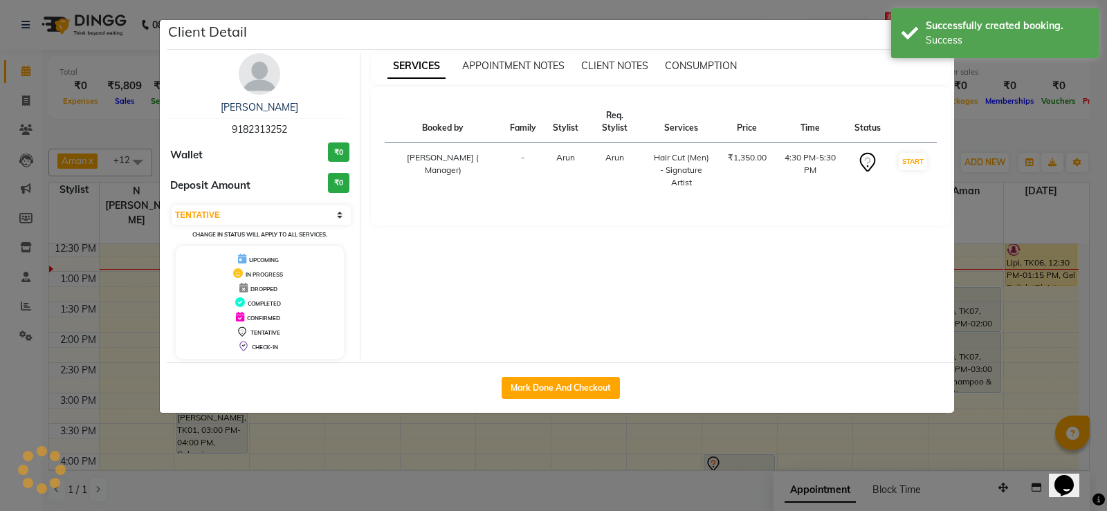
select select "3"
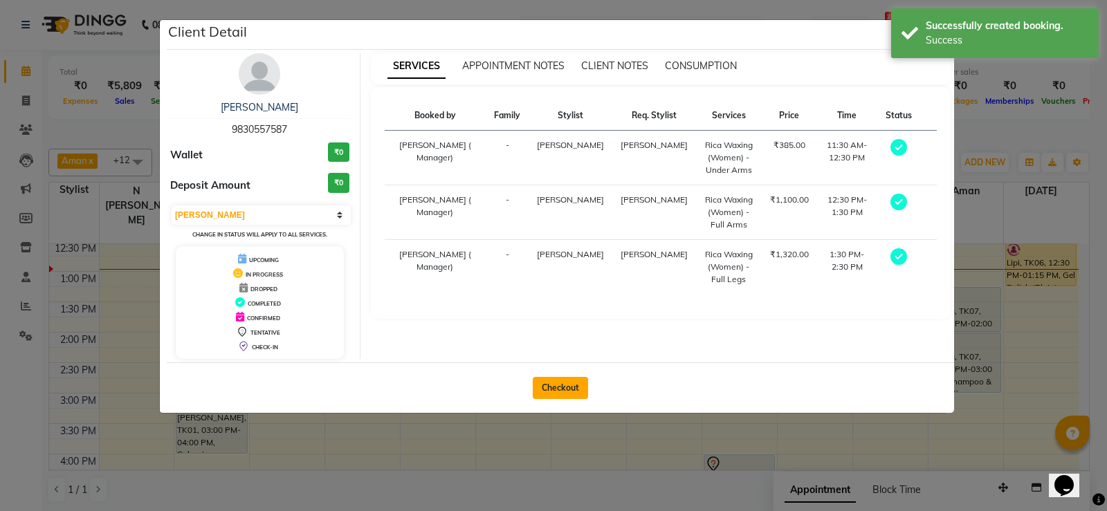
click at [554, 387] on button "Checkout" at bounding box center [560, 388] width 55 height 22
select select "service"
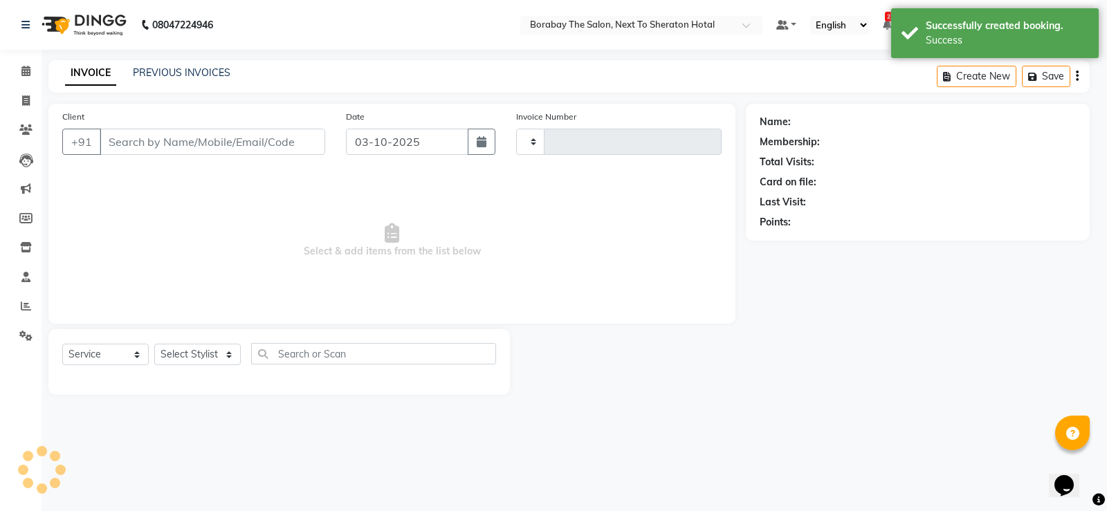
type input "4135"
select select "4945"
type input "9830557587"
select select "32380"
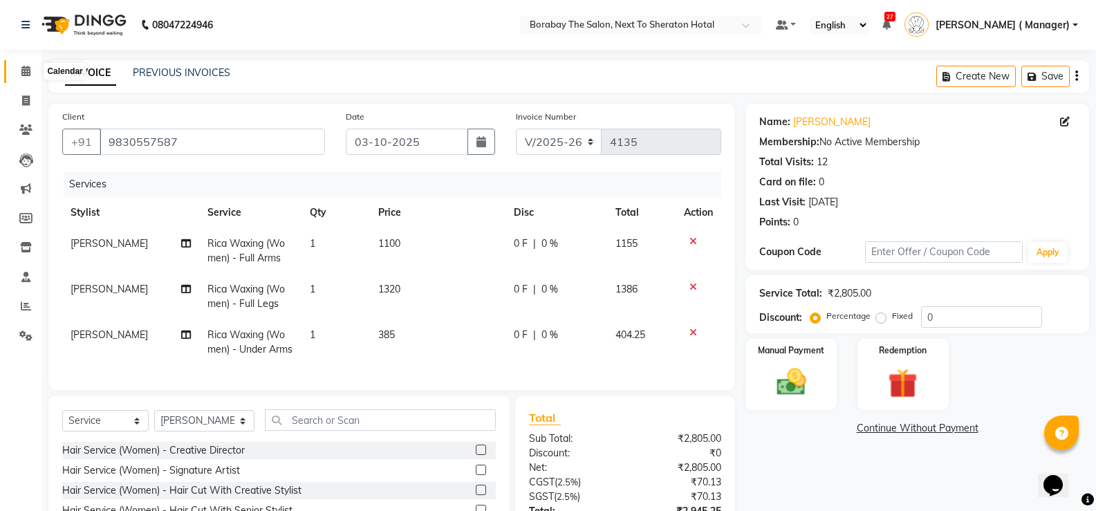
click at [24, 70] on icon at bounding box center [25, 71] width 9 height 10
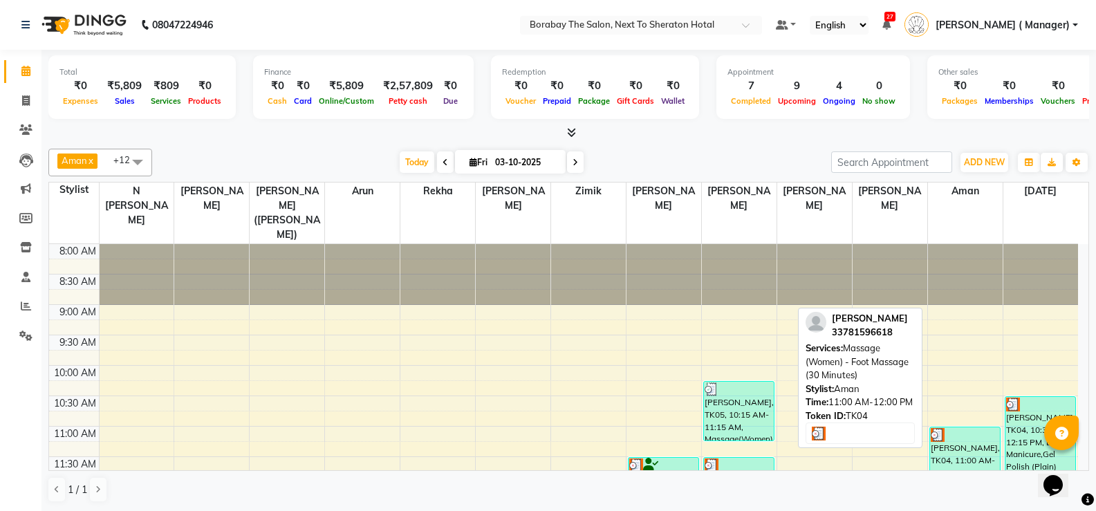
scroll to position [69, 0]
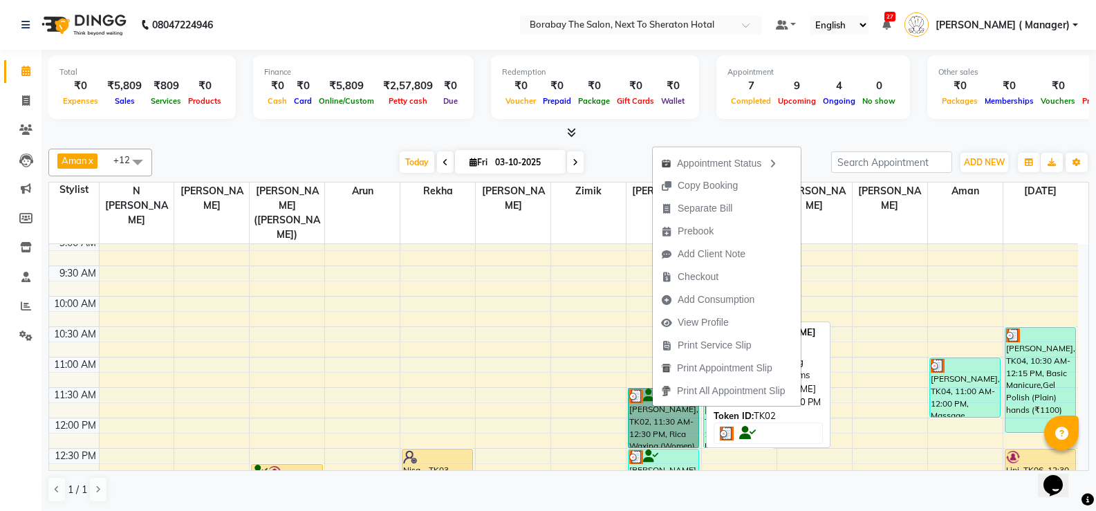
click at [636, 411] on link "[PERSON_NAME], TK02, 11:30 AM-12:30 PM, Rica Waxing (Women) - Under Arms" at bounding box center [663, 418] width 71 height 60
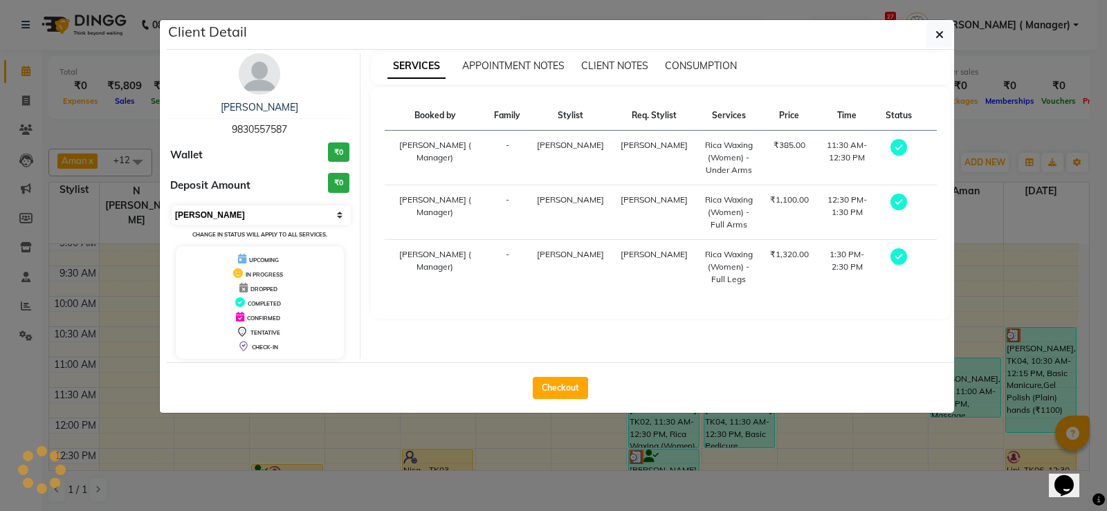
click at [217, 211] on select "Select MARK DONE UPCOMING" at bounding box center [261, 214] width 179 height 19
click at [172, 205] on select "Select MARK DONE UPCOMING" at bounding box center [261, 214] width 179 height 19
select select "3"
click at [933, 32] on button "button" at bounding box center [939, 34] width 26 height 26
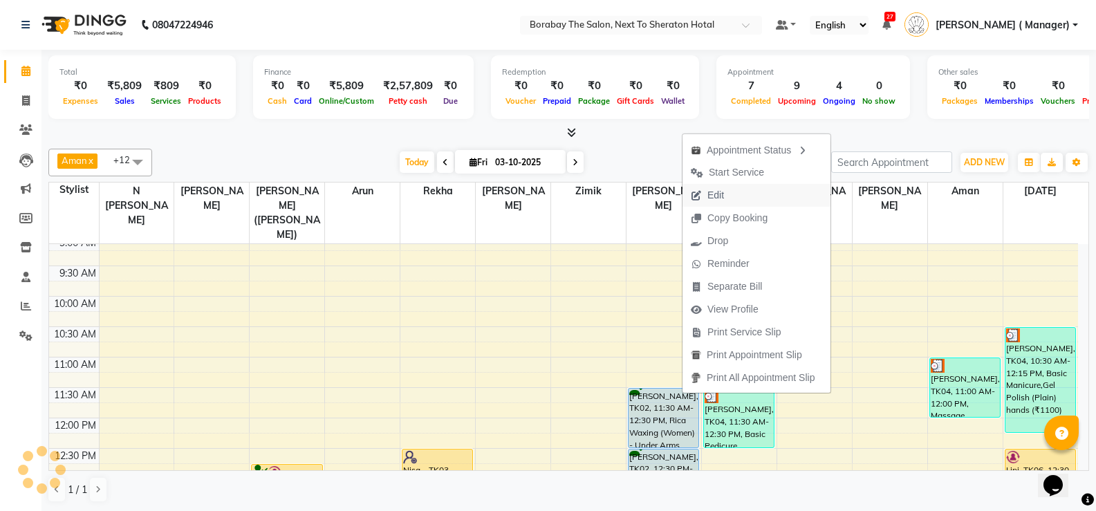
click at [717, 201] on span "Edit" at bounding box center [716, 195] width 17 height 15
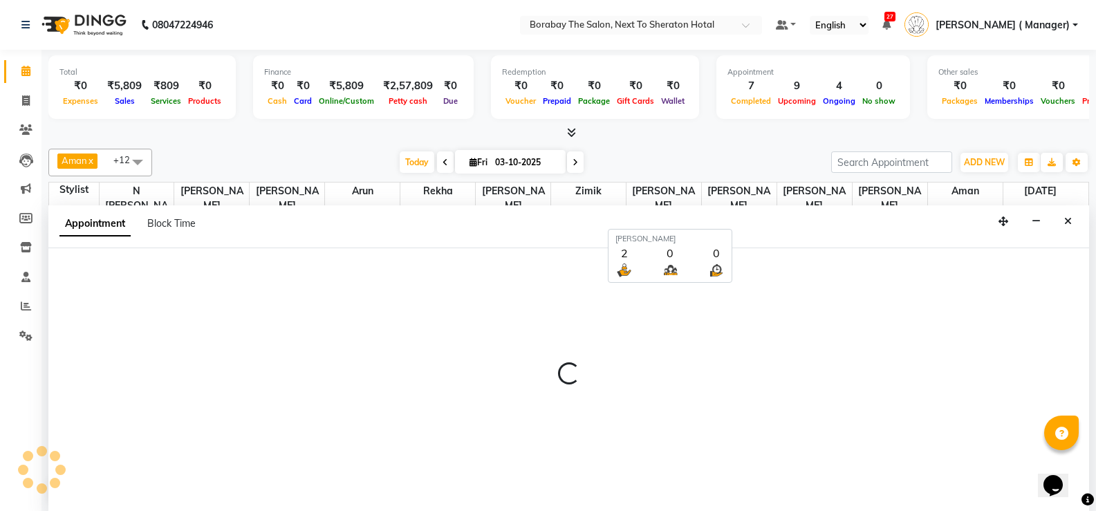
scroll to position [1, 0]
select select "tentative"
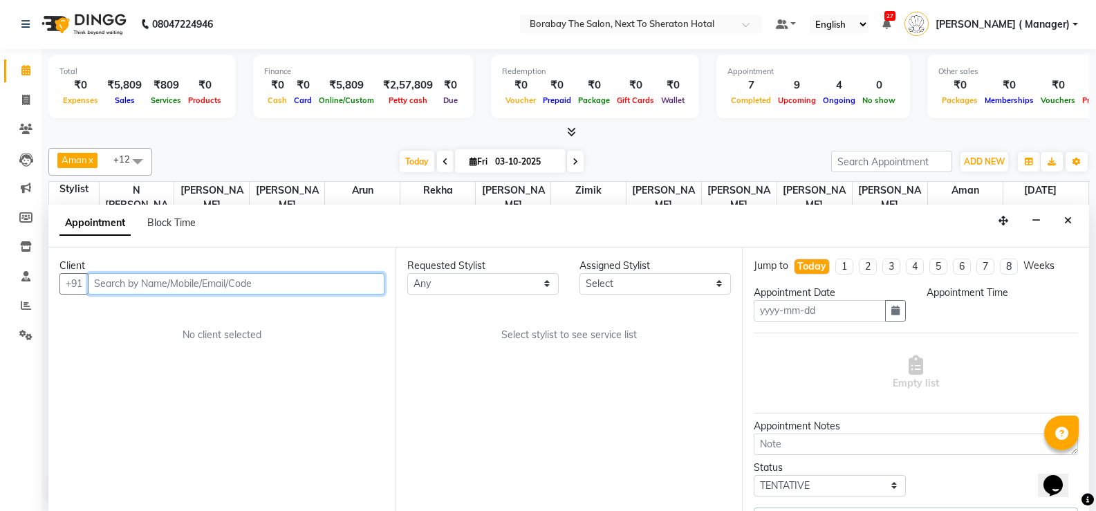
type input "03-10-2025"
select select "upcoming"
select select "690"
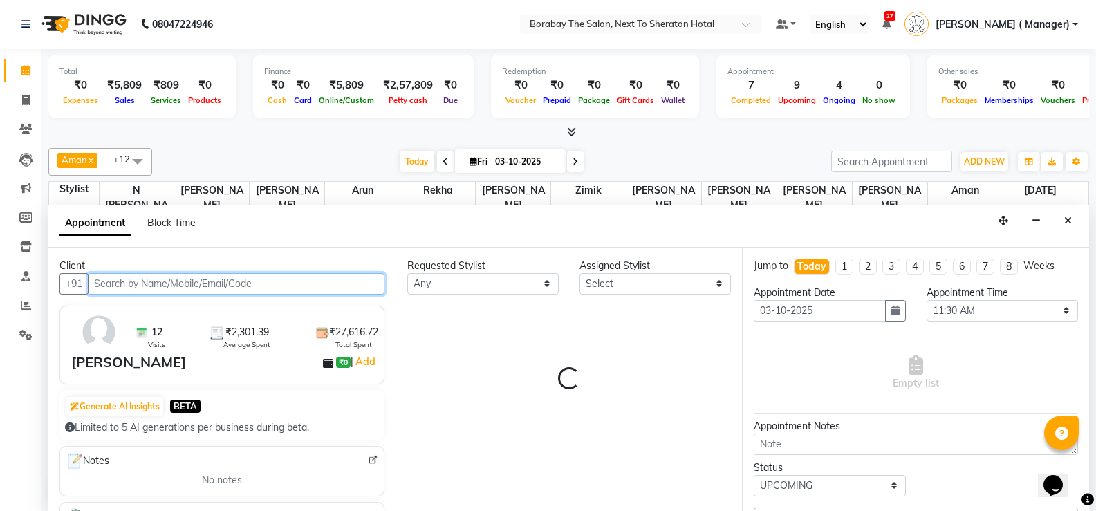
scroll to position [244, 0]
select select "32380"
select select "2189"
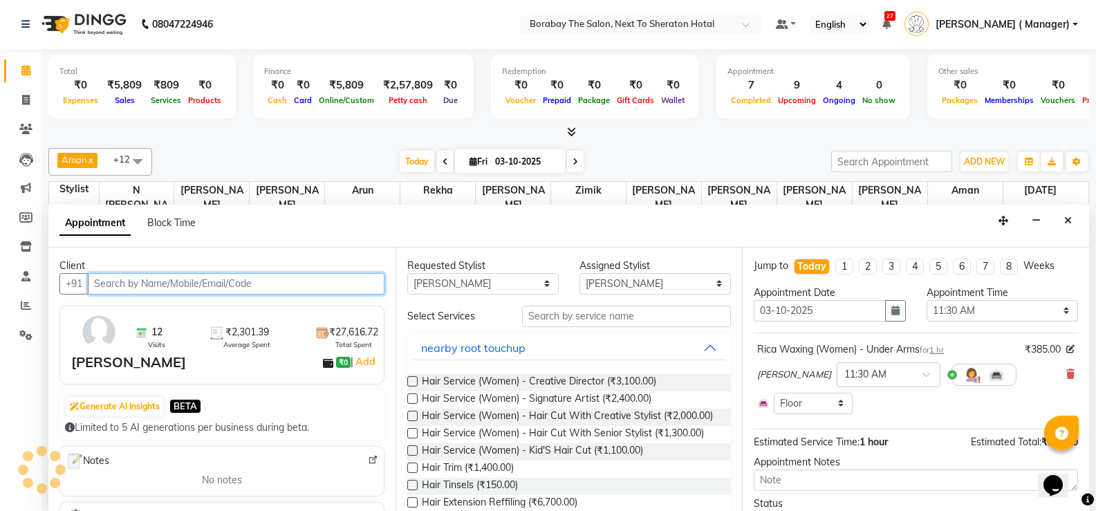
click at [149, 286] on input "text" at bounding box center [236, 283] width 297 height 21
select select "2189"
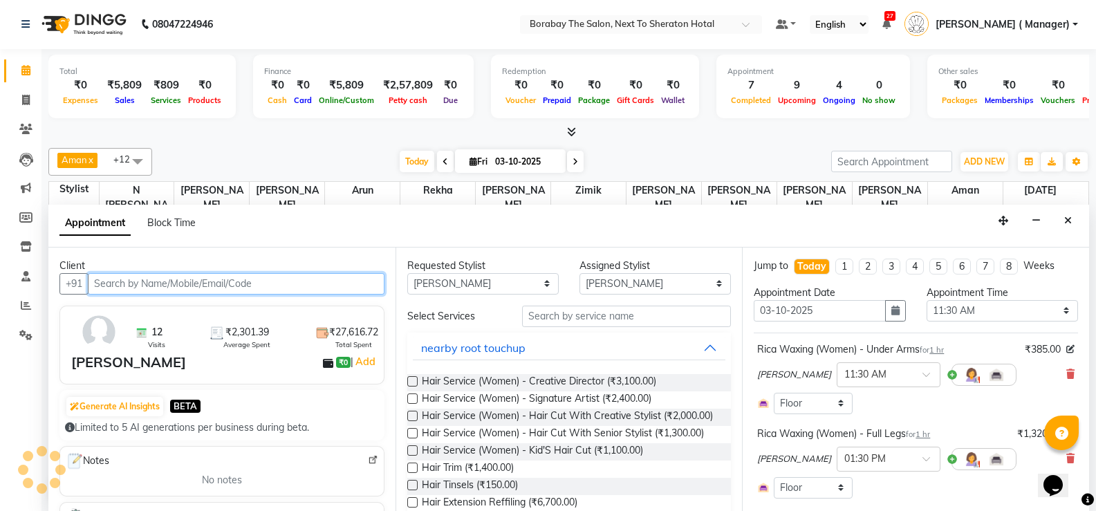
select select "2189"
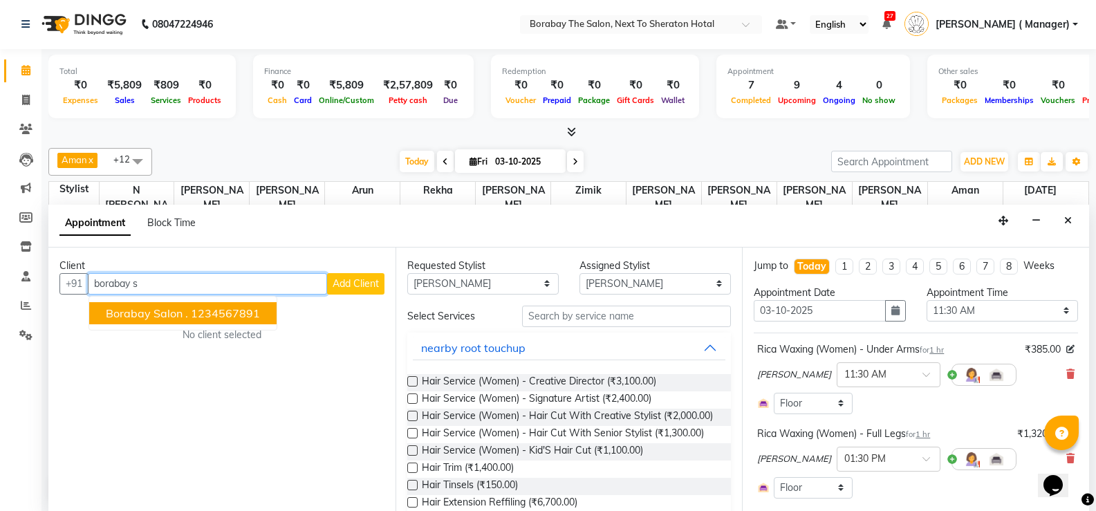
click at [165, 317] on span "Borabay salon ." at bounding box center [147, 313] width 82 height 14
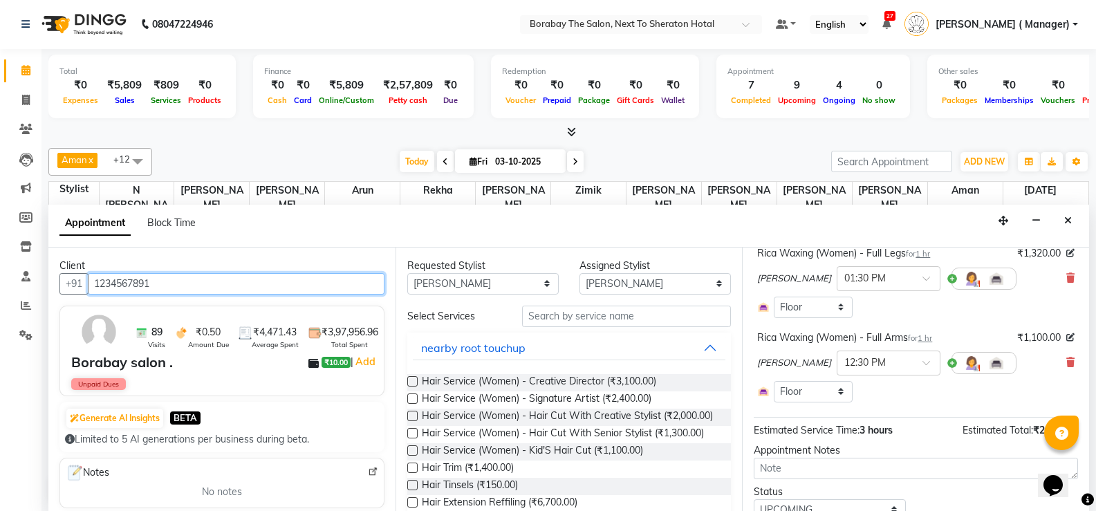
scroll to position [237, 0]
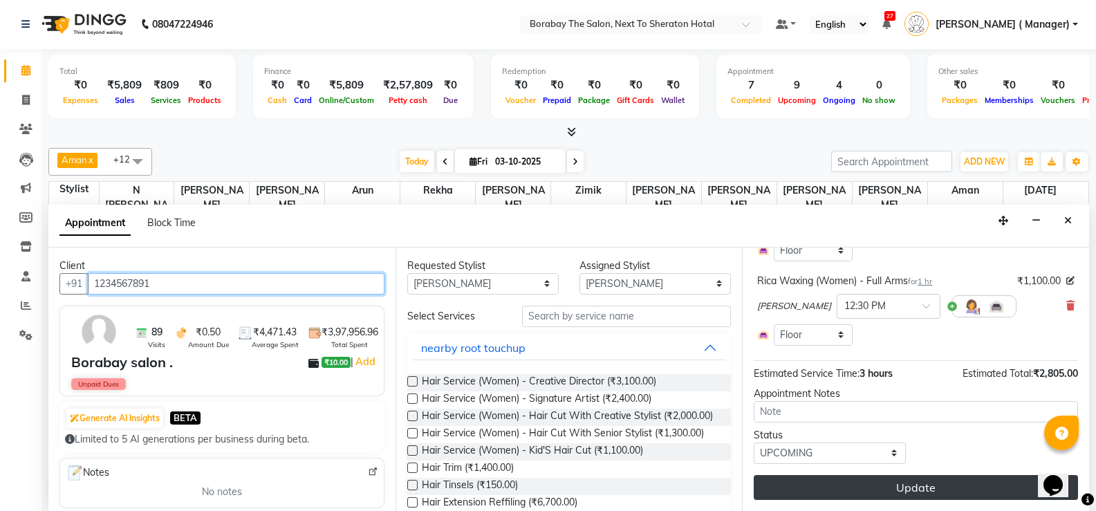
type input "1234567891"
click at [941, 491] on button "Update" at bounding box center [916, 487] width 324 height 25
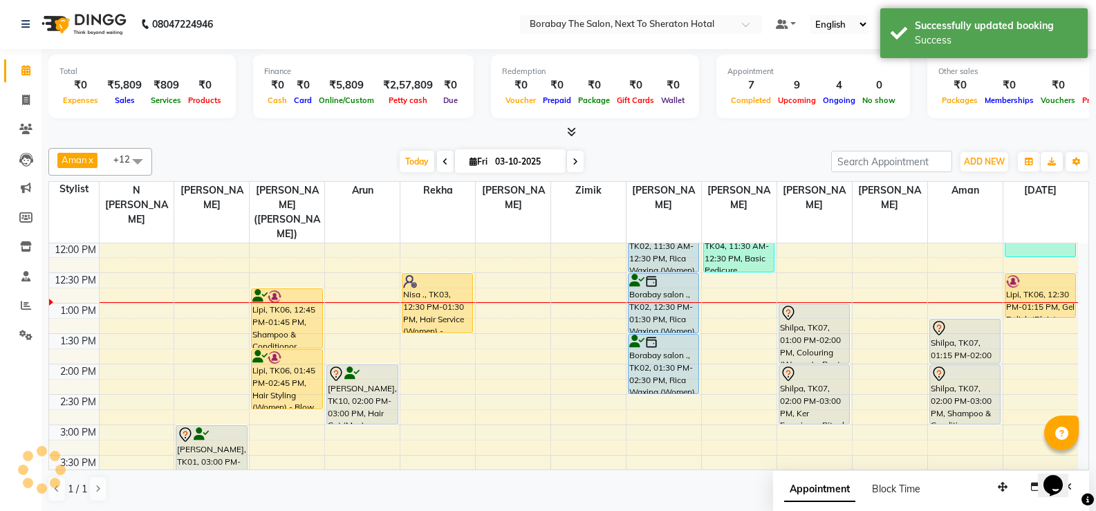
scroll to position [0, 0]
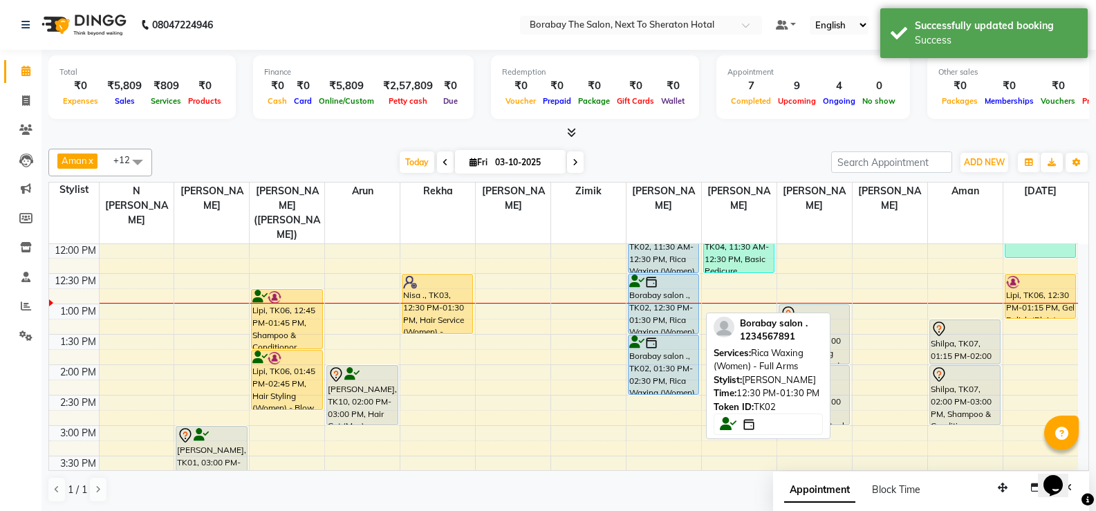
click at [658, 293] on div "Borabay salon ., TK02, 12:30 PM-01:30 PM, Rica Waxing (Women) - Full Arms" at bounding box center [664, 304] width 70 height 59
select select "5"
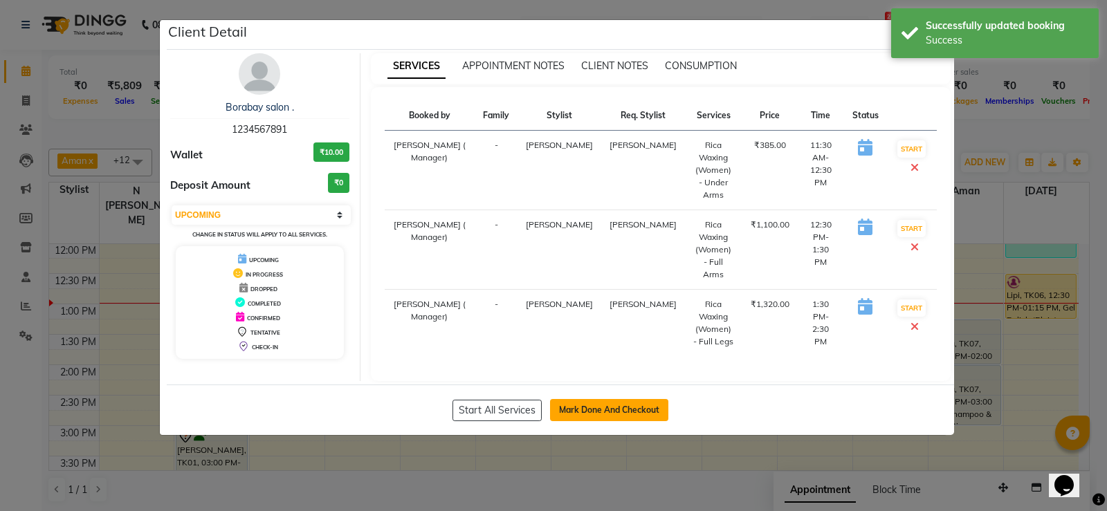
click at [573, 399] on button "Mark Done And Checkout" at bounding box center [609, 410] width 118 height 22
select select "service"
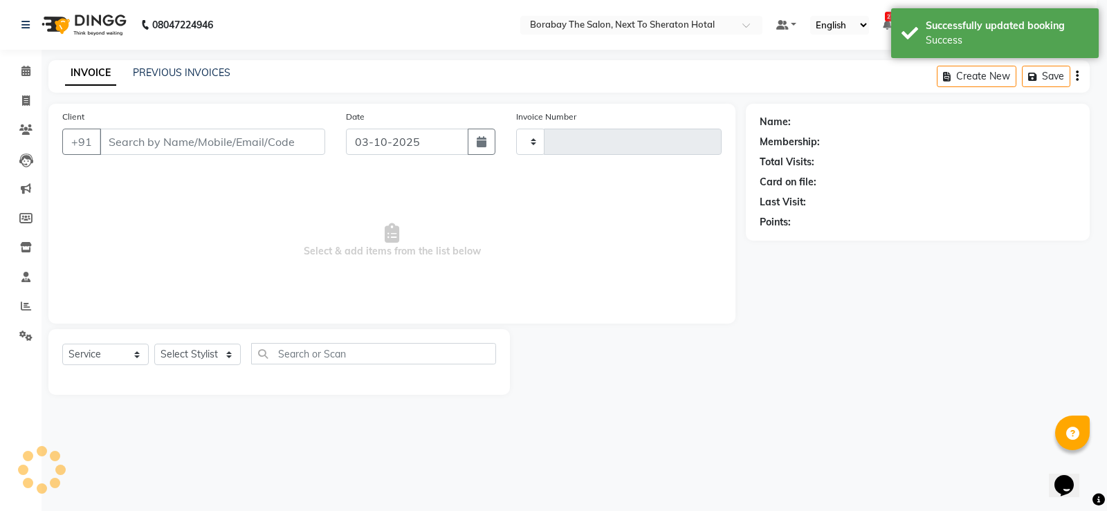
type input "4135"
select select "4945"
type input "1234567891"
select select "32380"
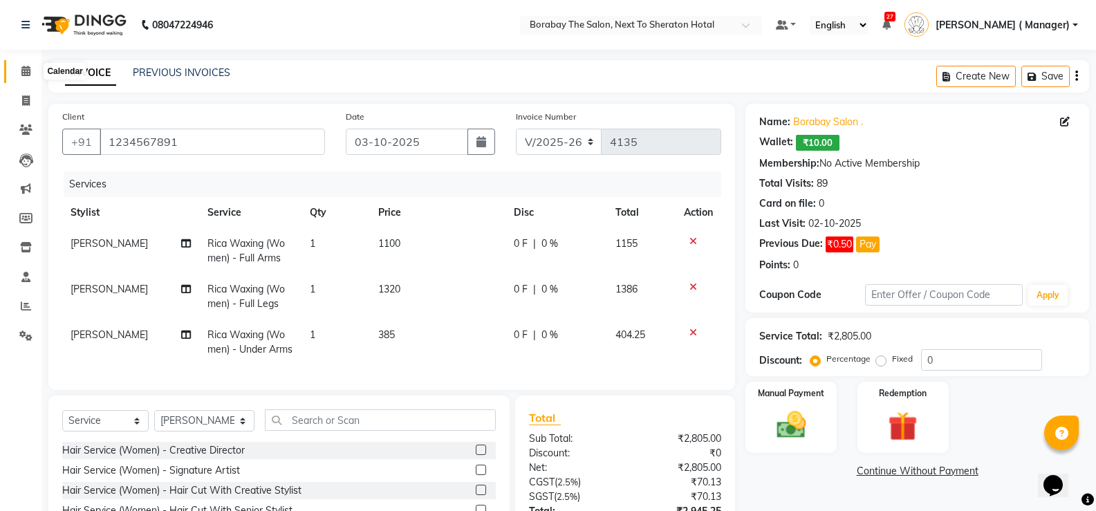
click at [21, 77] on span at bounding box center [26, 72] width 24 height 16
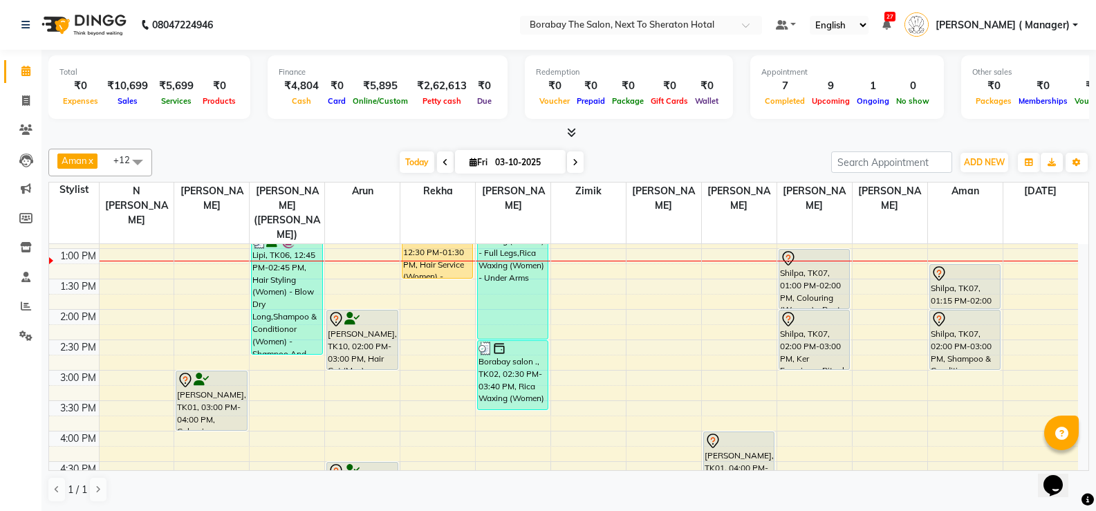
scroll to position [208, 0]
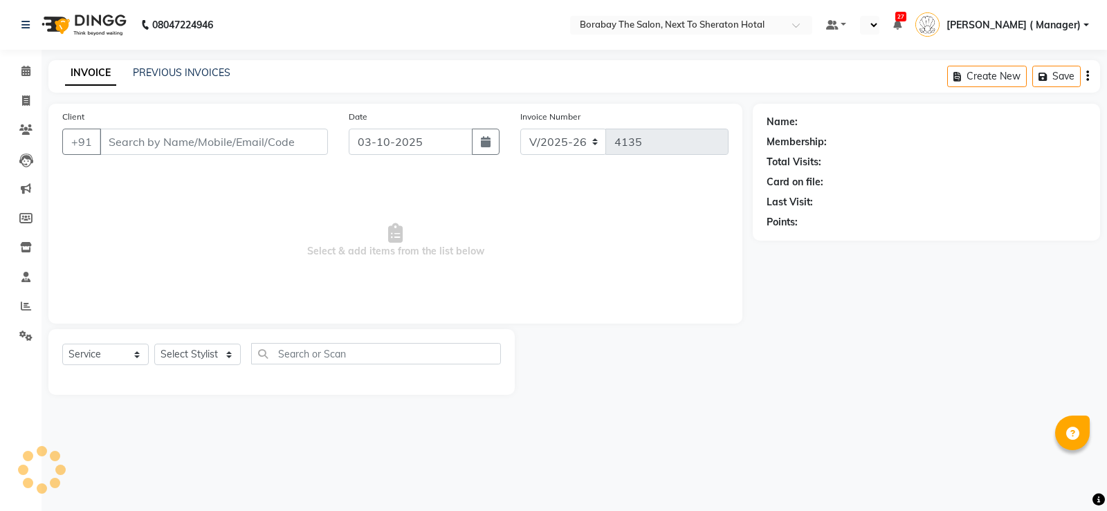
select select "4945"
select select "service"
select select "en"
type input "1234567891"
select select "32380"
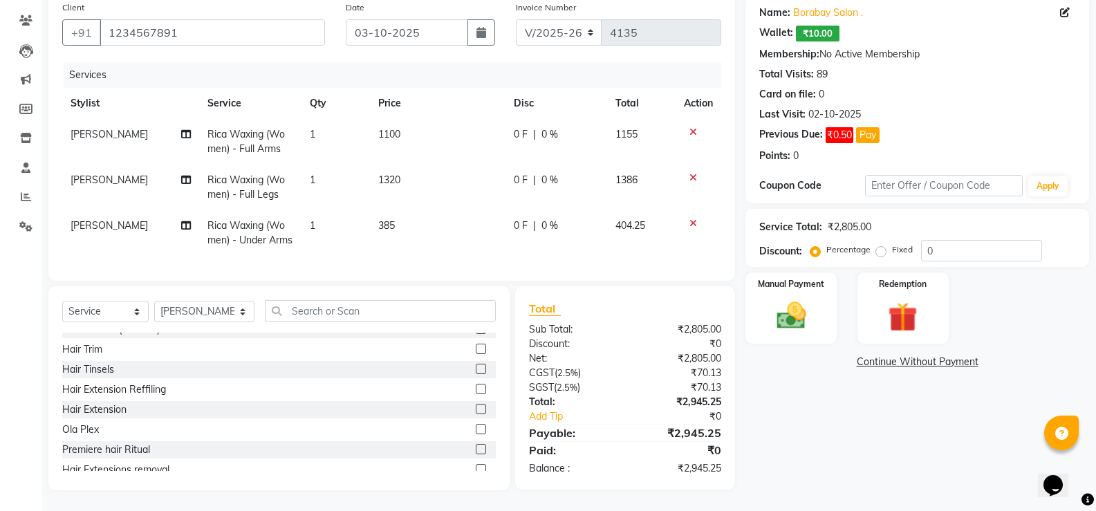
scroll to position [138, 0]
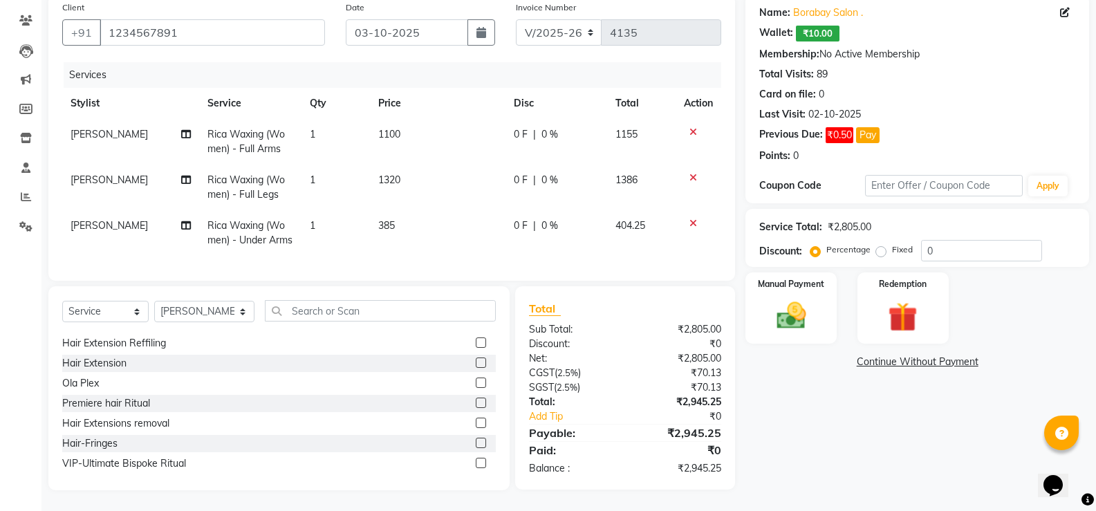
click at [95, 128] on span "[PERSON_NAME]" at bounding box center [109, 134] width 77 height 12
select select "32380"
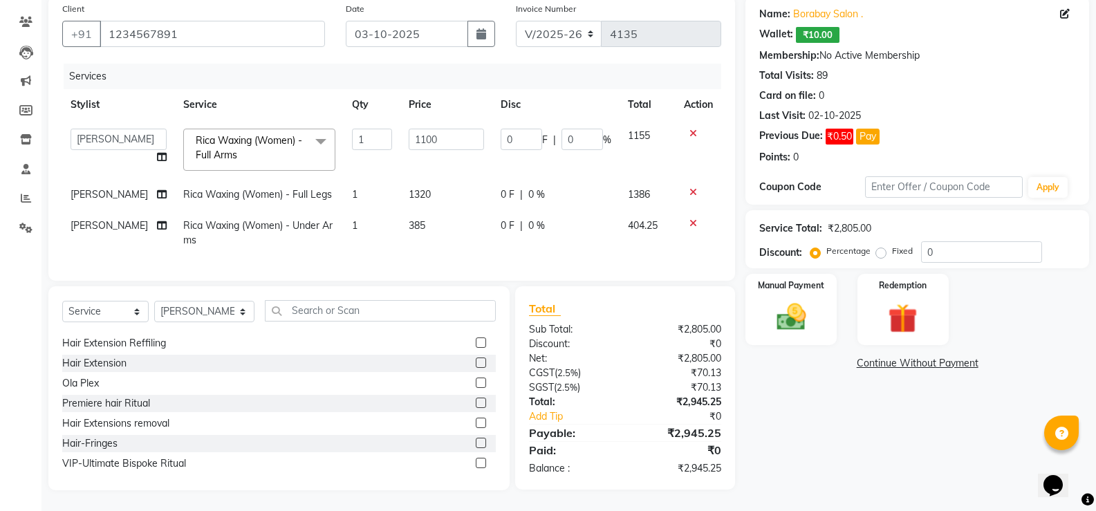
scroll to position [118, 0]
click at [124, 129] on select "Aman Arun Balu Bhasker Borabay Counter Borabay Dilnawaz Malik (Sameer) Easter H…" at bounding box center [119, 139] width 96 height 21
select select "31361"
click at [101, 190] on span "[PERSON_NAME]" at bounding box center [109, 194] width 77 height 12
select select "32380"
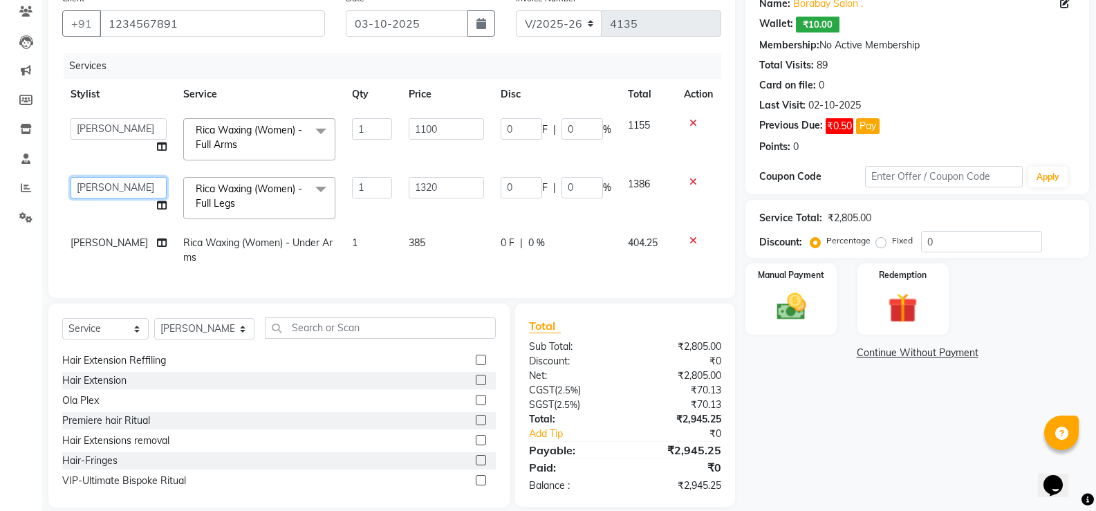
click at [104, 188] on select "Aman Arun Balu Bhasker Borabay Counter Borabay Dilnawaz Malik (Sameer) Easter H…" at bounding box center [119, 187] width 96 height 21
select select "31361"
click at [111, 244] on span "[PERSON_NAME]" at bounding box center [109, 243] width 77 height 12
select select "32380"
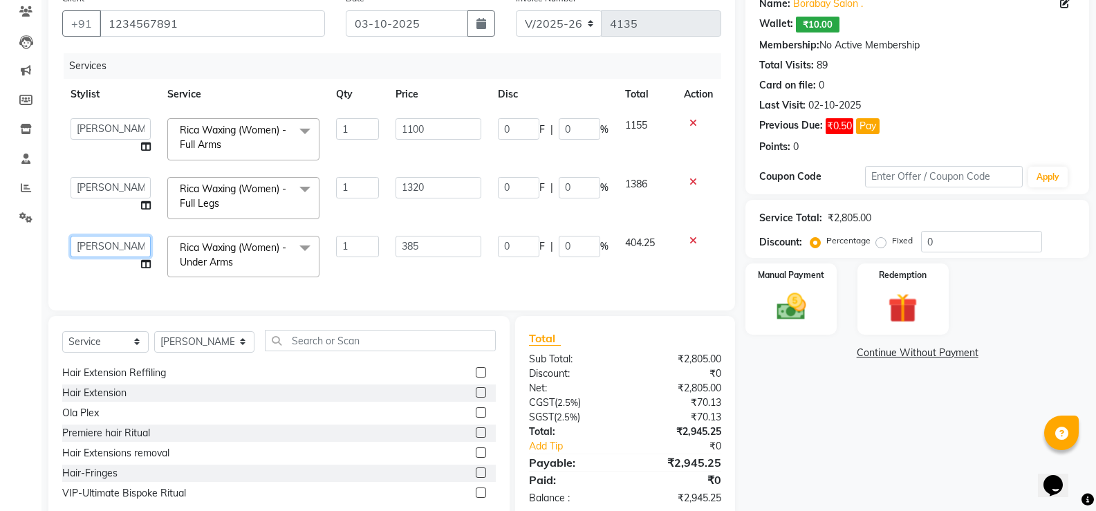
click at [114, 244] on select "Aman Arun Balu Bhasker Borabay Counter Borabay Dilnawaz Malik (Sameer) Easter H…" at bounding box center [111, 246] width 80 height 21
select select "31361"
click at [207, 353] on select "Select Stylist Aman Arun Balu Bhasker Borabay Counter Borabay Dilnawaz Malik (S…" at bounding box center [204, 341] width 100 height 21
select select "31361"
click at [154, 341] on select "Select Stylist Aman Arun Balu Bhasker Borabay Counter Borabay Dilnawaz Malik (S…" at bounding box center [204, 341] width 100 height 21
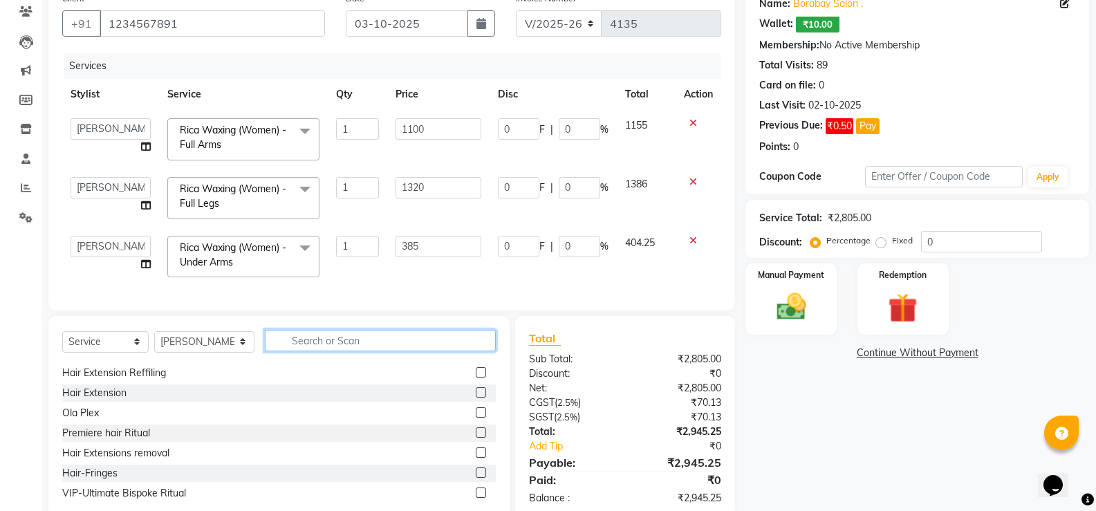
click at [330, 351] on input "text" at bounding box center [380, 340] width 231 height 21
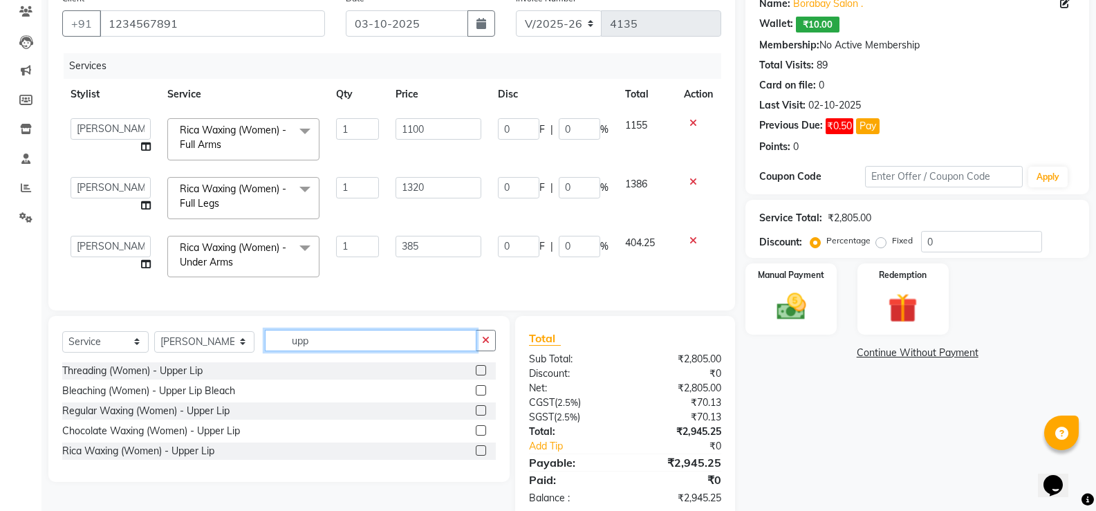
scroll to position [0, 0]
type input "upper"
drag, startPoint x: 477, startPoint y: 457, endPoint x: 422, endPoint y: 437, distance: 58.6
click at [478, 456] on label at bounding box center [481, 450] width 10 height 10
click at [478, 456] on input "checkbox" at bounding box center [480, 451] width 9 height 9
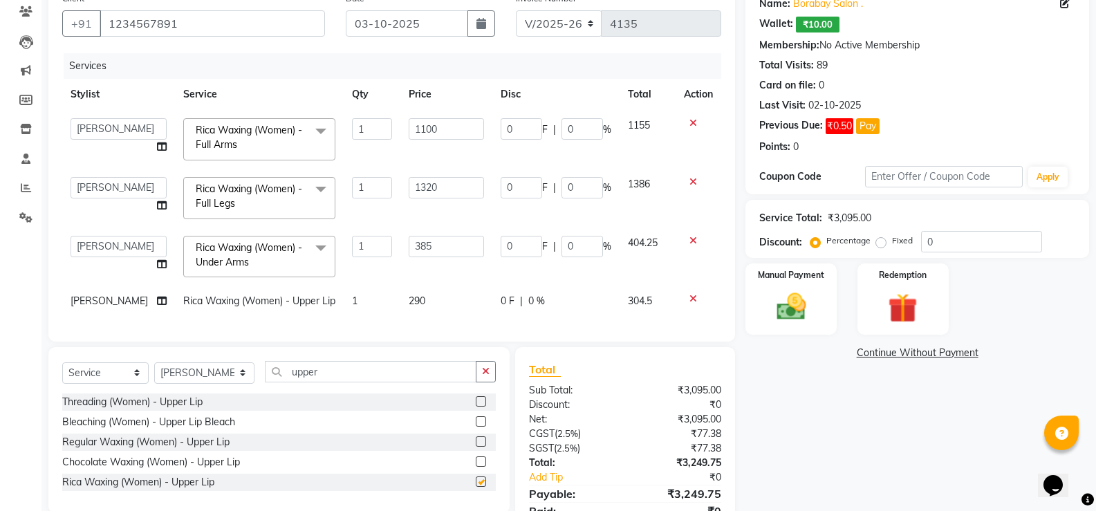
checkbox input "false"
click at [330, 383] on input "upper" at bounding box center [371, 371] width 212 height 21
type input "u"
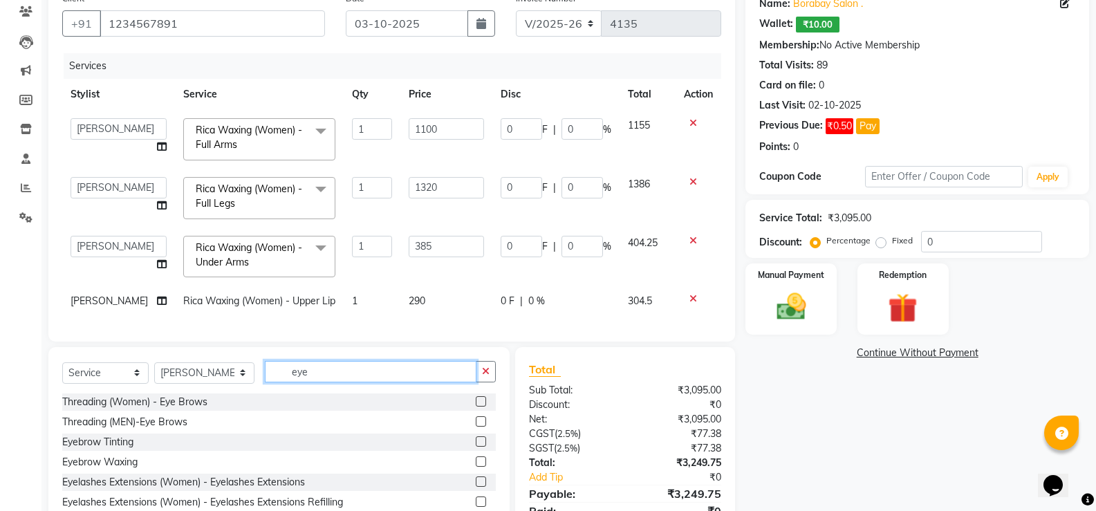
type input "eye"
click at [476, 407] on label at bounding box center [481, 401] width 10 height 10
click at [476, 407] on input "checkbox" at bounding box center [480, 402] width 9 height 9
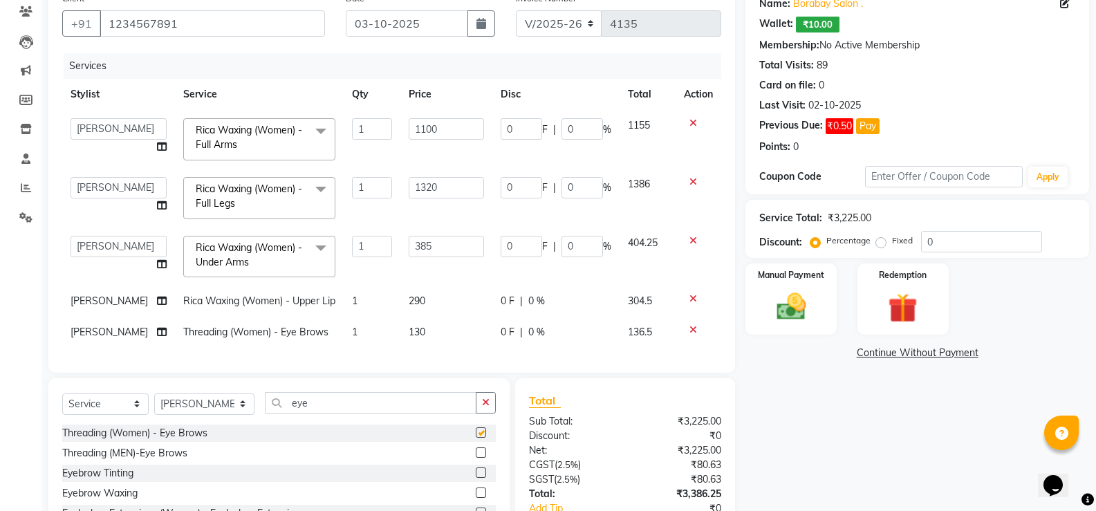
checkbox input "false"
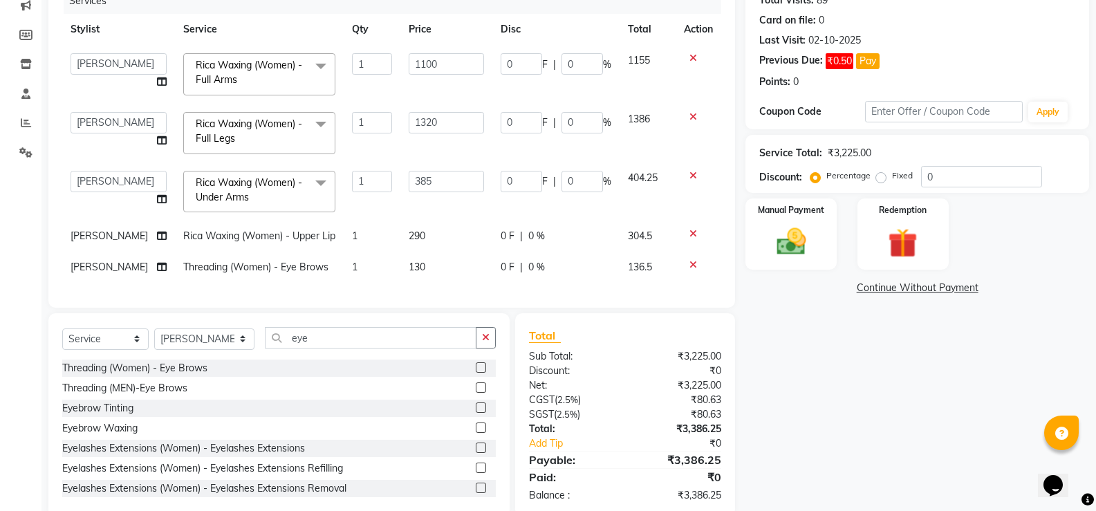
scroll to position [97, 0]
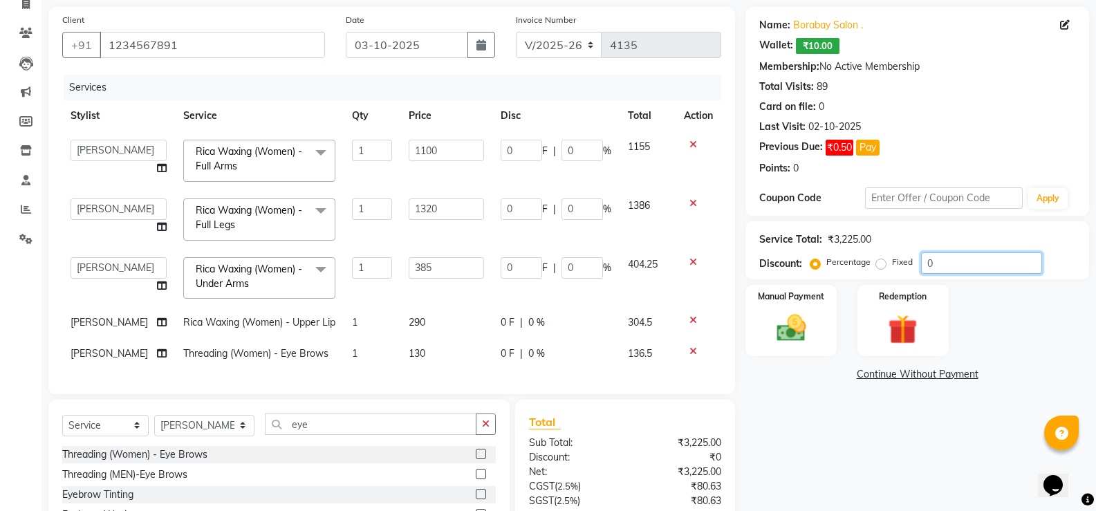
click at [959, 268] on input "0" at bounding box center [981, 262] width 121 height 21
type input "1"
type input "11"
type input "1"
type input "13.2"
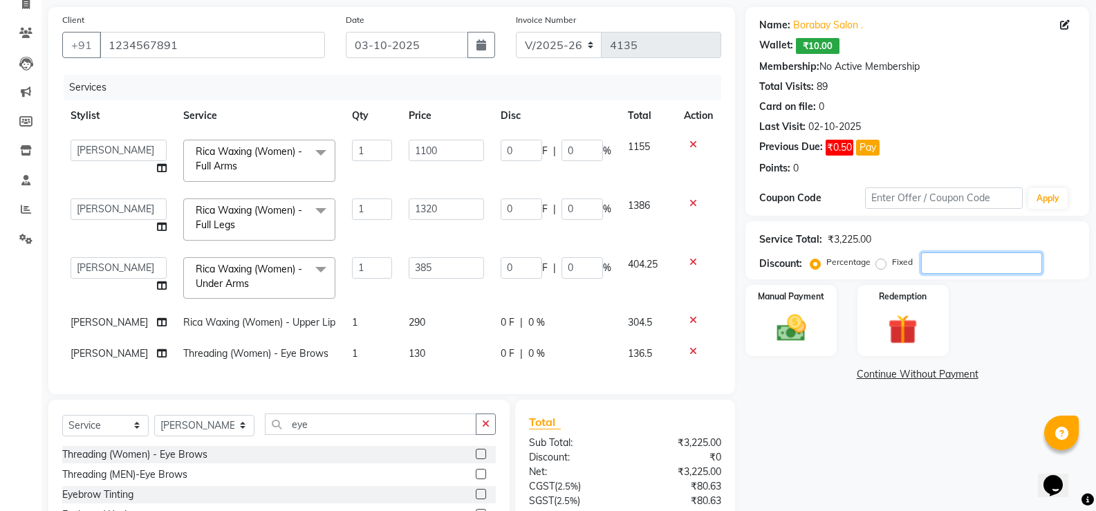
type input "1"
type input "3.85"
type input "1"
type input "10"
type input "110"
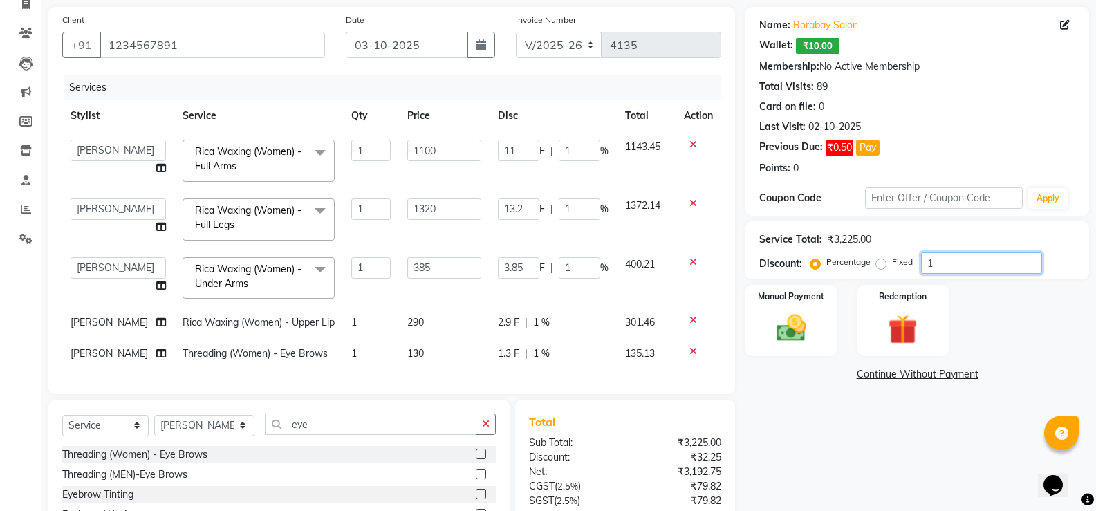
type input "10"
type input "132"
type input "10"
type input "38.5"
type input "10"
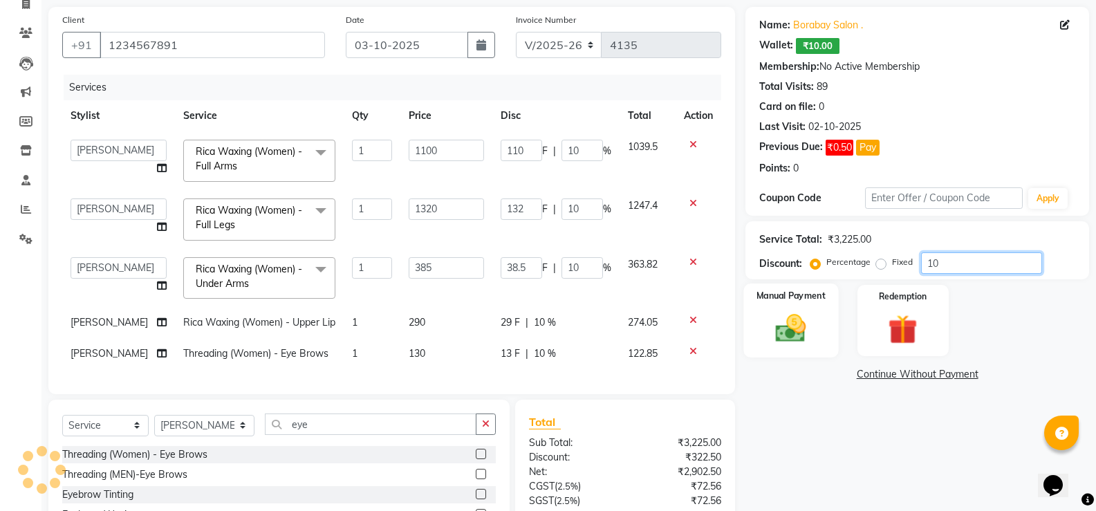
type input "10"
click at [811, 313] on img at bounding box center [790, 328] width 49 height 35
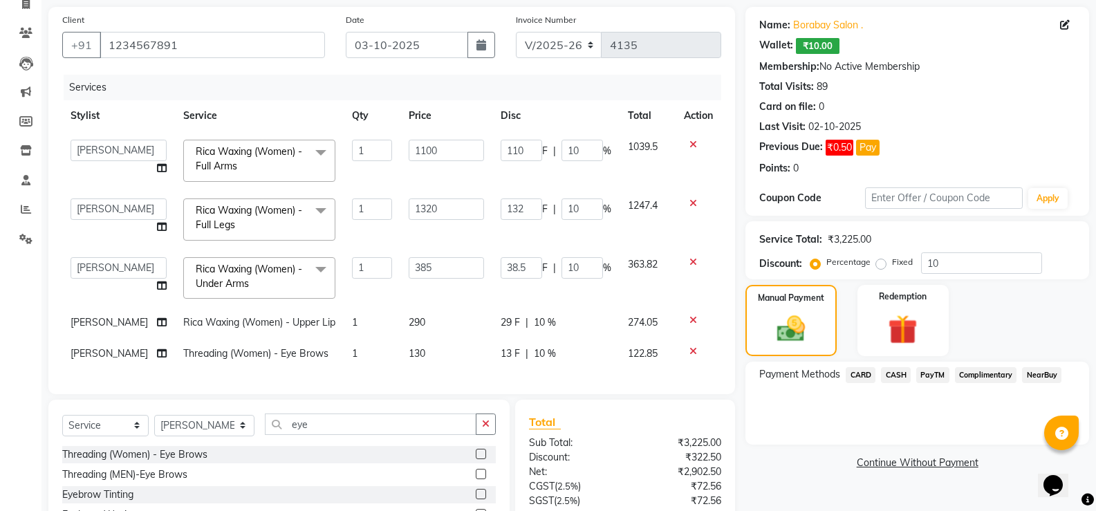
click at [936, 376] on span "PayTM" at bounding box center [932, 375] width 33 height 16
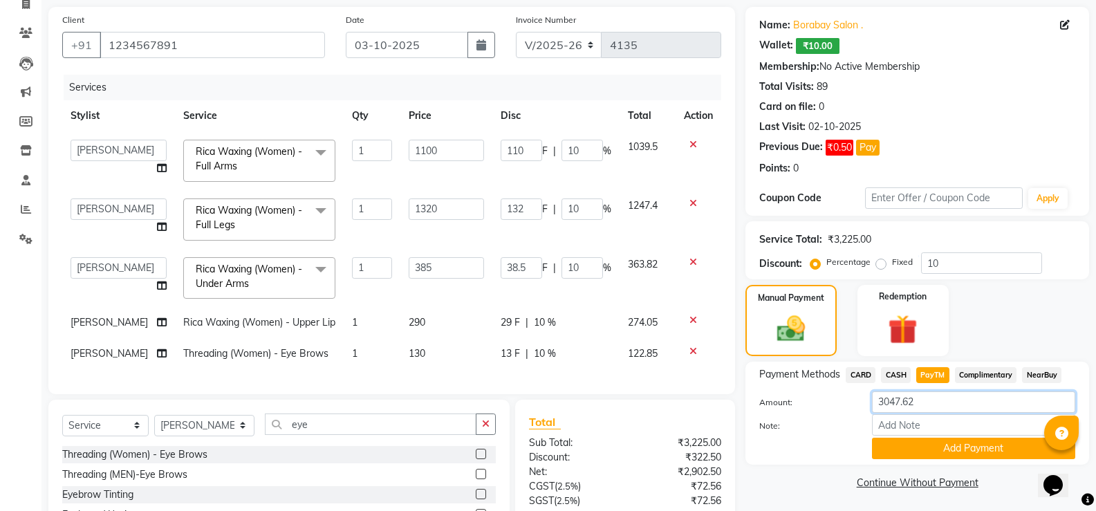
click at [914, 400] on input "3047.62" at bounding box center [973, 401] width 203 height 21
type input "3"
type input "86"
click at [935, 441] on button "Add Payment" at bounding box center [973, 448] width 203 height 21
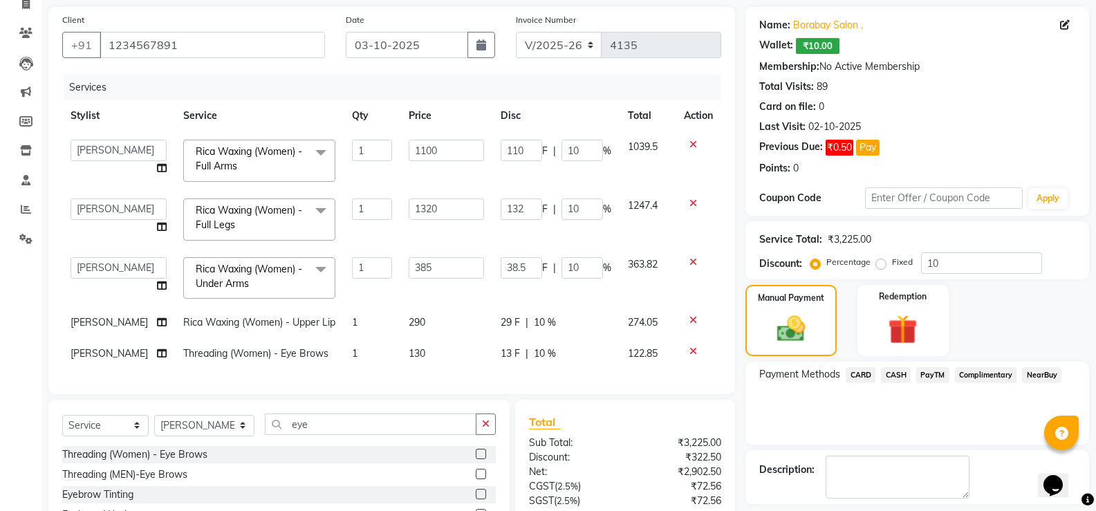
click at [900, 373] on span "CASH" at bounding box center [896, 375] width 30 height 16
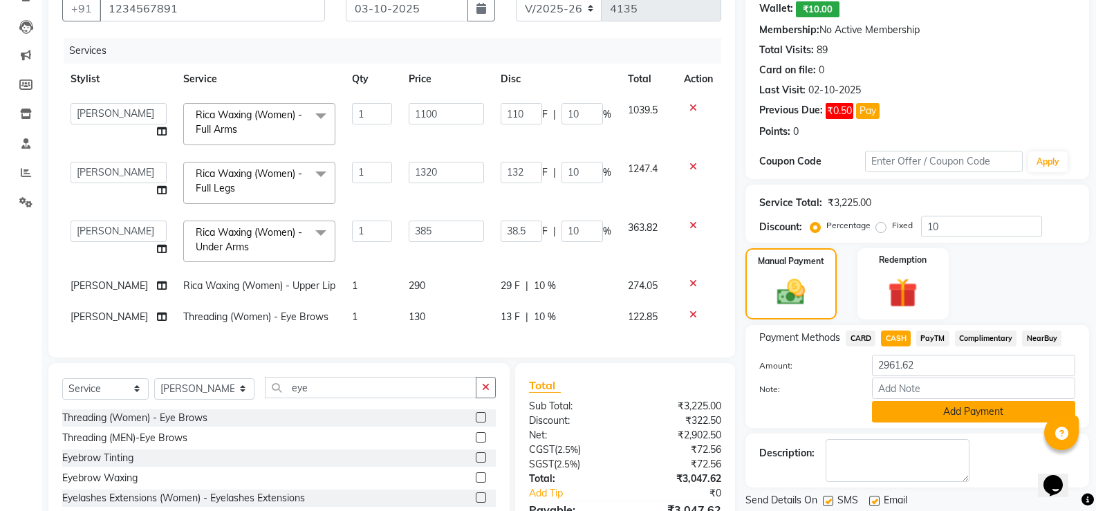
scroll to position [166, 0]
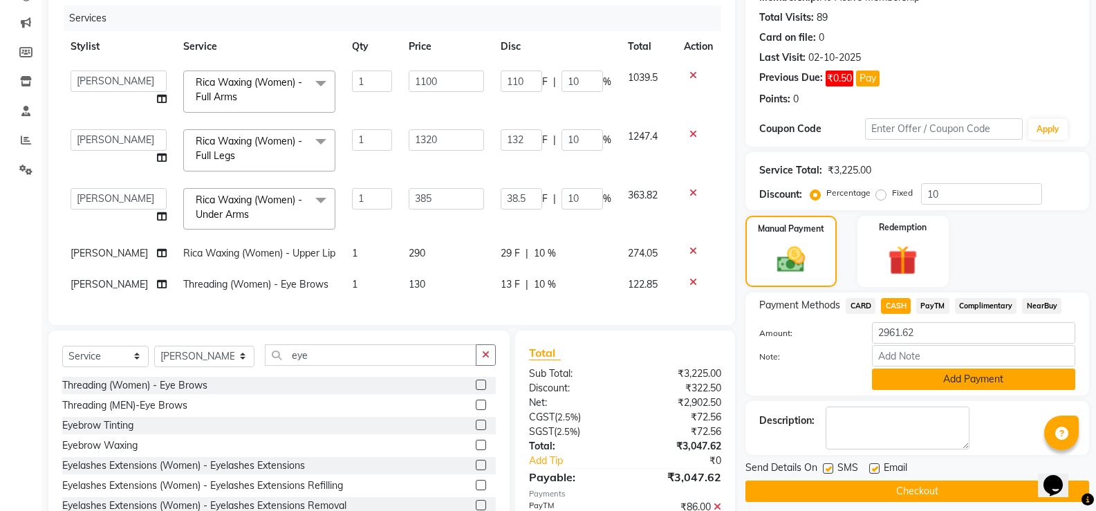
click at [972, 378] on button "Add Payment" at bounding box center [973, 379] width 203 height 21
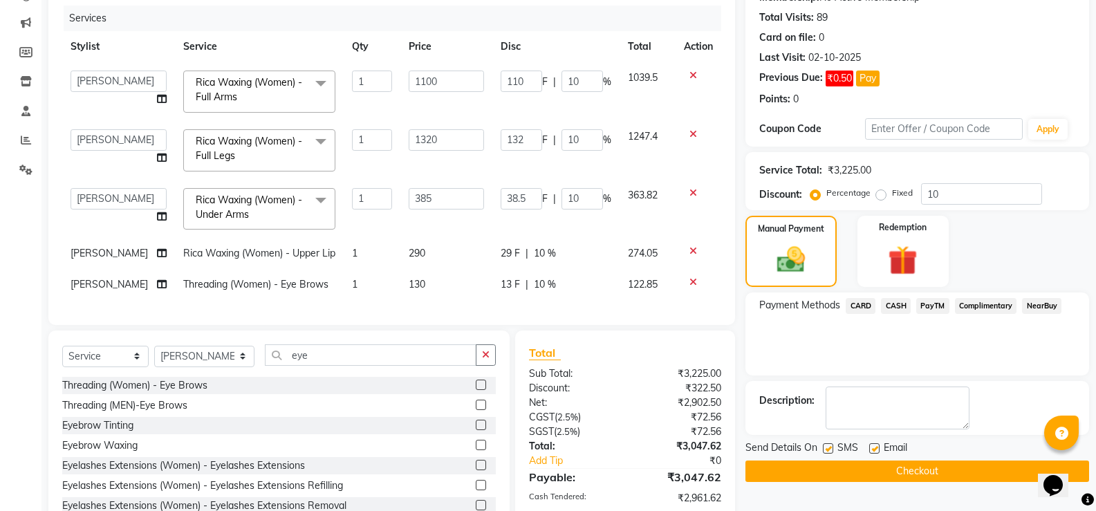
click at [925, 481] on button "Checkout" at bounding box center [918, 471] width 344 height 21
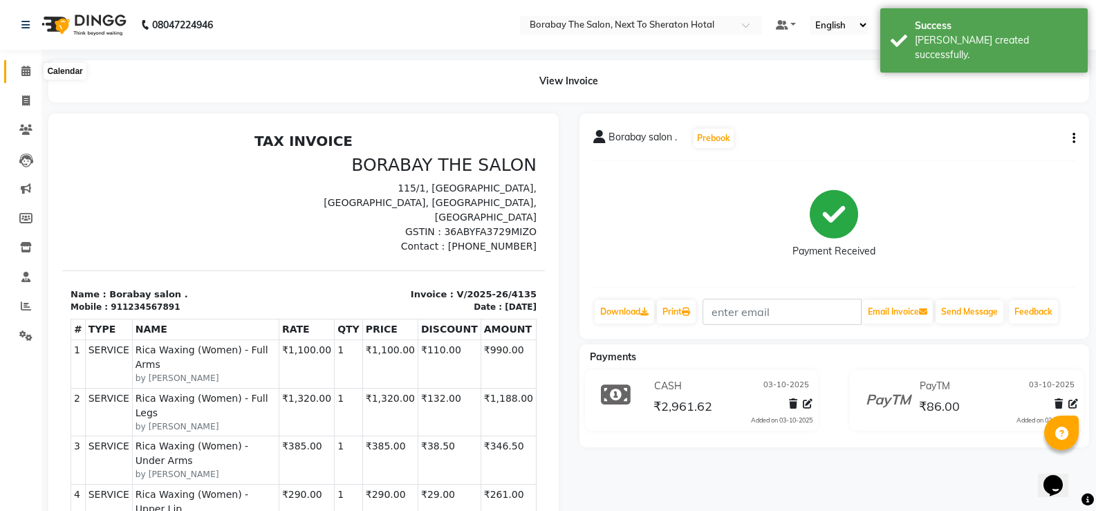
click at [20, 79] on span at bounding box center [26, 72] width 24 height 16
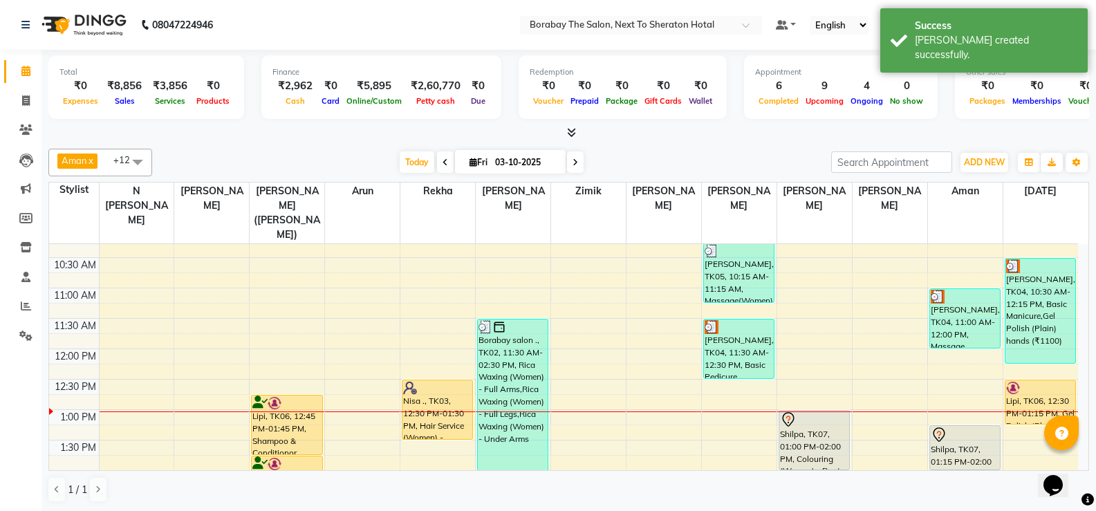
scroll to position [208, 0]
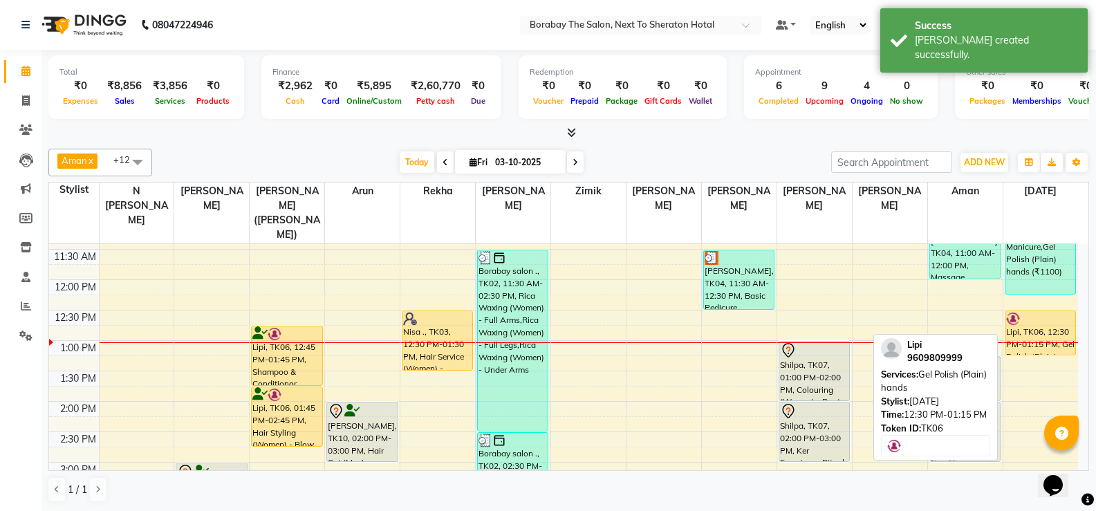
click at [1035, 322] on div "Lipi, TK06, 12:30 PM-01:15 PM, Gel Polish (Plain) hands" at bounding box center [1041, 333] width 71 height 44
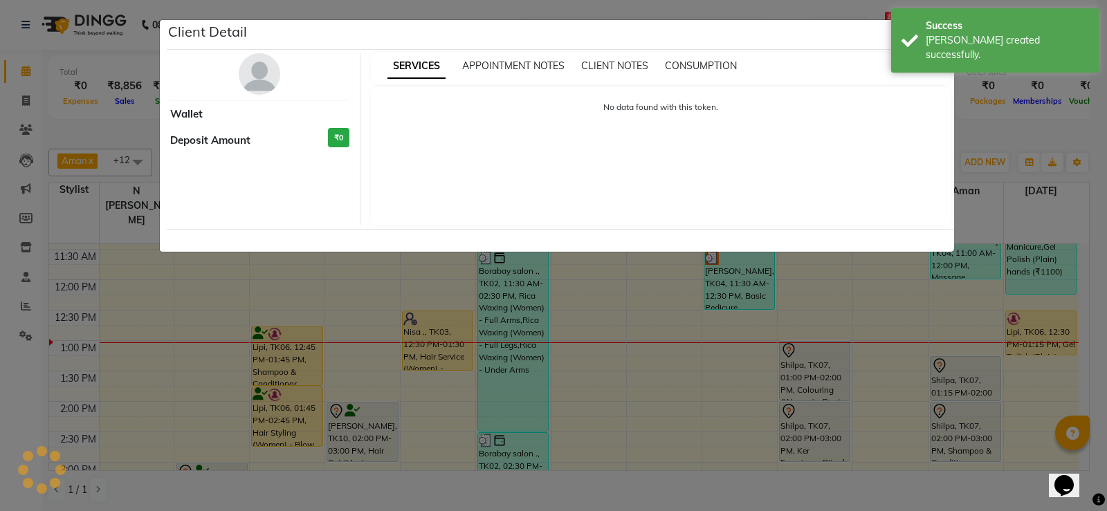
select select "1"
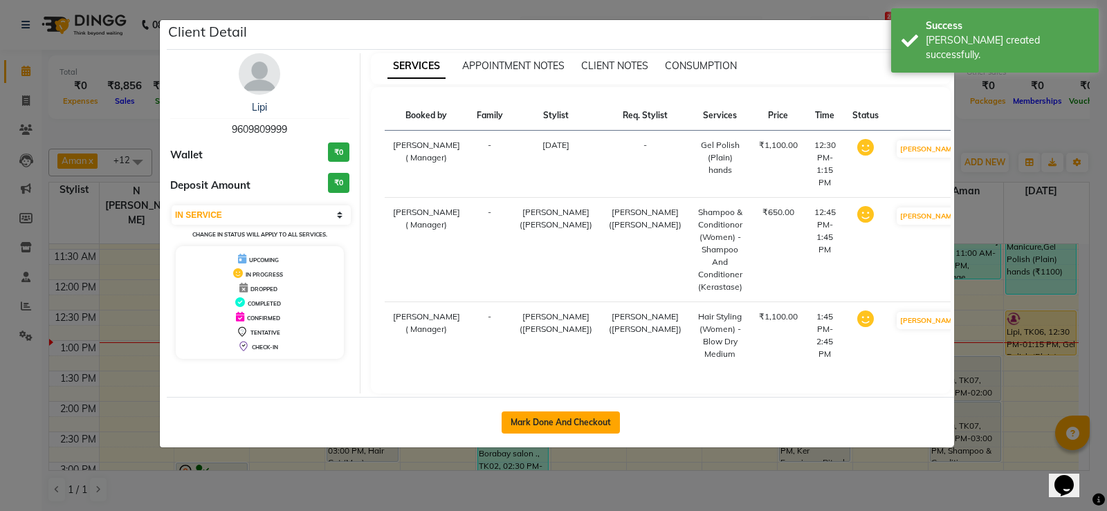
click at [555, 412] on button "Mark Done And Checkout" at bounding box center [560, 423] width 118 height 22
select select "service"
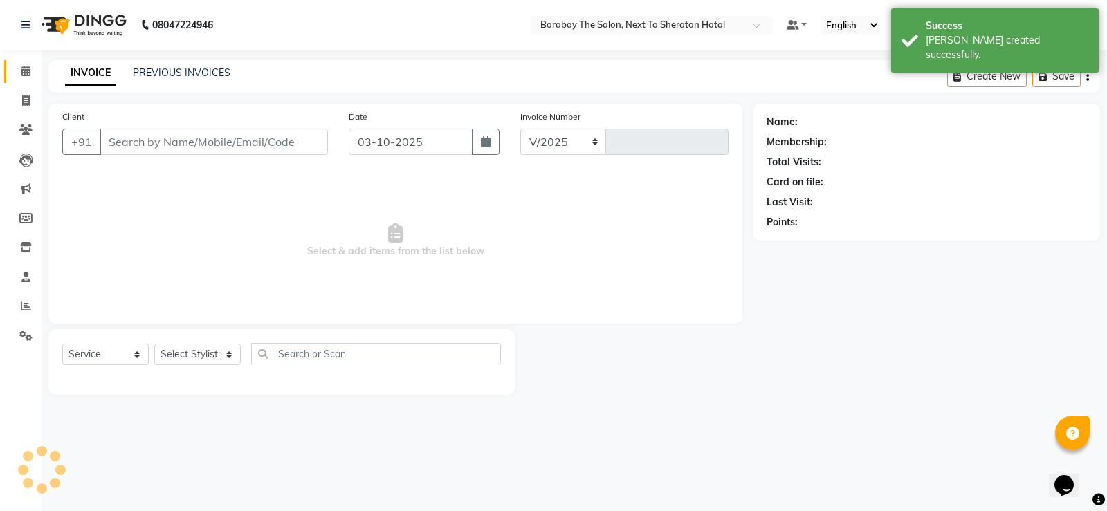
select select "4945"
type input "4136"
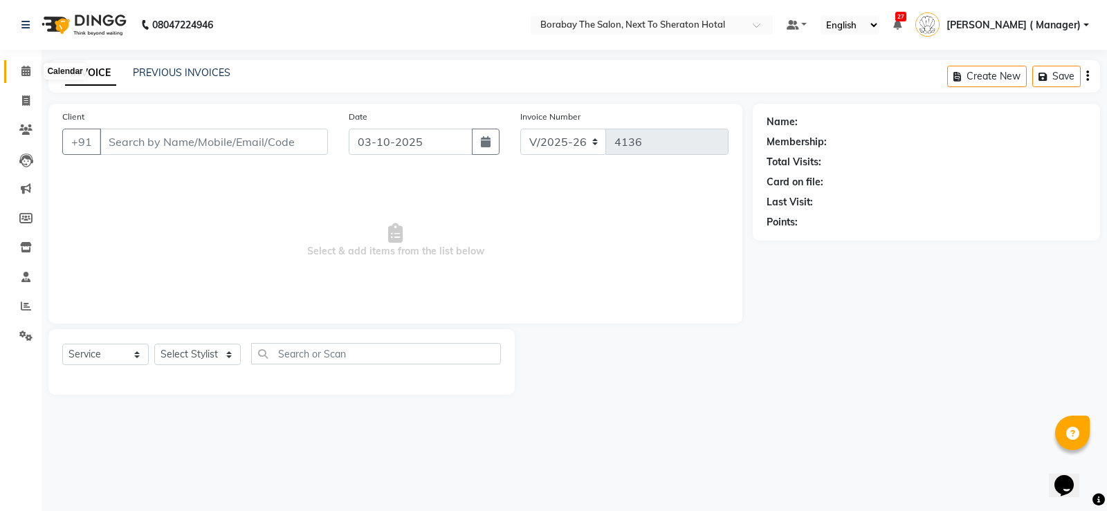
click at [28, 74] on icon at bounding box center [25, 71] width 9 height 10
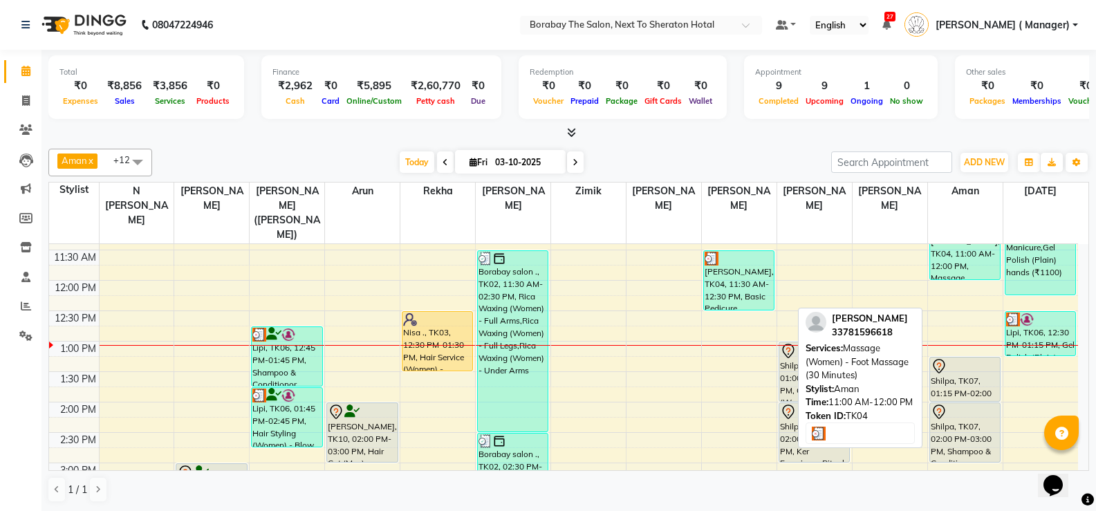
scroll to position [208, 0]
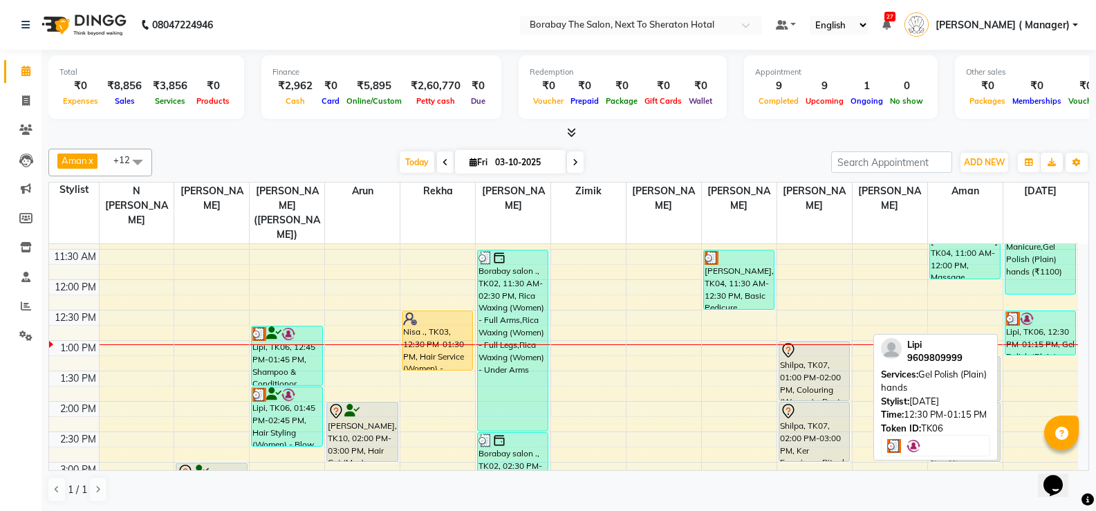
click at [1025, 331] on div "Lipi, TK06, 12:30 PM-01:15 PM, Gel Polish (Plain) hands" at bounding box center [1041, 333] width 71 height 44
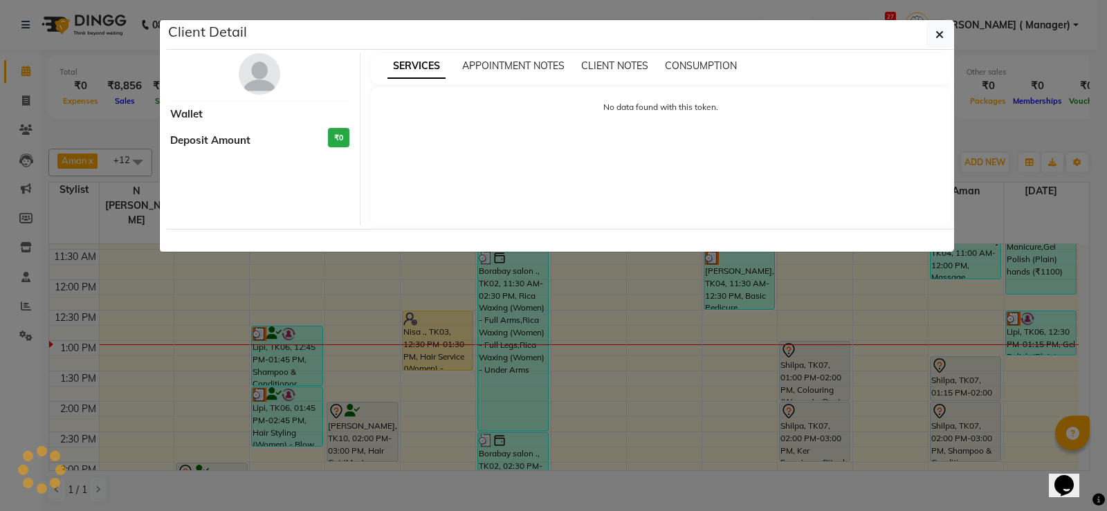
select select "3"
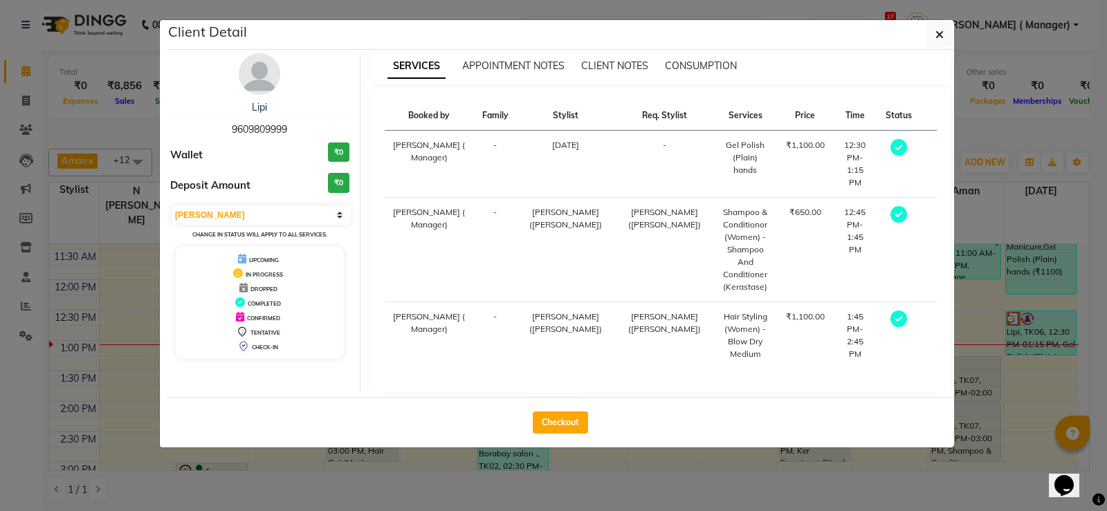
click at [524, 397] on div "Checkout" at bounding box center [560, 422] width 787 height 50
click at [549, 412] on button "Checkout" at bounding box center [560, 423] width 55 height 22
select select "service"
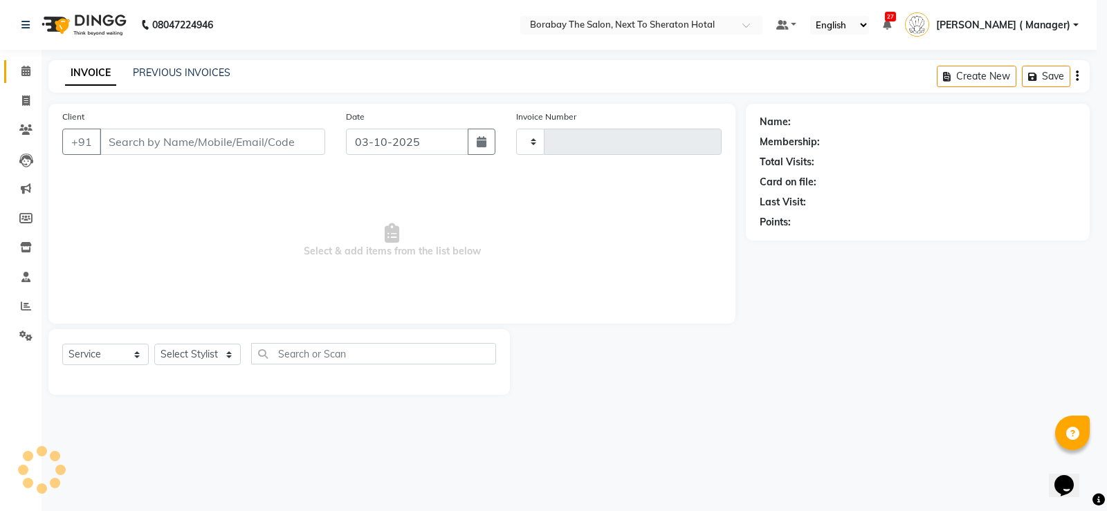
type input "4136"
select select "4945"
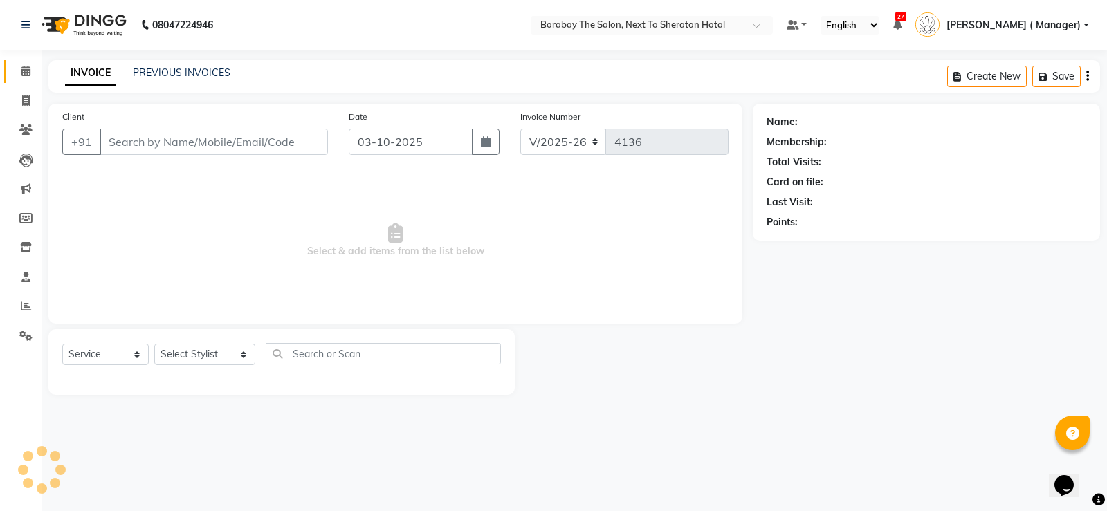
type input "9609809999"
select select "89708"
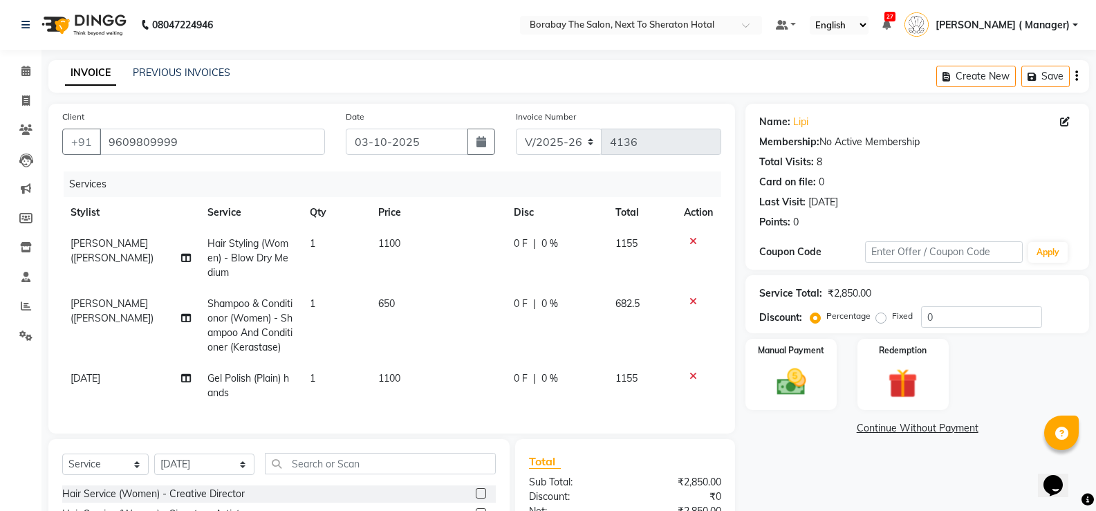
click at [692, 377] on icon at bounding box center [694, 376] width 8 height 10
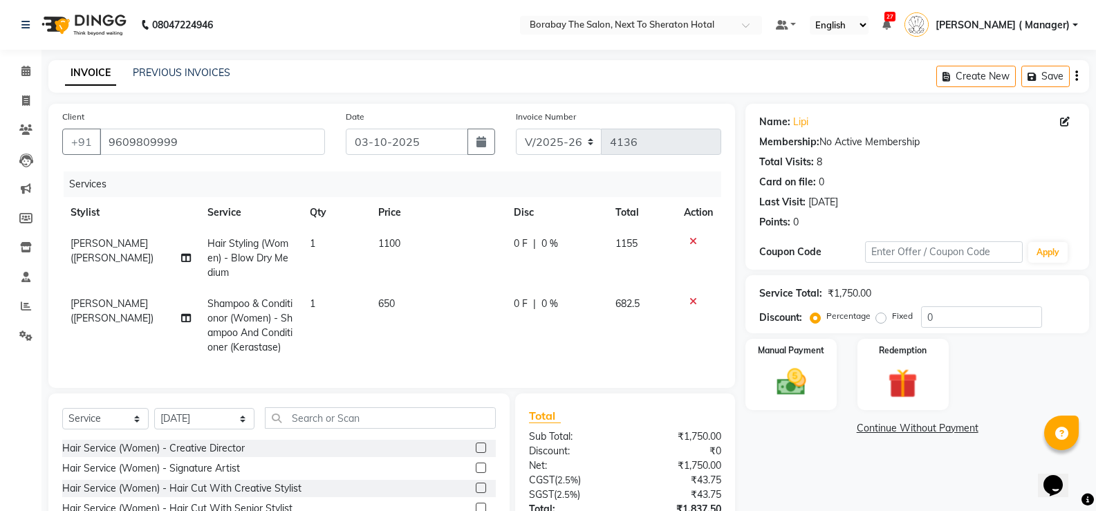
click at [264, 253] on span "Hair Styling (Women) - Blow Dry Medium" at bounding box center [248, 258] width 81 height 42
select select "31355"
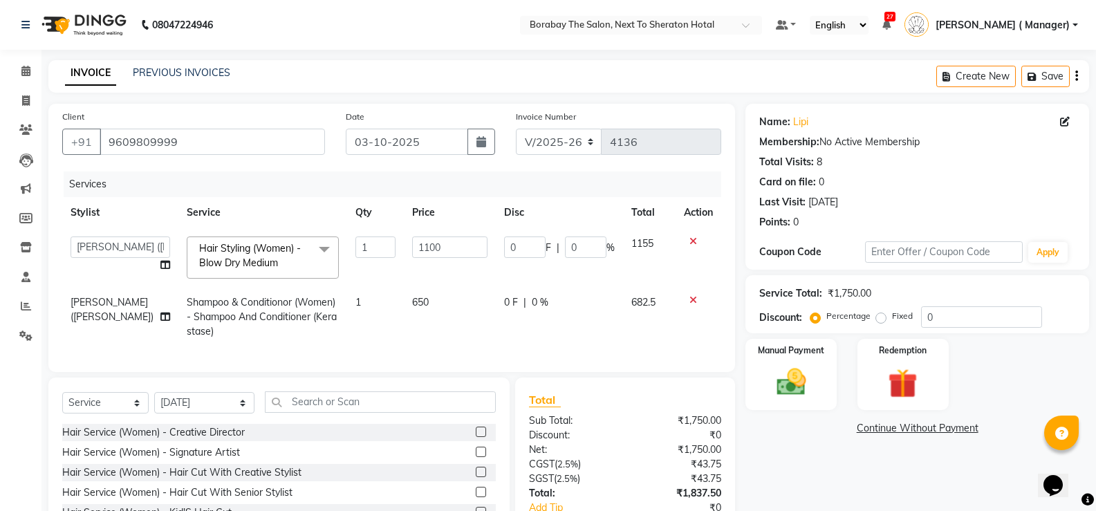
click at [289, 252] on span "Hair Styling (Women) - Blow Dry Medium x" at bounding box center [257, 256] width 122 height 30
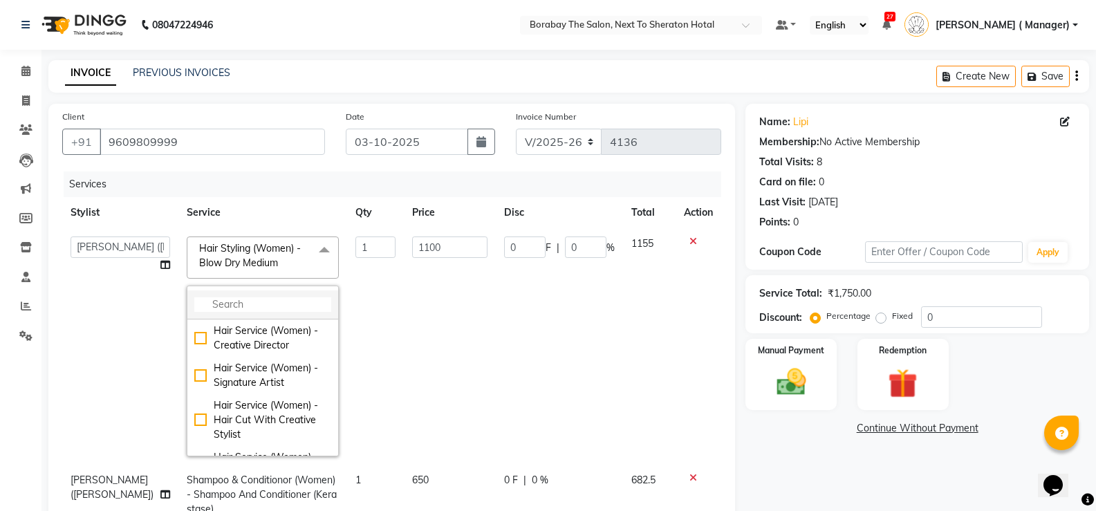
click at [252, 308] on input "multiselect-search" at bounding box center [262, 304] width 137 height 15
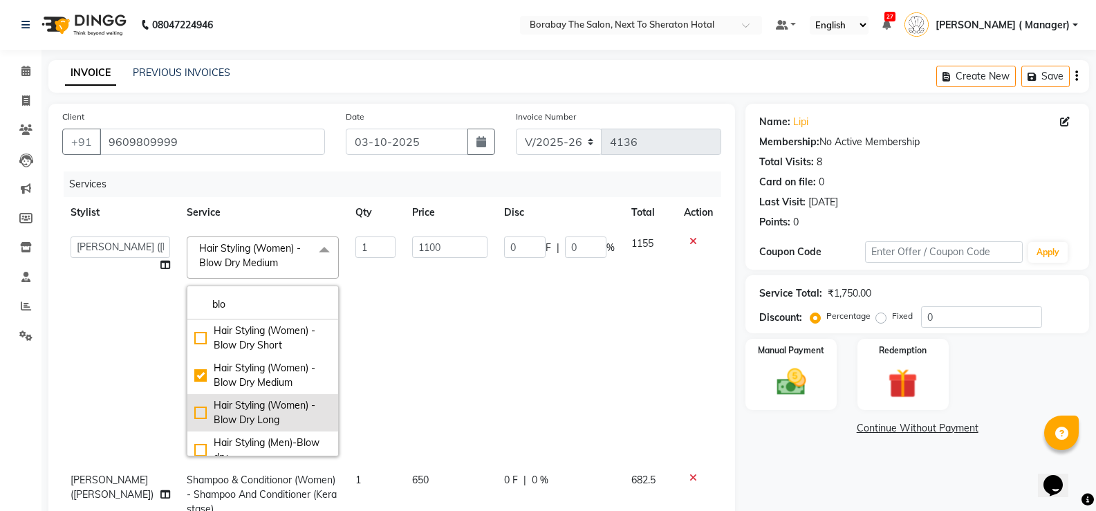
type input "blo"
click at [194, 416] on div "Hair Styling (Women) - Blow Dry Long" at bounding box center [262, 412] width 137 height 29
checkbox input "false"
checkbox input "true"
type input "1300"
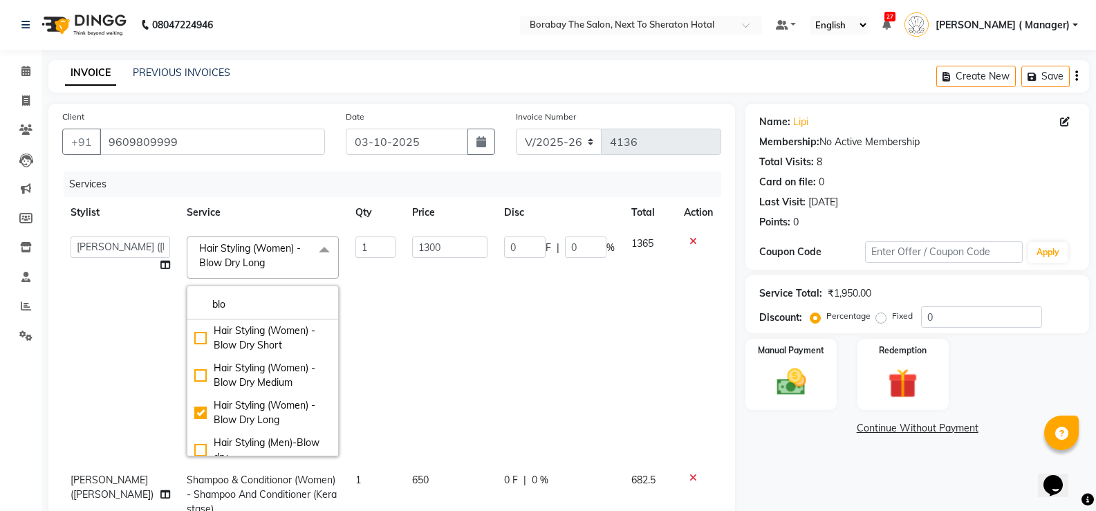
click at [347, 376] on td "1" at bounding box center [375, 346] width 57 height 237
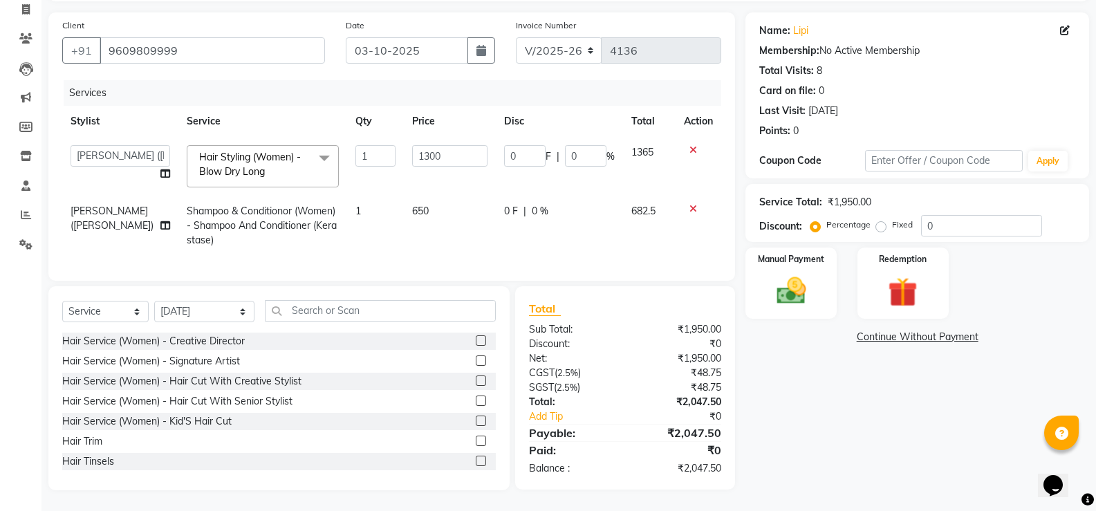
scroll to position [102, 0]
click at [946, 215] on input "0" at bounding box center [981, 225] width 121 height 21
type input "1"
type input "13"
type input "1"
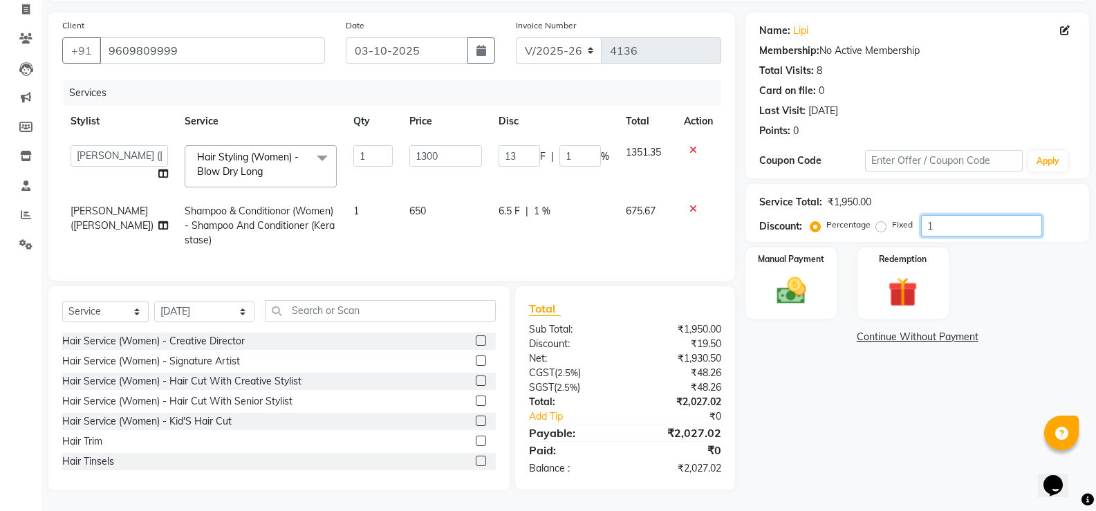
type input "10"
type input "130"
type input "10"
click at [872, 405] on div "Name: Lipi Membership: No Active Membership Total Visits: 8 Card on file: 0 Las…" at bounding box center [923, 251] width 354 height 478
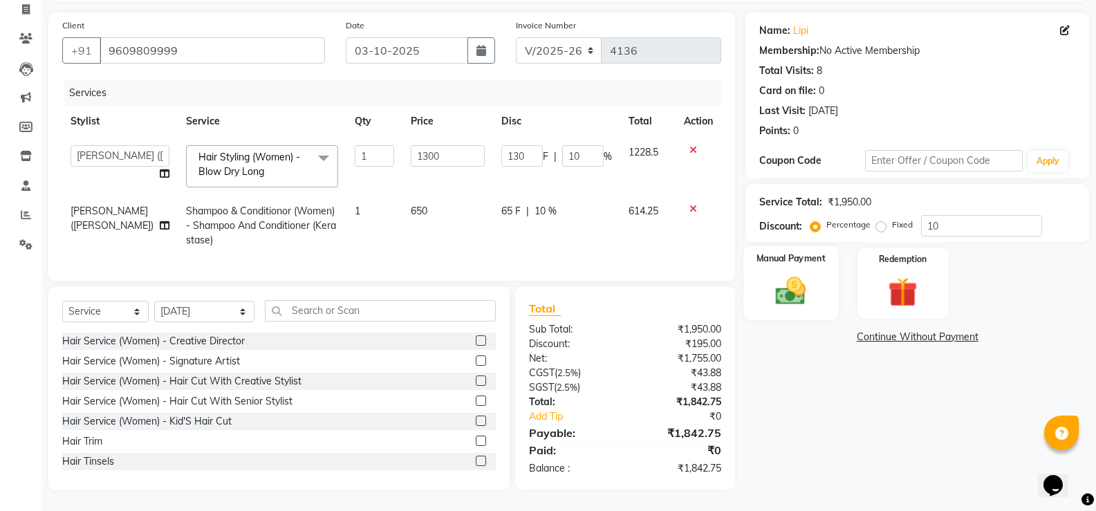
click at [795, 276] on img at bounding box center [790, 290] width 49 height 35
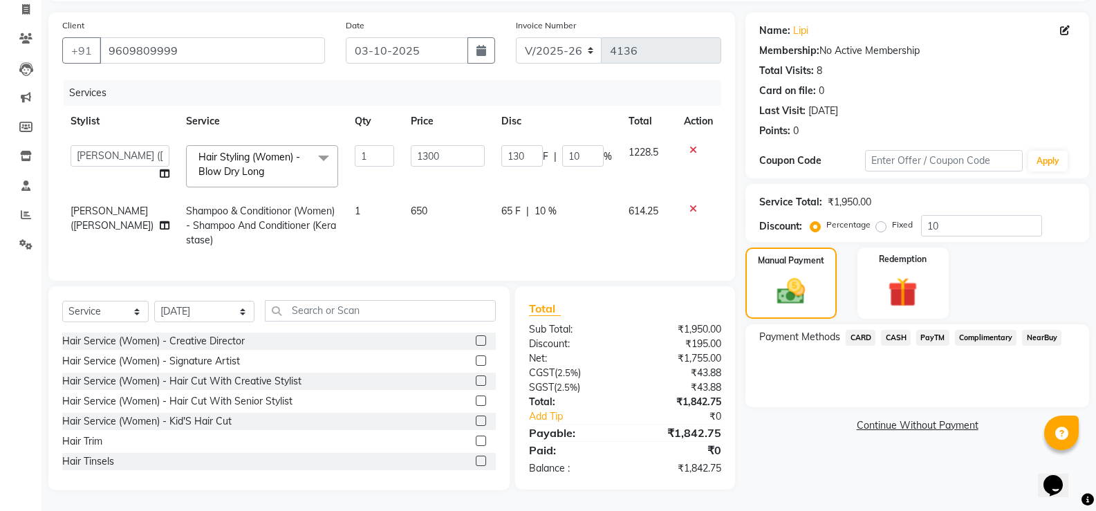
click at [928, 330] on span "PayTM" at bounding box center [932, 338] width 33 height 16
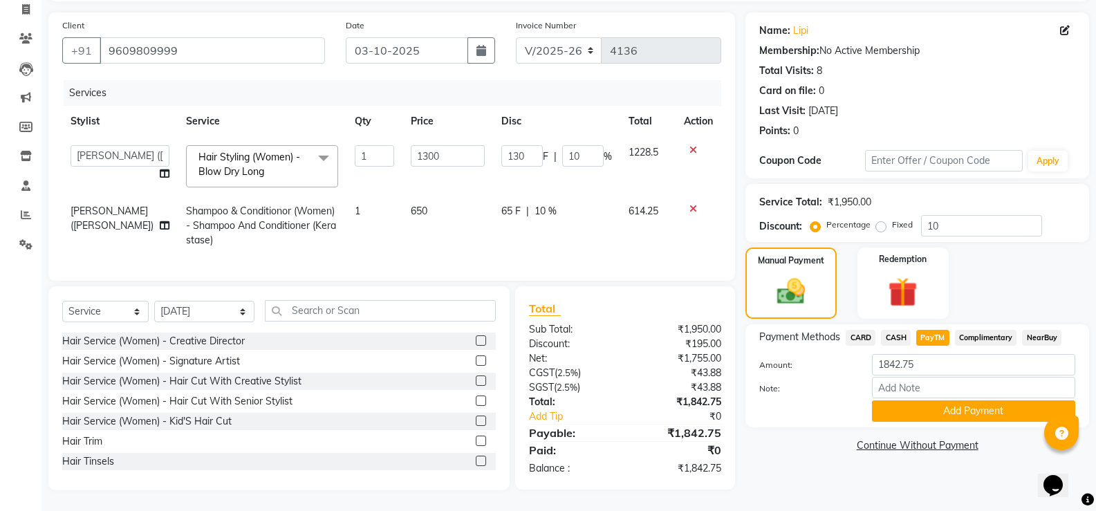
click at [899, 337] on div "CASH" at bounding box center [893, 339] width 35 height 19
click at [892, 330] on span "CASH" at bounding box center [896, 338] width 30 height 16
click at [931, 405] on button "Add Payment" at bounding box center [973, 410] width 203 height 21
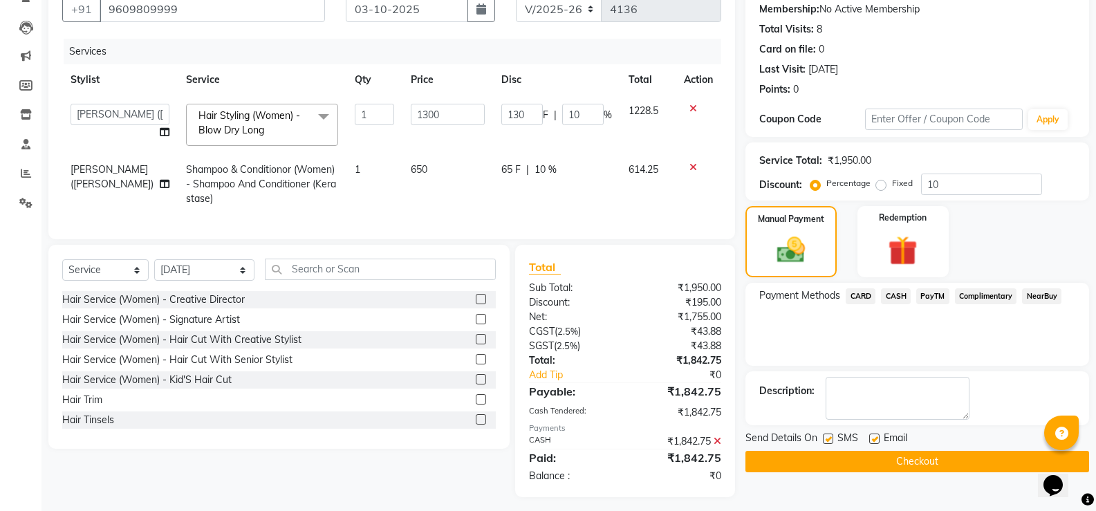
scroll to position [150, 0]
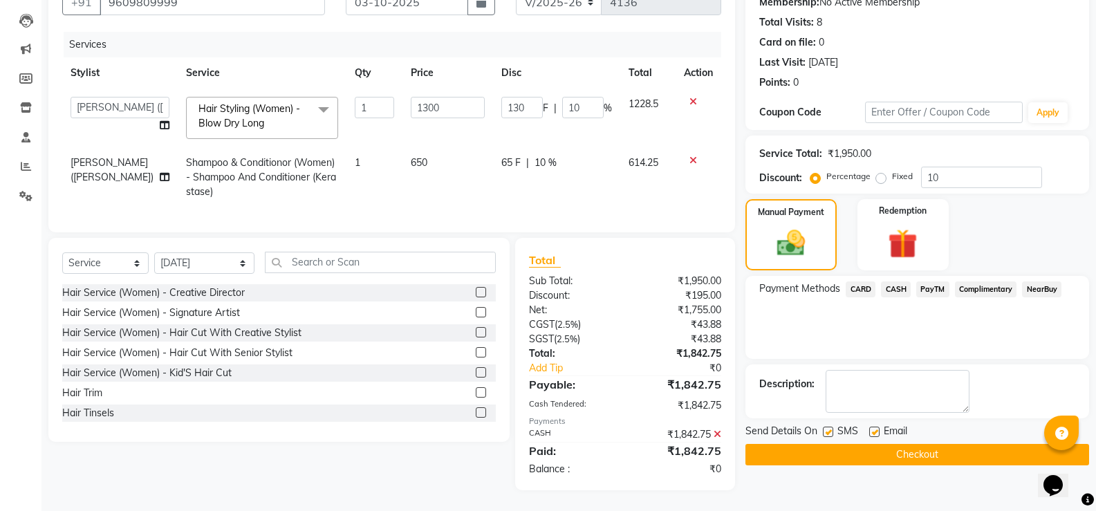
click at [899, 444] on button "Checkout" at bounding box center [918, 454] width 344 height 21
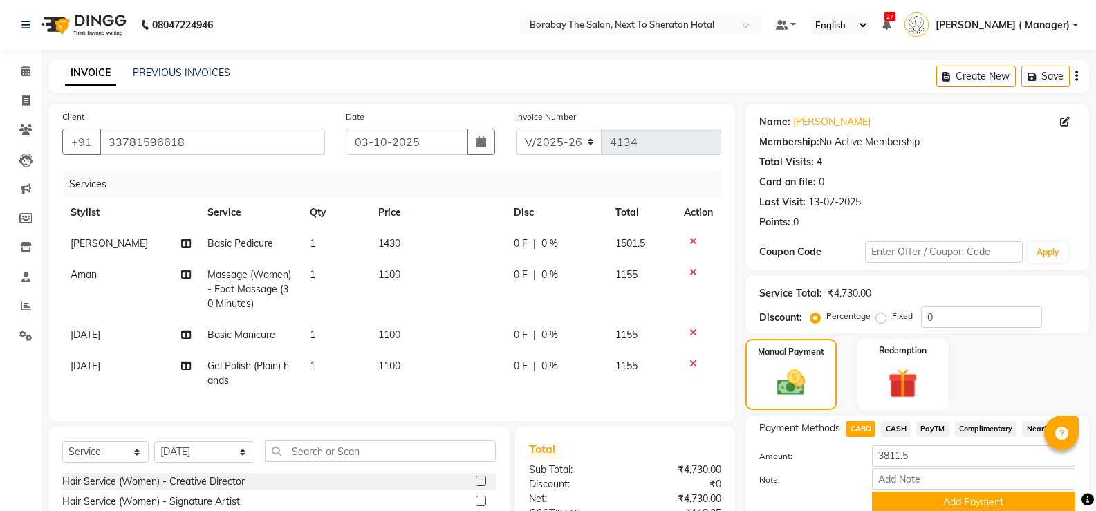
select select "4945"
select select "service"
select select "89708"
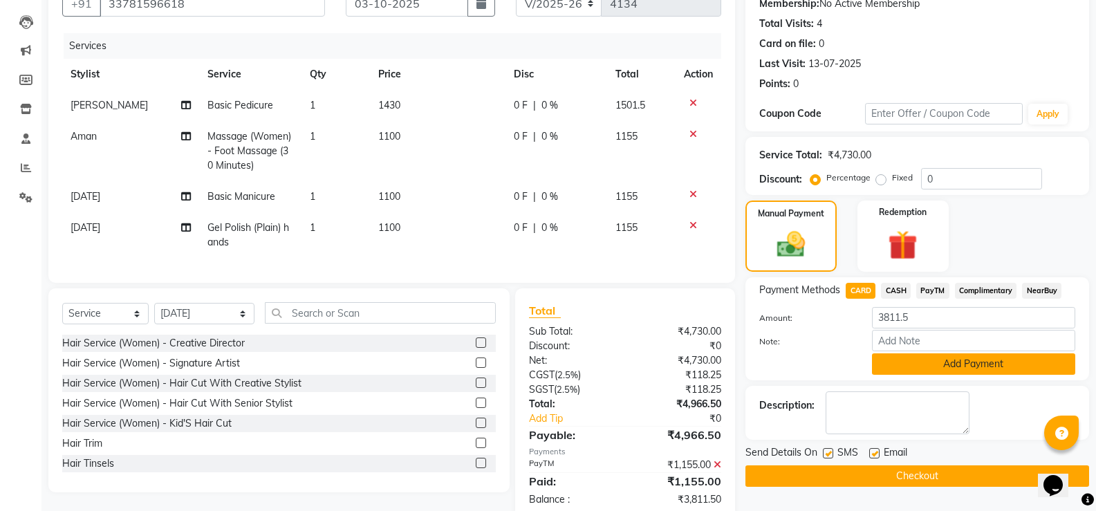
scroll to position [138, 0]
click at [887, 285] on span "CASH" at bounding box center [896, 291] width 30 height 16
click at [948, 291] on span "PayTM" at bounding box center [932, 291] width 33 height 16
click at [946, 359] on button "Add Payment" at bounding box center [973, 363] width 203 height 21
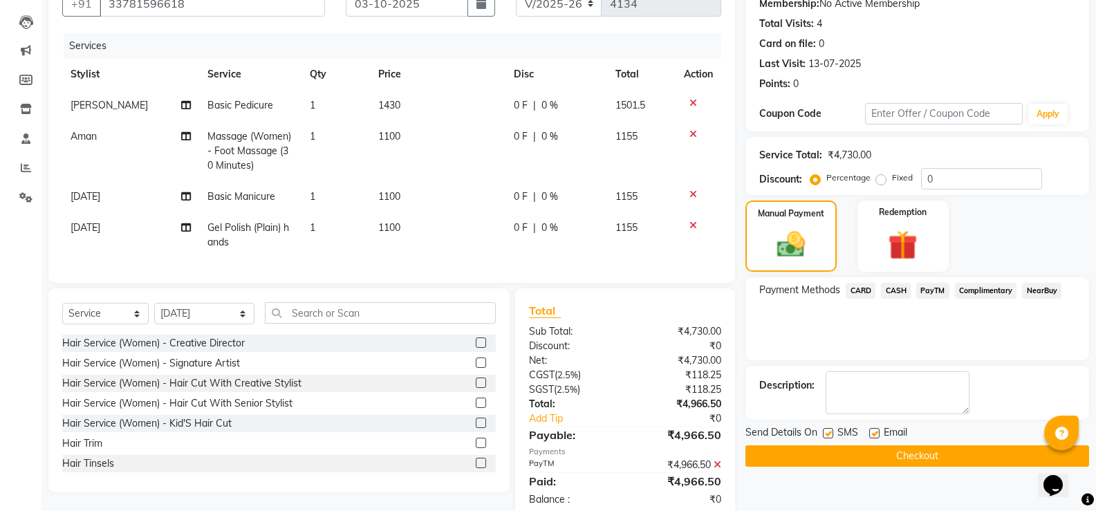
click at [918, 452] on button "Checkout" at bounding box center [918, 455] width 344 height 21
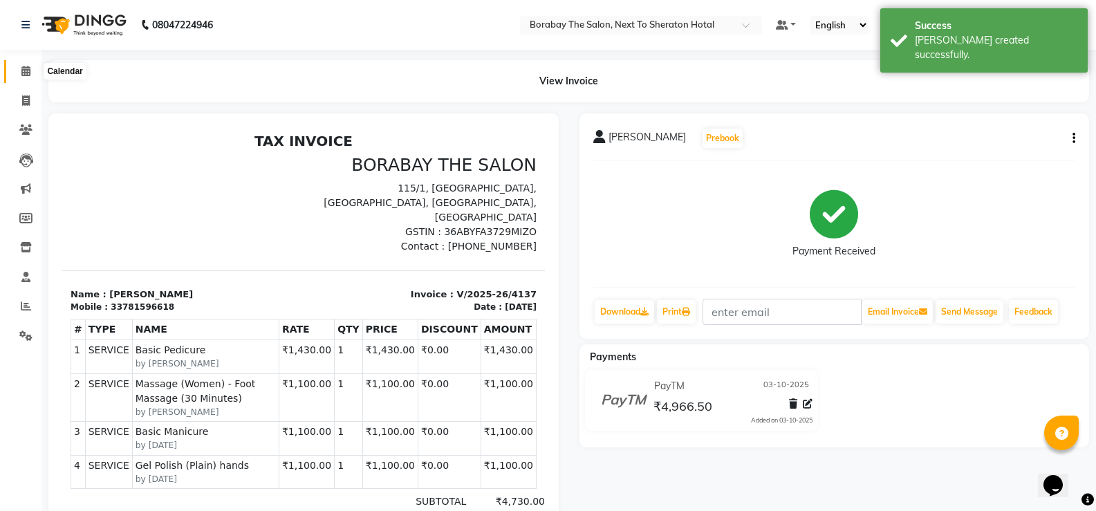
click at [29, 75] on icon at bounding box center [25, 71] width 9 height 10
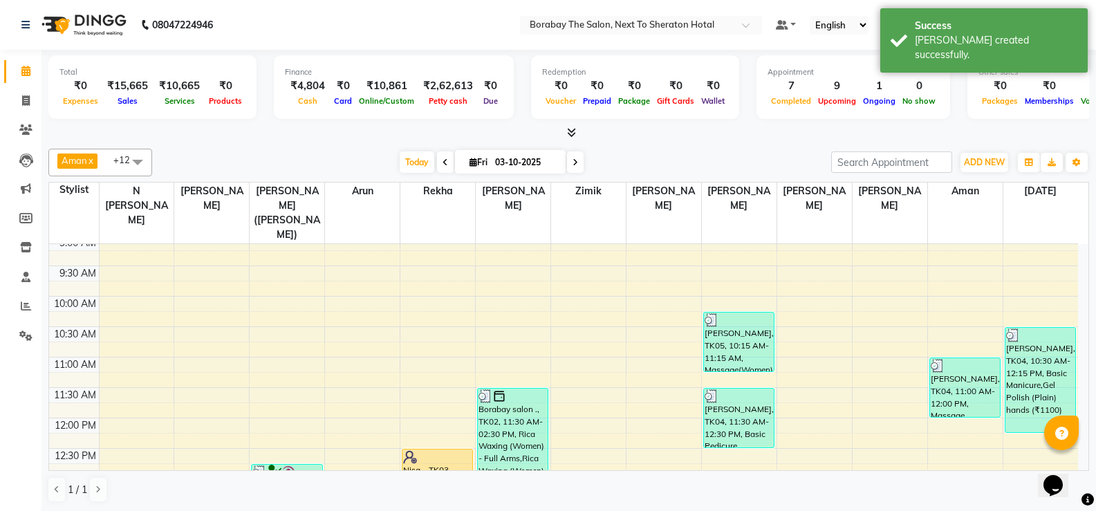
scroll to position [138, 0]
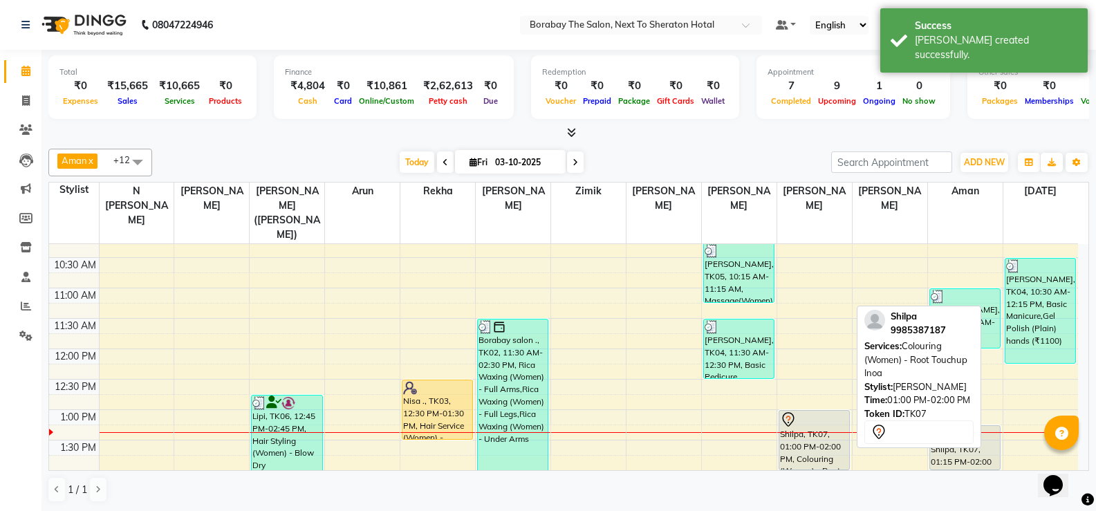
click at [806, 434] on div "Shilpa, TK07, 01:00 PM-02:00 PM, Colouring (Women) - Root Touchup Inoa" at bounding box center [815, 440] width 70 height 59
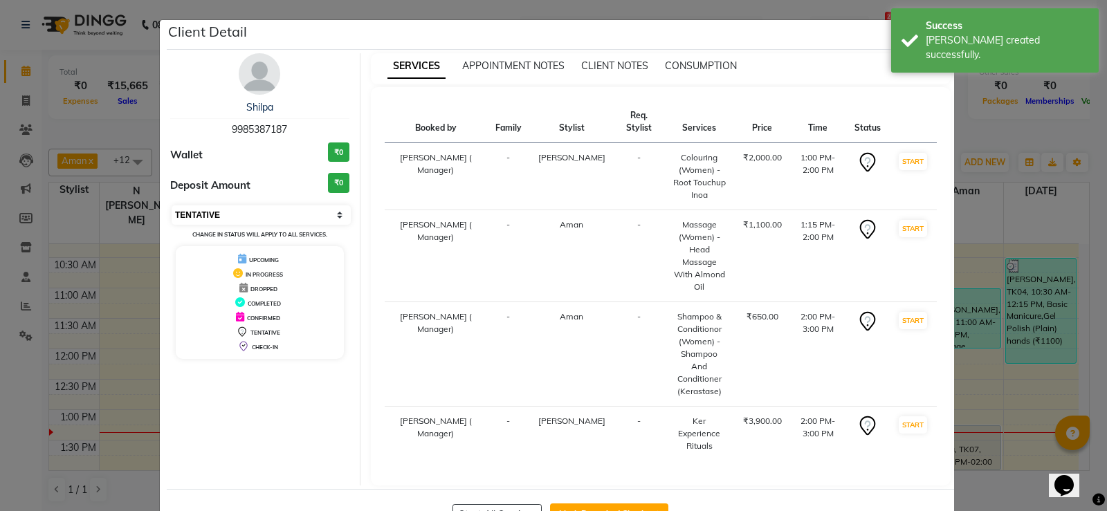
click at [225, 213] on select "Select IN SERVICE CONFIRMED TENTATIVE CHECK IN MARK DONE DROPPED UPCOMING" at bounding box center [261, 214] width 179 height 19
select select "1"
click at [172, 205] on select "Select IN SERVICE CONFIRMED TENTATIVE CHECK IN MARK DONE DROPPED UPCOMING" at bounding box center [261, 214] width 179 height 19
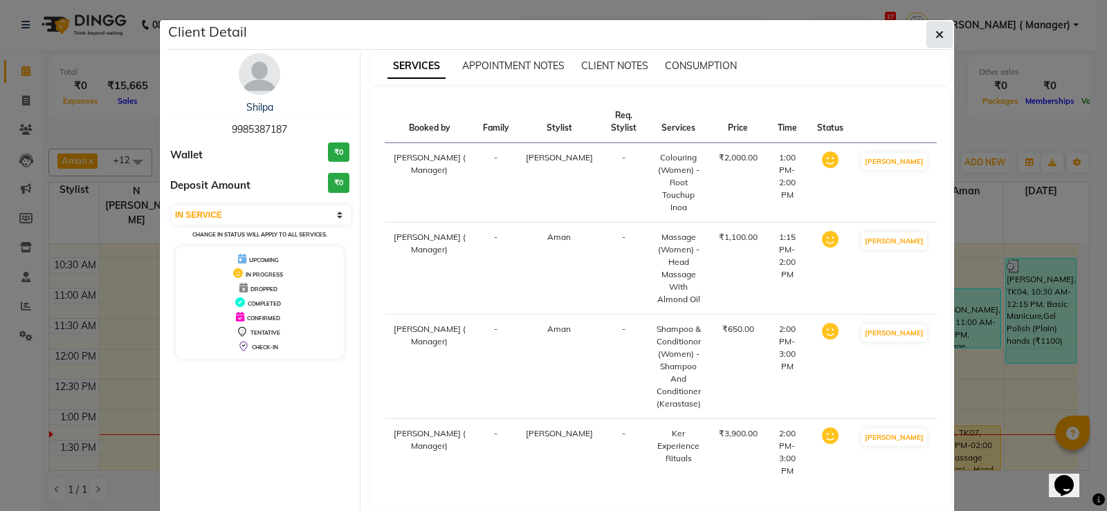
click at [939, 39] on icon "button" at bounding box center [939, 34] width 8 height 11
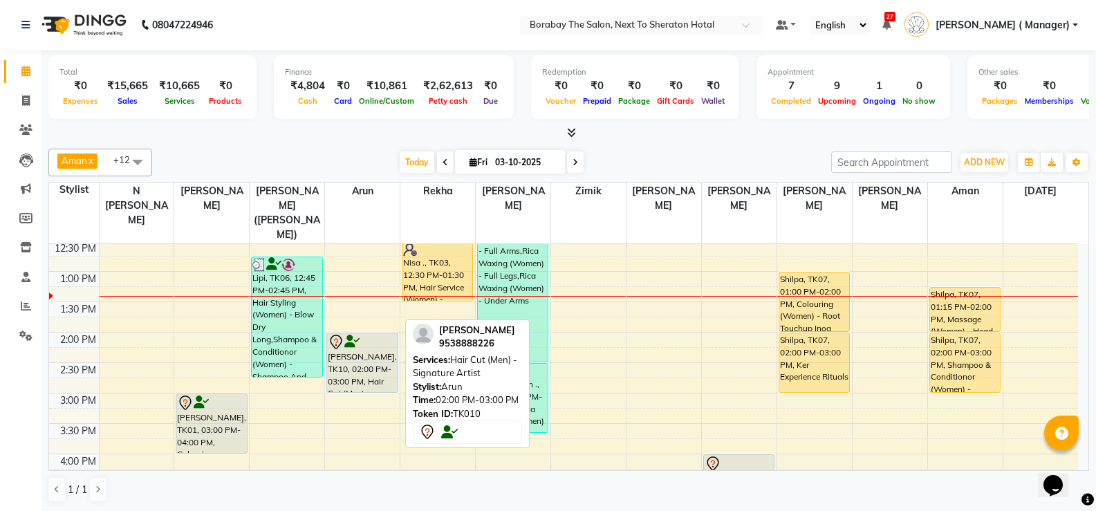
scroll to position [277, 0]
